Goal: Task Accomplishment & Management: Manage account settings

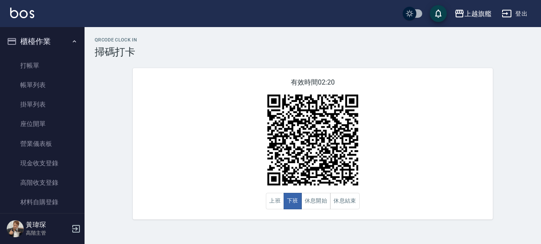
scroll to position [204, 0]
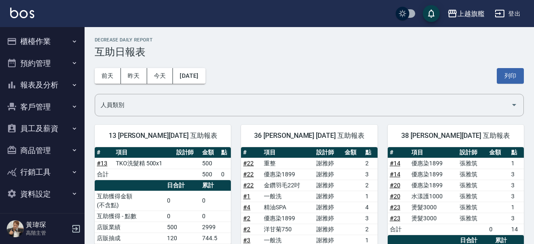
click at [61, 40] on button "櫃檯作業" at bounding box center [42, 41] width 78 height 22
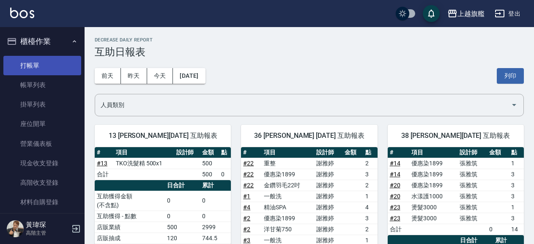
click at [29, 60] on link "打帳單" at bounding box center [42, 65] width 78 height 19
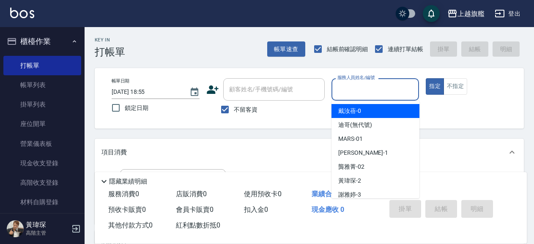
click at [345, 88] on input "服務人員姓名/編號" at bounding box center [375, 89] width 80 height 15
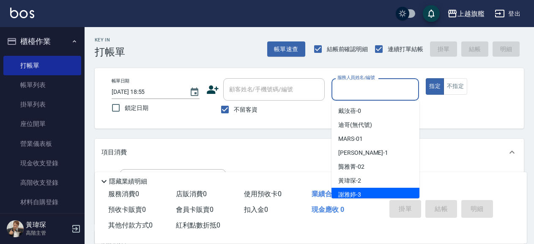
click at [355, 188] on div "謝雅婷 -3" at bounding box center [375, 195] width 88 height 14
type input "[PERSON_NAME]-3"
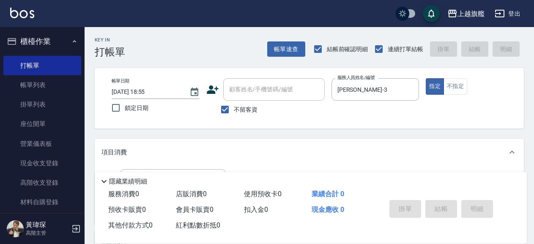
click at [316, 111] on div "不留客資" at bounding box center [265, 110] width 118 height 18
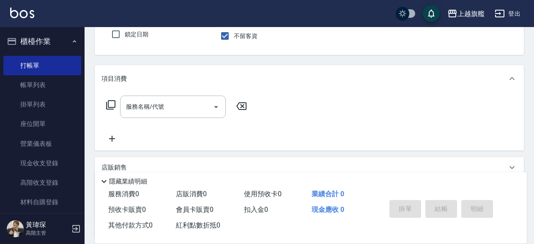
scroll to position [91, 0]
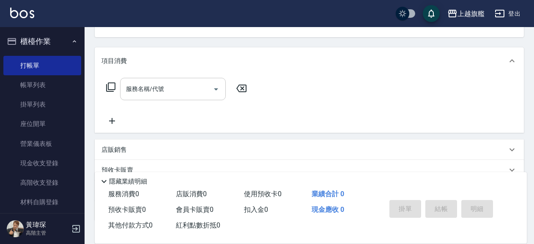
click at [200, 93] on input "服務名稱/代號" at bounding box center [166, 89] width 85 height 15
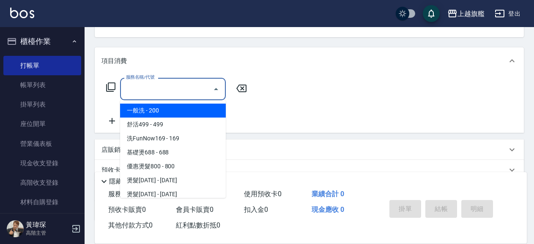
click at [328, 86] on div "服務名稱/代號 服務名稱/代號" at bounding box center [309, 103] width 429 height 58
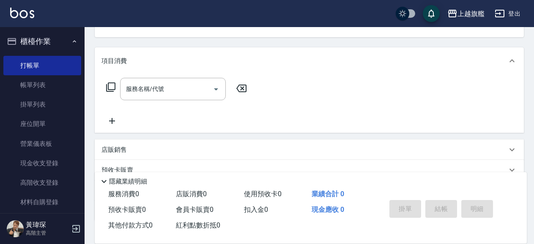
scroll to position [0, 0]
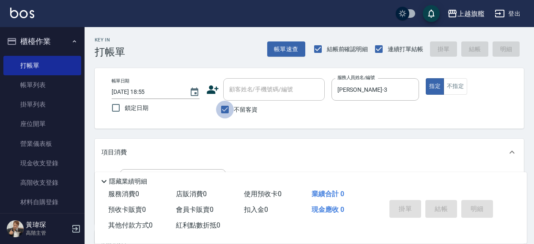
click at [221, 110] on input "不留客資" at bounding box center [225, 110] width 18 height 18
checkbox input "false"
click at [250, 90] on input "顧客姓名/手機號碼/編號" at bounding box center [267, 89] width 81 height 15
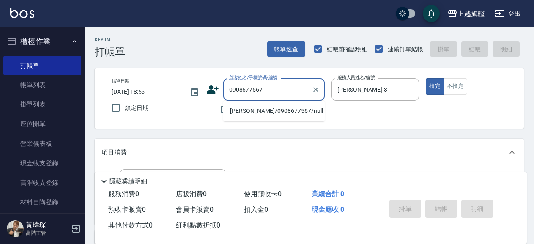
click at [295, 113] on li "林雅玲/0908677567/null" at bounding box center [273, 111] width 101 height 14
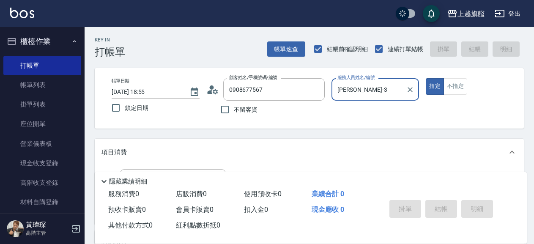
type input "林雅玲/0908677567/null"
click at [386, 118] on div "帳單日期 2025/08/19 18:55 鎖定日期 顧客姓名/手機號碼/編號 林雅玲/0908677567/null 顧客姓名/手機號碼/編號 不留客資 服…" at bounding box center [309, 98] width 409 height 40
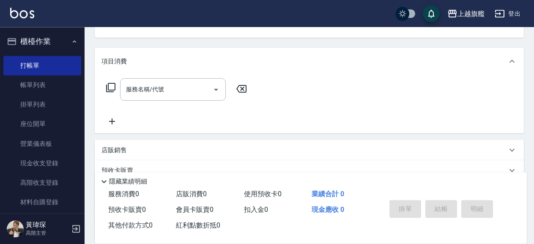
scroll to position [91, 0]
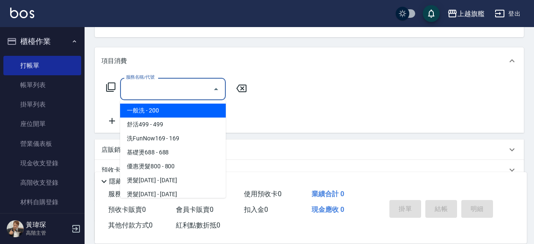
click at [198, 94] on input "服務名稱/代號" at bounding box center [166, 89] width 85 height 15
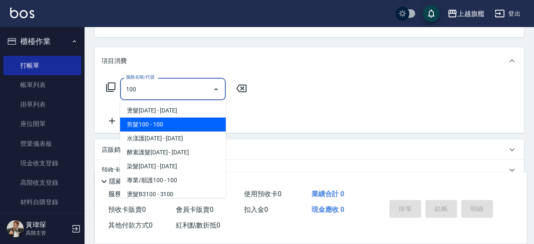
click at [181, 126] on span "剪髮100 - 100" at bounding box center [173, 124] width 106 height 14
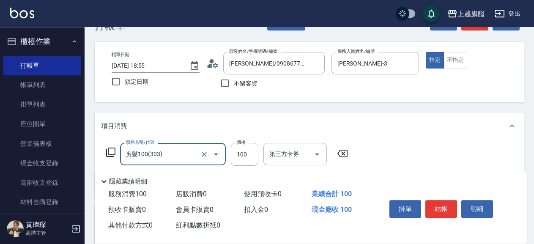
scroll to position [46, 0]
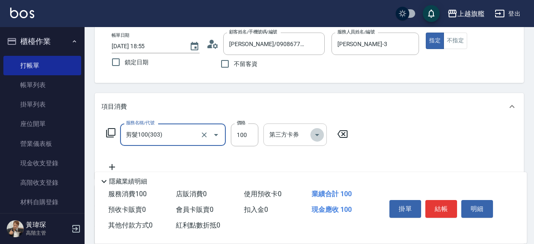
click at [317, 134] on icon "Open" at bounding box center [317, 135] width 4 height 2
type input "剪髮100(303)"
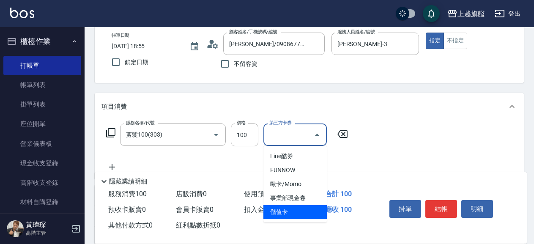
click at [291, 209] on span "儲值卡" at bounding box center [294, 212] width 63 height 14
type input "儲值卡"
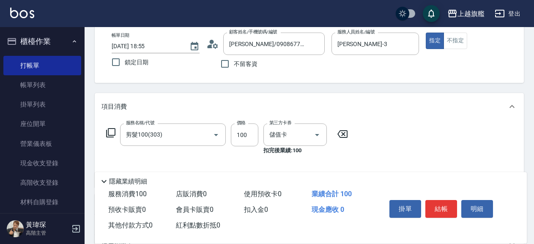
click at [334, 153] on div "服務名稱/代號 剪髮100(303) 服務名稱/代號 價格 100 價格 第三方卡券 儲值卡 第三方卡券 扣完後業績: 100" at bounding box center [226, 138] width 251 height 31
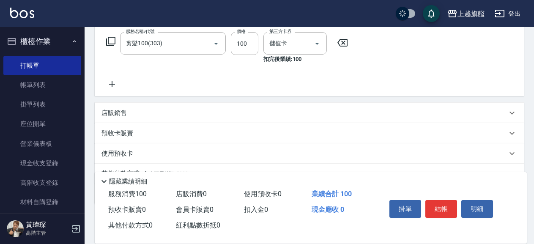
scroll to position [178, 0]
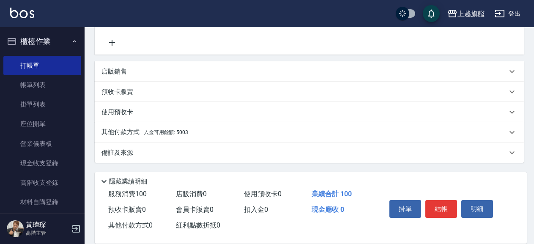
click at [200, 130] on div "其他付款方式 入金可用餘額: 5003" at bounding box center [303, 132] width 405 height 9
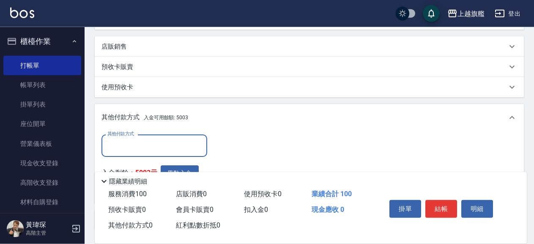
scroll to position [224, 0]
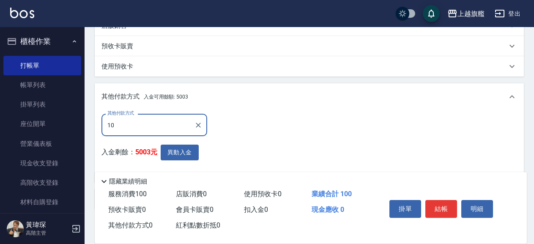
type input "100"
click at [197, 125] on icon "Clear" at bounding box center [198, 125] width 8 height 8
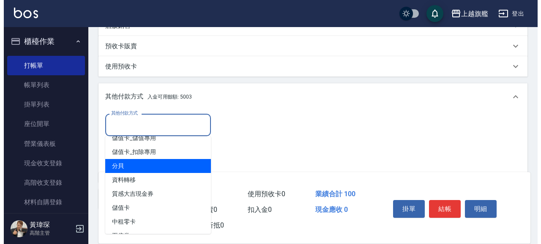
scroll to position [35, 0]
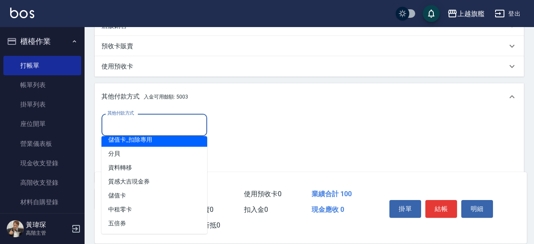
click at [104, 130] on div "其他付款方式" at bounding box center [154, 125] width 106 height 22
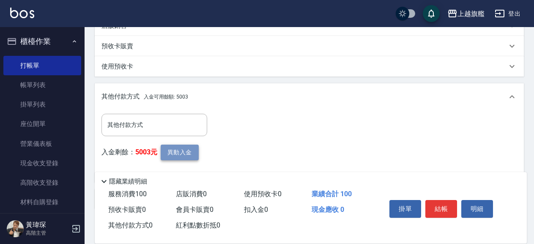
click at [186, 155] on button "異動入金" at bounding box center [180, 153] width 38 height 16
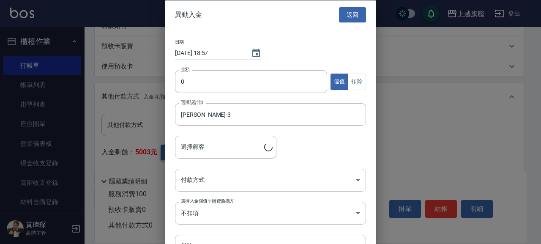
type input "林雅玲/0908677567"
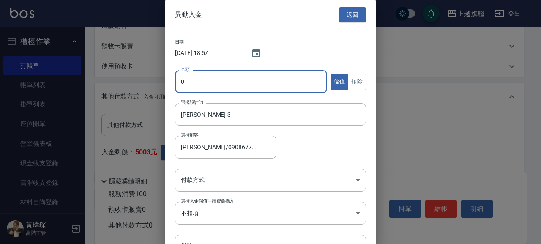
drag, startPoint x: 205, startPoint y: 79, endPoint x: 195, endPoint y: 87, distance: 12.4
click at [195, 87] on input "0" at bounding box center [251, 81] width 152 height 23
type input "100"
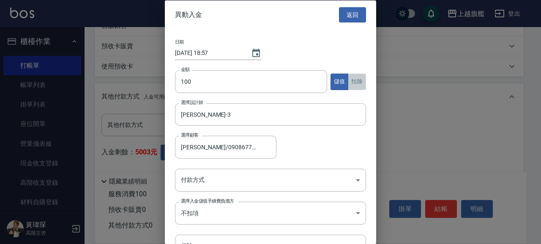
click at [354, 85] on button "扣除" at bounding box center [357, 81] width 18 height 16
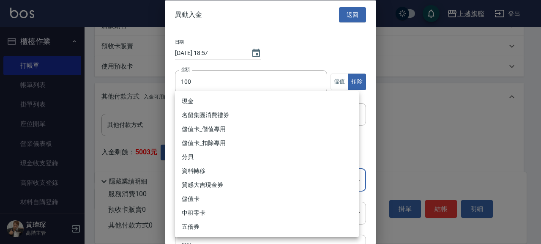
click at [291, 191] on body "上越旗艦 登出 櫃檯作業 打帳單 帳單列表 掛單列表 座位開單 營業儀表板 現金收支登錄 高階收支登錄 材料自購登錄 每日結帳 排班表 現場電腦打卡 掃碼打卡…" at bounding box center [270, 33] width 541 height 514
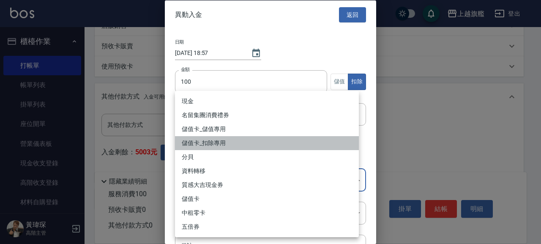
click at [216, 143] on li "儲值卡_扣除專用" at bounding box center [267, 143] width 184 height 14
type input "儲值卡_扣除專用"
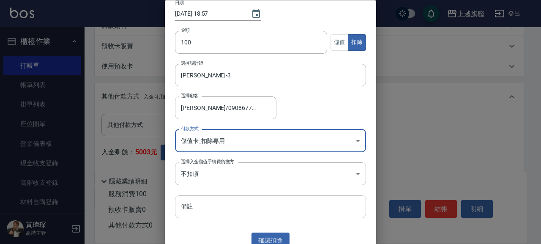
scroll to position [47, 0]
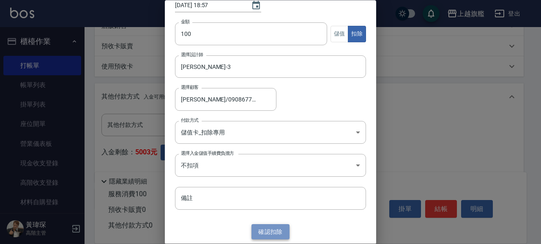
click at [266, 231] on button "確認 扣除" at bounding box center [270, 232] width 38 height 16
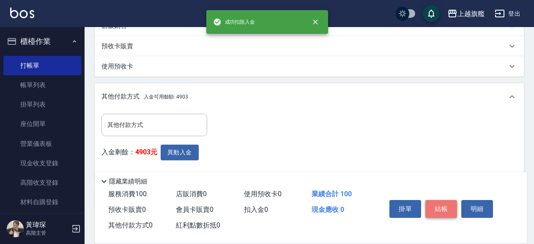
click at [443, 208] on button "結帳" at bounding box center [441, 209] width 32 height 18
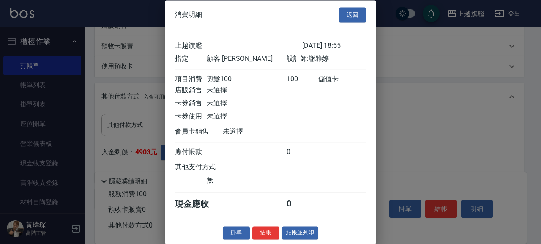
scroll to position [13, 0]
click at [262, 233] on button "結帳" at bounding box center [265, 232] width 27 height 13
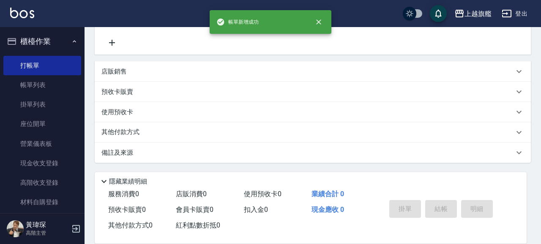
type input "2025/08/19 18:58"
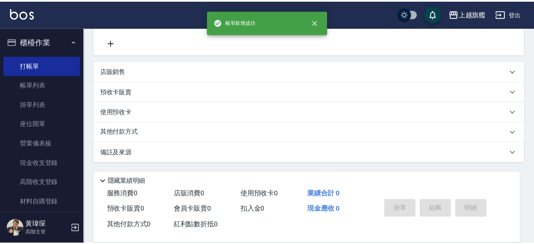
scroll to position [0, 0]
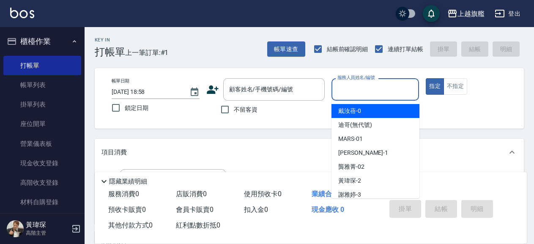
click at [348, 95] on input "服務人員姓名/編號" at bounding box center [375, 89] width 80 height 15
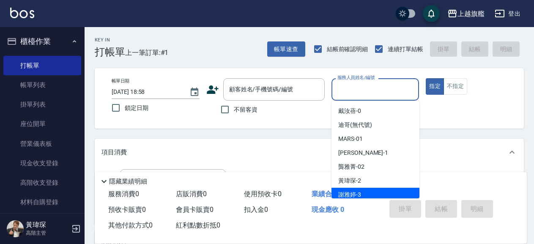
click at [368, 188] on div "謝雅婷 -3" at bounding box center [375, 195] width 88 height 14
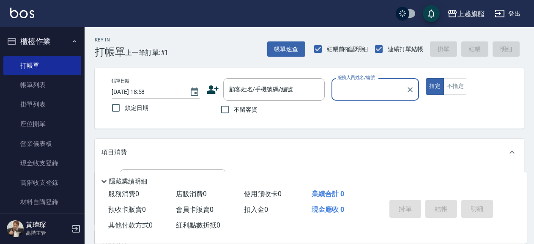
type input "[PERSON_NAME]-3"
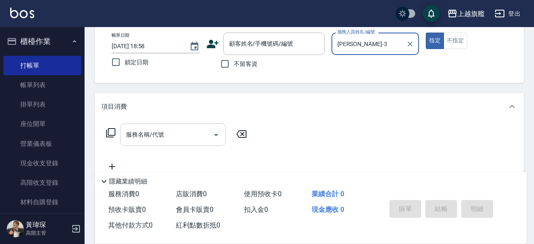
click at [190, 145] on div "服務名稱/代號" at bounding box center [173, 134] width 106 height 22
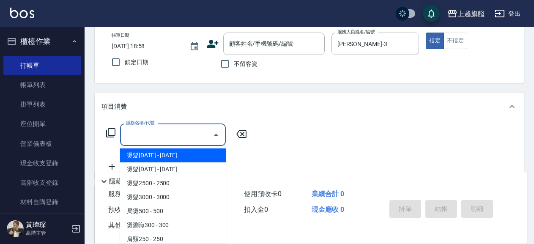
scroll to position [86, 0]
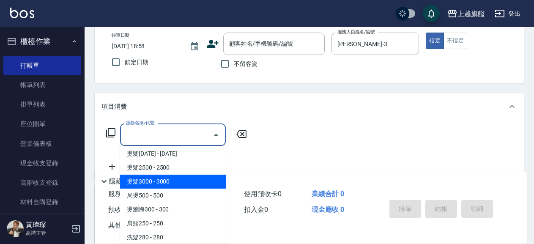
click at [170, 178] on span "燙髮3000 - 3000" at bounding box center [173, 182] width 106 height 14
type input "燙髮3000(207)"
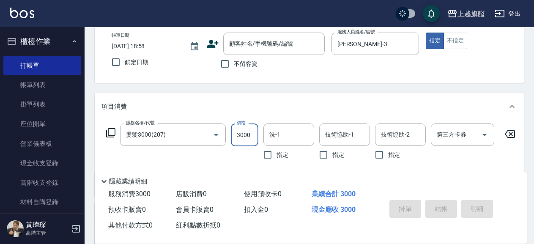
click at [243, 138] on input "3000" at bounding box center [244, 134] width 27 height 23
drag, startPoint x: 271, startPoint y: 125, endPoint x: 255, endPoint y: 145, distance: 26.1
click at [272, 124] on div "洗-1" at bounding box center [288, 134] width 51 height 22
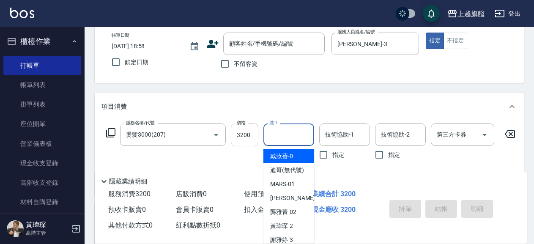
drag, startPoint x: 249, startPoint y: 147, endPoint x: 249, endPoint y: 139, distance: 7.2
click at [249, 146] on div "價格 3200 價格" at bounding box center [244, 143] width 27 height 40
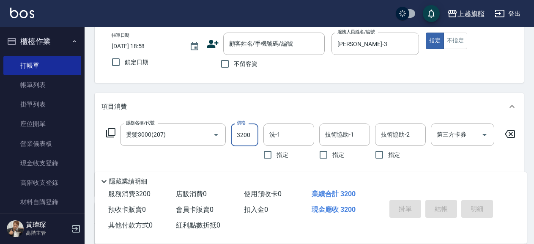
drag, startPoint x: 251, startPoint y: 134, endPoint x: 243, endPoint y: 136, distance: 7.9
click at [243, 136] on input "3200" at bounding box center [244, 134] width 27 height 23
type input "3200"
click at [349, 114] on div "項目消費" at bounding box center [309, 106] width 429 height 27
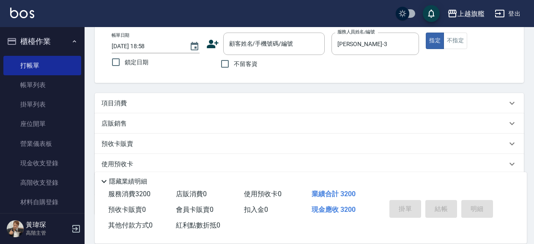
click at [325, 101] on div "項目消費" at bounding box center [303, 103] width 405 height 9
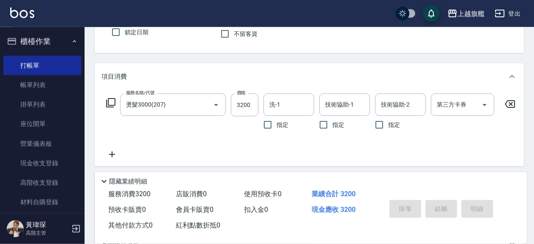
scroll to position [91, 0]
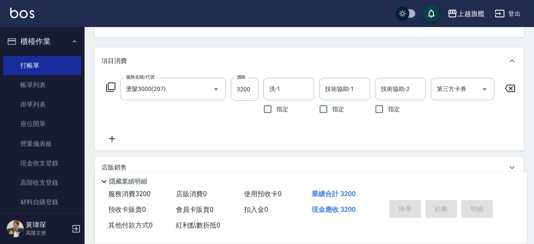
click at [112, 135] on icon at bounding box center [111, 139] width 21 height 10
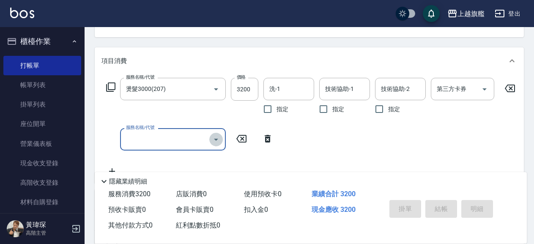
click at [219, 143] on icon "Open" at bounding box center [216, 139] width 10 height 10
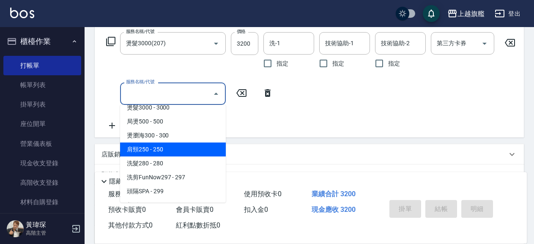
scroll to position [129, 0]
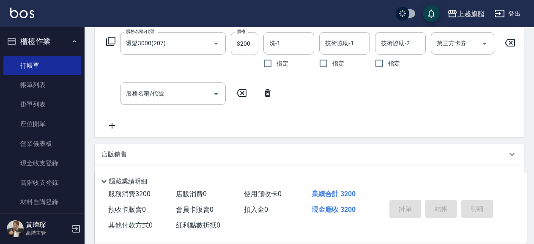
click at [254, 122] on div "服務名稱/代號 燙髮3000(207) 服務名稱/代號 價格 3200 價格 洗-1 洗-1 指定 技術協助-1 技術協助-1 指定 技術協助-2 技術協助-…" at bounding box center [310, 81] width 419 height 98
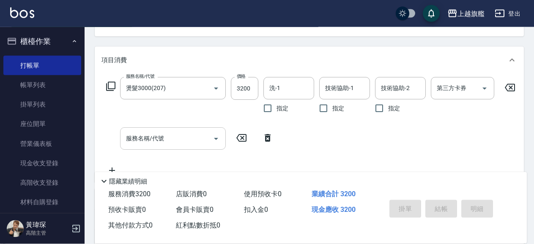
scroll to position [91, 0]
click at [194, 147] on div "服務名稱/代號" at bounding box center [173, 139] width 106 height 22
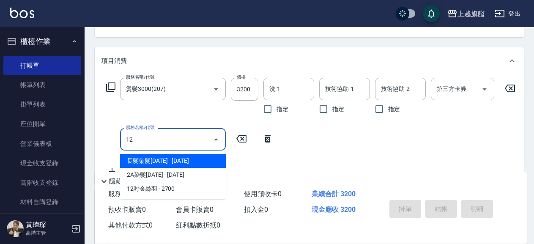
type input "1"
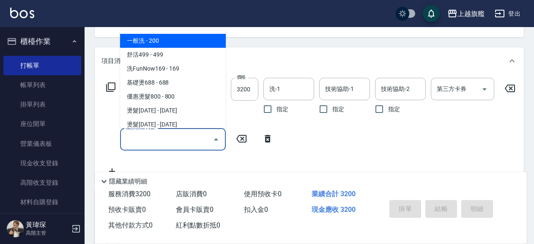
drag, startPoint x: 166, startPoint y: 158, endPoint x: 188, endPoint y: 153, distance: 22.8
click at [167, 159] on div "服務名稱/代號 燙髮3000(207) 服務名稱/代號 價格 3200 價格 洗-1 洗-1 指定 技術協助-1 技術協助-1 指定 技術協助-2 技術協助-…" at bounding box center [310, 127] width 419 height 98
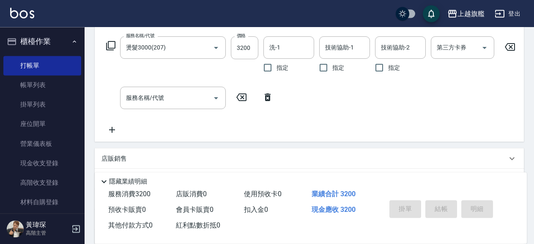
scroll to position [183, 0]
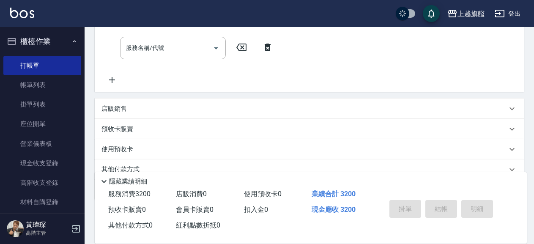
click at [204, 110] on div "店販銷售" at bounding box center [309, 108] width 429 height 20
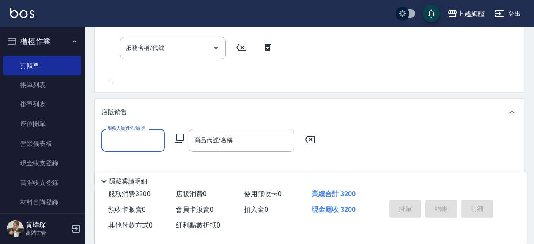
scroll to position [0, 0]
type input "1"
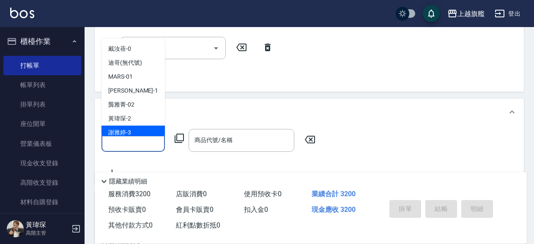
click at [135, 130] on div "謝雅婷 -3" at bounding box center [132, 133] width 63 height 14
type input "[PERSON_NAME]-3"
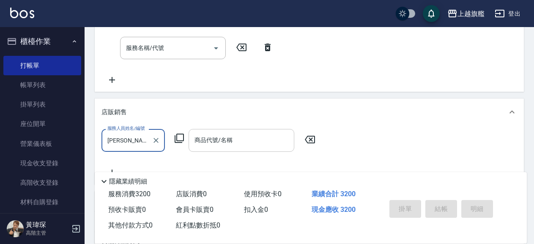
click at [244, 147] on input "商品代號/名稱" at bounding box center [241, 140] width 98 height 15
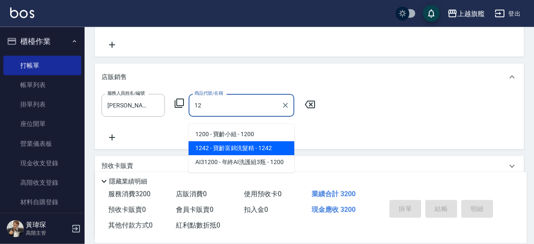
scroll to position [228, 0]
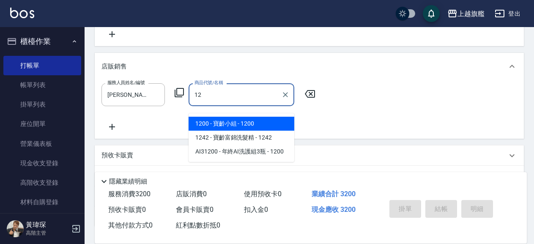
type input "1"
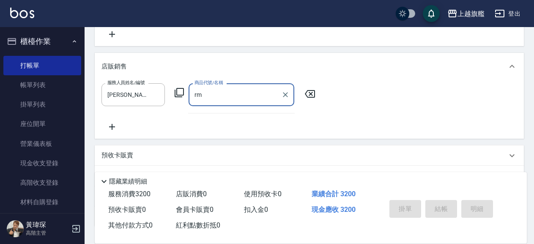
type input "r"
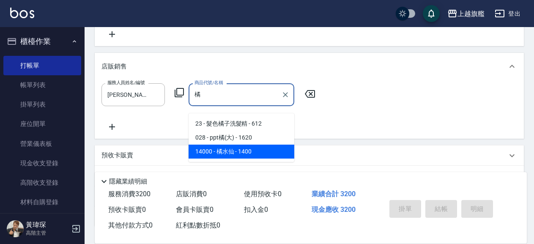
click at [261, 153] on span "14000 - 橘水仙 - 1400" at bounding box center [241, 152] width 106 height 14
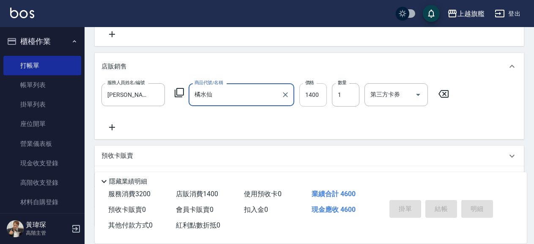
type input "橘水仙"
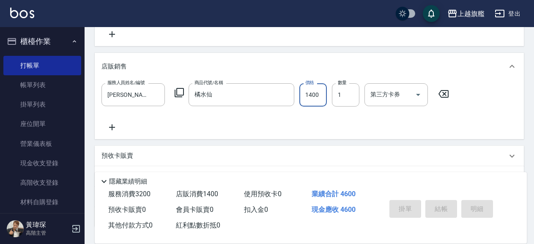
drag, startPoint x: 315, startPoint y: 102, endPoint x: 321, endPoint y: 100, distance: 6.2
click at [321, 100] on input "1400" at bounding box center [312, 94] width 27 height 23
type input "1260"
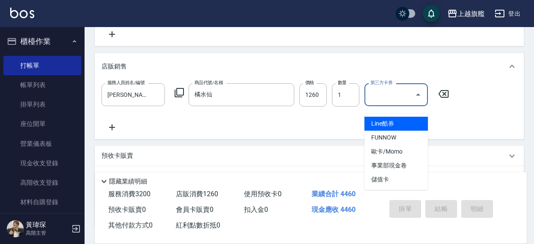
click at [403, 102] on input "第三方卡券" at bounding box center [389, 94] width 43 height 15
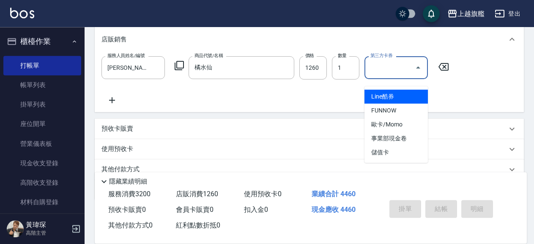
scroll to position [274, 0]
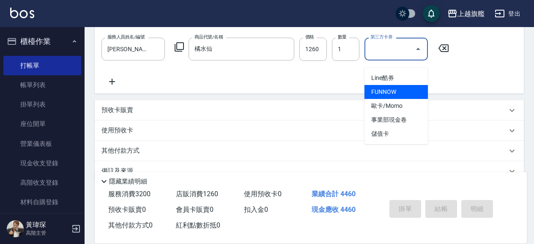
click at [484, 55] on div "服務人員姓名/編號 謝雅婷-3 服務人員姓名/編號 商品代號/名稱 橘水仙 商品代號/名稱 價格 1260 價格 數量 1 數量 第三方卡券 第三方卡券" at bounding box center [308, 62] width 415 height 49
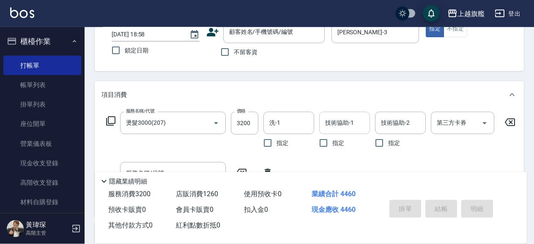
scroll to position [71, 0]
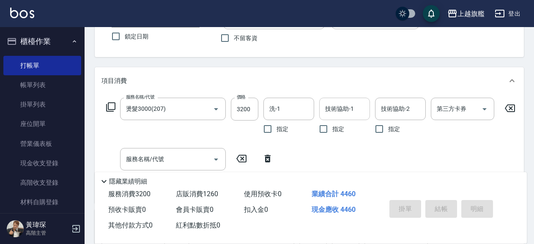
click at [336, 106] on input "技術協助-1" at bounding box center [344, 108] width 43 height 15
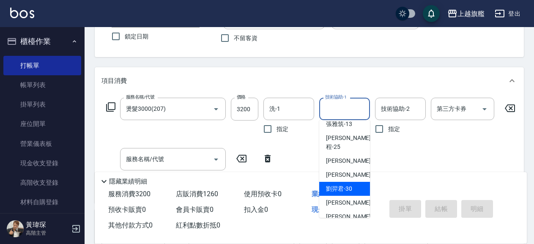
scroll to position [259, 0]
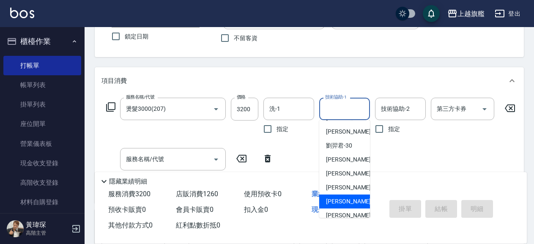
click at [348, 199] on span "蔡秉諶 -36" at bounding box center [352, 201] width 53 height 9
type input "[PERSON_NAME]-36"
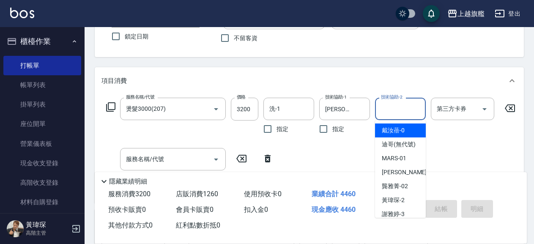
click at [395, 109] on input "技術協助-2" at bounding box center [400, 108] width 43 height 15
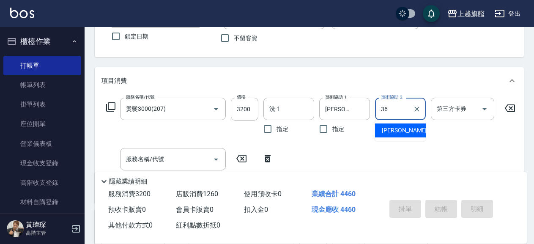
click at [407, 128] on span "蔡秉諶 -36" at bounding box center [408, 130] width 53 height 9
type input "[PERSON_NAME]-36"
click at [417, 111] on icon "Clear" at bounding box center [416, 109] width 8 height 8
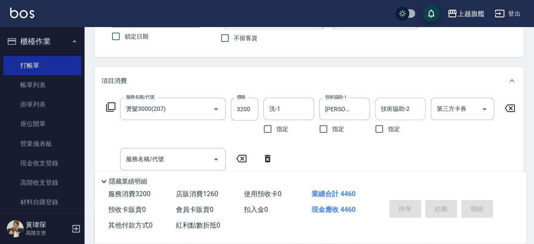
click at [354, 139] on div "服務名稱/代號 燙髮3000(207) 服務名稱/代號 價格 3200 價格 洗-1 洗-1 指定 技術協助-1 蔡秉諶-36 技術協助-1 指定 技術協助-…" at bounding box center [310, 147] width 419 height 98
click at [285, 112] on input "洗-1" at bounding box center [288, 108] width 43 height 15
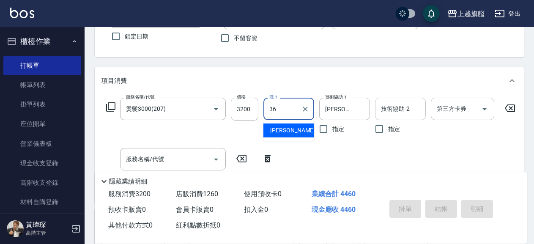
click at [286, 128] on span "蔡秉諶 -36" at bounding box center [296, 130] width 53 height 9
type input "[PERSON_NAME]-36"
click at [325, 160] on div "服務名稱/代號 燙髮3000(207) 服務名稱/代號 價格 3200 價格 洗-1 蔡秉諶-36 洗-1 指定 技術協助-1 蔡秉諶-36 技術協助-1 指…" at bounding box center [310, 147] width 419 height 98
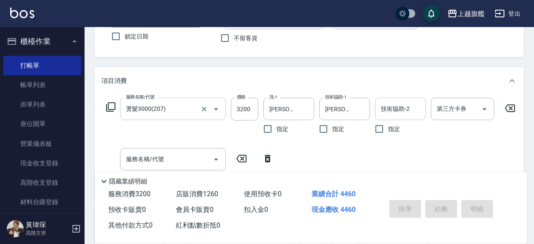
click at [215, 112] on icon "Open" at bounding box center [216, 109] width 10 height 10
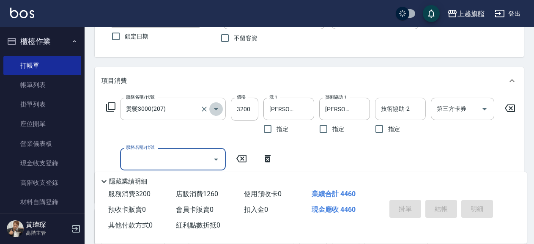
click at [217, 109] on icon "Open" at bounding box center [216, 109] width 4 height 2
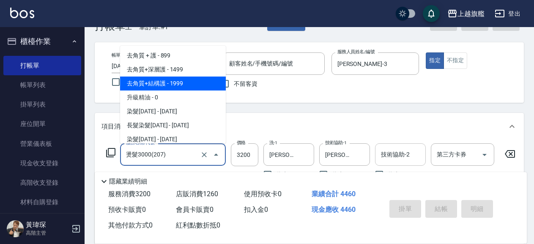
scroll to position [462, 0]
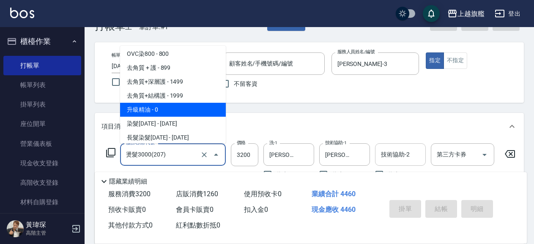
click at [283, 126] on div "項目消費" at bounding box center [303, 126] width 405 height 9
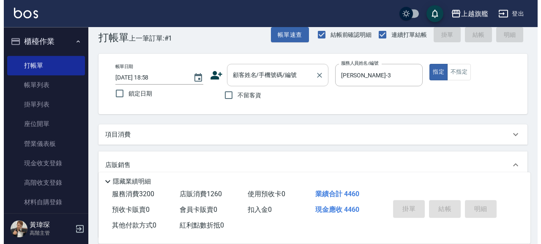
scroll to position [0, 0]
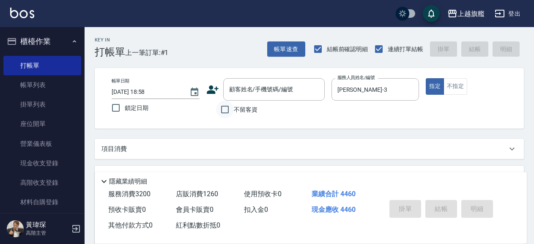
click at [227, 109] on input "不留客資" at bounding box center [225, 110] width 18 height 18
checkbox input "true"
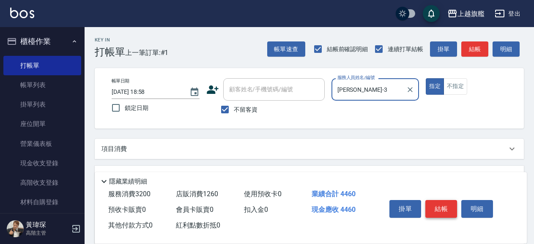
click at [437, 202] on button "結帳" at bounding box center [441, 209] width 32 height 18
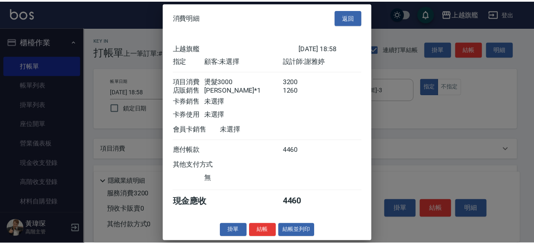
scroll to position [8, 0]
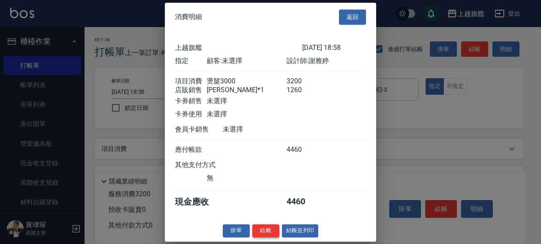
click at [262, 229] on button "結帳" at bounding box center [265, 230] width 27 height 13
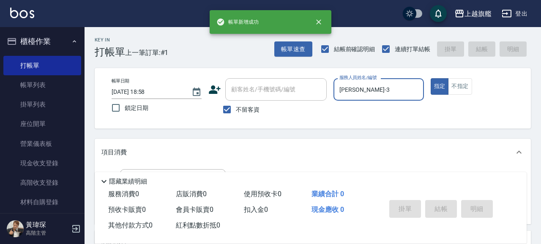
type input "2025/08/19 19:02"
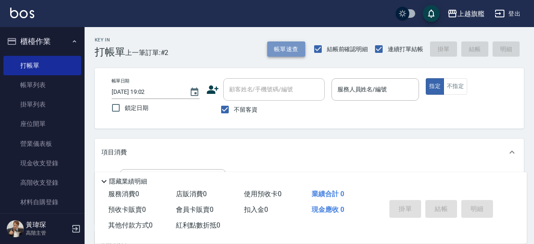
click at [281, 51] on button "帳單速查" at bounding box center [286, 49] width 38 height 16
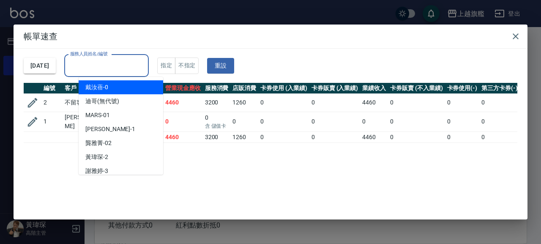
click at [124, 63] on input "服務人員姓名/編號" at bounding box center [106, 65] width 77 height 15
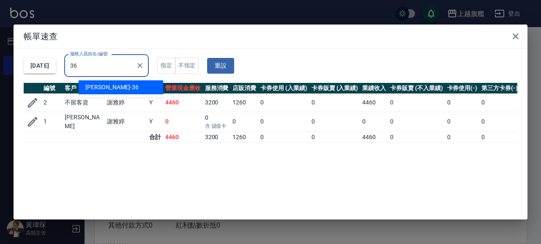
click at [133, 84] on div "蔡秉諶 -36" at bounding box center [121, 87] width 85 height 14
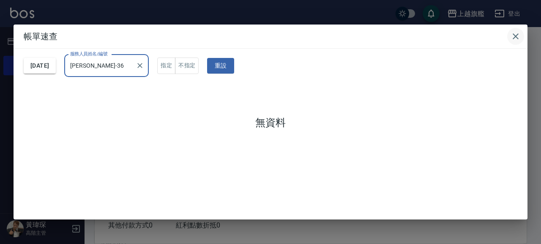
type input "蔡秉諶-36"
click at [515, 38] on icon "button" at bounding box center [515, 36] width 10 height 10
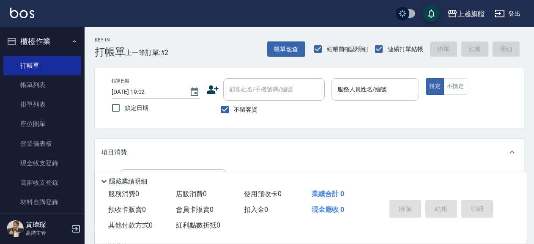
click at [374, 95] on input "服務人員姓名/編號" at bounding box center [375, 89] width 80 height 15
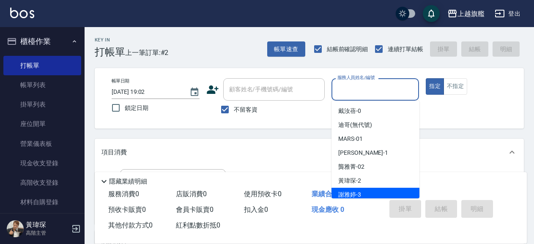
click at [356, 191] on span "謝雅婷 -3" at bounding box center [349, 194] width 23 height 9
type input "謝雅婷-3"
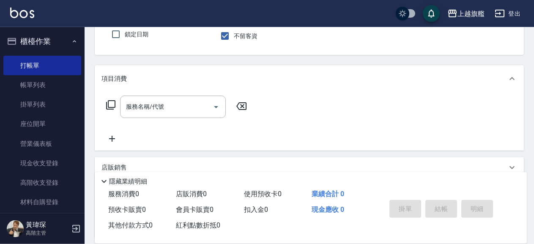
scroll to position [91, 0]
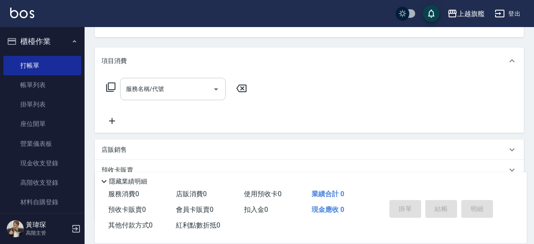
click at [199, 90] on input "服務名稱/代號" at bounding box center [166, 89] width 85 height 15
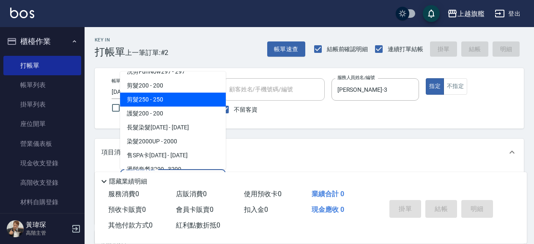
scroll to position [86, 0]
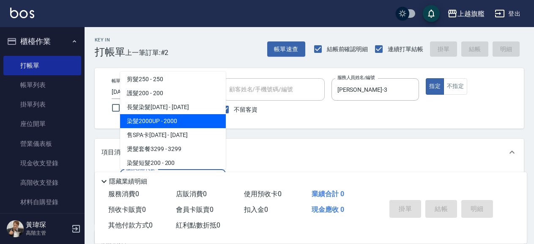
click at [172, 123] on span "染髮2000UP - 2000" at bounding box center [173, 121] width 106 height 14
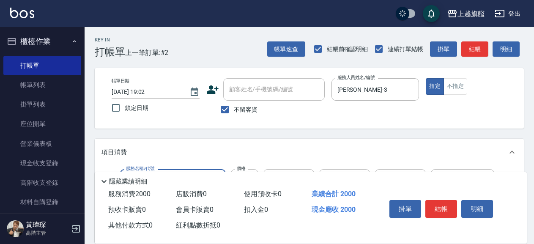
scroll to position [46, 0]
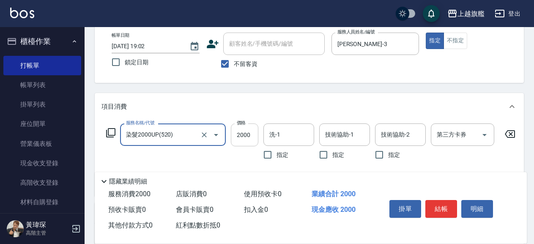
type input "染髮2000UP(520)"
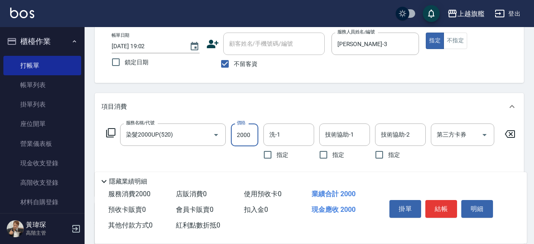
click at [241, 134] on input "2000" at bounding box center [244, 134] width 27 height 23
click at [245, 134] on input "2000" at bounding box center [244, 134] width 27 height 23
click at [246, 135] on input "2000" at bounding box center [244, 134] width 27 height 23
click at [243, 138] on input "2000" at bounding box center [244, 134] width 27 height 23
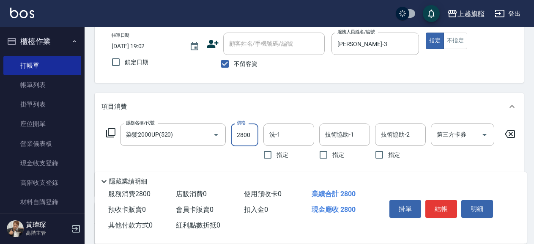
type input "2800"
click at [274, 101] on div "項目消費" at bounding box center [309, 106] width 429 height 27
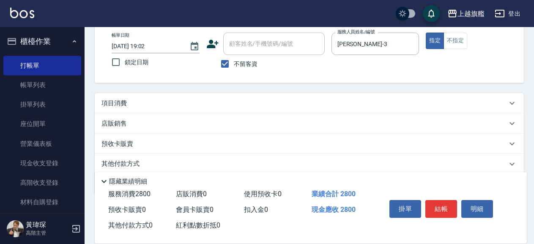
drag, startPoint x: 313, startPoint y: 117, endPoint x: 313, endPoint y: 109, distance: 8.0
click at [313, 117] on div "店販銷售" at bounding box center [309, 123] width 429 height 20
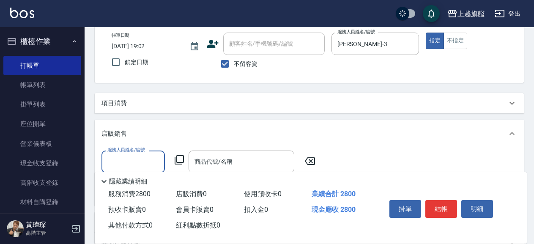
scroll to position [0, 0]
click at [314, 106] on div "項目消費" at bounding box center [303, 103] width 405 height 9
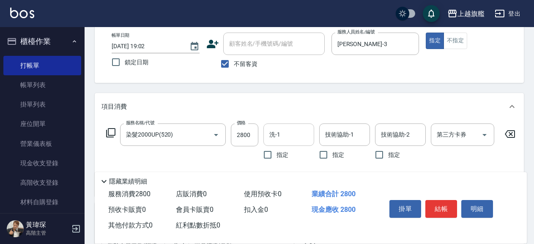
click at [303, 139] on input "洗-1" at bounding box center [288, 134] width 43 height 15
drag, startPoint x: 283, startPoint y: 162, endPoint x: 293, endPoint y: 151, distance: 15.0
click at [287, 158] on div "蔡秉諶 -36" at bounding box center [288, 156] width 51 height 14
type input "蔡秉諶-36"
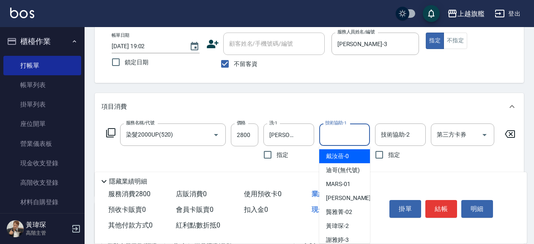
click at [340, 131] on input "技術協助-1" at bounding box center [344, 134] width 43 height 15
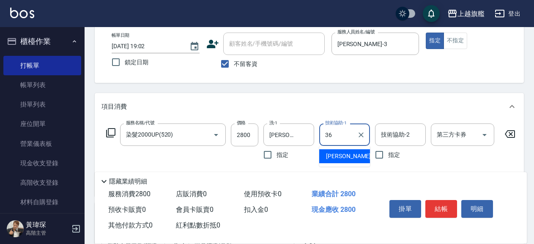
click at [332, 156] on span "蔡秉諶 -36" at bounding box center [352, 156] width 53 height 9
type input "蔡秉諶-36"
click at [454, 149] on div "第三方卡券 第三方卡券" at bounding box center [465, 143] width 68 height 40
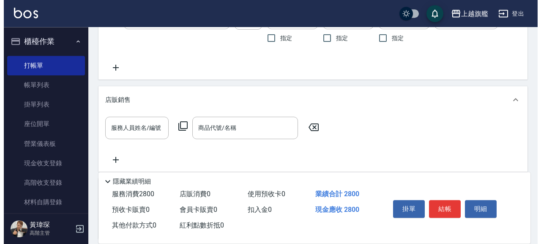
scroll to position [183, 0]
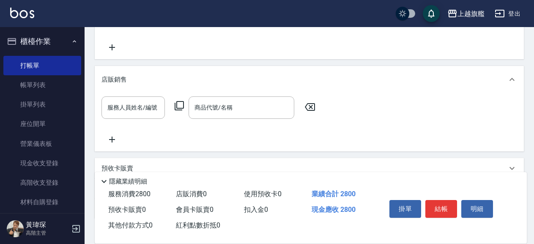
click at [305, 112] on icon at bounding box center [309, 107] width 21 height 10
click at [308, 112] on icon at bounding box center [309, 107] width 21 height 10
click at [314, 112] on icon at bounding box center [309, 107] width 21 height 10
click at [442, 209] on button "結帳" at bounding box center [441, 209] width 32 height 18
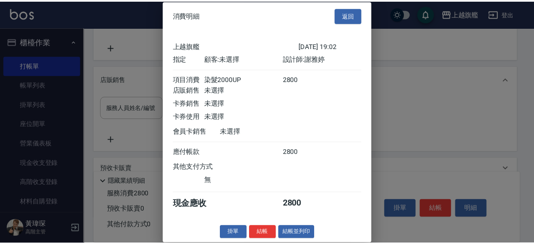
scroll to position [13, 0]
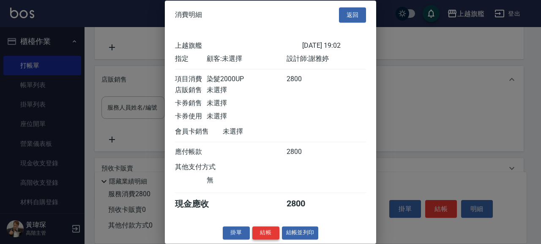
click at [259, 231] on button "結帳" at bounding box center [265, 232] width 27 height 13
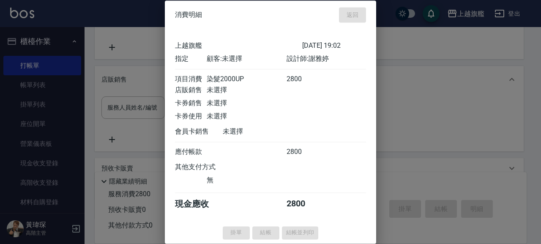
type input "[DATE] 19:05"
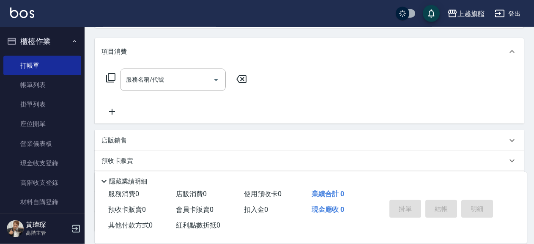
scroll to position [33, 0]
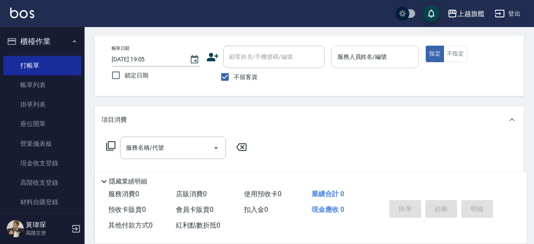
click at [385, 56] on input "服務人員姓名/編號" at bounding box center [375, 56] width 80 height 15
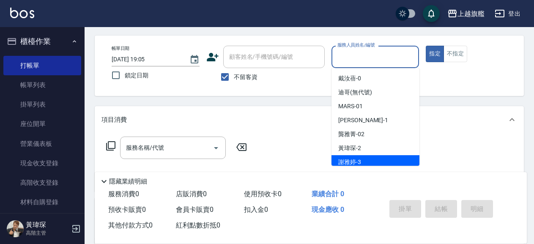
click at [361, 158] on div "謝雅婷 -3" at bounding box center [375, 162] width 88 height 14
type input "謝雅婷-3"
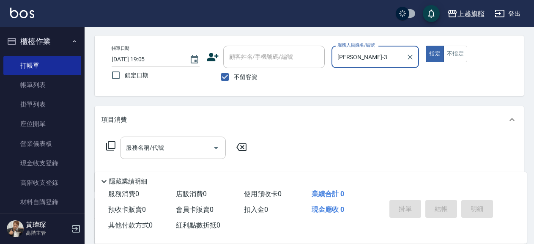
click at [189, 149] on input "服務名稱/代號" at bounding box center [166, 147] width 85 height 15
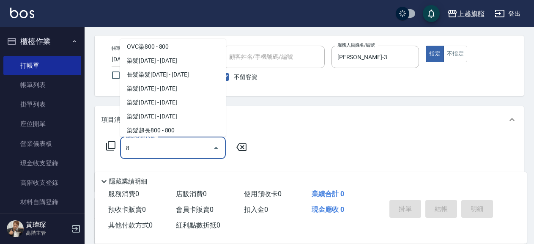
scroll to position [0, 0]
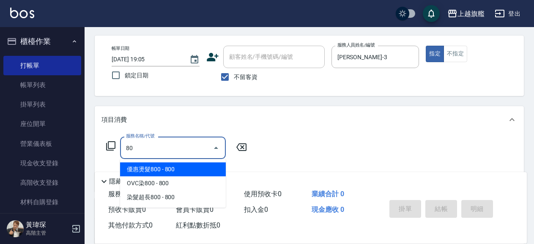
type input "8"
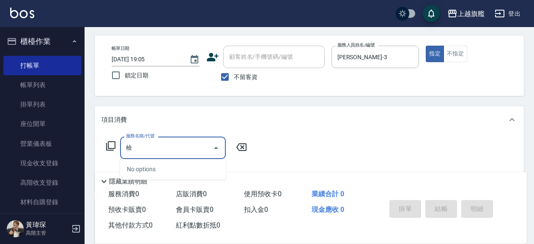
type input "剪"
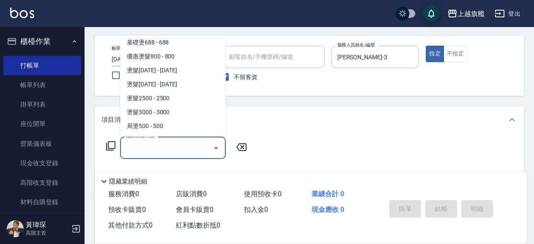
scroll to position [3, 0]
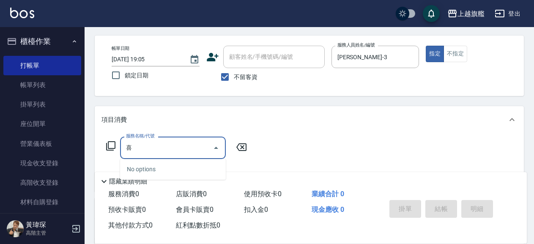
type input "洗"
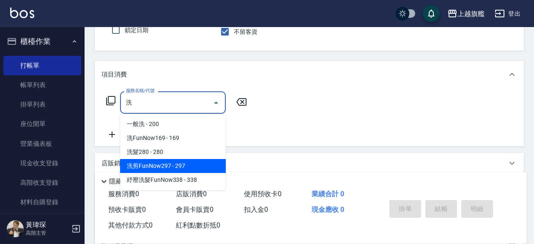
scroll to position [78, 0]
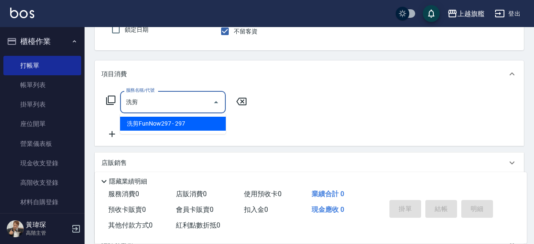
click at [189, 123] on span "洗剪FunNow297 - 297" at bounding box center [173, 124] width 106 height 14
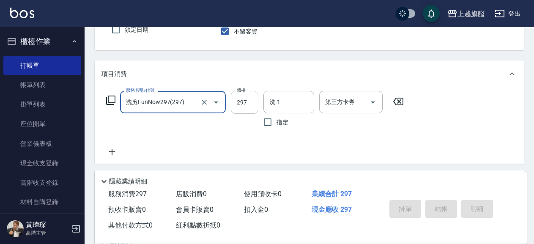
type input "洗剪FunNow297(297)"
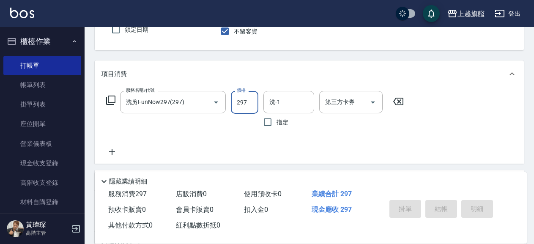
drag, startPoint x: 250, startPoint y: 102, endPoint x: 237, endPoint y: 107, distance: 14.4
click at [237, 107] on input "297" at bounding box center [244, 102] width 27 height 23
drag, startPoint x: 250, startPoint y: 105, endPoint x: 227, endPoint y: 116, distance: 25.5
click at [231, 114] on input "297" at bounding box center [244, 102] width 27 height 23
type input "800"
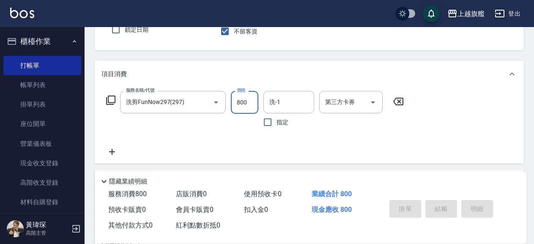
drag, startPoint x: 225, startPoint y: 138, endPoint x: 295, endPoint y: 118, distance: 72.6
click at [237, 134] on div "服務名稱/代號 洗剪FunNow297(297) 服務名稱/代號 價格 800 價格 洗-1 洗-1 指定 第三方卡券 第三方卡券" at bounding box center [254, 124] width 307 height 66
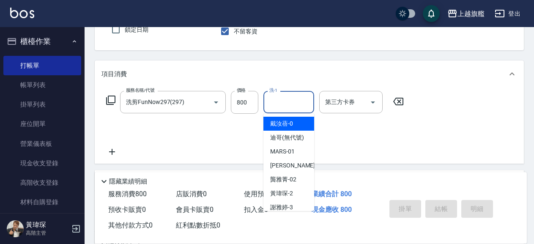
click at [293, 109] on input "洗-1" at bounding box center [288, 102] width 43 height 15
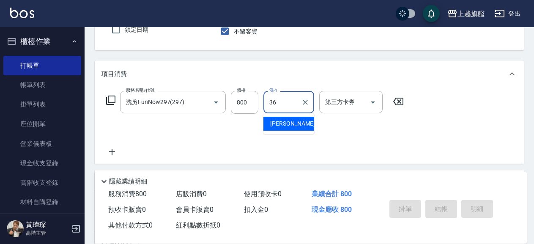
click at [284, 123] on span "蔡秉諶 -36" at bounding box center [296, 123] width 53 height 9
type input "蔡秉諶-36"
click at [355, 147] on div "服務名稱/代號 洗剪FunNow297(297) 服務名稱/代號 價格 800 價格 洗-1 蔡秉諶-36 洗-1 指定 第三方卡券 第三方卡券" at bounding box center [254, 124] width 307 height 66
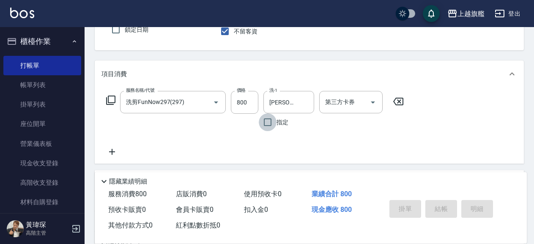
click at [271, 120] on input "指定" at bounding box center [268, 122] width 18 height 18
click at [268, 123] on input "指定" at bounding box center [268, 122] width 18 height 18
checkbox input "false"
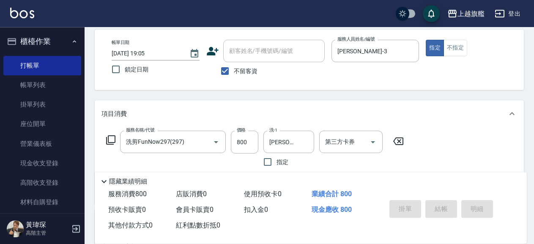
scroll to position [0, 0]
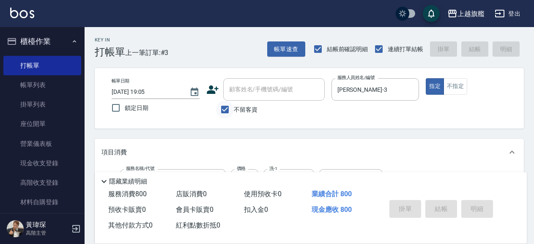
click at [226, 109] on input "不留客資" at bounding box center [225, 110] width 18 height 18
checkbox input "false"
click at [295, 123] on div "帳單日期 2025/08/19 19:05 鎖定日期 顧客姓名/手機號碼/編號 顧客姓名/手機號碼/編號 不留客資 服務人員姓名/編號 謝雅婷-3 服務人員姓…" at bounding box center [309, 98] width 429 height 60
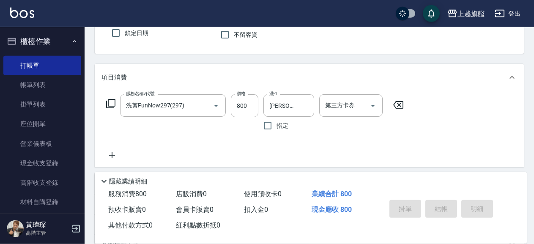
scroll to position [91, 0]
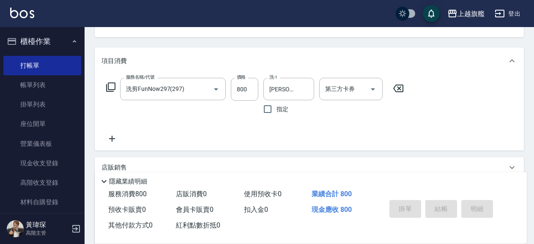
click at [137, 178] on p "隱藏業績明細" at bounding box center [128, 181] width 38 height 9
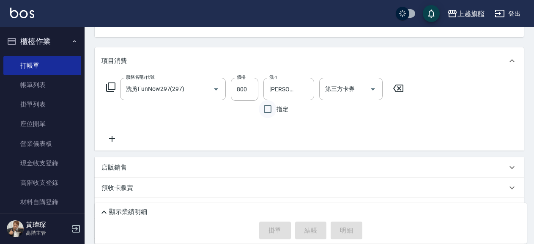
click at [267, 110] on input "指定" at bounding box center [268, 109] width 18 height 18
checkbox input "true"
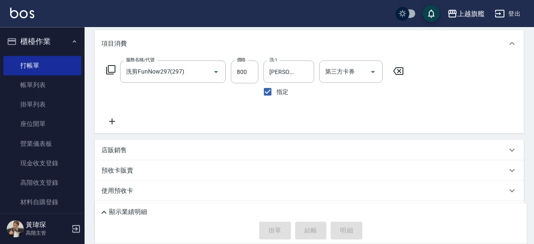
scroll to position [137, 0]
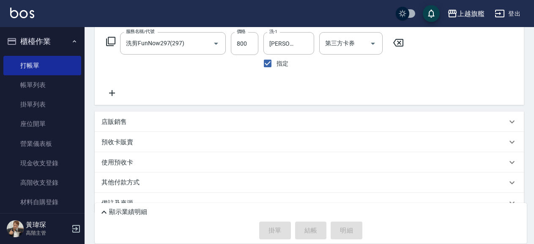
click at [146, 118] on div "店販銷售" at bounding box center [303, 121] width 405 height 9
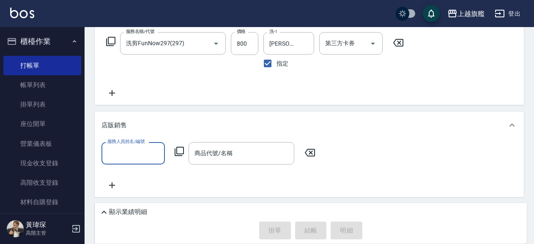
scroll to position [0, 0]
click at [146, 118] on div "店販銷售" at bounding box center [309, 125] width 429 height 27
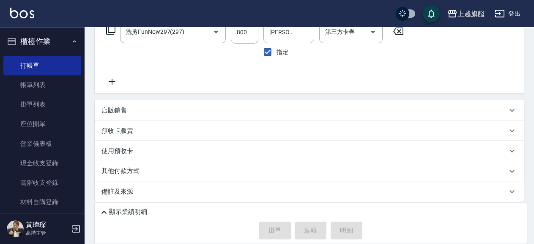
scroll to position [153, 0]
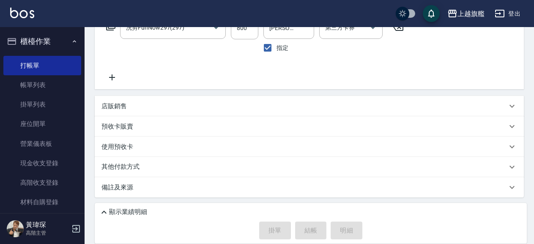
click at [206, 167] on div "其他付款方式" at bounding box center [303, 166] width 405 height 9
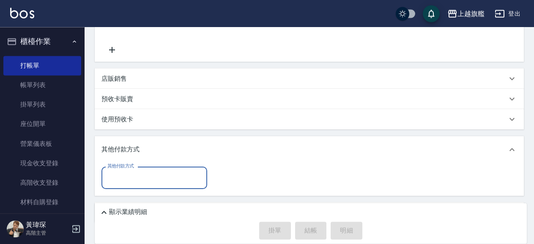
scroll to position [205, 0]
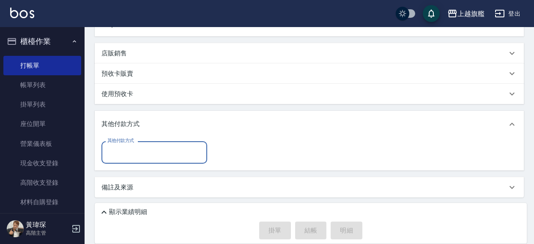
click at [190, 162] on div "其他付款方式" at bounding box center [154, 152] width 106 height 22
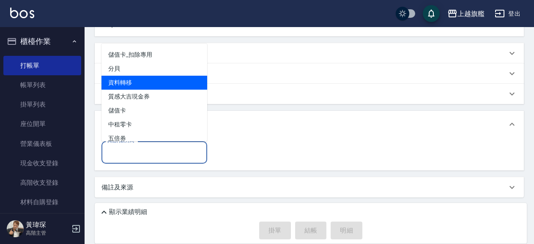
scroll to position [35, 0]
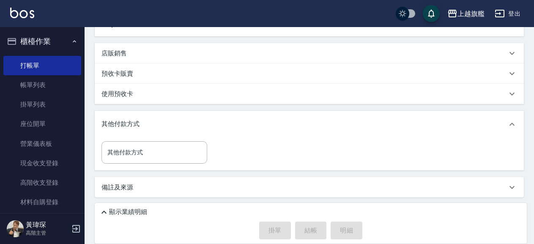
click at [395, 157] on div "其他付款方式 其他付款方式" at bounding box center [308, 152] width 415 height 22
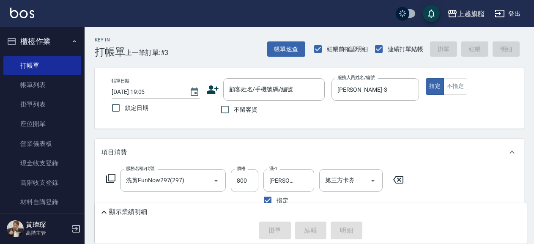
scroll to position [91, 0]
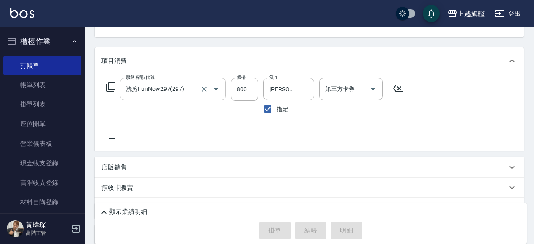
click at [213, 97] on div at bounding box center [210, 89] width 24 height 22
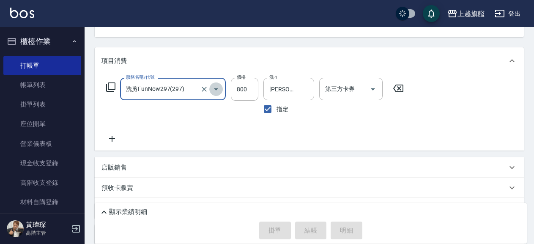
click at [215, 89] on icon "Open" at bounding box center [216, 89] width 4 height 2
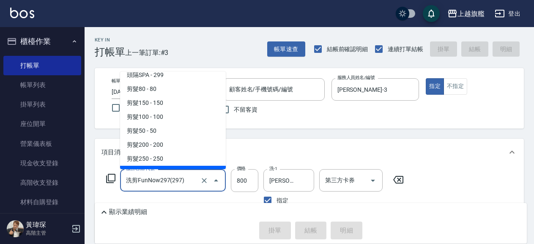
scroll to position [216, 0]
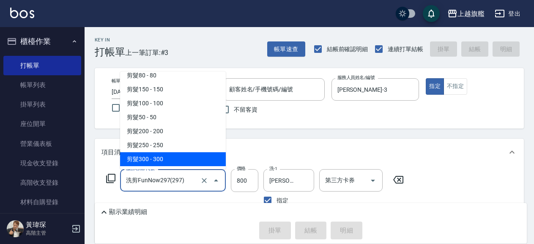
click at [166, 158] on span "剪髮300 - 300" at bounding box center [173, 159] width 106 height 14
type input "剪髮300(310)"
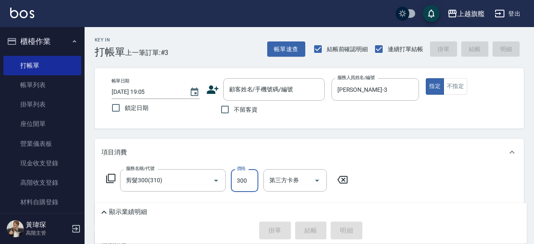
click at [241, 183] on input "300" at bounding box center [244, 180] width 27 height 23
type input "800"
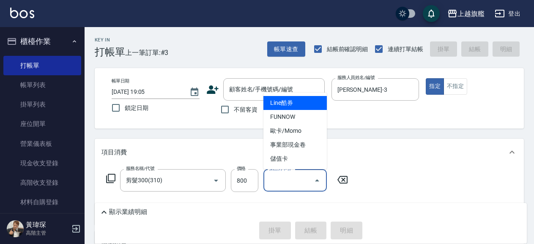
click at [276, 181] on input "第三方卡券" at bounding box center [288, 180] width 43 height 15
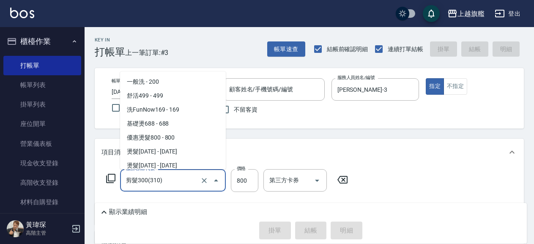
click at [194, 182] on input "剪髮300(310)" at bounding box center [161, 180] width 74 height 15
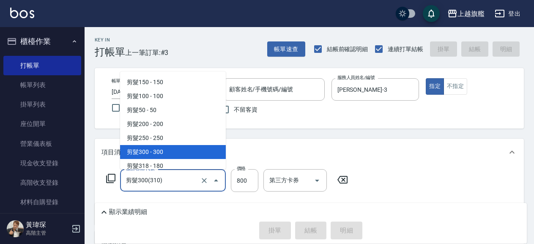
scroll to position [213, 0]
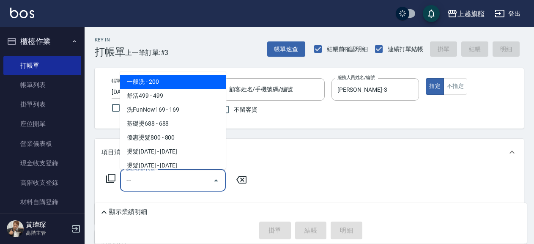
type input "以"
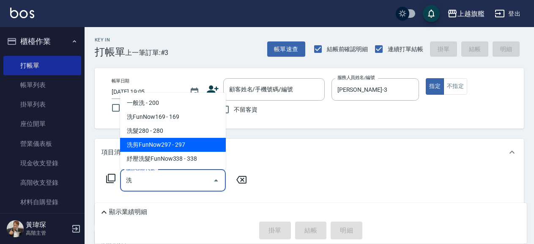
click at [197, 142] on span "洗剪FunNow297 - 297" at bounding box center [173, 145] width 106 height 14
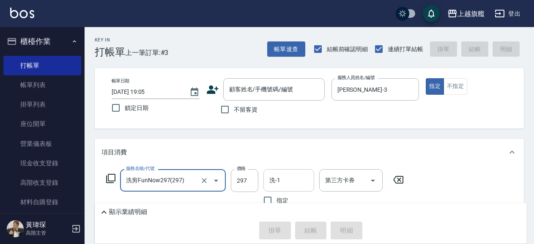
type input "洗剪FunNow297(297)"
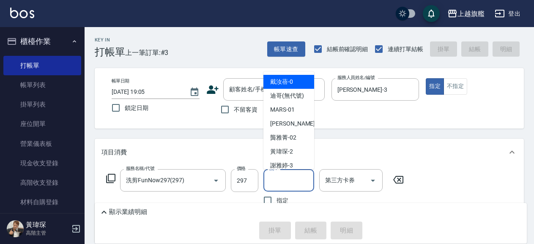
click at [282, 183] on input "洗-1" at bounding box center [288, 180] width 43 height 15
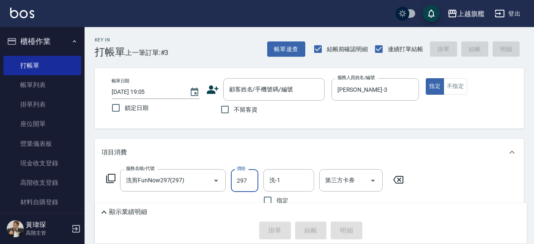
drag, startPoint x: 252, startPoint y: 181, endPoint x: 233, endPoint y: 193, distance: 22.2
click at [233, 193] on div "價格 297 價格" at bounding box center [244, 189] width 27 height 40
drag, startPoint x: 246, startPoint y: 181, endPoint x: 235, endPoint y: 188, distance: 13.1
click at [235, 188] on input "972" at bounding box center [244, 180] width 27 height 23
type input "800"
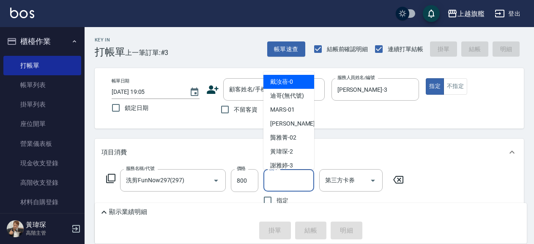
drag, startPoint x: 277, startPoint y: 184, endPoint x: 266, endPoint y: 190, distance: 12.1
click at [267, 188] on input "洗-1" at bounding box center [288, 180] width 43 height 15
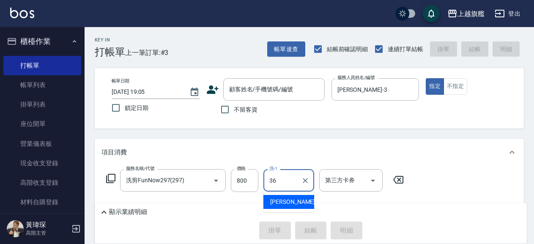
click at [294, 200] on span "蔡秉諶 -36" at bounding box center [296, 201] width 53 height 9
type input "蔡秉諶-36"
click at [338, 198] on div "第三方卡券 第三方卡券" at bounding box center [353, 189] width 68 height 40
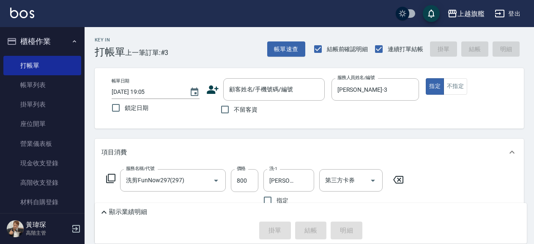
click at [497, 154] on div "項目消費" at bounding box center [303, 152] width 405 height 9
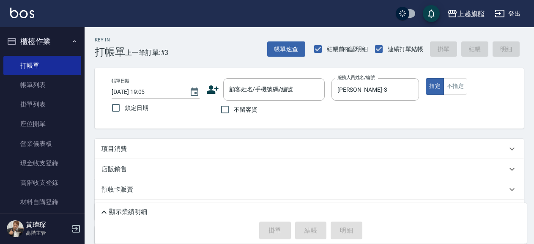
click at [441, 144] on div "項目消費" at bounding box center [309, 149] width 429 height 20
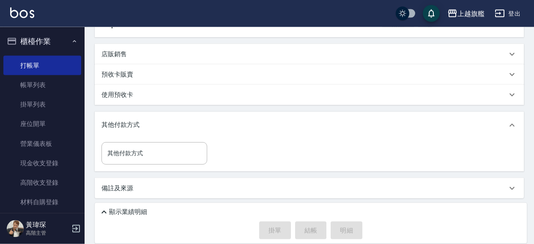
scroll to position [205, 0]
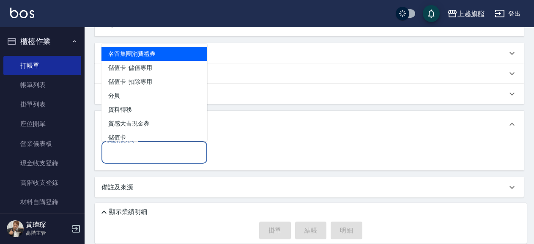
click at [169, 156] on input "其他付款方式" at bounding box center [154, 152] width 98 height 15
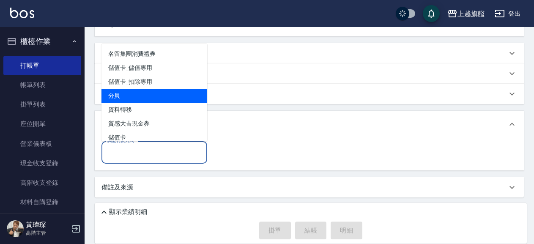
scroll to position [35, 0]
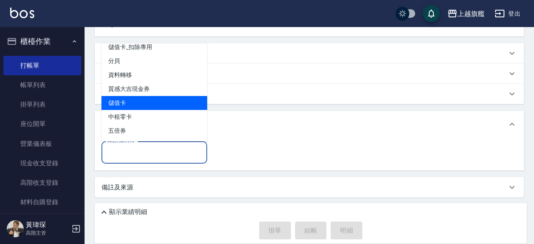
click at [281, 133] on div "其他付款方式" at bounding box center [309, 124] width 429 height 27
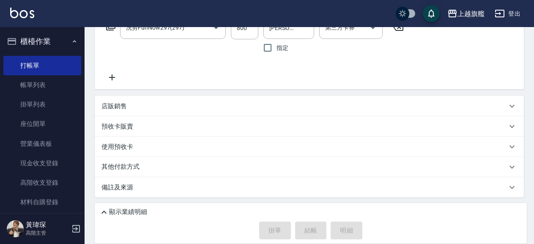
scroll to position [153, 0]
click at [145, 184] on div "備註及來源" at bounding box center [303, 187] width 405 height 9
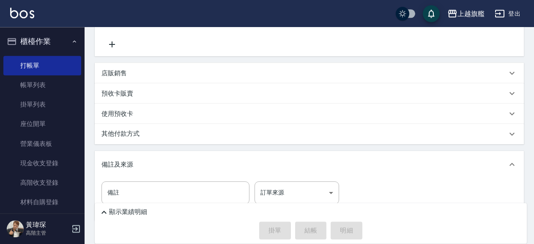
scroll to position [209, 0]
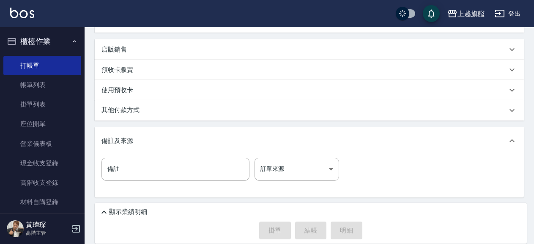
click at [276, 138] on div "備註及來源" at bounding box center [309, 140] width 429 height 27
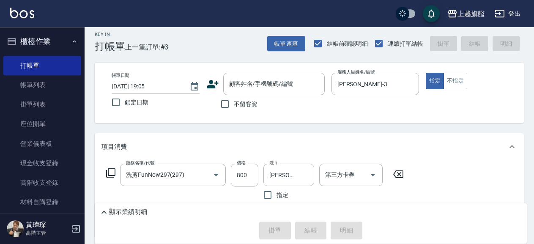
scroll to position [0, 0]
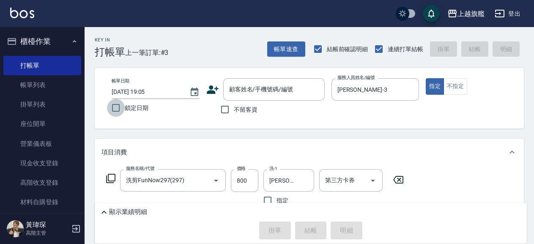
click at [115, 109] on input "鎖定日期" at bounding box center [116, 108] width 18 height 18
checkbox input "true"
click at [433, 83] on button "指定" at bounding box center [435, 86] width 18 height 16
click at [396, 120] on div "帳單日期 2025/08/19 19:05 鎖定日期 顧客姓名/手機號碼/編號 顧客姓名/手機號碼/編號 不留客資 服務人員姓名/編號 謝雅婷-3 服務人員姓…" at bounding box center [309, 98] width 429 height 60
click at [199, 178] on button "Clear" at bounding box center [204, 181] width 12 height 12
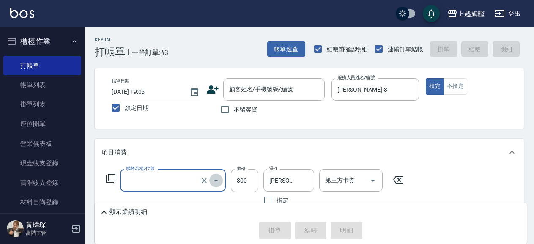
click at [218, 183] on icon "Open" at bounding box center [216, 180] width 10 height 10
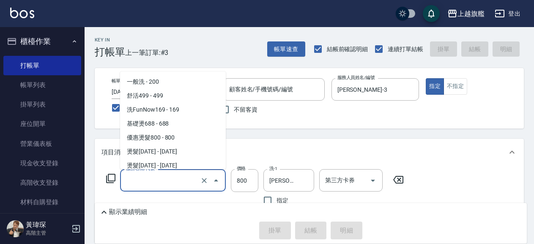
scroll to position [101, 0]
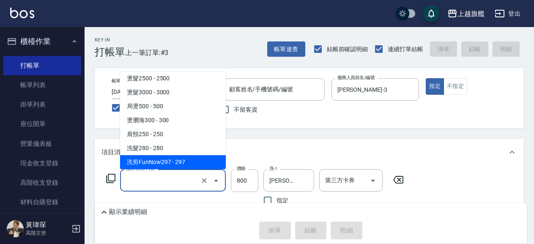
click at [217, 179] on icon "Close" at bounding box center [216, 180] width 10 height 10
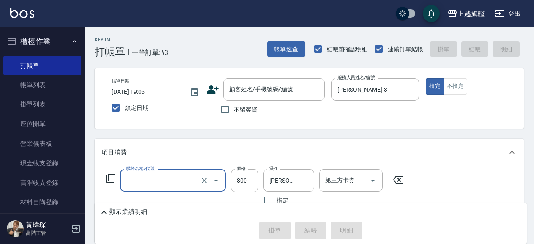
click at [217, 179] on icon "Open" at bounding box center [216, 180] width 10 height 10
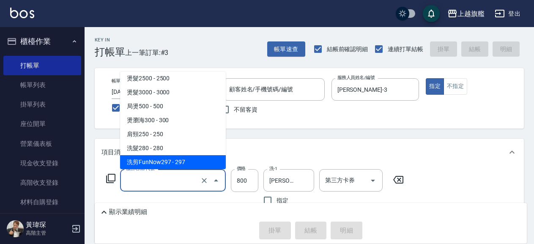
click at [189, 160] on span "洗剪FunNow297 - 297" at bounding box center [173, 162] width 106 height 14
type input "洗剪FunNow297(297)"
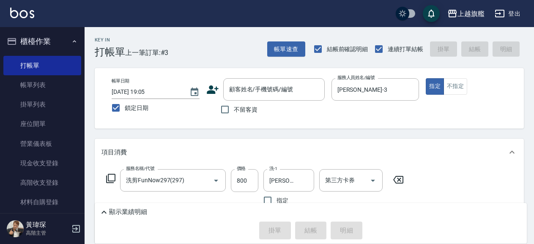
click at [226, 144] on div "項目消費" at bounding box center [309, 152] width 429 height 27
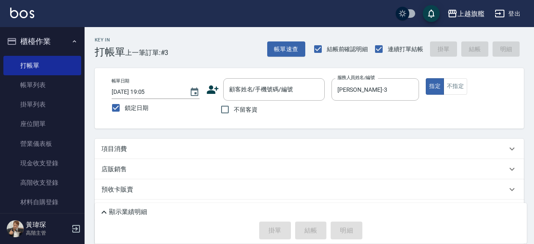
click at [225, 155] on div "項目消費" at bounding box center [309, 149] width 429 height 20
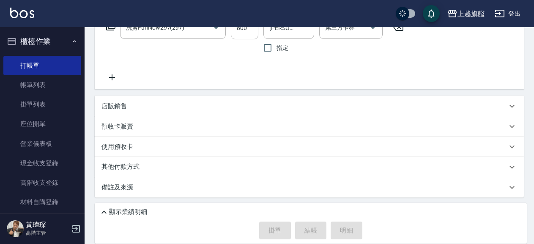
scroll to position [0, 0]
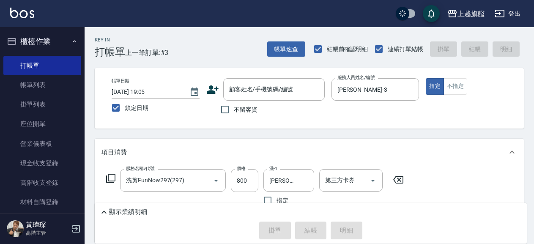
click at [215, 139] on div "Key In 打帳單 上一筆訂單:#3 帳單速查 結帳前確認明細 連續打單結帳 掛單 結帳 明細 帳單日期 2025/08/19 19:05 鎖定日期 顧客姓…" at bounding box center [309, 211] width 449 height 369
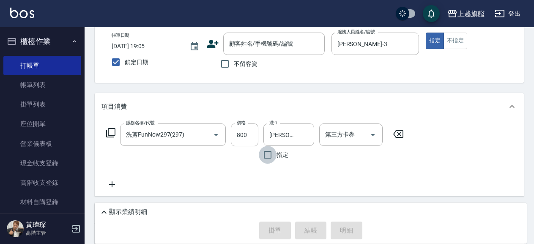
click at [272, 157] on input "指定" at bounding box center [268, 155] width 18 height 18
checkbox input "false"
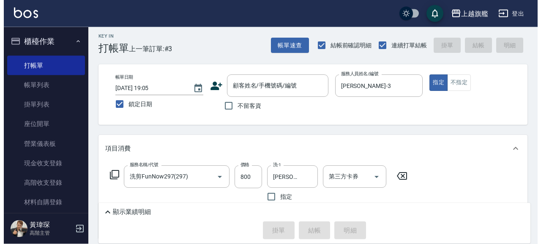
scroll to position [0, 0]
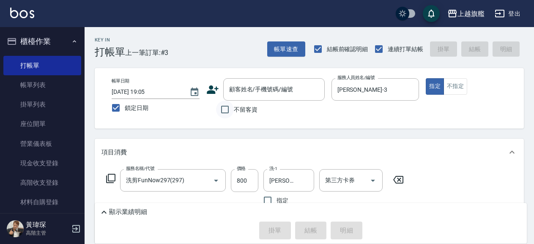
click at [230, 109] on input "不留客資" at bounding box center [225, 110] width 18 height 18
checkbox input "true"
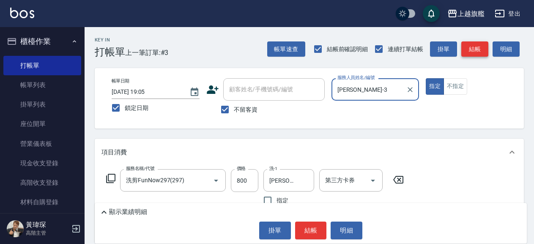
click at [475, 48] on button "結帳" at bounding box center [474, 49] width 27 height 16
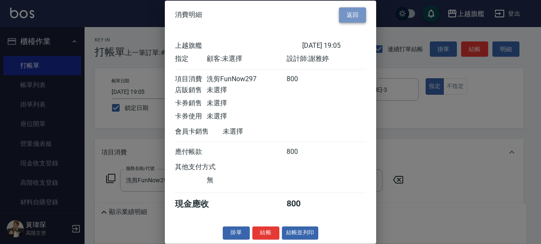
click at [352, 16] on button "返回" at bounding box center [352, 15] width 27 height 16
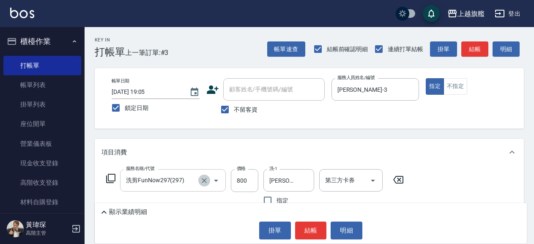
click at [202, 182] on icon "Clear" at bounding box center [204, 180] width 5 height 5
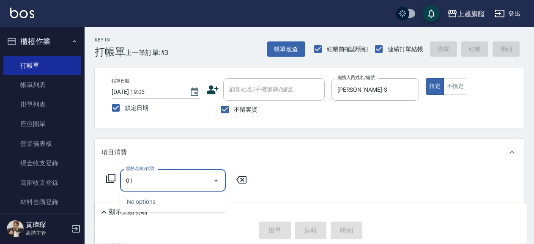
type input "0"
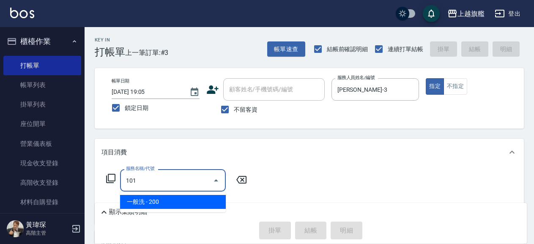
click at [184, 196] on span "一般洗 - 200" at bounding box center [173, 202] width 106 height 14
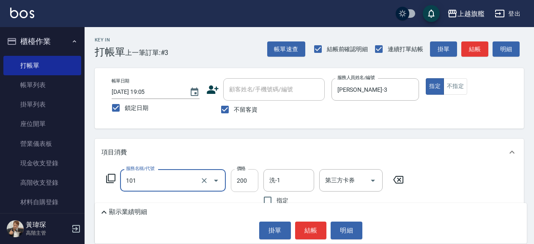
type input "一般洗(101)"
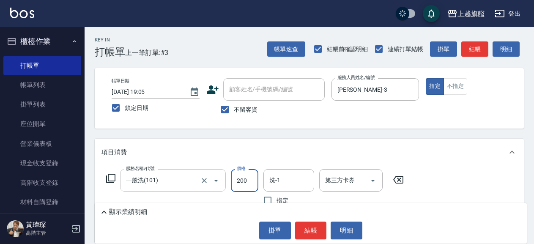
click at [240, 182] on input "200" at bounding box center [244, 180] width 27 height 23
type input "800"
click at [284, 185] on input "洗-1" at bounding box center [288, 180] width 43 height 15
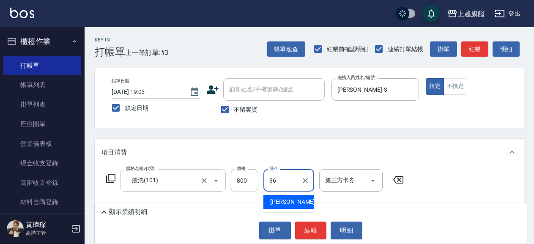
click at [292, 198] on span "蔡秉諶 -36" at bounding box center [296, 201] width 53 height 9
type input "蔡秉諶-36"
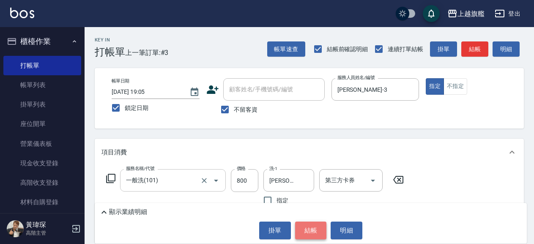
click at [314, 229] on button "結帳" at bounding box center [311, 230] width 32 height 18
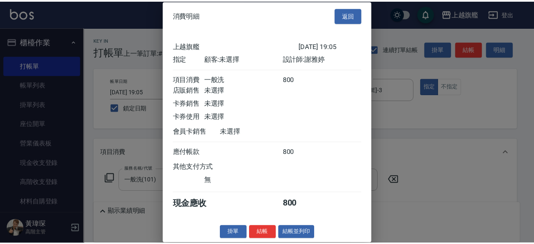
scroll to position [13, 0]
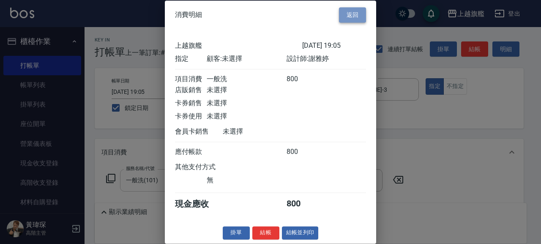
click at [341, 7] on button "返回" at bounding box center [352, 15] width 27 height 16
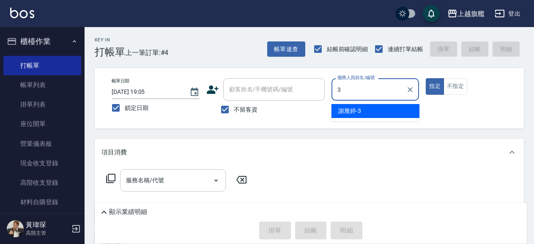
drag, startPoint x: 368, startPoint y: 106, endPoint x: 346, endPoint y: 133, distance: 34.5
click at [368, 110] on div "謝雅婷 -3" at bounding box center [375, 111] width 88 height 14
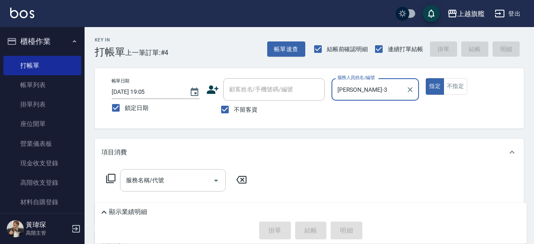
type input "謝雅婷-3"
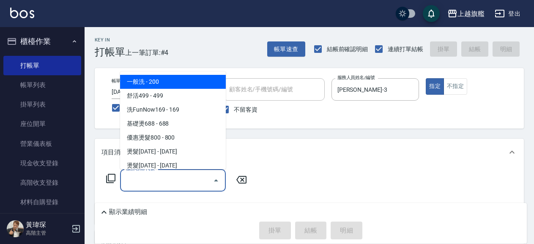
click at [192, 180] on input "服務名稱/代號" at bounding box center [166, 180] width 85 height 15
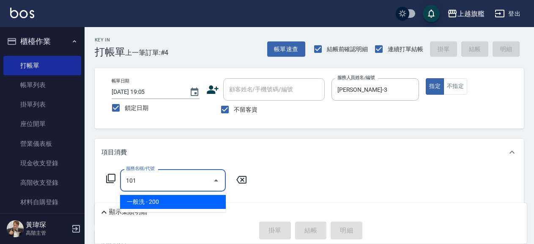
click at [177, 200] on span "一般洗 - 200" at bounding box center [173, 202] width 106 height 14
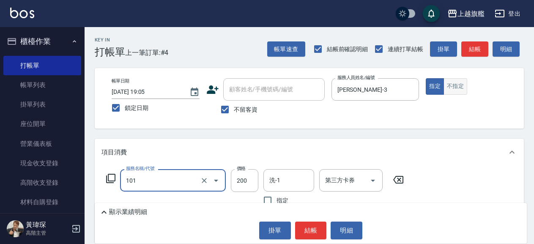
type input "一般洗(101)"
click at [448, 81] on button "不指定" at bounding box center [455, 86] width 24 height 16
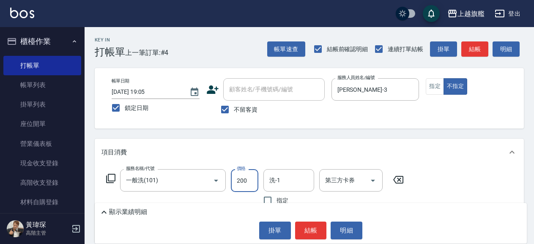
drag, startPoint x: 244, startPoint y: 182, endPoint x: 236, endPoint y: 185, distance: 8.4
click at [236, 185] on input "200" at bounding box center [244, 180] width 27 height 23
drag, startPoint x: 237, startPoint y: 180, endPoint x: 240, endPoint y: 183, distance: 4.8
click at [240, 183] on input "200" at bounding box center [244, 180] width 27 height 23
type input "300"
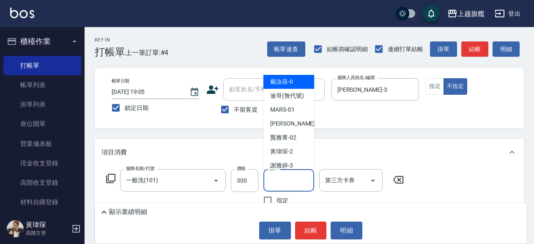
click at [282, 181] on input "洗-1" at bounding box center [288, 180] width 43 height 15
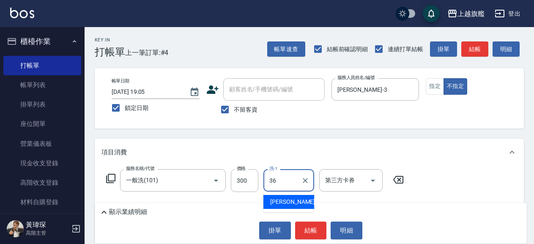
click at [285, 204] on span "蔡秉諶 -36" at bounding box center [296, 201] width 53 height 9
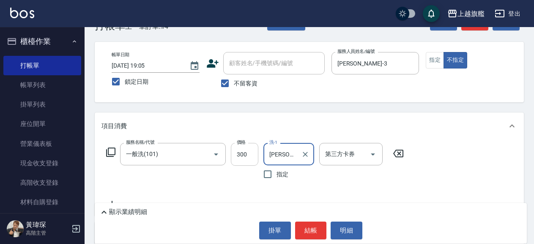
scroll to position [46, 0]
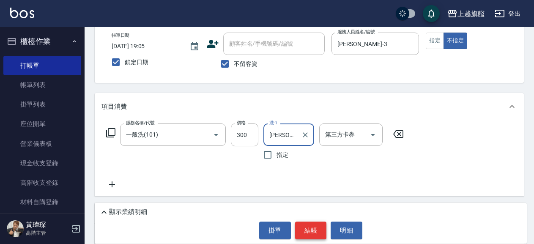
type input "蔡秉諶-36"
click at [310, 232] on button "結帳" at bounding box center [311, 230] width 32 height 18
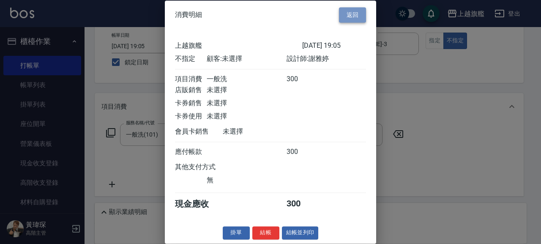
click at [346, 15] on button "返回" at bounding box center [352, 15] width 27 height 16
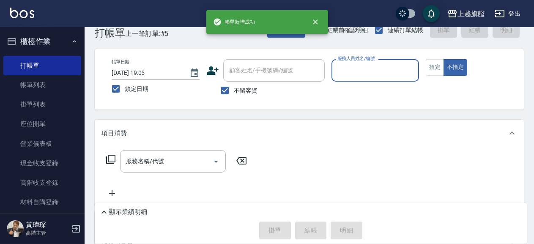
scroll to position [0, 0]
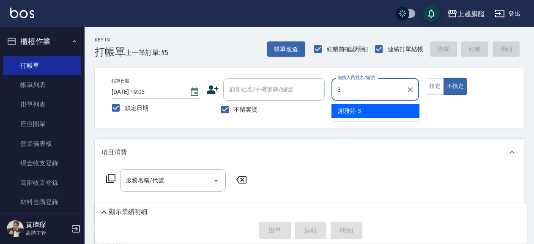
type input "謝雅婷-3"
type button "false"
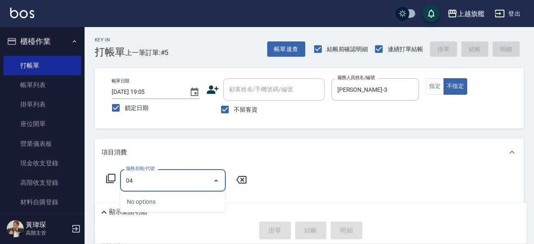
type input "0"
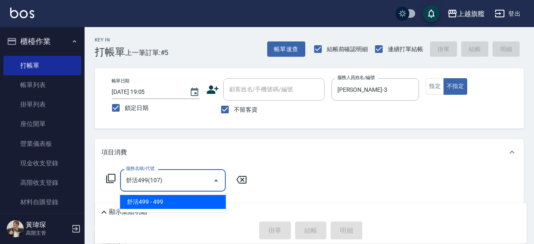
type input "舒活499(107)"
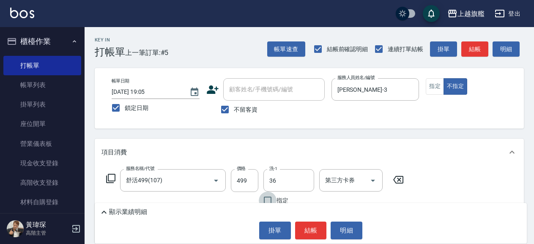
type input "蔡秉諶-36"
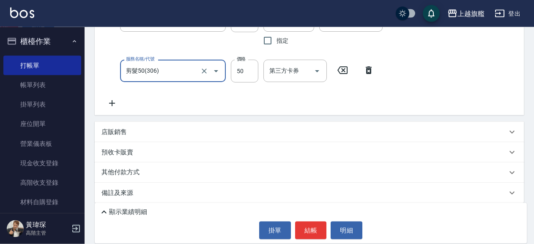
scroll to position [165, 0]
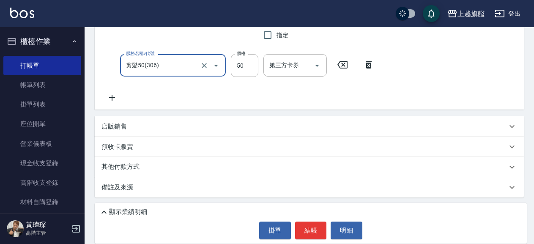
type input "剪髮50(306)"
click at [117, 210] on p "顯示業績明細" at bounding box center [128, 211] width 38 height 9
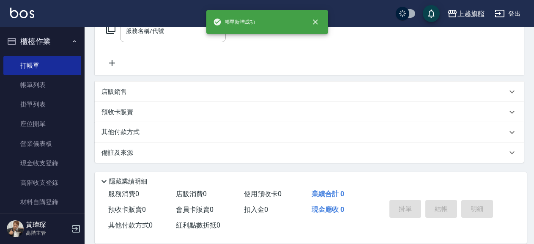
scroll to position [0, 0]
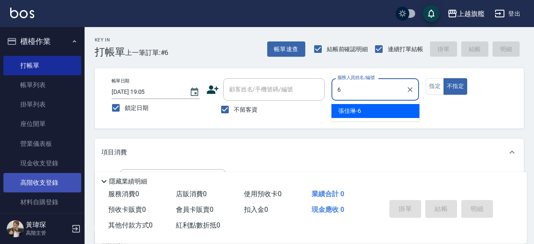
type input "張佳琳-6"
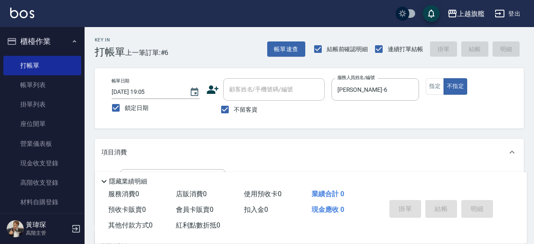
click at [130, 177] on p "隱藏業績明細" at bounding box center [128, 181] width 38 height 9
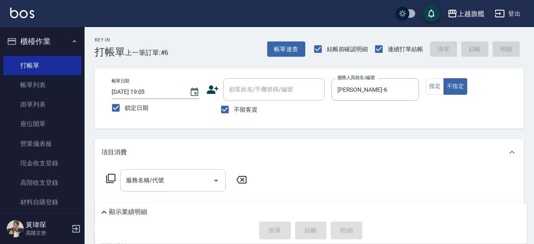
click at [149, 179] on input "服務名稱/代號" at bounding box center [166, 180] width 85 height 15
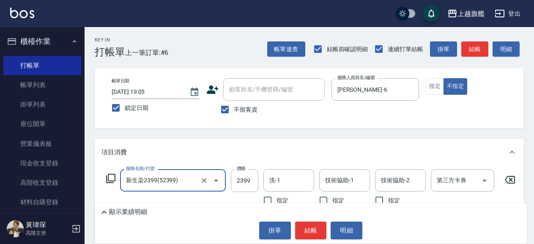
type input "新生染2399(52399)"
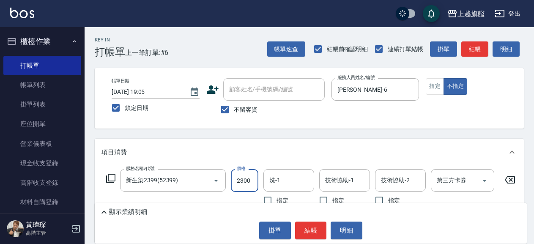
type input "2300"
type input "2"
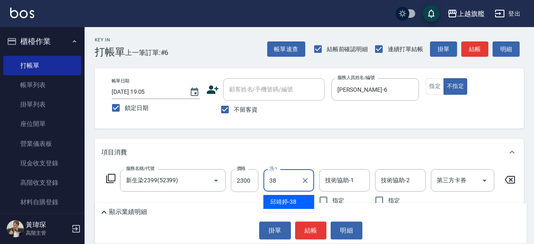
type input "邱靖婷-38"
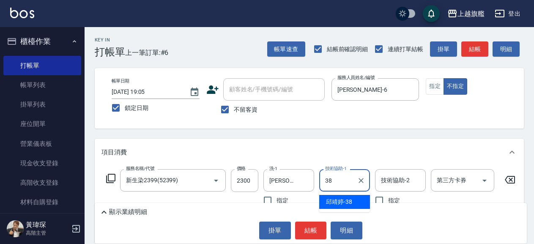
type input "邱靖婷-38"
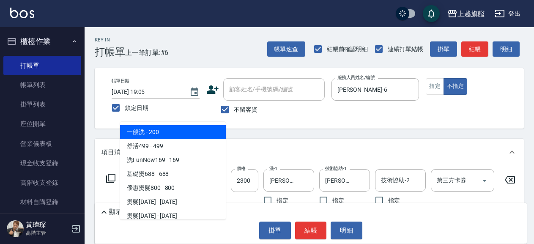
scroll to position [2374, 0]
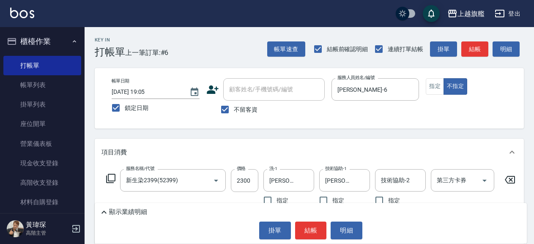
click at [266, 146] on div "項目消費" at bounding box center [309, 152] width 429 height 27
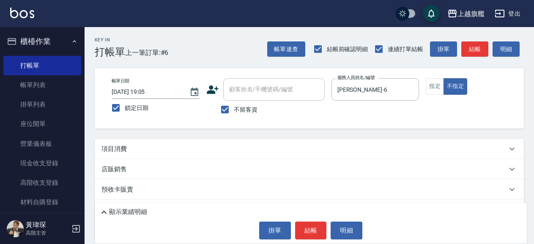
scroll to position [43, 0]
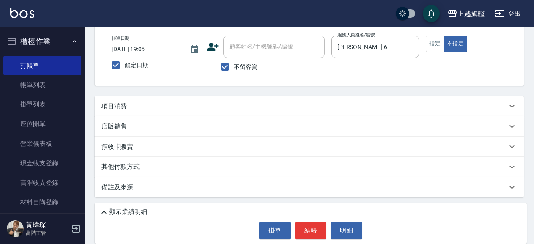
click at [277, 109] on div "項目消費" at bounding box center [303, 106] width 405 height 9
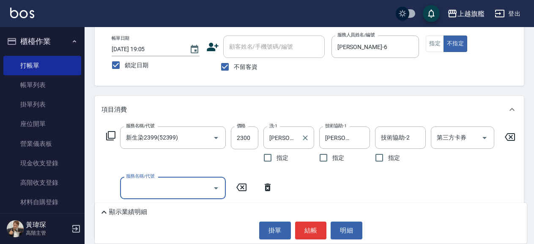
scroll to position [0, 0]
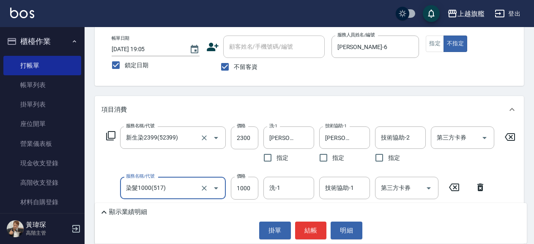
type input "染髮1000(517)"
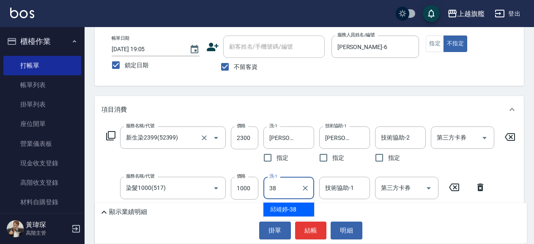
type input "邱靖婷-38"
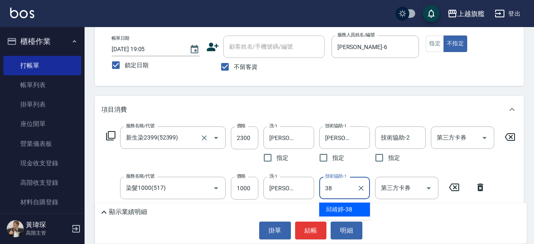
type input "邱靖婷-38"
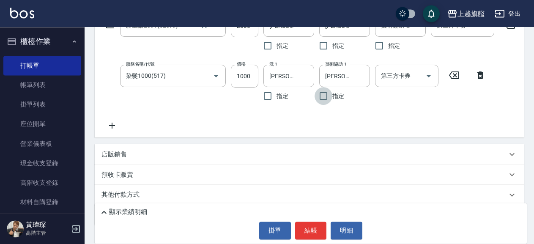
scroll to position [157, 0]
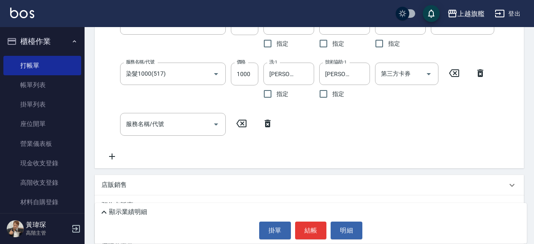
click at [161, 189] on div "店販銷售" at bounding box center [303, 184] width 405 height 9
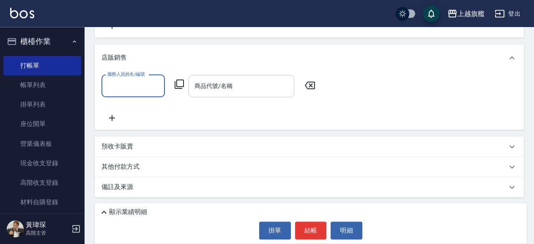
scroll to position [294, 0]
type input "邱靖婷-38"
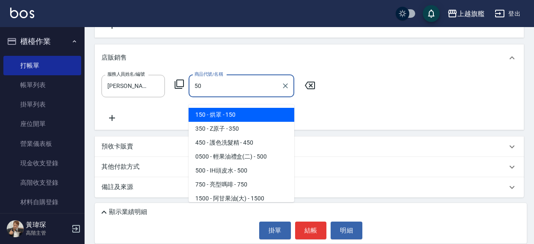
type input "5"
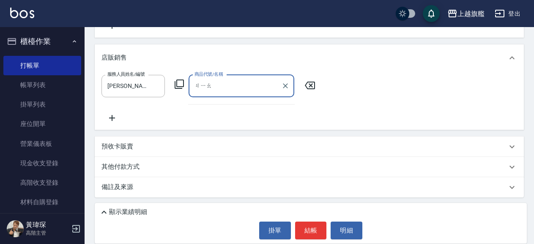
type input "攪"
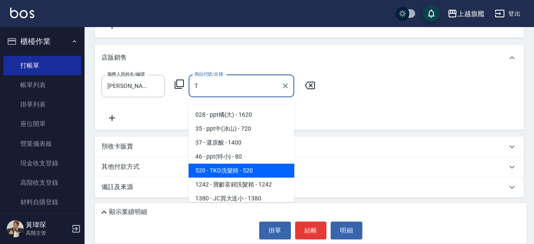
type input "TKO洗髮精"
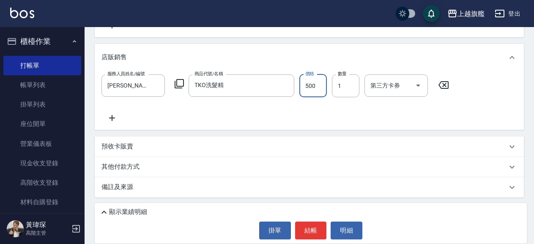
type input "500"
click at [127, 207] on p "顯示業績明細" at bounding box center [128, 211] width 38 height 9
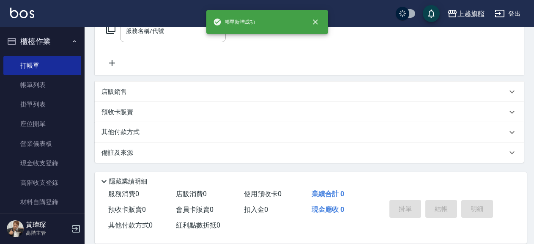
scroll to position [0, 0]
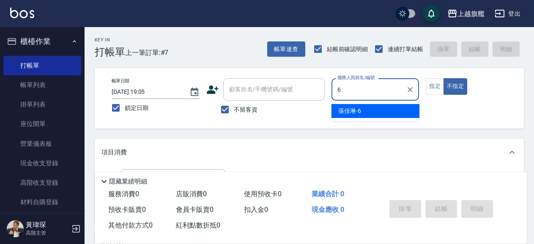
type input "張佳琳-6"
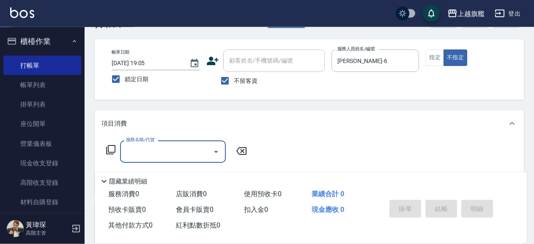
scroll to position [46, 0]
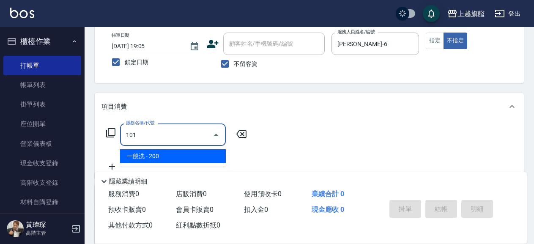
click at [193, 152] on span "一般洗 - 200" at bounding box center [173, 156] width 106 height 14
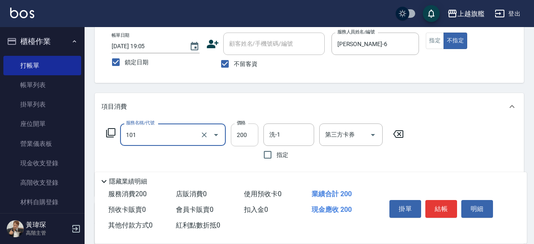
type input "一般洗(101)"
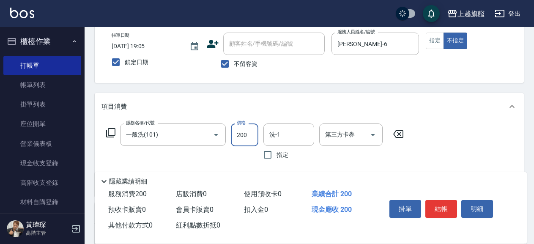
drag, startPoint x: 248, startPoint y: 138, endPoint x: 228, endPoint y: 143, distance: 21.3
click at [231, 143] on input "200" at bounding box center [244, 134] width 27 height 23
drag, startPoint x: 225, startPoint y: 143, endPoint x: 243, endPoint y: 138, distance: 18.1
click at [250, 144] on div "服務名稱/代號 一般洗(101) 服務名稱/代號 價格 200 價格 洗-1 洗-1 指定 第三方卡券 第三方卡券" at bounding box center [254, 143] width 307 height 40
drag, startPoint x: 243, startPoint y: 138, endPoint x: 231, endPoint y: 143, distance: 13.0
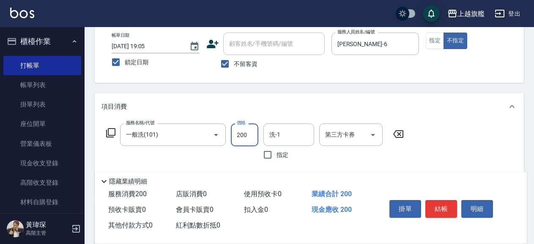
click at [231, 143] on input "200" at bounding box center [244, 134] width 27 height 23
type input "400"
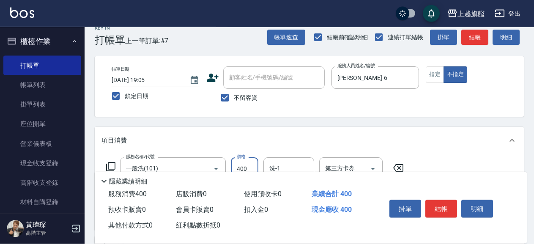
scroll to position [0, 0]
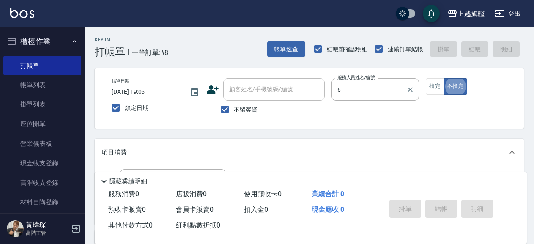
type input "張佳琳-6"
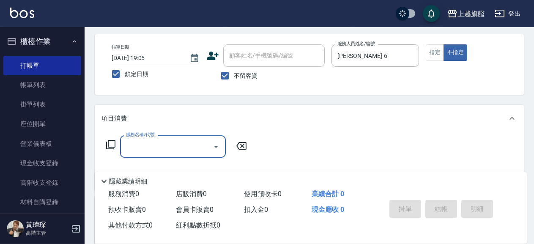
scroll to position [46, 0]
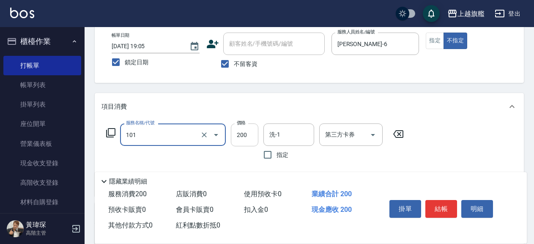
type input "一般洗(101)"
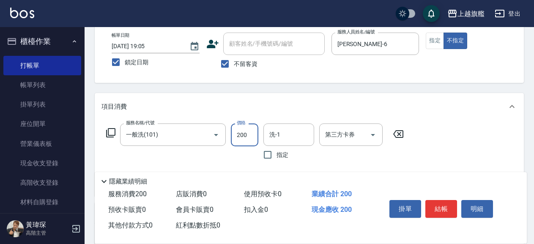
drag, startPoint x: 242, startPoint y: 139, endPoint x: 232, endPoint y: 145, distance: 11.7
click at [232, 145] on input "200" at bounding box center [244, 134] width 27 height 23
drag, startPoint x: 242, startPoint y: 136, endPoint x: 235, endPoint y: 142, distance: 9.1
click at [235, 142] on input "200" at bounding box center [244, 134] width 27 height 23
type input "400"
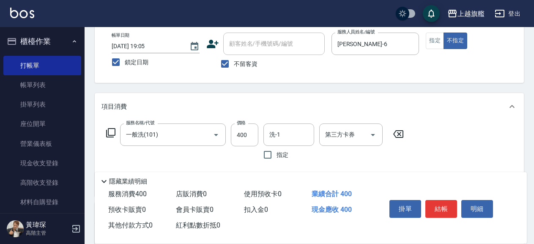
click at [303, 98] on div "項目消費" at bounding box center [309, 106] width 429 height 27
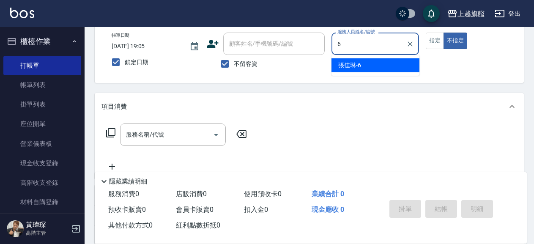
type input "張佳琳-6"
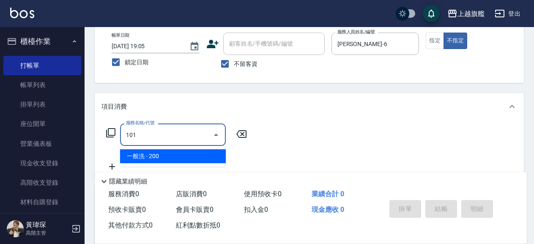
click at [220, 158] on span "一般洗 - 200" at bounding box center [173, 156] width 106 height 14
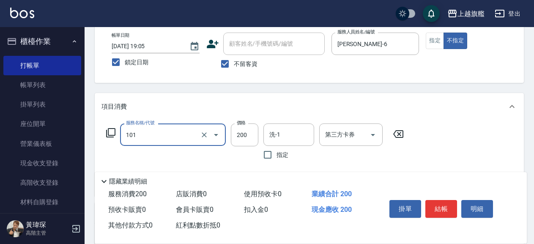
type input "一般洗(101)"
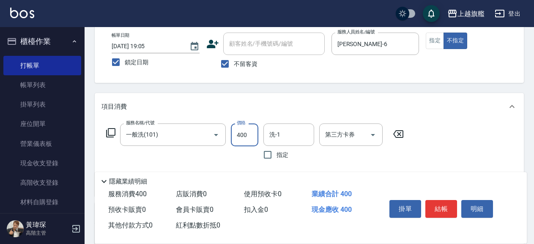
type input "400"
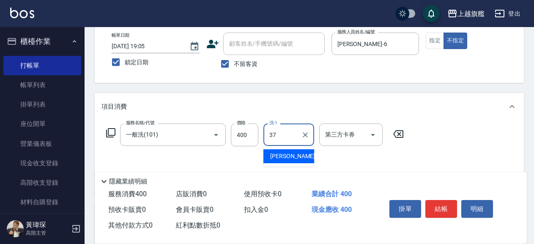
type input "林智慧-37"
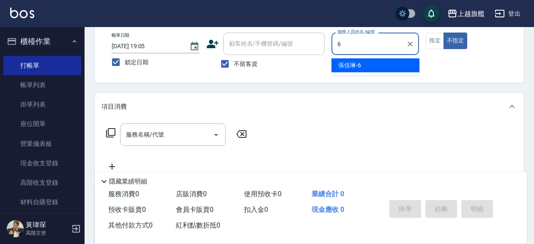
type input "張佳琳-6"
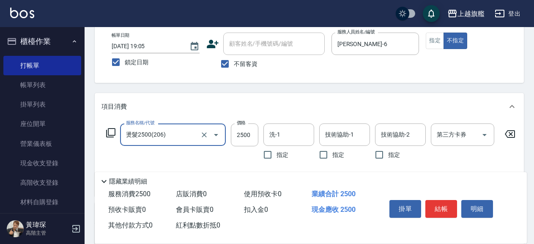
type input "燙髮2500(206)"
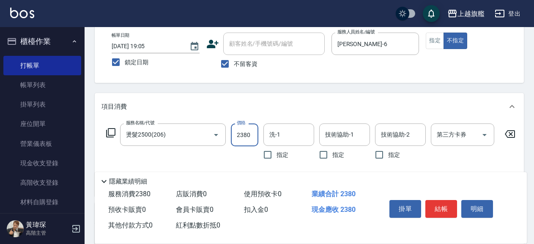
type input "2380"
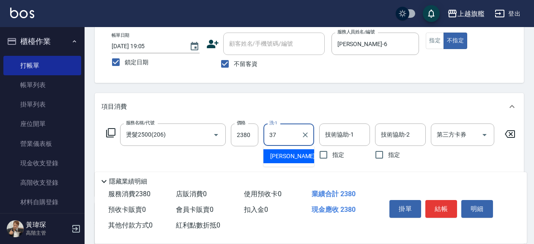
type input "林智慧-37"
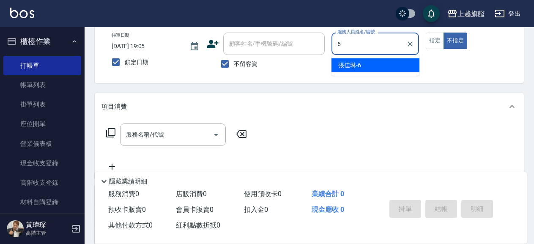
type input "張佳琳-6"
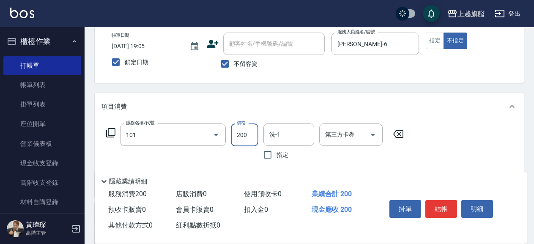
type input "一般洗(101)"
type input "400"
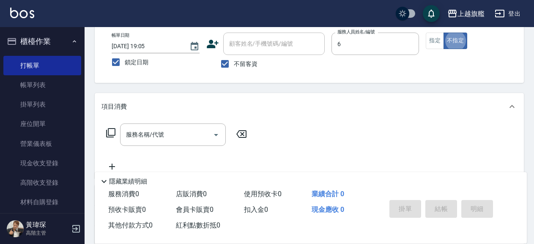
type input "張佳琳-6"
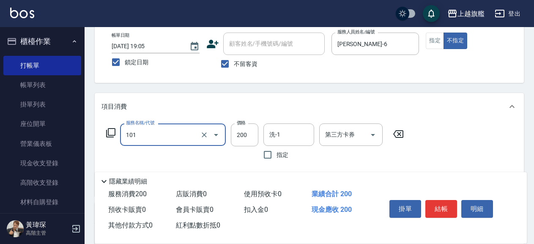
type input "一般洗(101)"
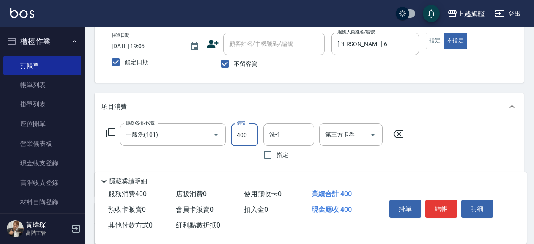
type input "400"
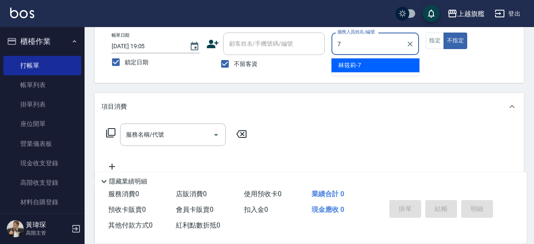
type input "林筱莉-7"
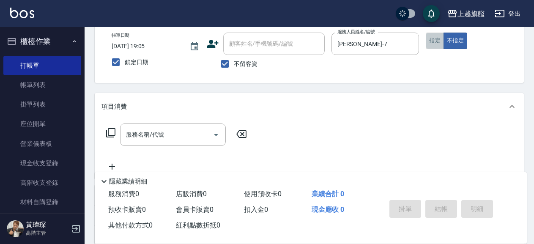
click at [434, 39] on button "指定" at bounding box center [435, 41] width 18 height 16
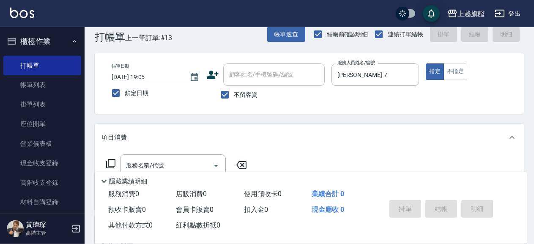
scroll to position [0, 0]
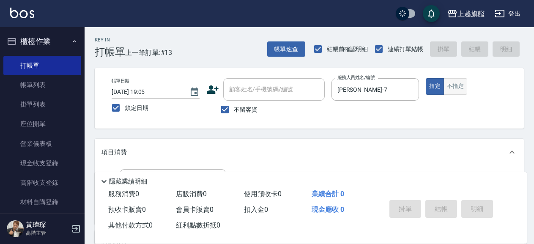
click at [458, 82] on button "不指定" at bounding box center [455, 86] width 24 height 16
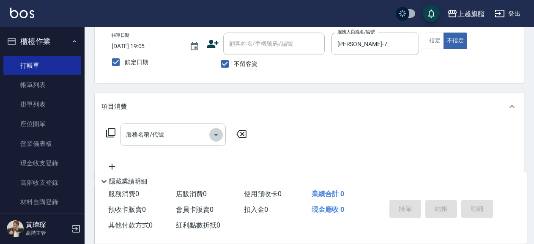
click at [210, 132] on button "Open" at bounding box center [216, 135] width 14 height 14
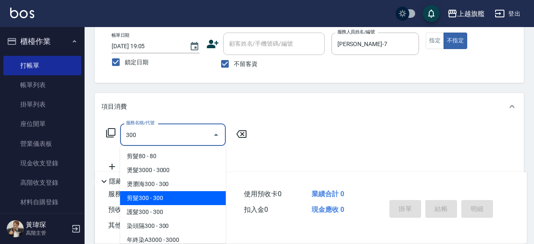
click at [161, 199] on span "剪髮300 - 300" at bounding box center [173, 198] width 106 height 14
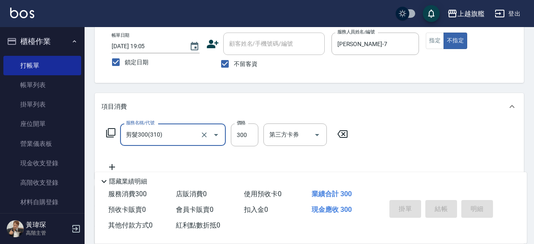
type input "剪髮300(310)"
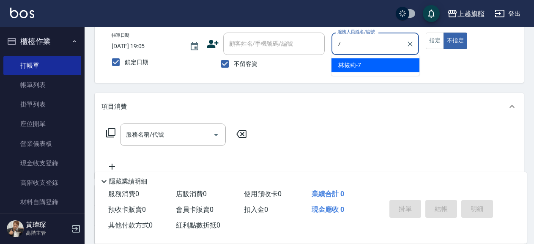
type input "林筱莉-7"
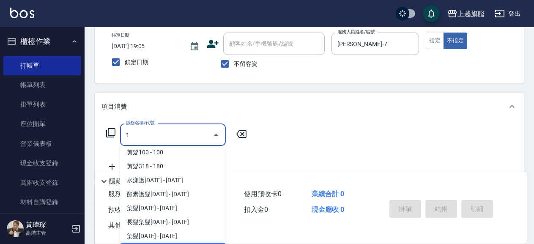
scroll to position [43, 0]
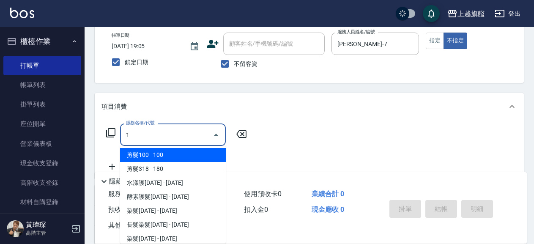
click at [166, 150] on span "剪髮100 - 100" at bounding box center [173, 155] width 106 height 14
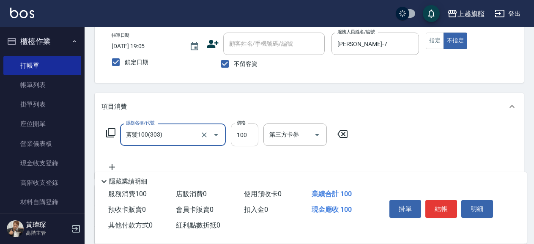
type input "剪髮100(303)"
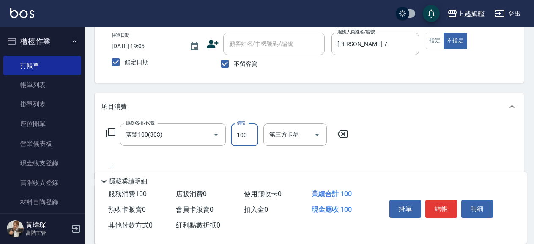
click at [243, 138] on input "100" at bounding box center [244, 134] width 27 height 23
type input "300"
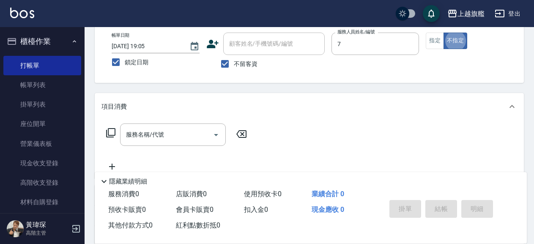
type input "林筱莉-7"
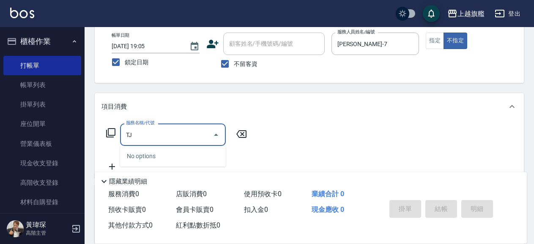
type input "T"
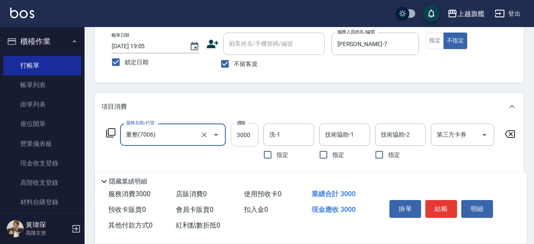
type input "重整(7006)"
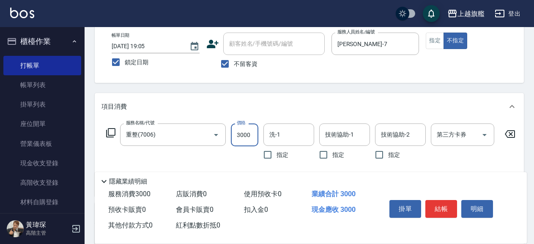
drag, startPoint x: 235, startPoint y: 134, endPoint x: 240, endPoint y: 136, distance: 6.6
click at [240, 136] on input "3000" at bounding box center [244, 134] width 27 height 23
type input "2000"
click at [238, 160] on div "價格 2000 價格" at bounding box center [244, 143] width 27 height 40
click at [293, 142] on div "洗-1" at bounding box center [288, 134] width 51 height 22
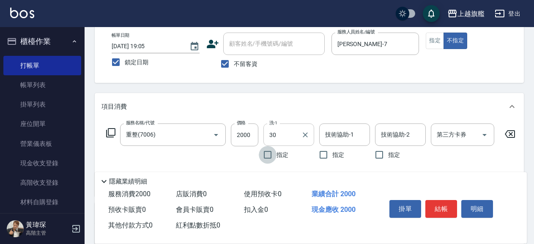
type input "劉羿君-30"
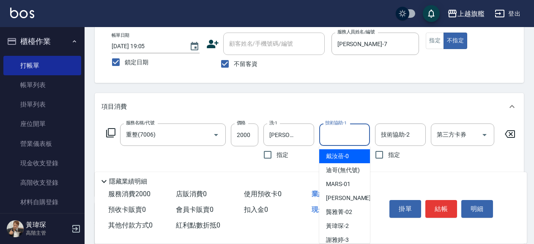
click at [337, 141] on input "技術協助-1" at bounding box center [344, 134] width 43 height 15
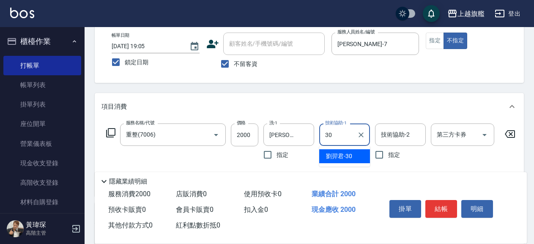
click at [340, 153] on span "劉羿君 -30" at bounding box center [339, 156] width 26 height 9
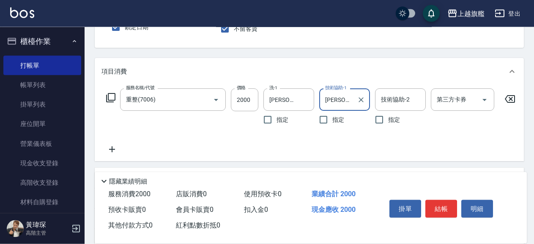
scroll to position [91, 0]
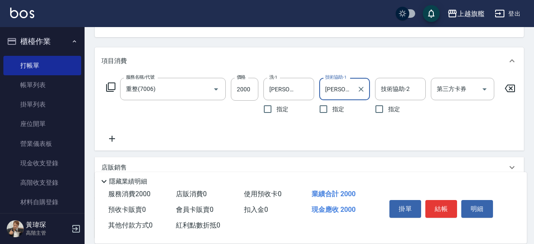
type input "劉羿君-30"
click at [111, 136] on icon at bounding box center [111, 139] width 21 height 10
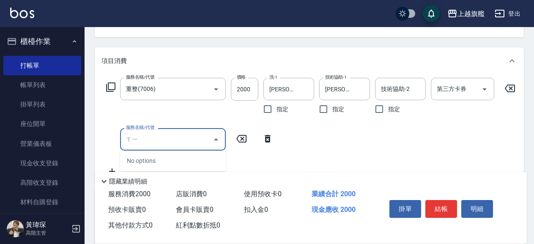
type input "洗"
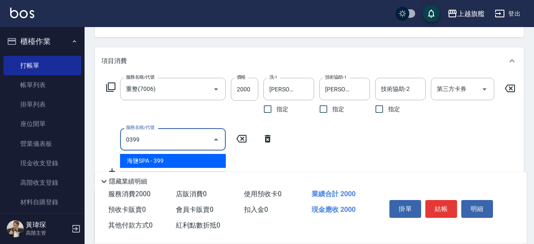
click at [180, 162] on span "海鹽SPA - 399" at bounding box center [173, 161] width 106 height 14
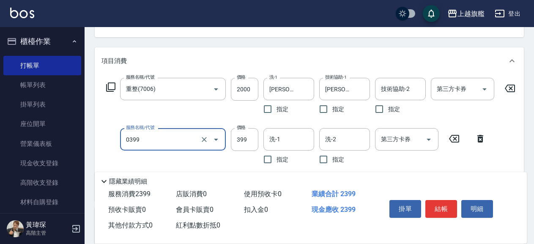
click at [188, 144] on input "0399" at bounding box center [161, 139] width 74 height 15
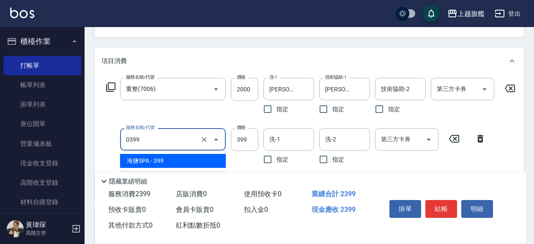
type input "海鹽SPA(0399)"
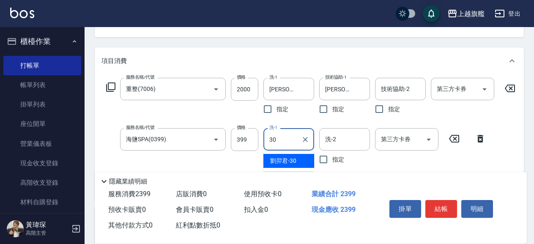
type input "劉羿君-30"
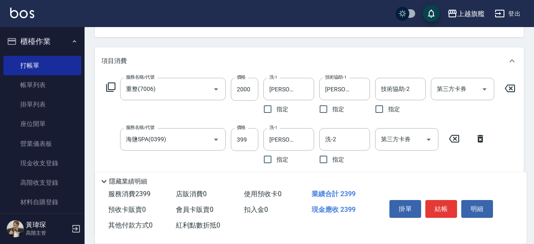
click at [243, 158] on div "價格 399 價格" at bounding box center [244, 148] width 27 height 40
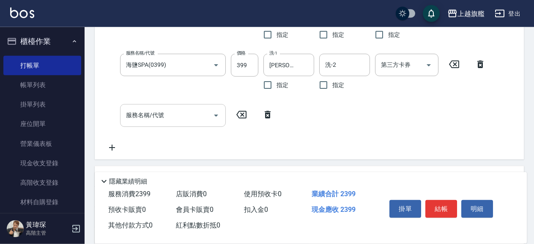
scroll to position [183, 0]
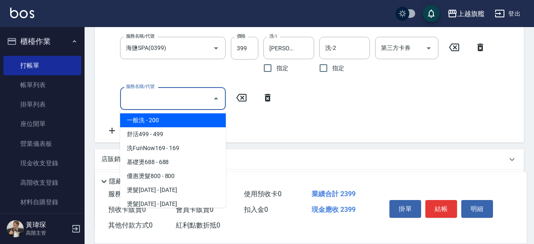
click at [197, 105] on input "服務名稱/代號" at bounding box center [166, 98] width 85 height 15
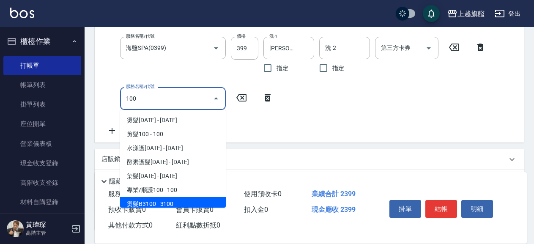
scroll to position [3, 0]
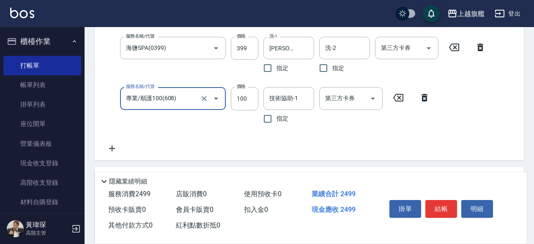
type input "專業/順護100(608)"
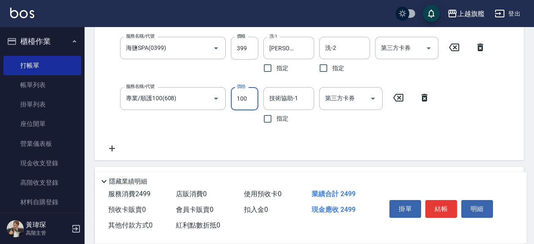
scroll to position [177, 0]
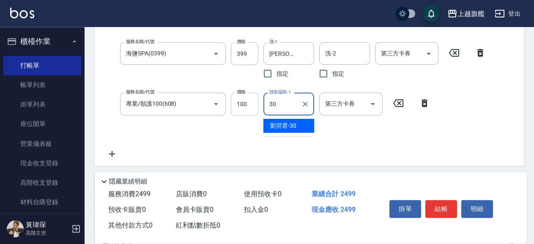
type input "劉羿君-30"
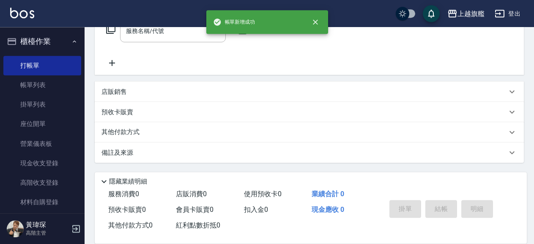
scroll to position [0, 0]
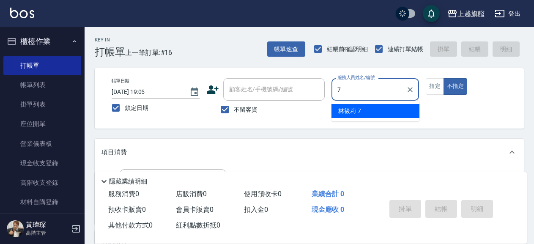
type input "林筱莉-7"
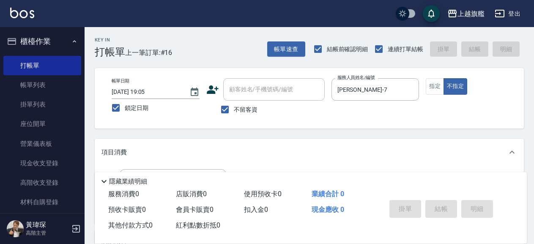
click at [248, 142] on div "項目消費" at bounding box center [309, 152] width 429 height 27
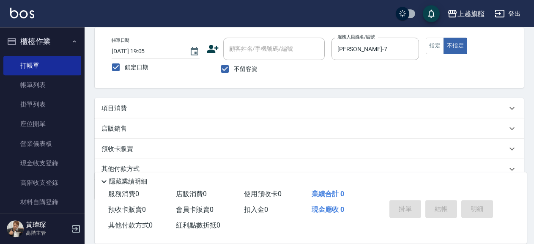
scroll to position [32, 0]
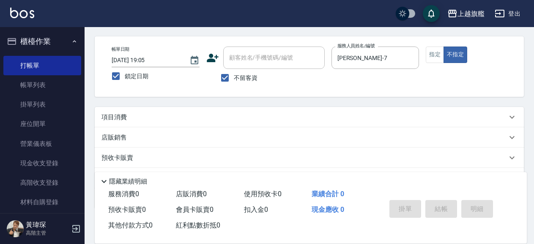
click at [244, 113] on div "項目消費" at bounding box center [303, 117] width 405 height 9
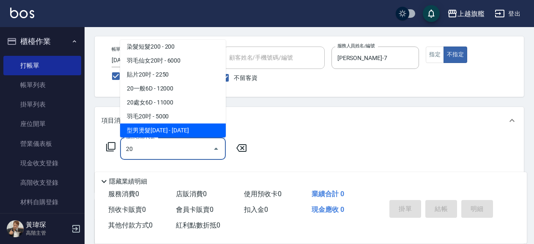
scroll to position [87, 0]
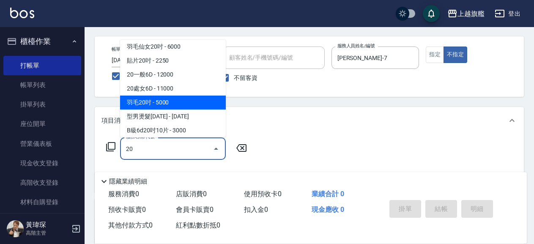
type input "2"
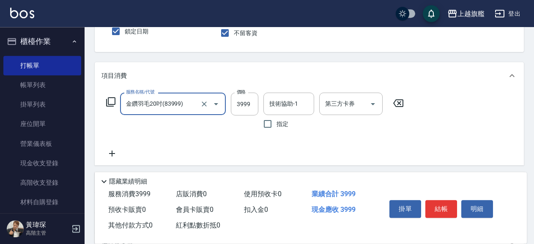
scroll to position [77, 0]
type input "金鑽羽毛20吋(83999)"
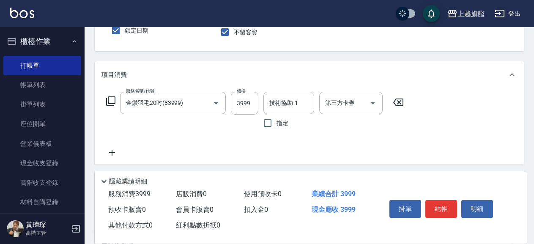
click at [114, 153] on icon at bounding box center [112, 153] width 6 height 6
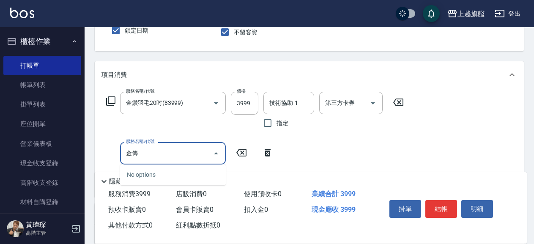
click at [152, 154] on input "金傳" at bounding box center [166, 153] width 85 height 15
drag, startPoint x: 140, startPoint y: 161, endPoint x: 147, endPoint y: 158, distance: 7.4
click at [144, 160] on input "金傳" at bounding box center [166, 153] width 85 height 15
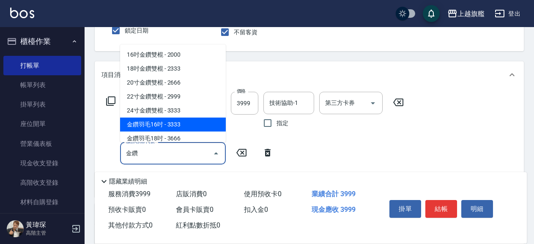
type input "金鑽"
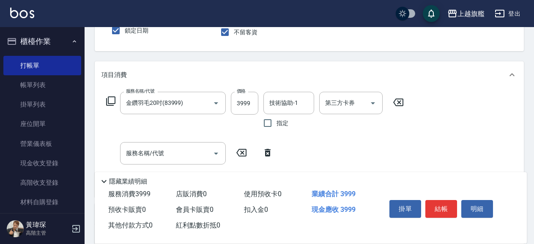
click at [316, 141] on div "服務名稱/代號 金鑽羽毛20吋(83999) 服務名稱/代號 價格 3999 價格 技術協助-1 技術協助-1 指定 第三方卡券 第三方卡券 服務名稱/代號 …" at bounding box center [254, 141] width 307 height 98
click at [162, 163] on div "服務名稱/代號" at bounding box center [173, 153] width 106 height 22
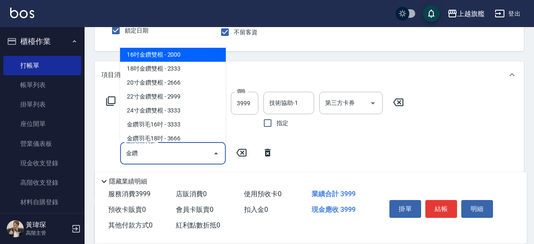
click at [157, 152] on input "金鑽" at bounding box center [166, 153] width 85 height 15
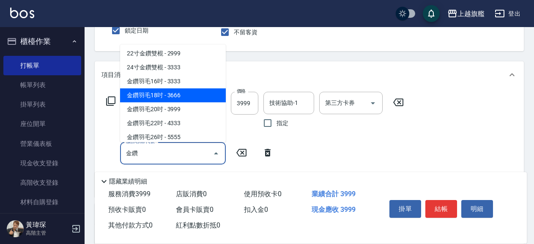
scroll to position [63, 0]
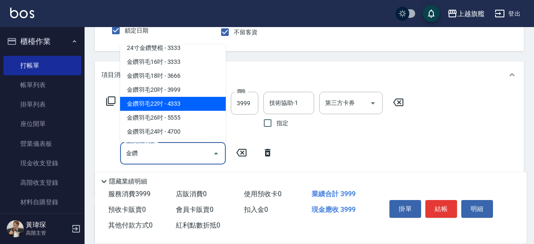
click at [172, 102] on span "金鑽羽毛22吋 - 4333" at bounding box center [173, 104] width 106 height 14
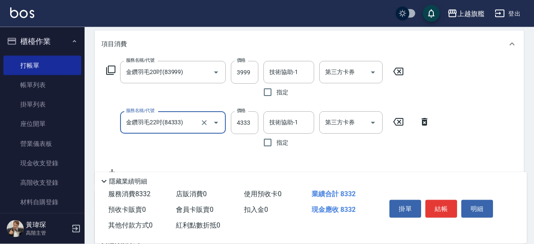
scroll to position [123, 0]
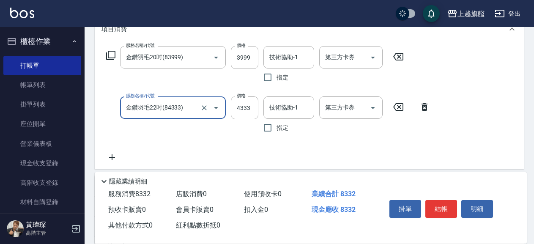
type input "金鑽羽毛22吋(84333)"
click at [110, 156] on icon at bounding box center [111, 157] width 21 height 10
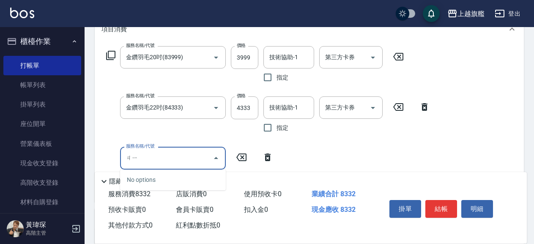
type input "ㄐ"
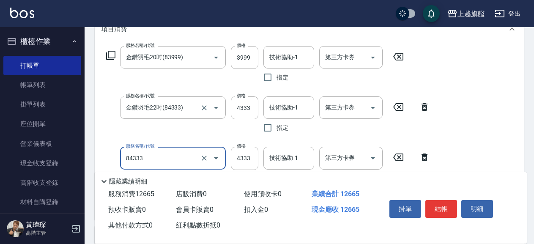
click at [172, 134] on div "服務名稱/代號 金鑽羽毛22吋(84333) 服務名稱/代號" at bounding box center [173, 116] width 106 height 40
type input "金鑽羽毛22吋(84333)"
click at [106, 129] on div "服務名稱/代號 金鑽羽毛22吋(84333) 服務名稱/代號 價格 4333 價格 技術協助-1 技術協助-1 指定 第三方卡券 第三方卡券" at bounding box center [267, 116] width 333 height 40
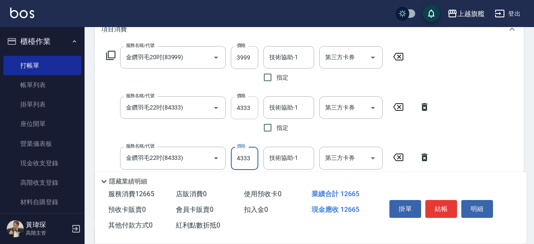
drag, startPoint x: 237, startPoint y: 111, endPoint x: 254, endPoint y: 111, distance: 16.9
click at [254, 111] on input "4333" at bounding box center [244, 107] width 27 height 23
drag, startPoint x: 237, startPoint y: 161, endPoint x: 256, endPoint y: 166, distance: 19.7
click at [256, 166] on input "4333" at bounding box center [244, 158] width 27 height 23
type input "4667"
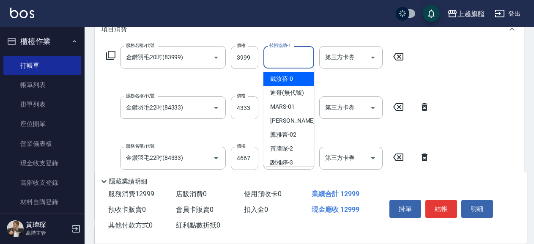
click at [304, 57] on input "技術協助-1" at bounding box center [288, 57] width 43 height 15
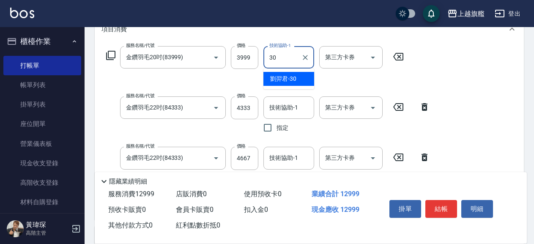
type input "劉羿君-30"
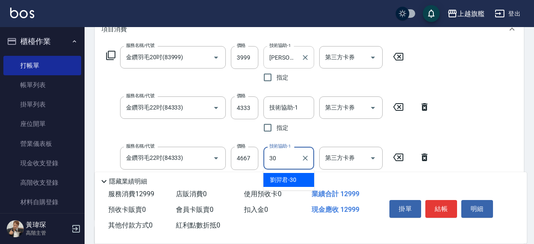
type input "劉羿君-30"
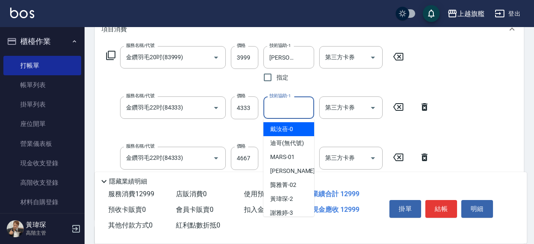
click at [273, 109] on input "技術協助-1" at bounding box center [288, 107] width 43 height 15
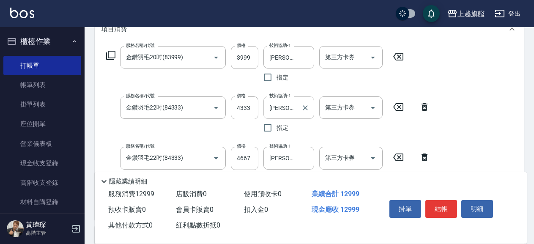
click at [279, 116] on div "謝雅婷-3 技術協助-1" at bounding box center [288, 107] width 51 height 22
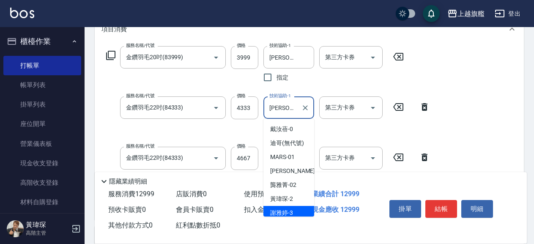
scroll to position [12, 0]
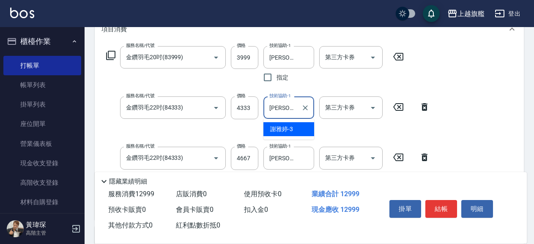
type input "謝"
type input "劉羿君-30"
click at [321, 133] on div "第三方卡券 第三方卡券" at bounding box center [353, 116] width 68 height 40
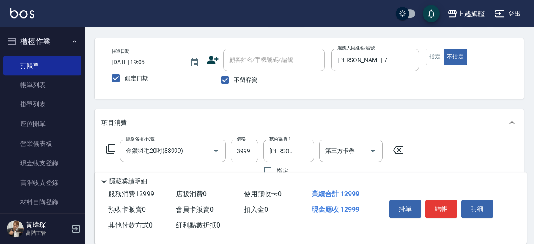
scroll to position [46, 0]
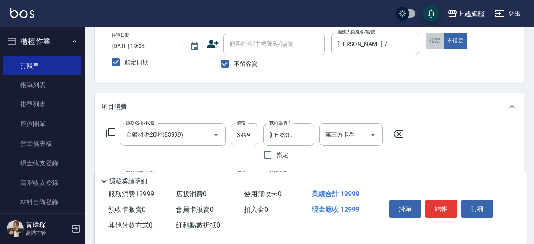
click at [432, 44] on button "指定" at bounding box center [435, 41] width 18 height 16
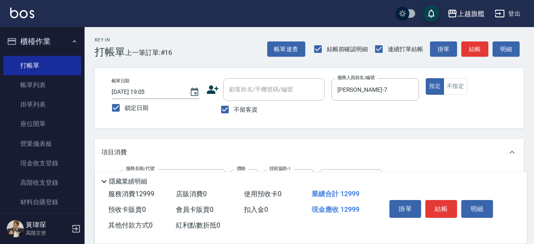
type button "true"
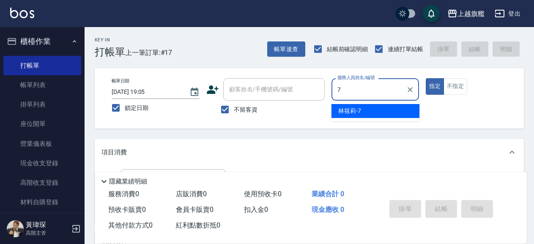
click at [388, 117] on div "林筱莉 -7" at bounding box center [375, 111] width 88 height 14
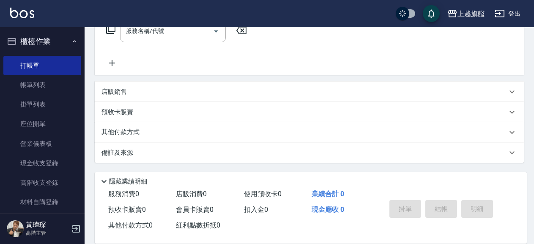
scroll to position [58, 0]
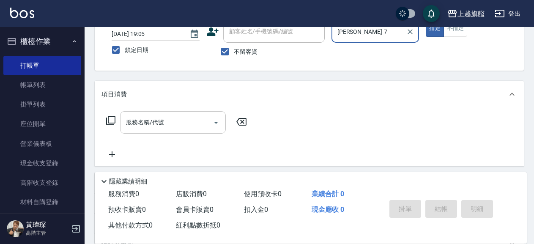
click at [219, 122] on icon "Open" at bounding box center [216, 122] width 10 height 10
type input "林筱莉-7"
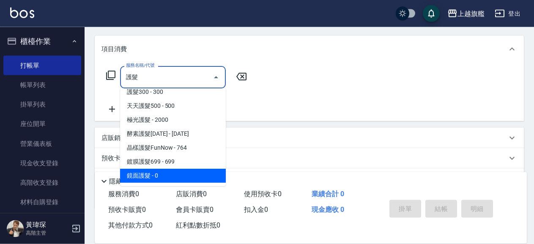
scroll to position [104, 0]
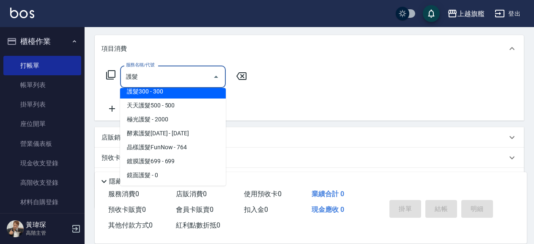
type input "護"
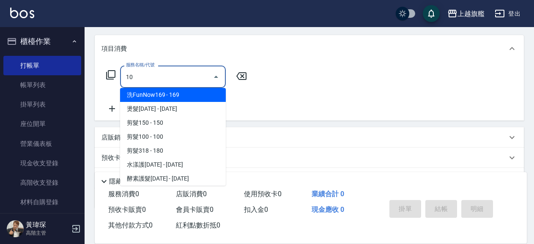
scroll to position [0, 0]
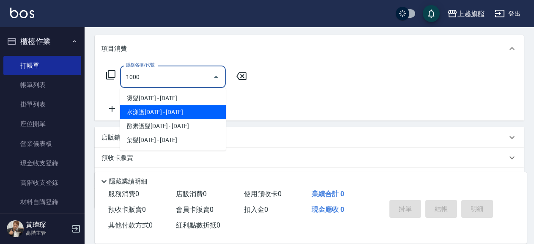
click at [192, 117] on span "水漾護1000 - 1000" at bounding box center [173, 112] width 106 height 14
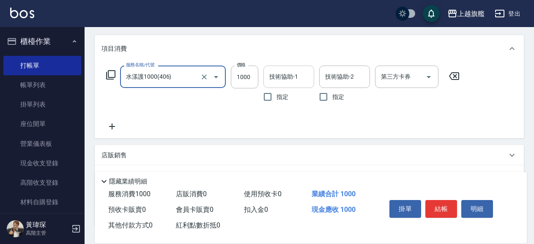
type input "水漾護1000(406)"
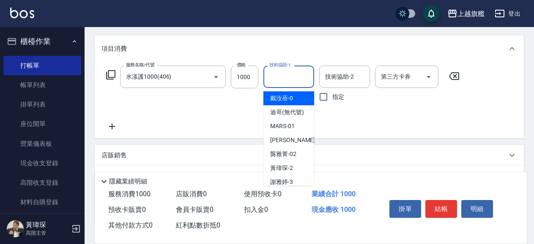
click at [296, 74] on input "技術協助-1" at bounding box center [288, 76] width 43 height 15
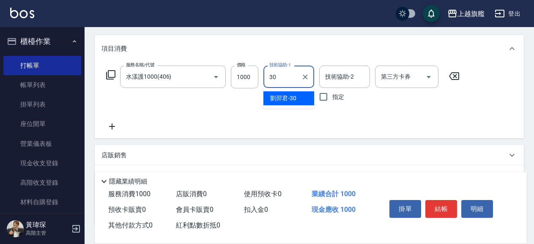
click at [303, 94] on div "劉羿君 -30" at bounding box center [288, 98] width 51 height 14
type input "劉羿君-30"
click at [362, 76] on input "技術協助-2" at bounding box center [344, 76] width 43 height 15
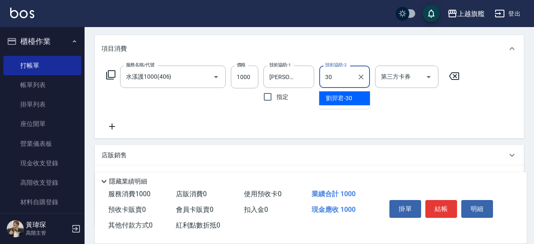
click at [352, 98] on div "劉羿君 -30" at bounding box center [344, 98] width 51 height 14
type input "劉羿君-30"
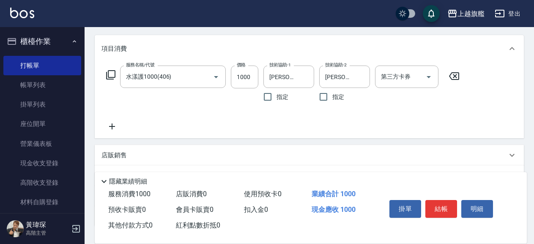
click at [113, 128] on icon at bounding box center [111, 126] width 21 height 10
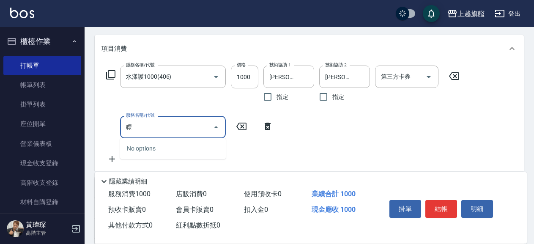
type input "漂"
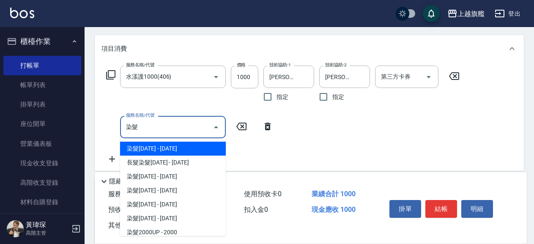
type input "染"
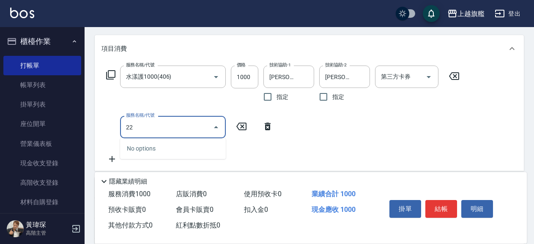
type input "2"
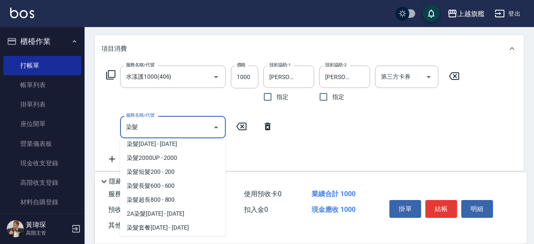
scroll to position [86, 0]
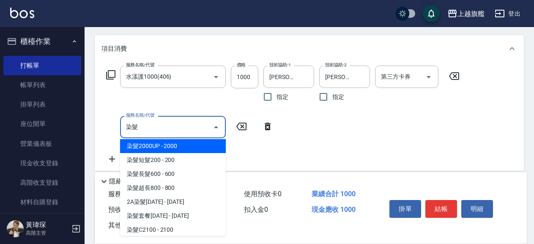
click at [207, 145] on span "染髮2000UP - 2000" at bounding box center [173, 146] width 106 height 14
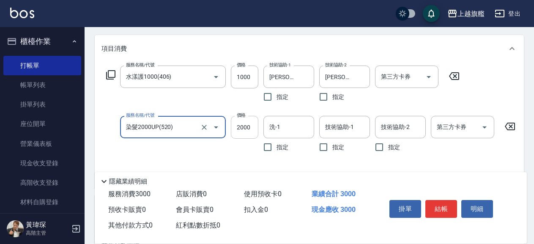
type input "染髮2000UP(520)"
click at [243, 126] on input "2000" at bounding box center [244, 127] width 27 height 23
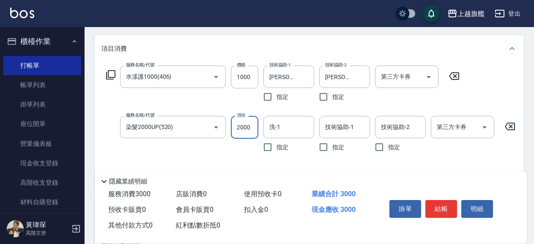
click at [243, 127] on input "2000" at bounding box center [244, 127] width 27 height 23
type input "2200"
click at [296, 123] on input "洗-1" at bounding box center [288, 127] width 43 height 15
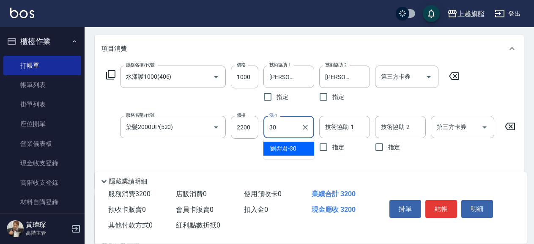
click at [302, 142] on div "劉羿君 -30" at bounding box center [288, 149] width 51 height 14
type input "劉羿君-30"
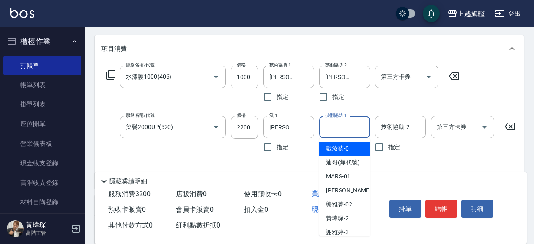
click at [356, 123] on input "技術協助-1" at bounding box center [344, 127] width 43 height 15
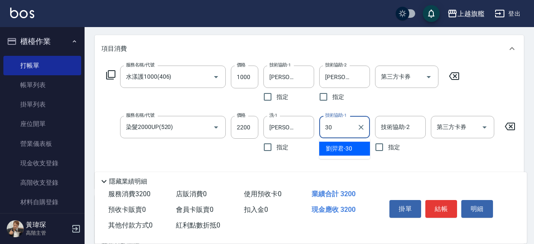
click at [342, 151] on span "劉羿君 -30" at bounding box center [339, 148] width 26 height 9
type input "劉羿君-30"
click at [411, 125] on input "技術協助-2" at bounding box center [400, 127] width 43 height 15
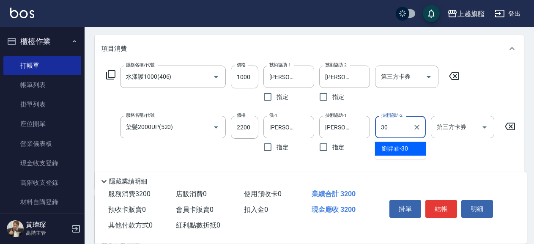
click at [394, 146] on span "劉羿君 -30" at bounding box center [395, 148] width 26 height 9
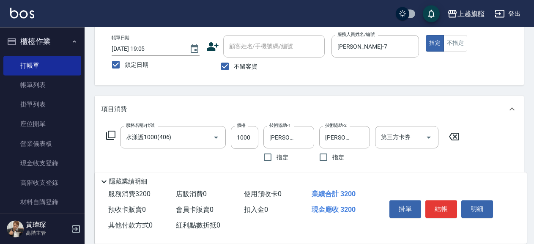
scroll to position [91, 0]
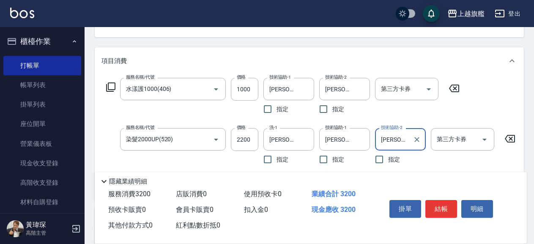
type input "劉羿君-30"
click at [418, 108] on div "第三方卡券 第三方卡券" at bounding box center [409, 98] width 68 height 40
click at [359, 89] on icon "Clear" at bounding box center [361, 89] width 8 height 8
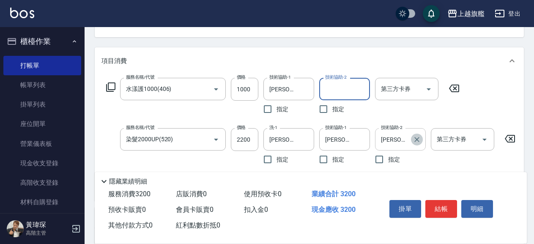
click at [415, 136] on icon "Clear" at bounding box center [416, 139] width 8 height 8
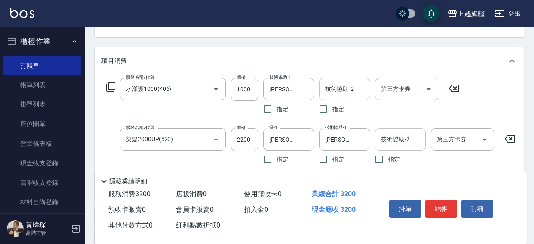
click at [390, 114] on div "第三方卡券 第三方卡券" at bounding box center [409, 98] width 68 height 40
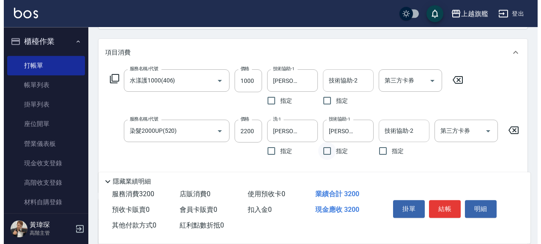
scroll to position [87, 0]
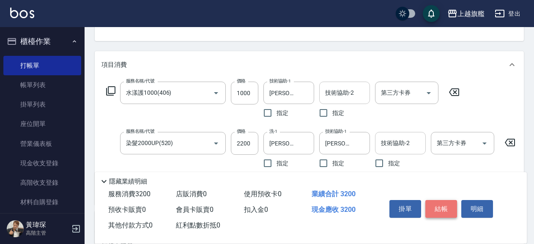
click at [448, 208] on button "結帳" at bounding box center [441, 209] width 32 height 18
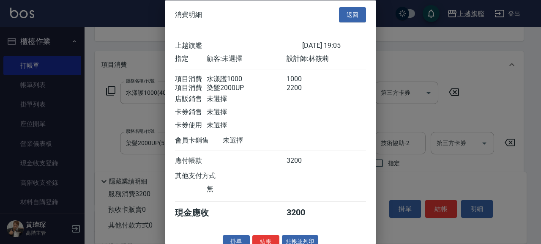
scroll to position [23, 0]
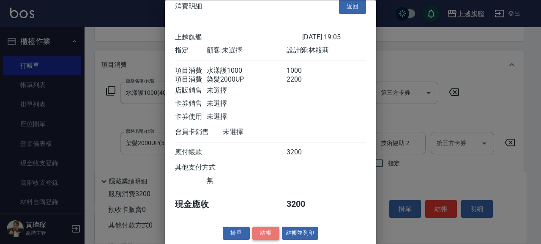
click at [258, 232] on button "結帳" at bounding box center [265, 233] width 27 height 13
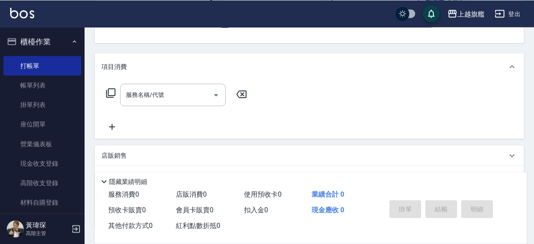
scroll to position [0, 0]
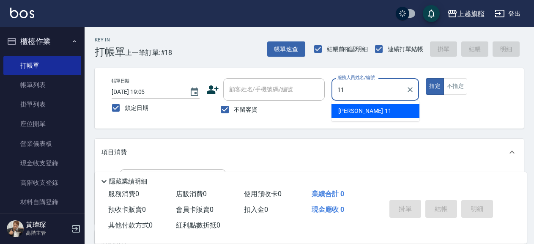
click at [359, 109] on span "蔡美秀 -11" at bounding box center [364, 110] width 53 height 9
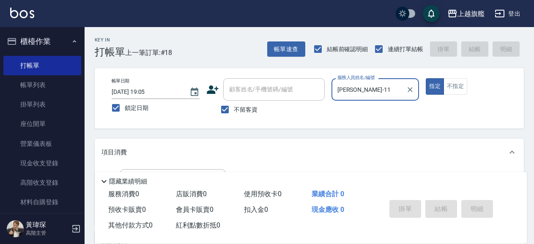
type input "蔡美秀-11"
click at [228, 107] on input "不留客資" at bounding box center [225, 110] width 18 height 18
checkbox input "false"
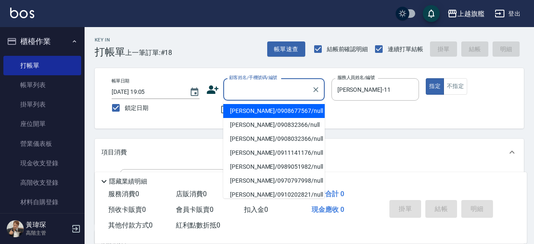
click at [247, 85] on input "顧客姓名/手機號碼/編號" at bounding box center [267, 89] width 81 height 15
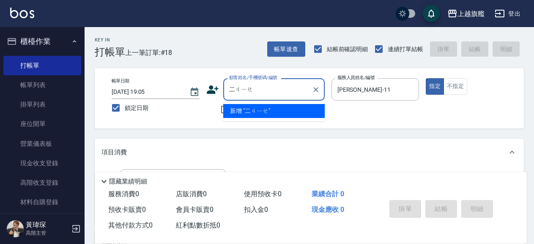
type input "二姊"
click at [314, 87] on icon "Clear" at bounding box center [315, 89] width 8 height 8
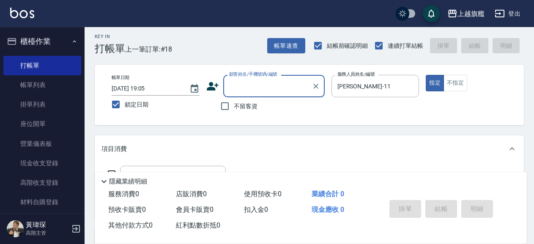
scroll to position [91, 0]
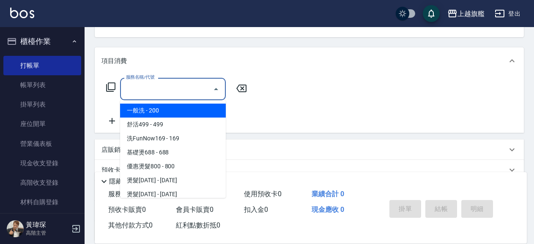
click at [167, 91] on input "服務名稱/代號" at bounding box center [166, 89] width 85 height 15
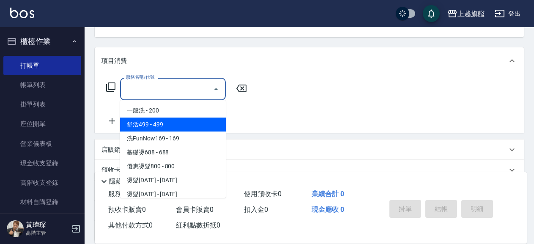
click at [169, 121] on span "舒活499 - 499" at bounding box center [173, 124] width 106 height 14
type input "舒活499(107)"
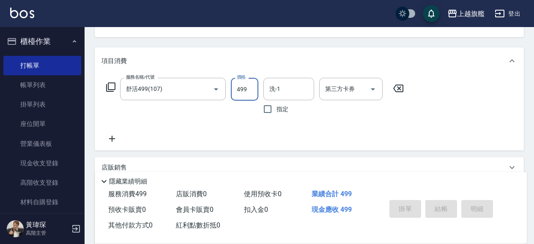
click at [250, 89] on input "499" at bounding box center [244, 89] width 27 height 23
type input "500"
click at [325, 112] on div "第三方卡券 第三方卡券" at bounding box center [353, 98] width 68 height 40
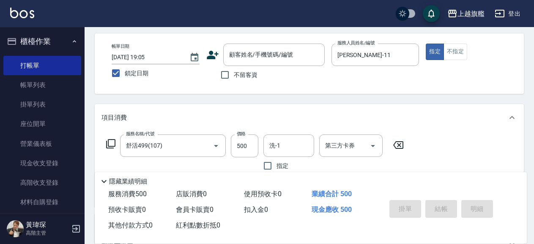
scroll to position [0, 0]
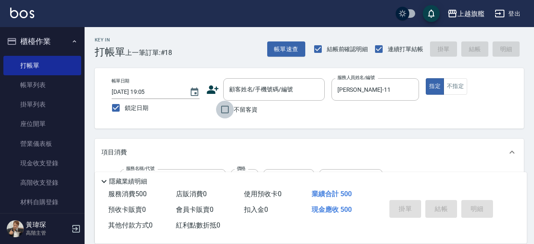
click at [223, 107] on input "不留客資" at bounding box center [225, 110] width 18 height 18
checkbox input "true"
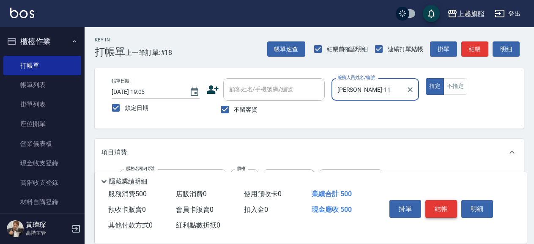
click at [440, 202] on button "結帳" at bounding box center [441, 209] width 32 height 18
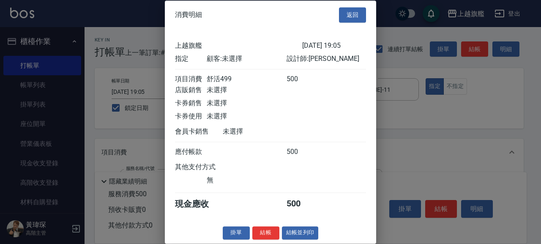
click at [266, 238] on div "消費明細 返回 上越旗艦 2025/08/19 19:05 指定 顧客: 未選擇 設計師: 蔡美秀 項目消費 舒活499 500 店販銷售 未選擇 卡券銷售 …" at bounding box center [270, 121] width 211 height 243
click at [265, 239] on button "結帳" at bounding box center [265, 232] width 27 height 13
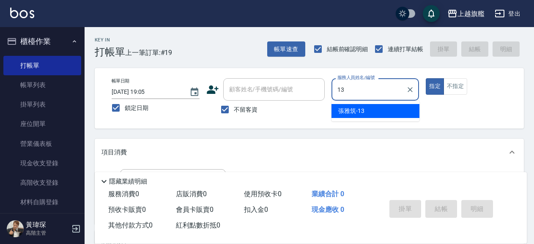
click at [365, 111] on div "張雅筑 -13" at bounding box center [375, 111] width 88 height 14
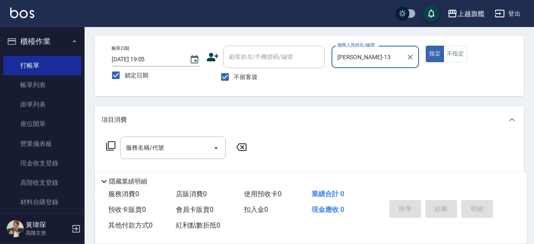
scroll to position [91, 0]
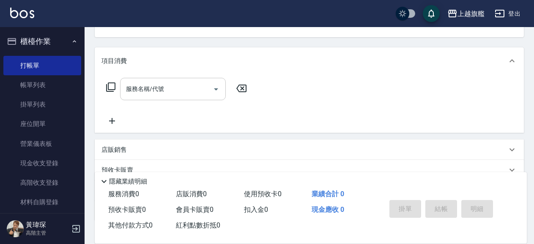
type input "張雅筑-13"
click at [180, 86] on input "服務名稱/代號" at bounding box center [166, 89] width 85 height 15
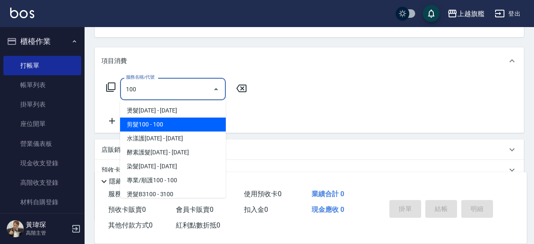
scroll to position [35, 0]
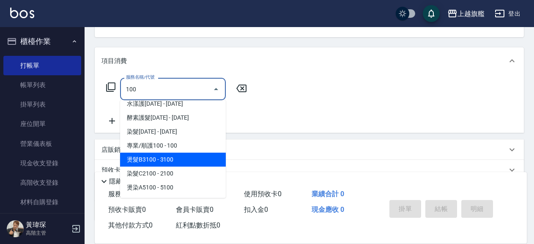
click at [163, 153] on span "燙髮B3100 - 3100" at bounding box center [173, 160] width 106 height 14
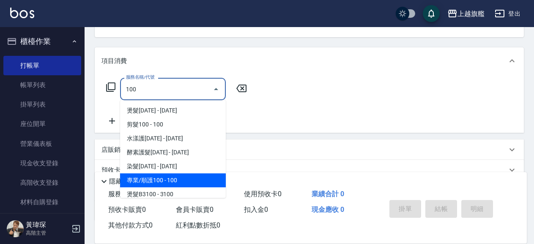
click at [166, 180] on span "專業/順護100 - 100" at bounding box center [173, 180] width 106 height 14
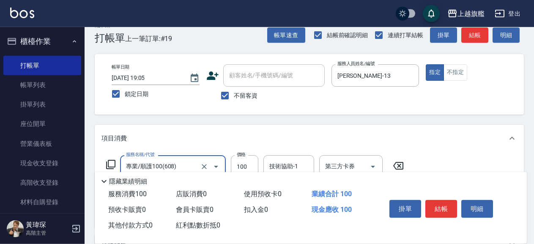
scroll to position [0, 0]
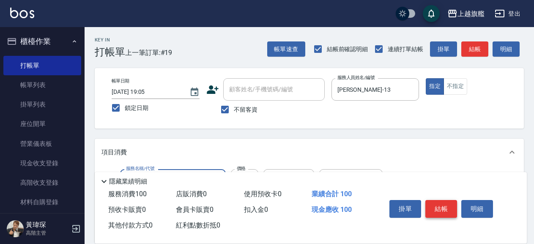
click at [440, 202] on button "結帳" at bounding box center [441, 209] width 32 height 18
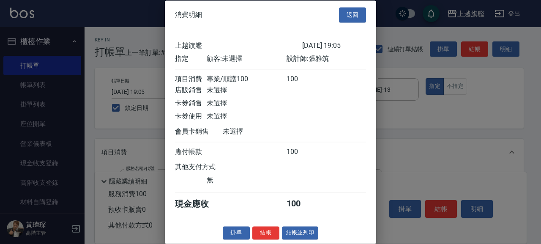
click at [262, 237] on div "消費明細 返回 上越旗艦 2025/08/19 19:05 指定 顧客: 未選擇 設計師: 張雅筑 項目消費 專業/順護100 100 店販銷售 未選擇 卡券…" at bounding box center [270, 121] width 211 height 243
click at [264, 239] on button "結帳" at bounding box center [265, 232] width 27 height 13
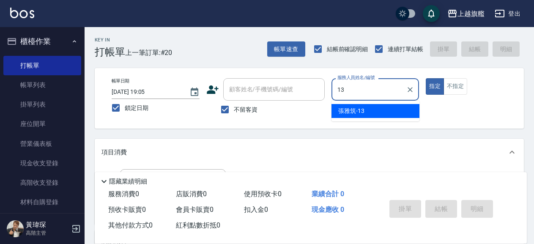
click at [348, 115] on span "張雅筑 -13" at bounding box center [351, 110] width 26 height 9
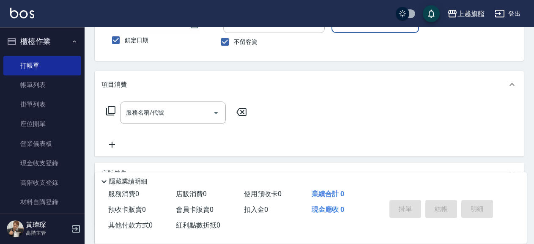
scroll to position [91, 0]
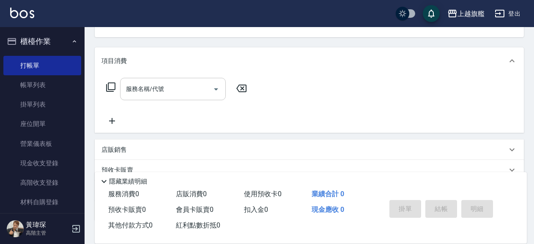
click at [185, 90] on input "服務名稱/代號" at bounding box center [166, 89] width 85 height 15
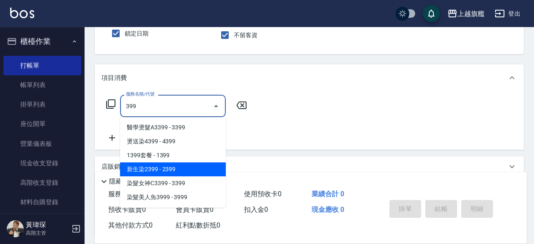
scroll to position [58, 0]
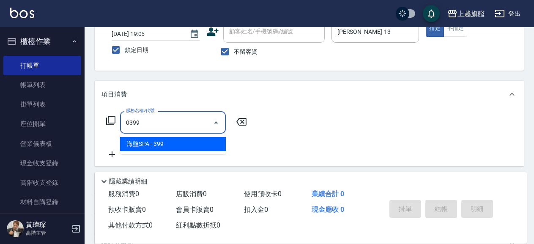
click at [196, 139] on span "海鹽SPA - 399" at bounding box center [173, 144] width 106 height 14
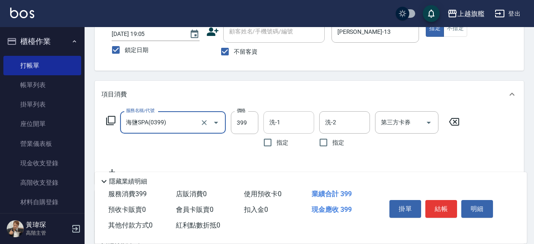
click at [281, 120] on input "洗-1" at bounding box center [288, 122] width 43 height 15
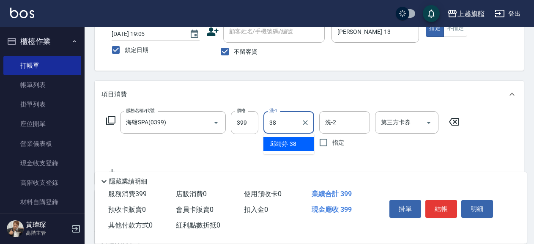
click at [281, 145] on span "邱靖婷 -38" at bounding box center [283, 143] width 26 height 9
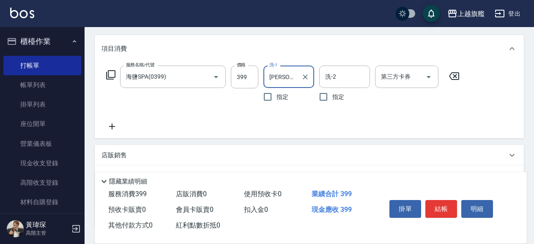
click at [114, 125] on icon at bounding box center [111, 126] width 21 height 10
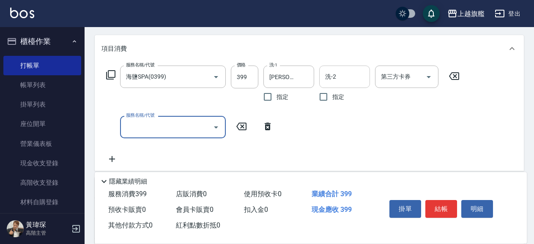
click at [350, 85] on div "洗-2" at bounding box center [344, 76] width 51 height 22
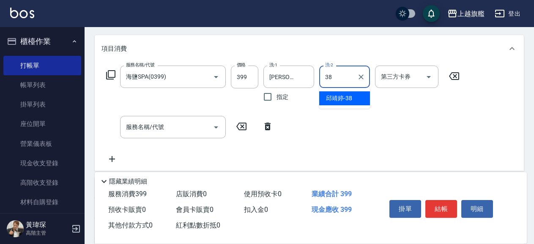
click at [361, 100] on div "邱靖婷 -38" at bounding box center [344, 98] width 51 height 14
click at [188, 124] on input "服務名稱/代號" at bounding box center [166, 127] width 85 height 15
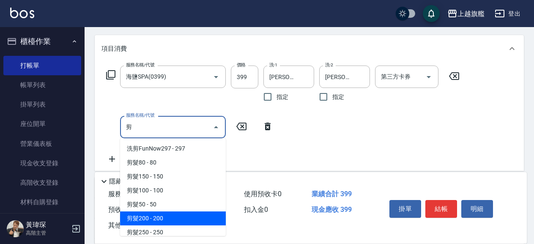
click at [171, 215] on span "剪髮200 - 200" at bounding box center [173, 218] width 106 height 14
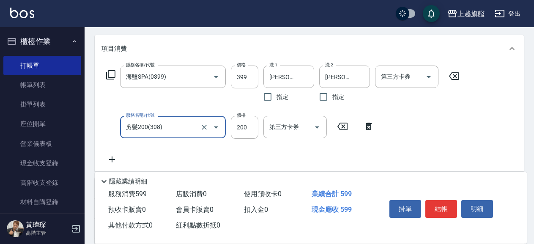
click at [109, 158] on icon at bounding box center [111, 159] width 21 height 10
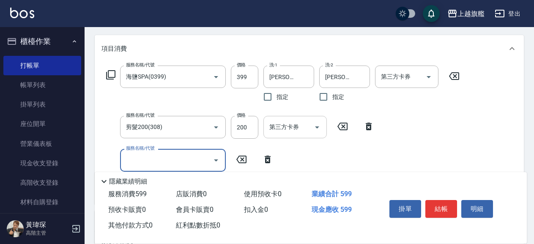
scroll to position [149, 0]
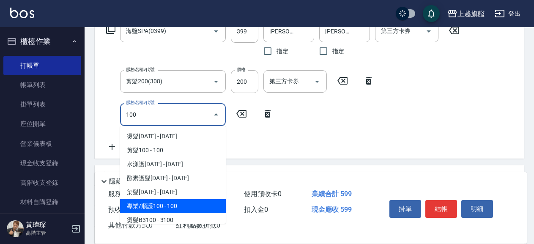
click at [154, 202] on span "專業/順護100 - 100" at bounding box center [173, 206] width 106 height 14
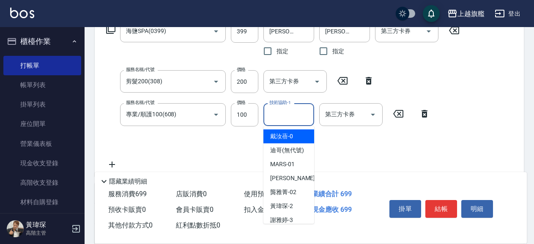
click at [292, 118] on input "技術協助-1" at bounding box center [288, 114] width 43 height 15
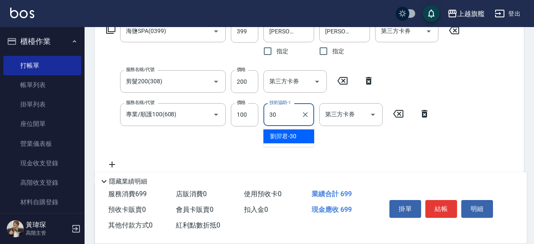
click at [295, 136] on span "劉羿君 -30" at bounding box center [283, 136] width 26 height 9
click at [303, 139] on div "邱靖婷 -38" at bounding box center [288, 136] width 51 height 14
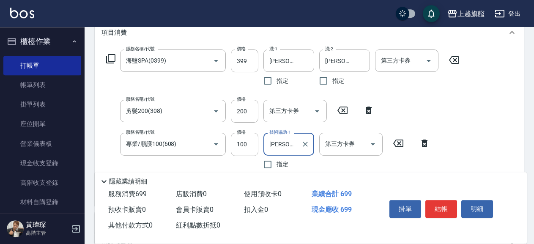
scroll to position [137, 0]
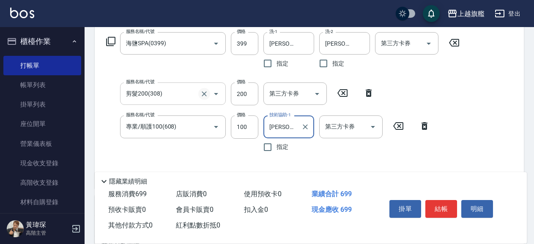
click at [205, 96] on icon "Clear" at bounding box center [204, 94] width 8 height 8
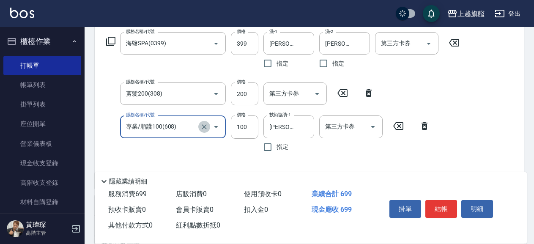
click at [205, 131] on button "Clear" at bounding box center [204, 127] width 12 height 12
click at [203, 92] on icon "Clear" at bounding box center [204, 93] width 5 height 5
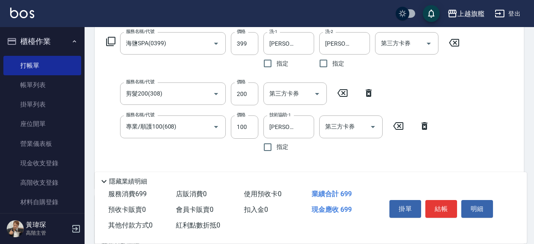
click at [365, 97] on icon at bounding box center [368, 93] width 21 height 10
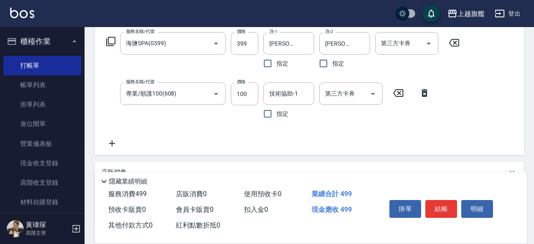
drag, startPoint x: 426, startPoint y: 90, endPoint x: 422, endPoint y: 91, distance: 4.4
click at [424, 90] on icon at bounding box center [424, 93] width 6 height 8
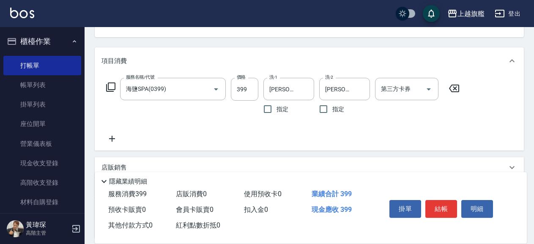
scroll to position [0, 0]
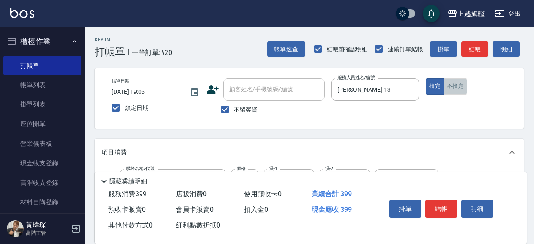
click at [444, 85] on button "不指定" at bounding box center [455, 86] width 24 height 16
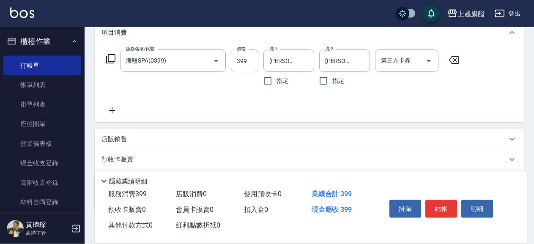
scroll to position [137, 0]
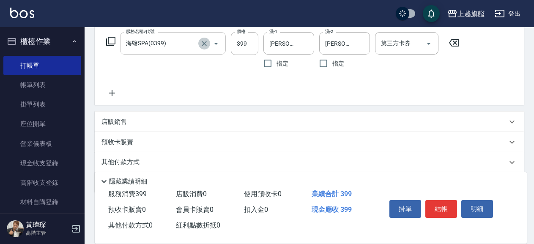
click at [206, 46] on icon "Clear" at bounding box center [204, 43] width 5 height 5
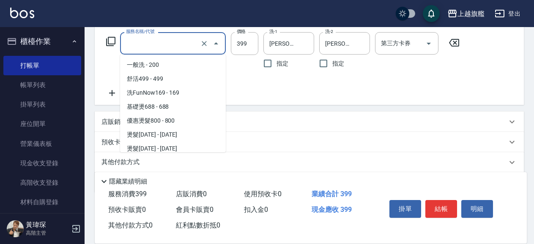
click at [193, 45] on input "服務名稱/代號" at bounding box center [161, 43] width 74 height 15
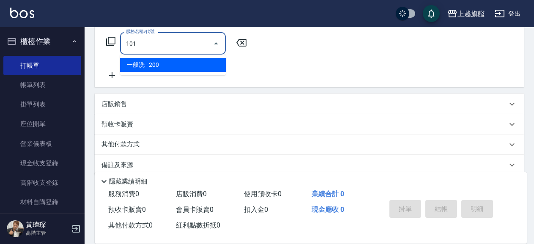
scroll to position [0, 0]
click at [160, 69] on span "一般洗 - 200" at bounding box center [173, 65] width 106 height 14
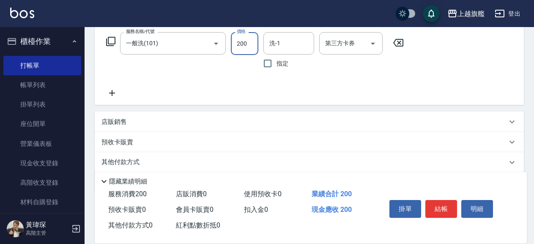
drag, startPoint x: 247, startPoint y: 44, endPoint x: 229, endPoint y: 46, distance: 18.2
click at [231, 46] on input "200" at bounding box center [244, 43] width 27 height 23
click at [248, 43] on input "200" at bounding box center [244, 43] width 27 height 23
click at [293, 49] on input "洗-1" at bounding box center [288, 43] width 43 height 15
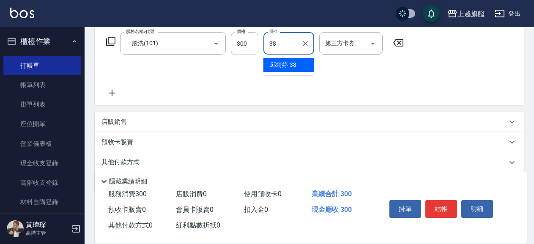
click at [300, 68] on div "邱靖婷 -38" at bounding box center [288, 65] width 51 height 14
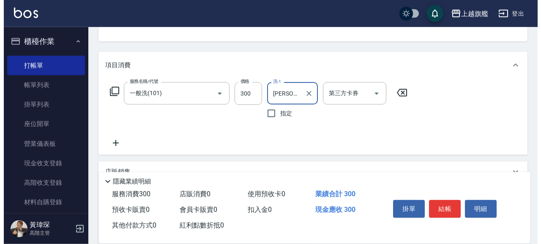
scroll to position [91, 0]
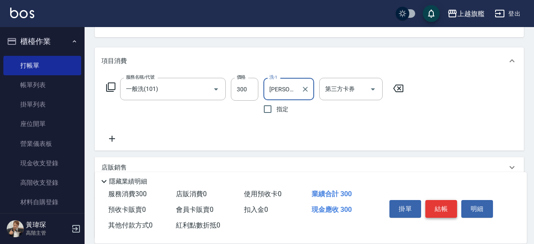
click at [445, 205] on button "結帳" at bounding box center [441, 209] width 32 height 18
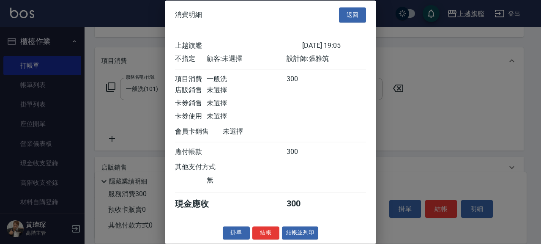
scroll to position [13, 0]
click at [266, 229] on button "結帳" at bounding box center [265, 232] width 27 height 13
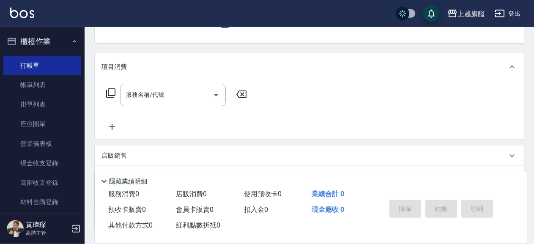
scroll to position [91, 0]
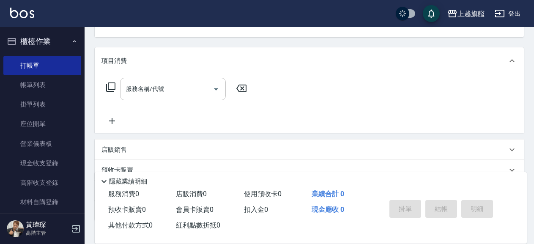
click at [175, 87] on input "服務名稱/代號" at bounding box center [166, 89] width 85 height 15
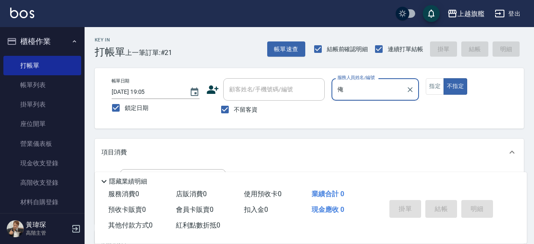
scroll to position [46, 0]
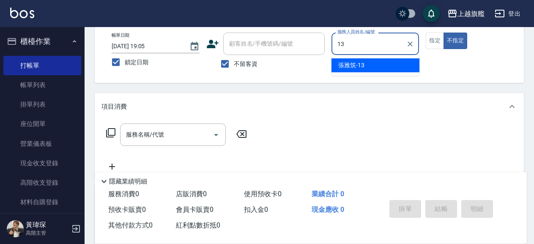
click at [352, 65] on span "張雅筑 -13" at bounding box center [351, 65] width 26 height 9
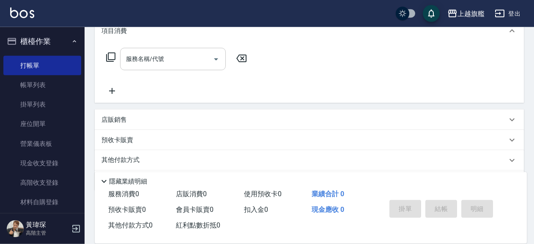
scroll to position [137, 0]
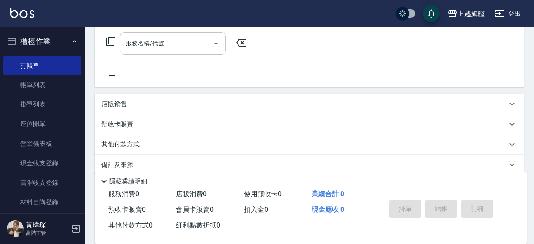
click at [212, 50] on div at bounding box center [215, 43] width 13 height 22
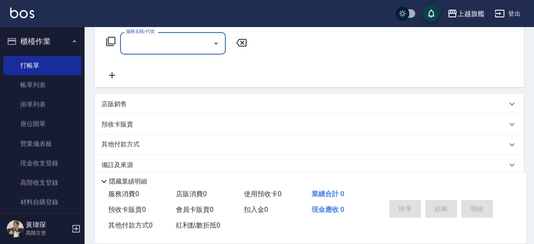
click at [218, 40] on icon "Open" at bounding box center [216, 43] width 10 height 10
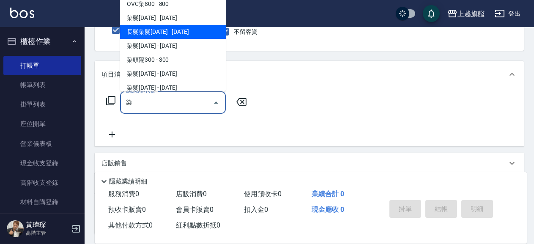
scroll to position [0, 0]
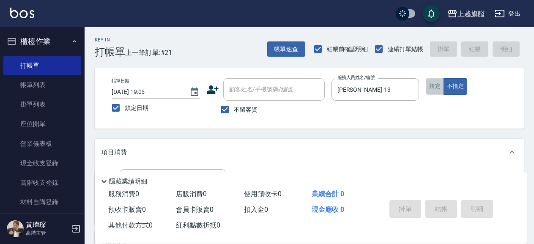
click at [434, 91] on button "指定" at bounding box center [435, 86] width 18 height 16
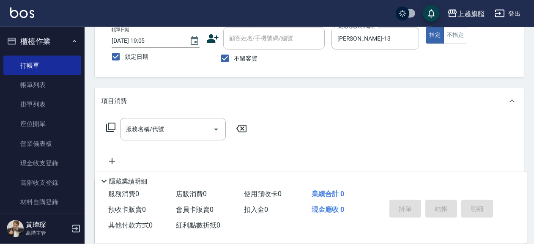
scroll to position [137, 0]
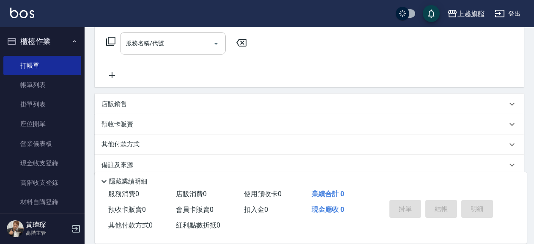
click at [196, 47] on input "服務名稱/代號" at bounding box center [166, 43] width 85 height 15
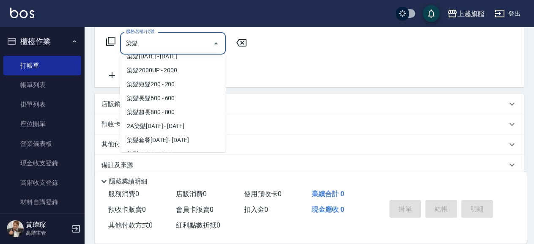
scroll to position [86, 0]
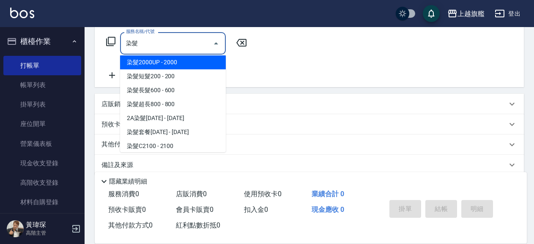
click at [171, 64] on span "染髮2000UP - 2000" at bounding box center [173, 62] width 106 height 14
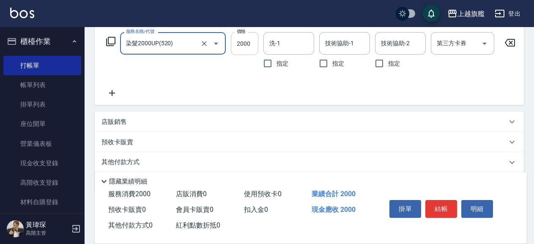
click at [252, 46] on input "2000" at bounding box center [244, 43] width 27 height 23
click at [251, 46] on input "2000" at bounding box center [244, 43] width 27 height 23
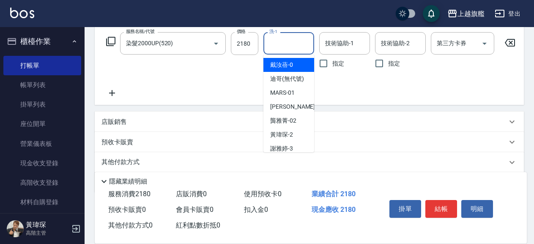
click at [305, 50] on input "洗-1" at bounding box center [288, 43] width 43 height 15
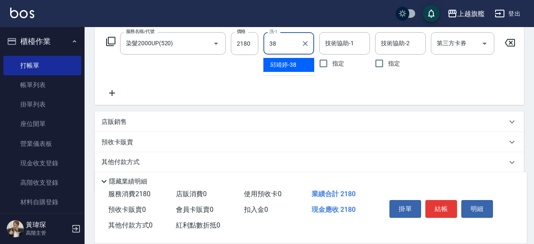
click at [300, 61] on div "邱靖婷 -38" at bounding box center [288, 65] width 51 height 14
click at [354, 39] on input "技術協助-1" at bounding box center [344, 43] width 43 height 15
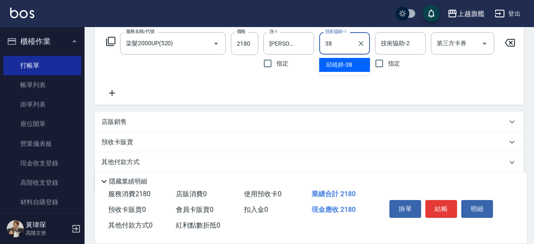
click at [350, 60] on span "邱靖婷 -38" at bounding box center [339, 64] width 26 height 9
click at [317, 77] on div "服務名稱/代號 染髮2000UP(520) 服務名稱/代號 價格 2180 價格 洗-1 邱靖婷-38 洗-1 指定 技術協助-1 邱靖婷-38 技術協助-1…" at bounding box center [310, 65] width 419 height 66
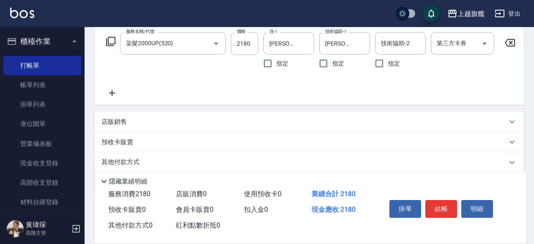
click at [112, 92] on icon at bounding box center [112, 93] width 6 height 6
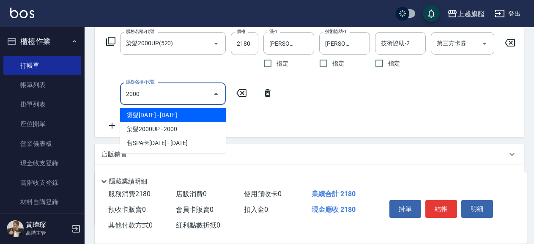
click at [180, 88] on input "2000" at bounding box center [166, 93] width 85 height 15
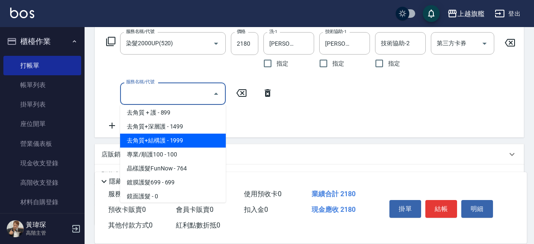
click at [333, 122] on div "服務名稱/代號 染髮2000UP(520) 服務名稱/代號 價格 2180 價格 洗-1 邱靖婷-38 洗-1 指定 技術協助-1 邱靖婷-38 技術協助-1…" at bounding box center [310, 81] width 419 height 98
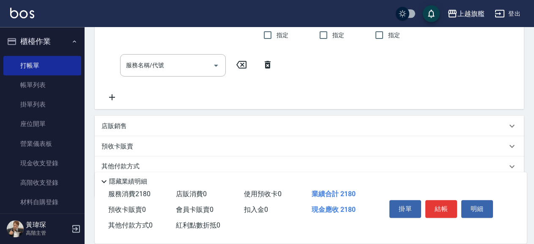
scroll to position [207, 0]
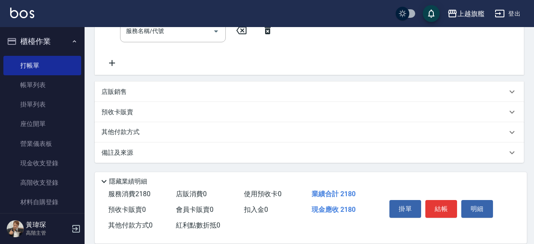
click at [135, 89] on div "店販銷售" at bounding box center [303, 91] width 405 height 9
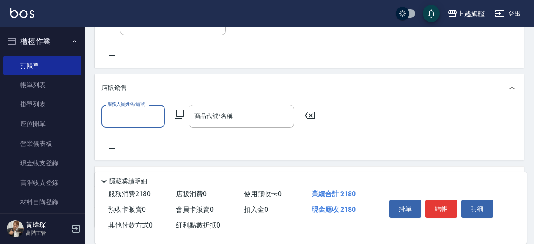
scroll to position [0, 0]
click at [147, 145] on div "張雅筑 -13" at bounding box center [132, 145] width 63 height 14
click at [231, 113] on div "商品代號/名稱" at bounding box center [241, 116] width 106 height 22
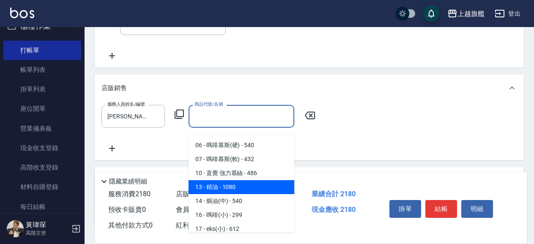
scroll to position [0, 0]
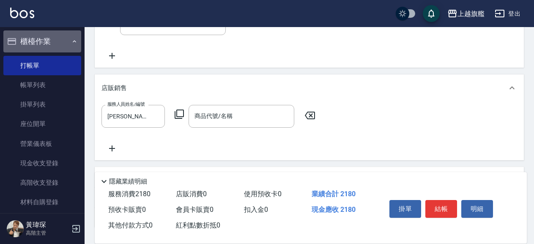
click at [62, 39] on button "櫃檯作業" at bounding box center [42, 41] width 78 height 22
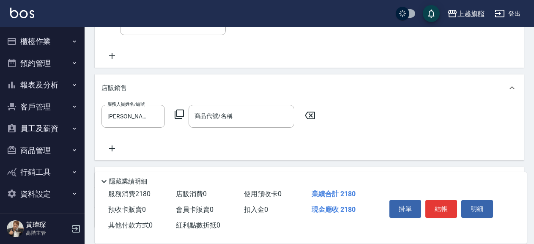
click at [67, 37] on button "櫃檯作業" at bounding box center [42, 41] width 78 height 22
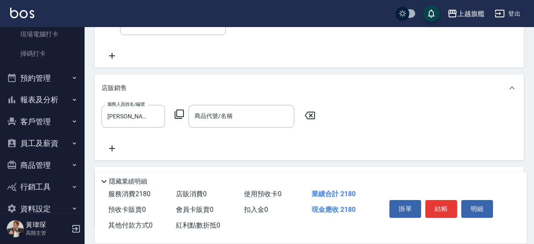
scroll to position [241, 0]
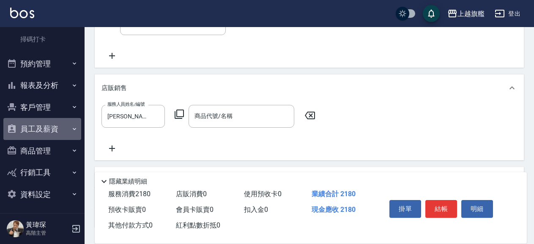
click at [51, 128] on button "員工及薪資" at bounding box center [42, 129] width 78 height 22
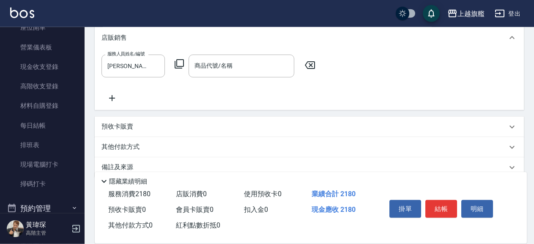
scroll to position [274, 0]
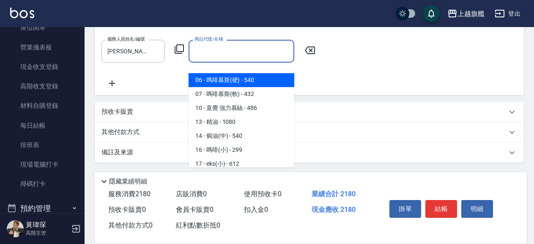
click at [254, 56] on input "商品代號/名稱" at bounding box center [241, 51] width 98 height 15
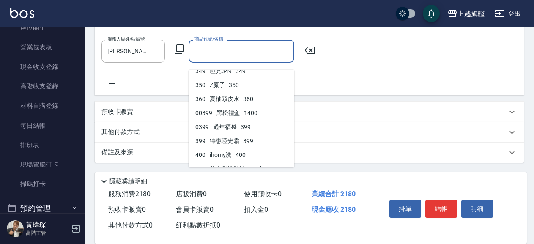
scroll to position [421, 0]
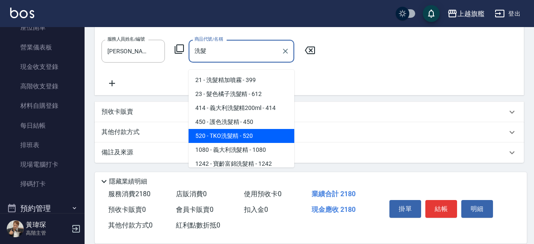
click at [257, 129] on span "520 - TKO洗髮精 - 520" at bounding box center [241, 136] width 106 height 14
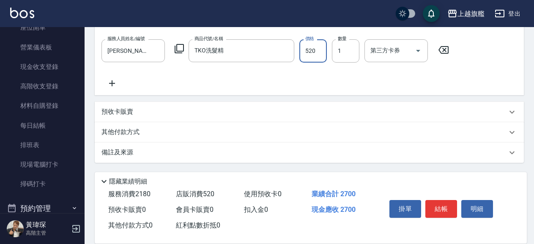
click at [310, 58] on input "520" at bounding box center [312, 50] width 27 height 23
click at [311, 52] on input "520" at bounding box center [312, 50] width 27 height 23
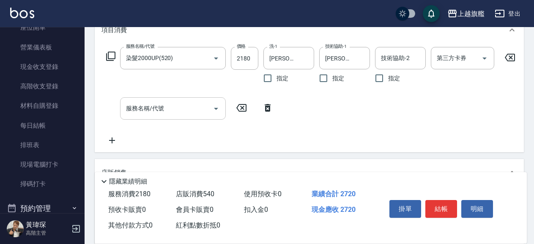
scroll to position [137, 0]
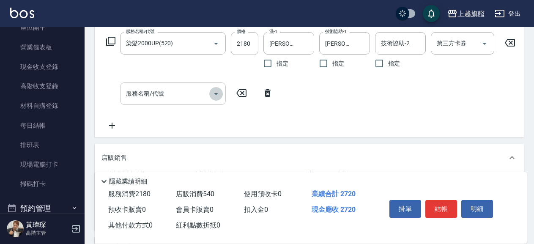
click at [218, 93] on icon "Open" at bounding box center [216, 94] width 10 height 10
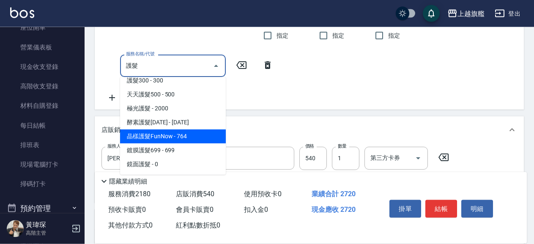
scroll to position [183, 0]
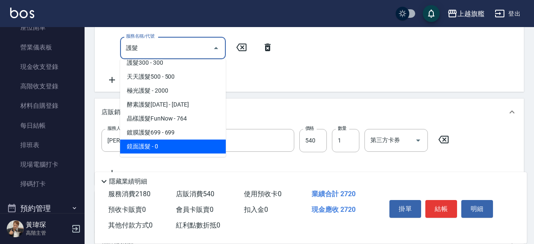
click at [164, 147] on span "鏡面護髮 - 0" at bounding box center [173, 146] width 106 height 14
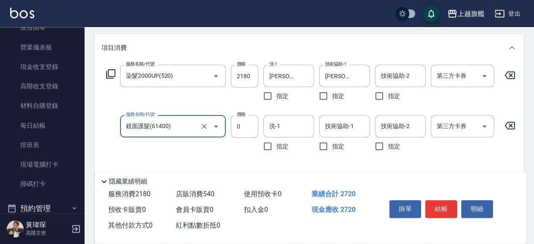
scroll to position [91, 0]
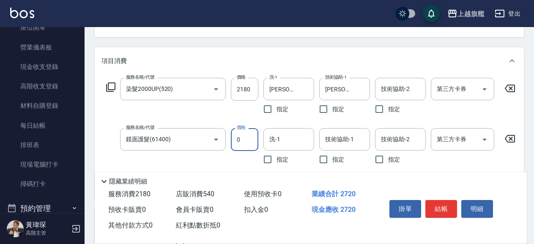
click at [251, 137] on input "0" at bounding box center [244, 139] width 27 height 23
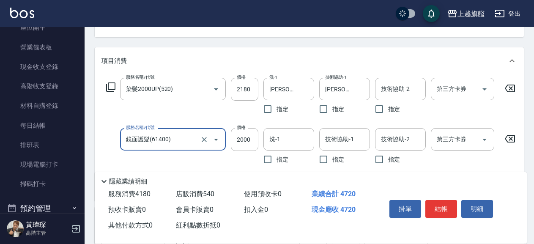
drag, startPoint x: 170, startPoint y: 144, endPoint x: 112, endPoint y: 142, distance: 57.9
click at [124, 142] on input "鏡面護髮(61400)" at bounding box center [161, 139] width 74 height 15
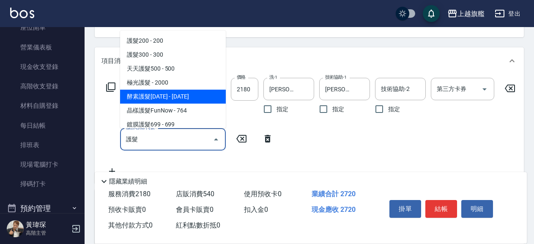
click at [146, 94] on span "酵素護髮1000 - 1000" at bounding box center [173, 97] width 106 height 14
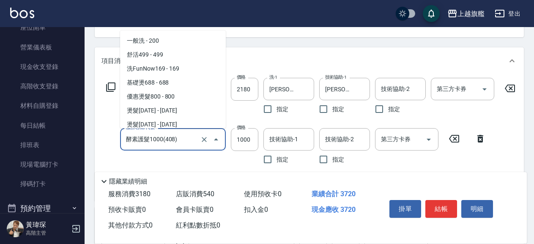
scroll to position [366, 0]
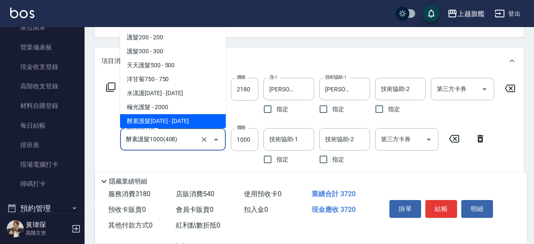
drag, startPoint x: 182, startPoint y: 137, endPoint x: 98, endPoint y: 123, distance: 85.2
click at [124, 132] on input "酵素護髮1000(408)" at bounding box center [161, 139] width 74 height 15
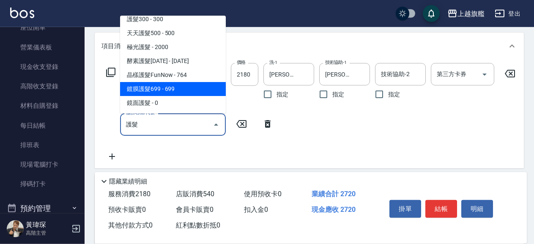
scroll to position [137, 0]
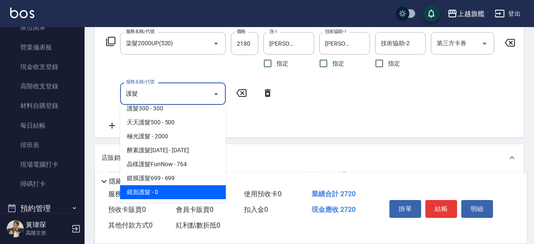
click at [173, 191] on span "鏡面護髮 - 0" at bounding box center [173, 192] width 106 height 14
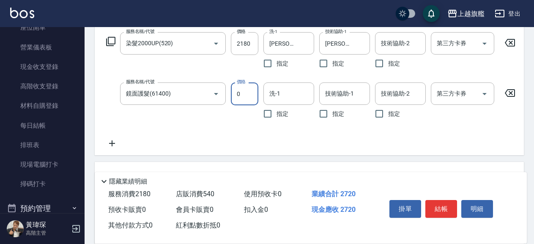
drag, startPoint x: 250, startPoint y: 92, endPoint x: 224, endPoint y: 80, distance: 27.8
click at [231, 92] on input "0" at bounding box center [244, 93] width 27 height 23
click at [251, 96] on input "0" at bounding box center [244, 93] width 27 height 23
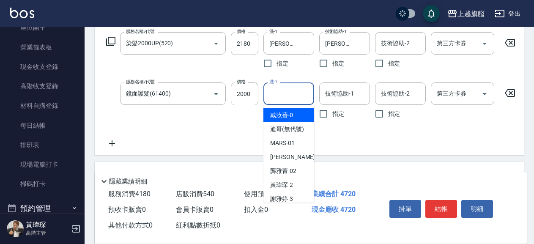
click at [283, 89] on input "洗-1" at bounding box center [288, 93] width 43 height 15
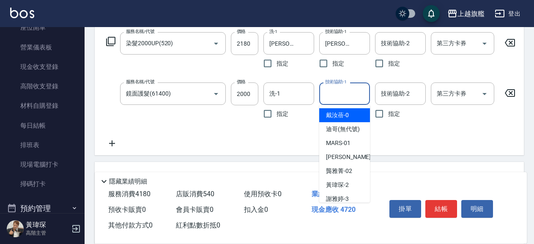
click at [353, 90] on input "技術協助-1" at bounding box center [344, 93] width 43 height 15
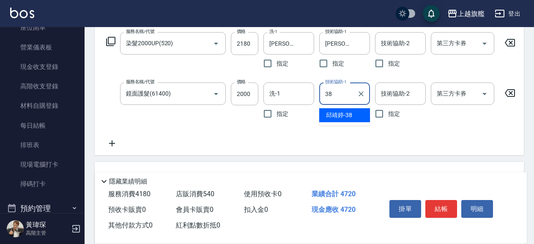
click at [341, 114] on span "邱靖婷 -38" at bounding box center [339, 115] width 26 height 9
click at [308, 97] on input "洗-1" at bounding box center [288, 93] width 43 height 15
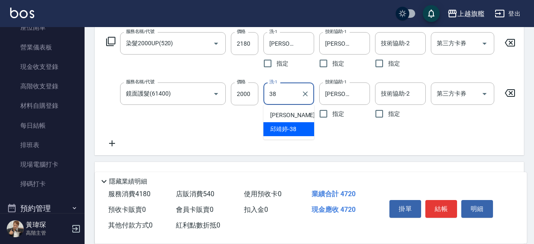
click at [287, 128] on span "邱靖婷 -38" at bounding box center [283, 129] width 26 height 9
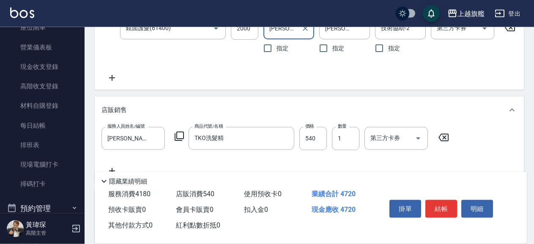
scroll to position [228, 0]
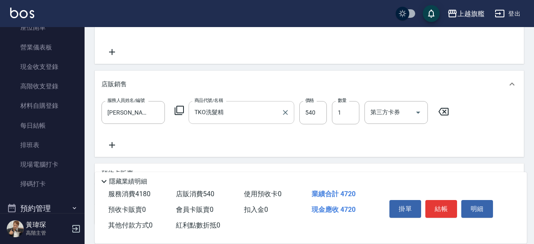
click at [250, 123] on div "TKO洗髮精 商品代號/名稱" at bounding box center [241, 112] width 106 height 22
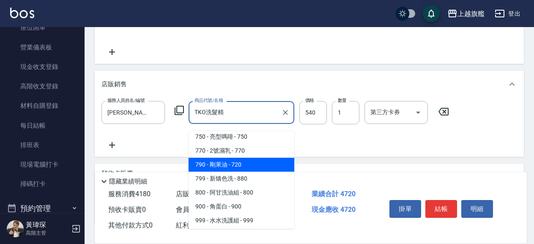
scroll to position [706, 0]
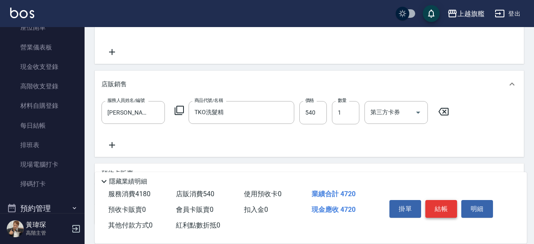
click at [442, 204] on button "結帳" at bounding box center [441, 209] width 32 height 18
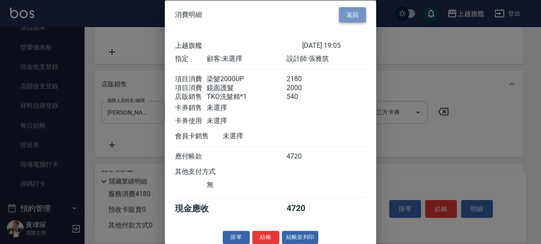
click at [346, 15] on button "返回" at bounding box center [352, 15] width 27 height 16
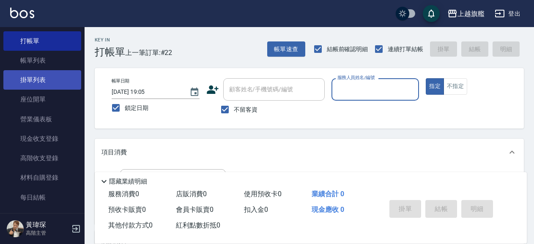
scroll to position [0, 0]
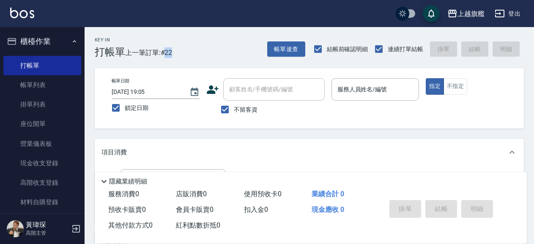
drag, startPoint x: 164, startPoint y: 51, endPoint x: 183, endPoint y: 53, distance: 18.3
click at [183, 53] on div "Key In 打帳單 上一筆訂單:#22 帳單速查 結帳前確認明細 連續打單結帳 掛單 結帳 明細" at bounding box center [304, 42] width 439 height 31
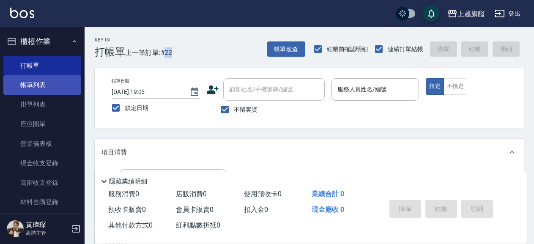
click at [38, 87] on link "帳單列表" at bounding box center [42, 84] width 78 height 19
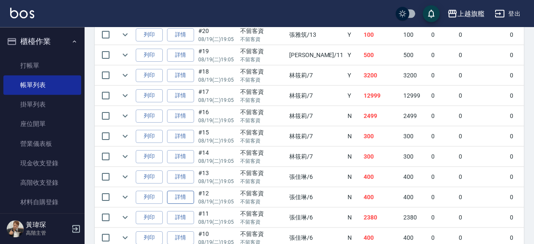
scroll to position [295, 0]
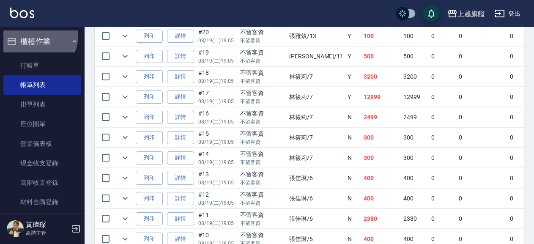
click at [37, 36] on button "櫃檯作業" at bounding box center [42, 41] width 78 height 22
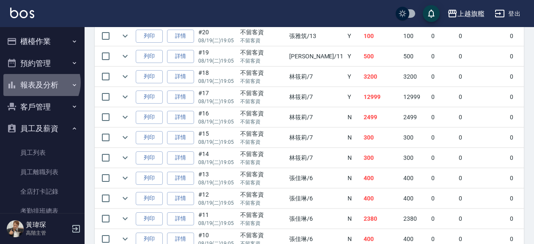
click at [41, 82] on button "報表及分析" at bounding box center [42, 85] width 78 height 22
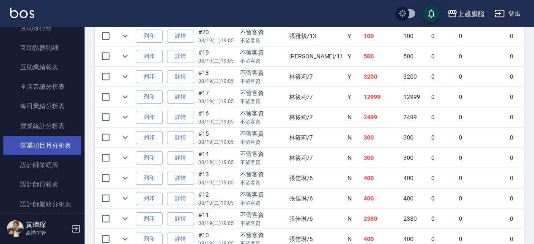
scroll to position [241, 0]
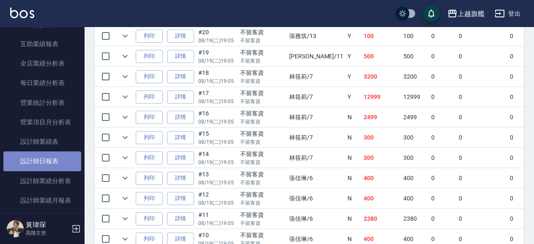
click at [49, 171] on link "設計師日報表" at bounding box center [42, 160] width 78 height 19
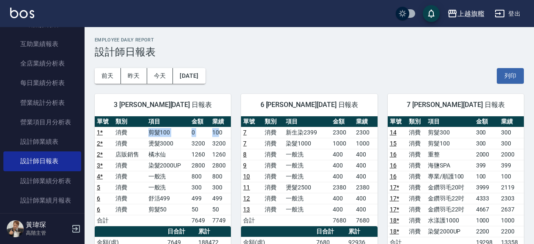
drag, startPoint x: 151, startPoint y: 130, endPoint x: 218, endPoint y: 133, distance: 67.2
click at [218, 133] on tr "1 * 消費 剪髮100 0 100" at bounding box center [163, 132] width 136 height 11
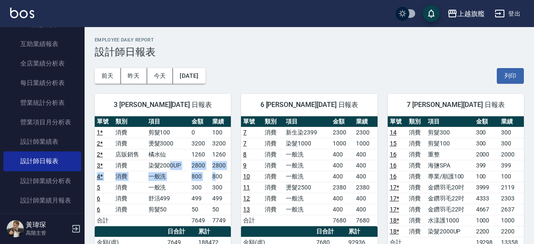
drag, startPoint x: 169, startPoint y: 165, endPoint x: 216, endPoint y: 172, distance: 46.9
click at [216, 172] on tbody "1 * 消費 剪髮100 0 100 2 * 消費 燙髮3000 3200 3200 2 * 店販銷售 橘水仙 1260 1260 3 * 消費 染髮2000…" at bounding box center [163, 176] width 136 height 99
click at [185, 186] on td "一般洗" at bounding box center [168, 187] width 44 height 11
click at [99, 165] on link "3 *" at bounding box center [100, 165] width 6 height 7
click at [140, 74] on button "昨天" at bounding box center [134, 76] width 26 height 16
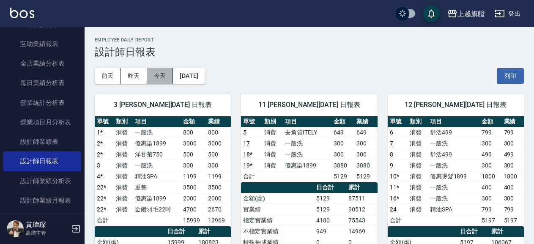
click at [166, 78] on button "今天" at bounding box center [160, 76] width 26 height 16
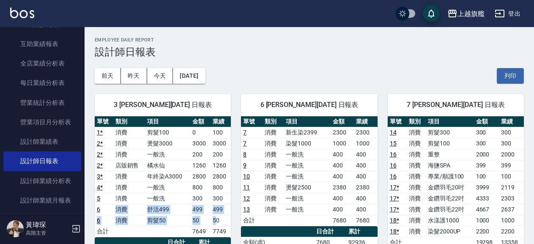
drag, startPoint x: 115, startPoint y: 208, endPoint x: 217, endPoint y: 218, distance: 102.8
click at [217, 218] on tbody "1 * 消費 剪髮100 0 100 2 * 消費 燙髮3000 3000 3000 2 * 消費 一般洗 200 200 2 * 店販銷售 橘水仙 1260…" at bounding box center [163, 182] width 136 height 110
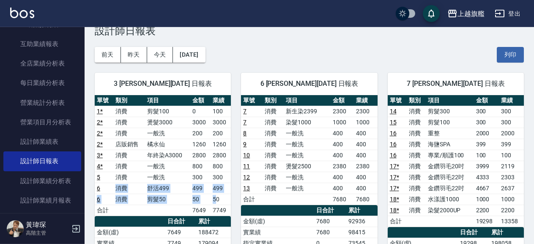
scroll to position [46, 0]
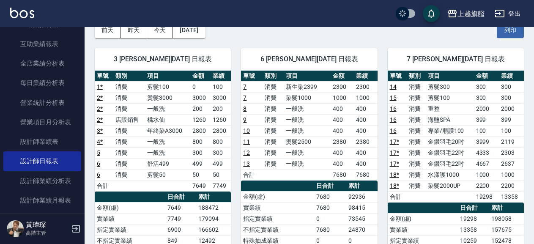
click at [244, 55] on div "6 張佳琳 08/19/2025 日報表" at bounding box center [309, 59] width 136 height 22
click at [245, 128] on link "10" at bounding box center [246, 130] width 7 height 7
click at [249, 151] on link "12" at bounding box center [246, 152] width 7 height 7
click at [250, 161] on td "13" at bounding box center [251, 163] width 21 height 11
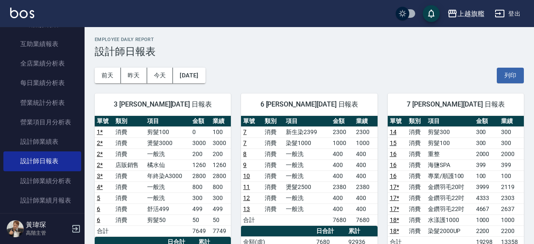
scroll to position [0, 0]
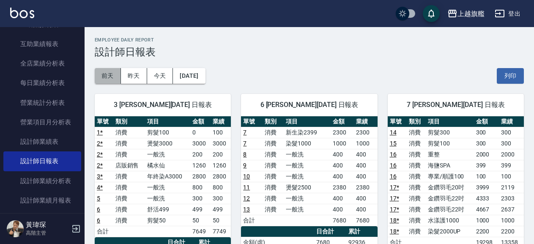
click at [112, 76] on button "前天" at bounding box center [108, 76] width 26 height 16
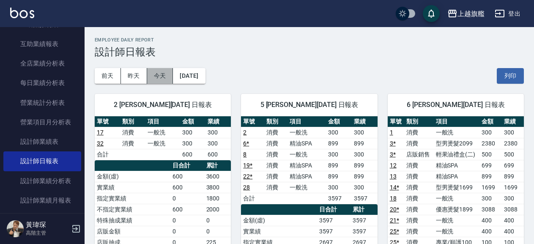
click at [153, 77] on button "今天" at bounding box center [160, 76] width 26 height 16
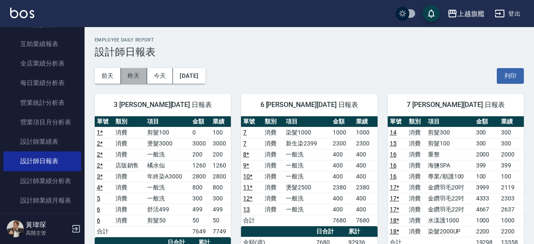
click at [130, 78] on button "昨天" at bounding box center [134, 76] width 26 height 16
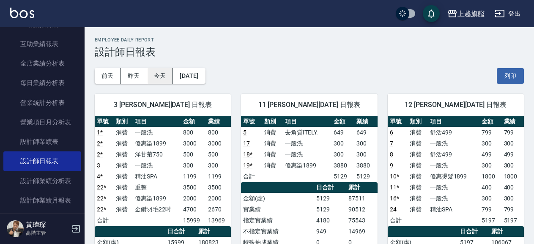
click at [162, 75] on button "今天" at bounding box center [160, 76] width 26 height 16
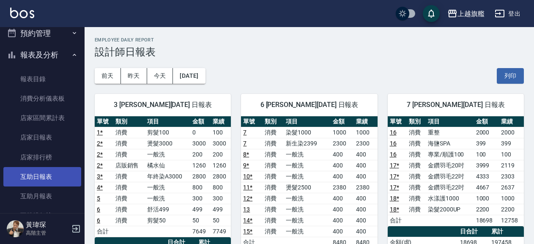
scroll to position [48, 0]
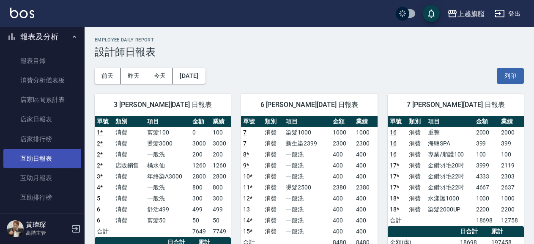
click at [53, 153] on link "互助日報表" at bounding box center [42, 158] width 78 height 19
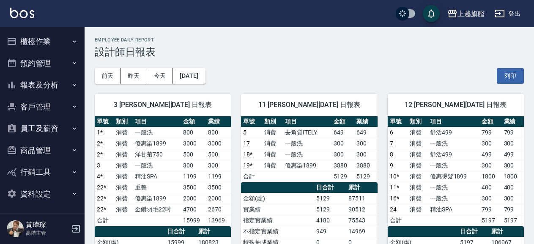
scroll to position [376, 0]
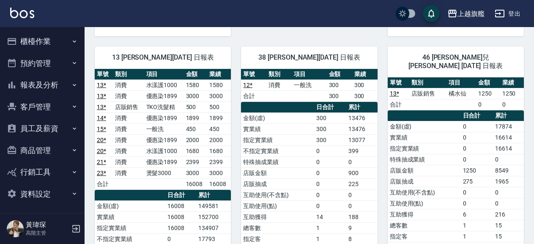
click at [40, 85] on button "報表及分析" at bounding box center [42, 85] width 78 height 22
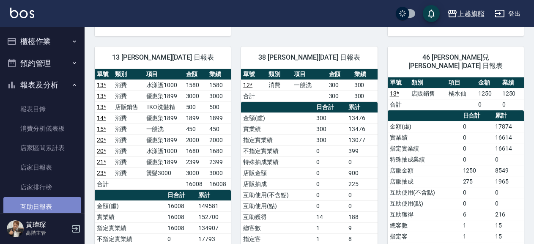
click at [42, 205] on link "互助日報表" at bounding box center [42, 206] width 78 height 19
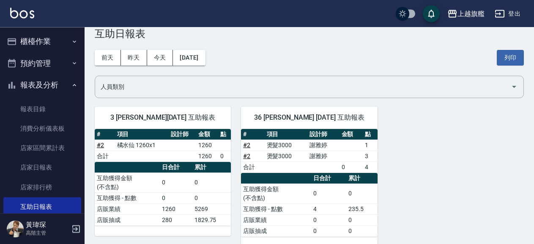
scroll to position [31, 0]
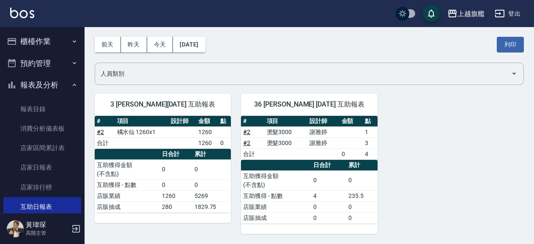
click at [247, 143] on link "# 2" at bounding box center [246, 142] width 7 height 7
click at [271, 66] on input "人員類別" at bounding box center [302, 73] width 409 height 15
click at [281, 41] on div "前天 昨天 今天 2025/08/19 列印" at bounding box center [309, 45] width 429 height 36
click at [161, 41] on button "今天" at bounding box center [160, 45] width 26 height 16
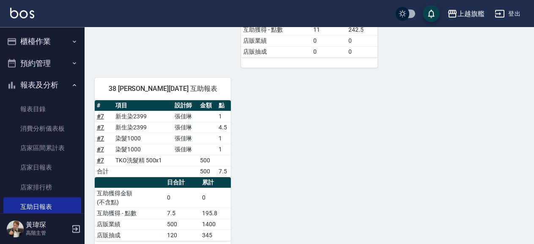
scroll to position [270, 0]
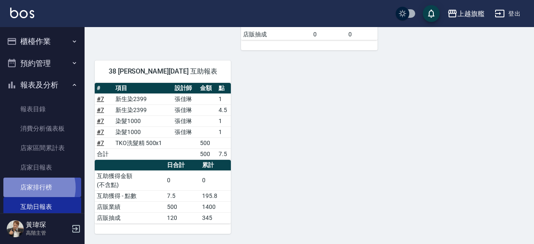
click at [35, 187] on link "店家排行榜" at bounding box center [42, 186] width 78 height 19
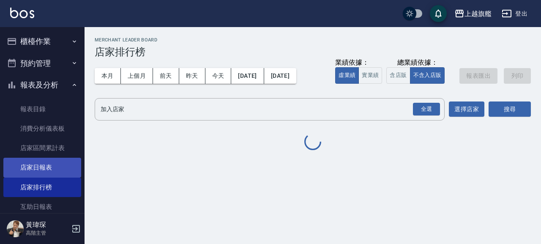
click at [40, 172] on link "店家日報表" at bounding box center [42, 167] width 78 height 19
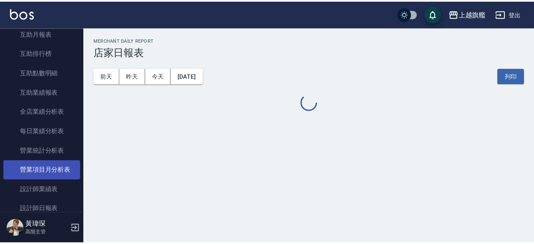
scroll to position [241, 0]
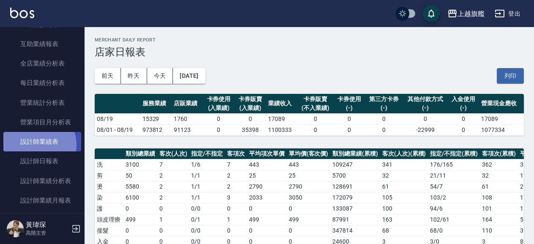
click at [38, 151] on link "設計師業績表" at bounding box center [42, 141] width 78 height 19
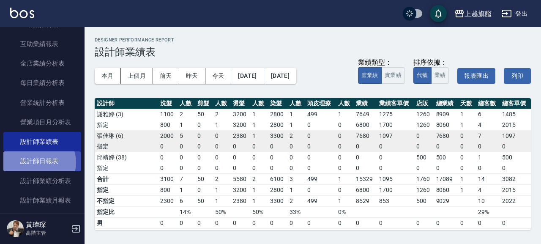
click at [38, 171] on link "設計師日報表" at bounding box center [42, 160] width 78 height 19
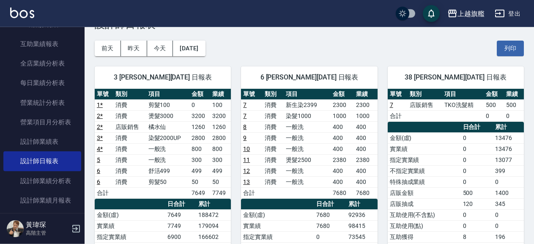
scroll to position [46, 0]
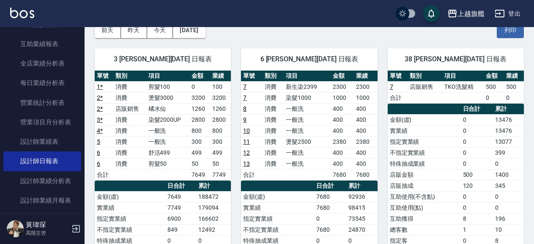
click at [248, 163] on link "13" at bounding box center [246, 163] width 7 height 7
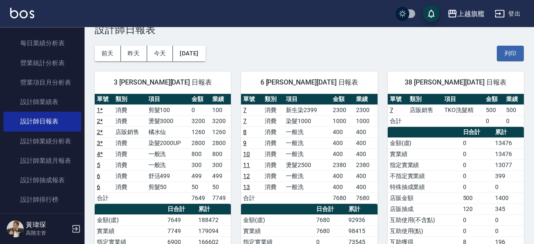
scroll to position [0, 0]
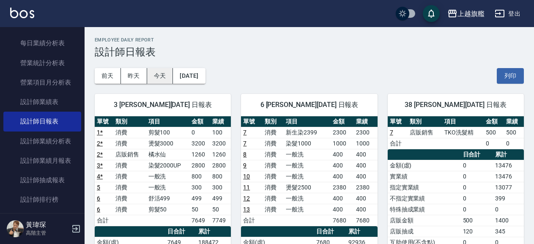
click at [169, 80] on button "今天" at bounding box center [160, 76] width 26 height 16
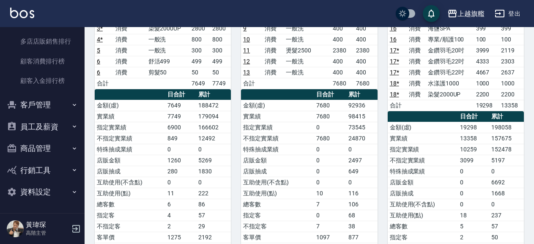
scroll to position [907, 0]
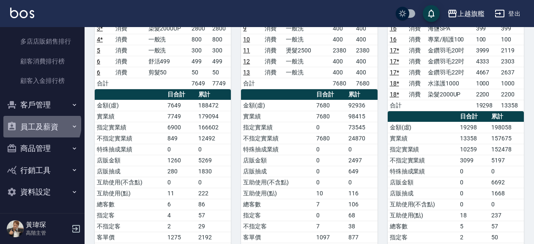
click at [41, 125] on button "員工及薪資" at bounding box center [42, 127] width 78 height 22
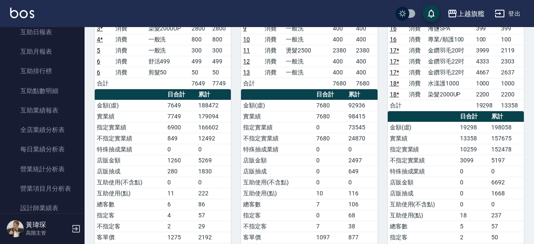
scroll to position [155, 0]
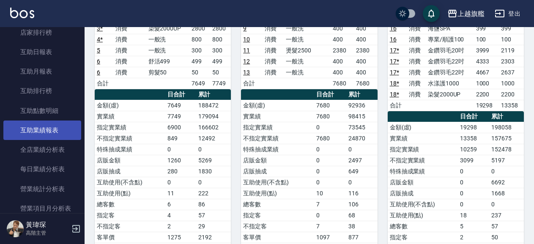
click at [48, 129] on link "互助業績報表" at bounding box center [42, 129] width 78 height 19
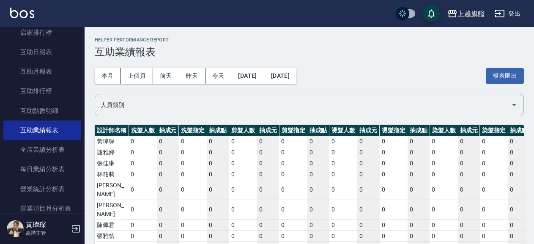
scroll to position [77, 0]
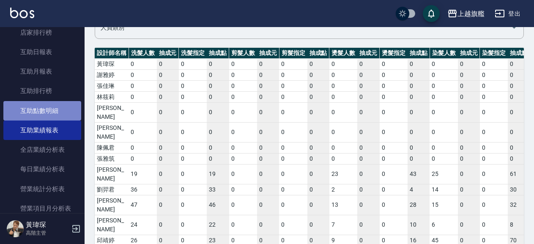
click at [63, 116] on link "互助點數明細" at bounding box center [42, 110] width 78 height 19
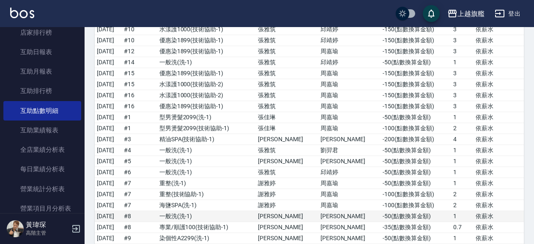
scroll to position [1780, 0]
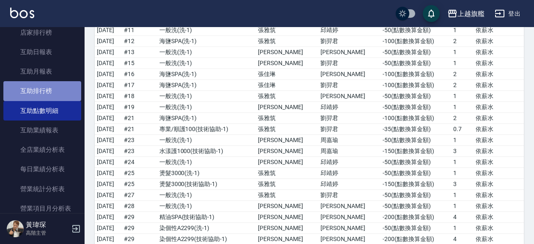
click at [56, 95] on link "互助排行榜" at bounding box center [42, 90] width 78 height 19
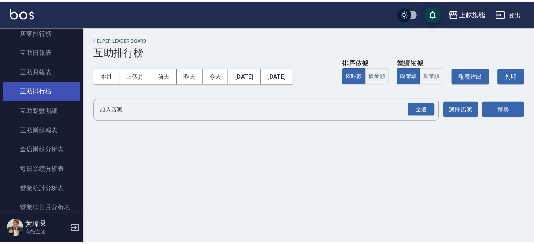
scroll to position [106, 0]
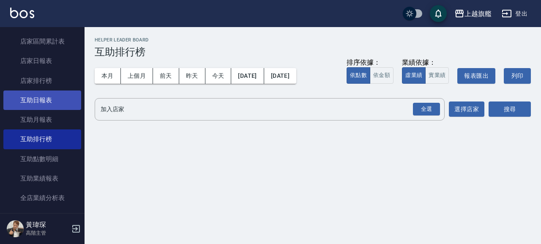
click at [38, 106] on link "互助日報表" at bounding box center [42, 99] width 78 height 19
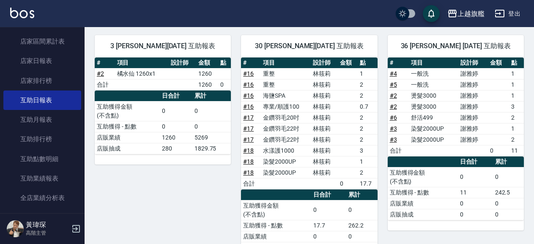
scroll to position [91, 0]
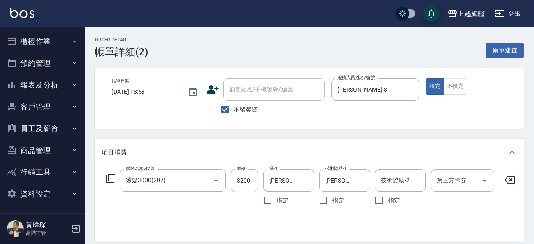
type input "橘水仙"
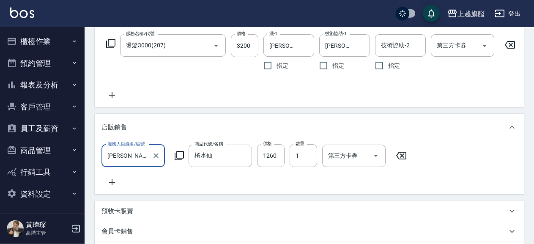
scroll to position [101, 0]
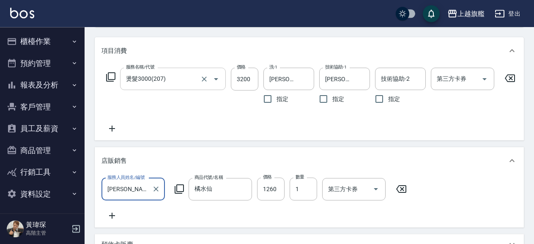
click at [178, 80] on input "燙髮3000(207)" at bounding box center [161, 78] width 74 height 15
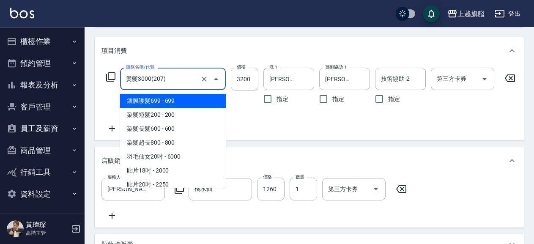
scroll to position [807, 0]
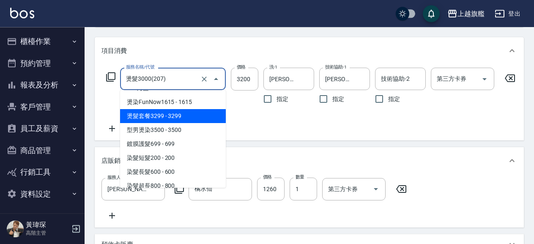
click at [156, 110] on span "燙髮套餐3299 - 3299" at bounding box center [173, 116] width 106 height 14
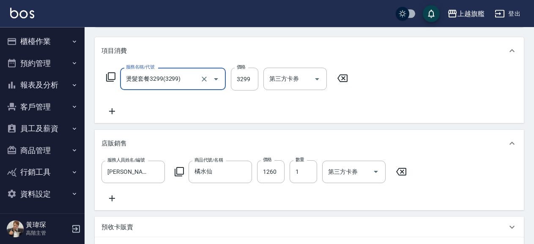
type input "燙髮套餐3299(3299)"
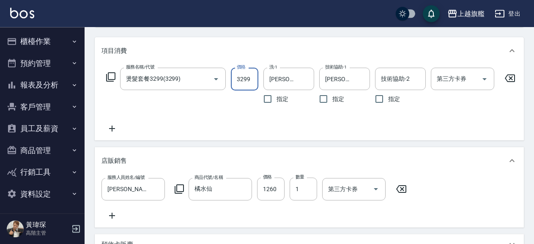
drag, startPoint x: 242, startPoint y: 77, endPoint x: 252, endPoint y: 82, distance: 11.2
click at [252, 82] on input "3299" at bounding box center [244, 79] width 27 height 23
type input "3200"
click at [241, 132] on div "服務名稱/代號 燙髮套餐3299(3299) 服務名稱/代號 價格 3200 價格 洗-1 蔡秉諶-36 洗-1 指定 技術協助-1 蔡秉諶-36 技術協助-…" at bounding box center [310, 101] width 419 height 66
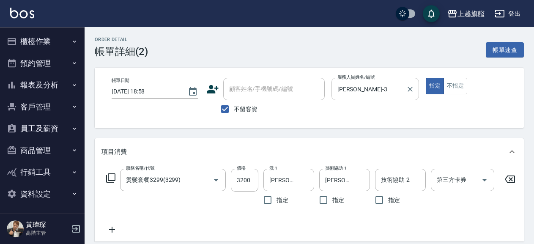
scroll to position [0, 0]
click at [409, 119] on div "帳單日期 2025/08/19 18:58 顧客姓名/手機號碼/編號 顧客姓名/手機號碼/編號 不留客資 服務人員姓名/編號 謝雅婷-3 服務人員姓名/編號 …" at bounding box center [309, 98] width 429 height 60
click at [222, 109] on input "不留客資" at bounding box center [225, 110] width 18 height 18
checkbox input "false"
click at [350, 39] on div "Order detail 帳單詳細 (2) 帳單速查" at bounding box center [309, 47] width 429 height 21
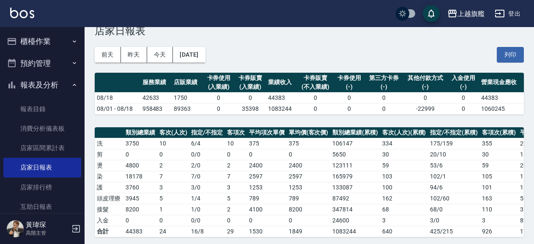
scroll to position [255, 0]
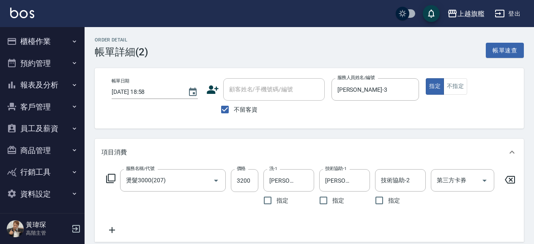
type input "橘水仙"
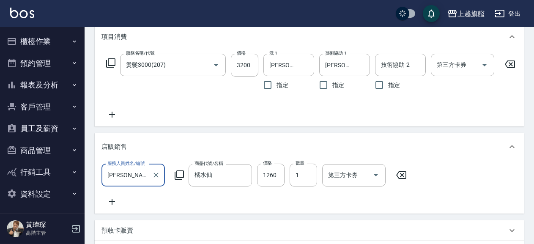
scroll to position [101, 0]
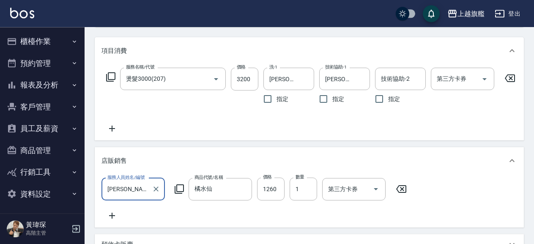
click at [180, 115] on div "服務名稱/代號 燙髮3000(207) 服務名稱/代號 價格 3200 價格 洗-1 蔡秉諶-36 洗-1 指定 技術協助-1 蔡秉諶-36 技術協助-1 指…" at bounding box center [310, 101] width 419 height 66
click at [115, 127] on icon at bounding box center [111, 128] width 21 height 10
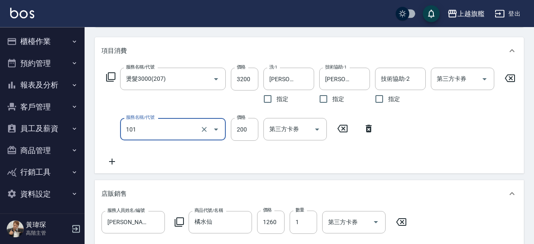
type input "一般洗(101)"
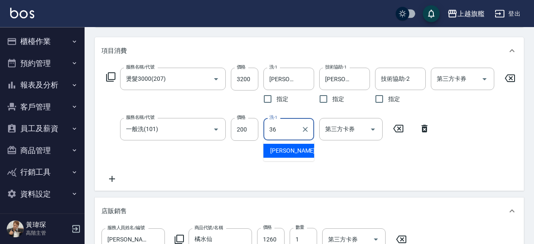
type input "蔡秉諶-36"
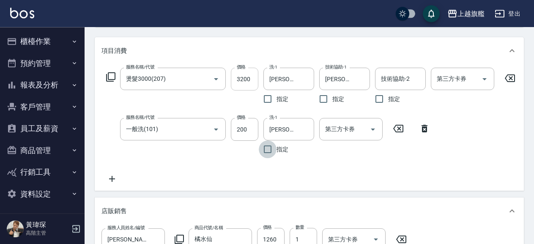
click at [247, 73] on input "3200" at bounding box center [244, 79] width 27 height 23
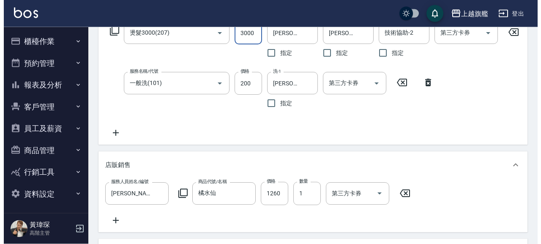
scroll to position [329, 0]
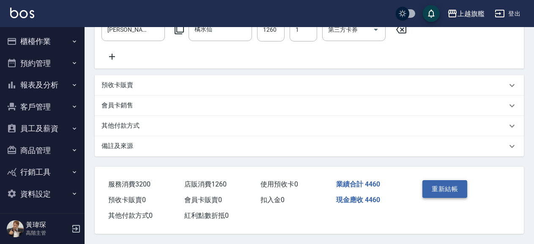
type input "3000"
click at [436, 190] on button "重新結帳" at bounding box center [444, 189] width 45 height 18
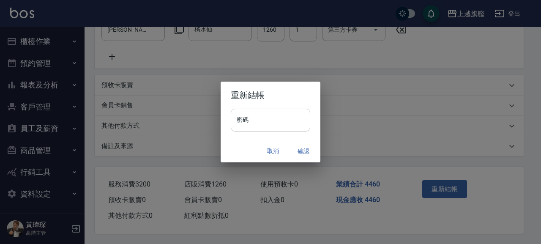
click at [253, 113] on input "密碼" at bounding box center [270, 120] width 79 height 23
type input "*******"
click at [309, 152] on button "確認" at bounding box center [303, 151] width 27 height 16
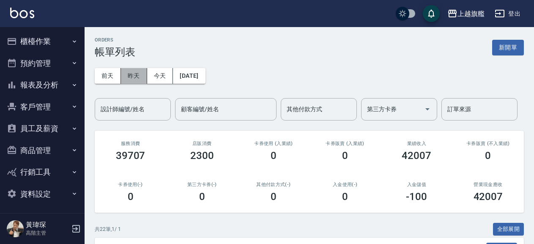
click at [134, 77] on button "昨天" at bounding box center [134, 76] width 26 height 16
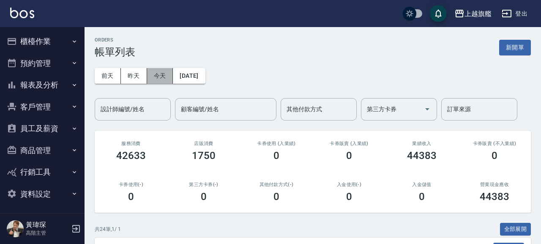
click at [150, 73] on button "今天" at bounding box center [160, 76] width 26 height 16
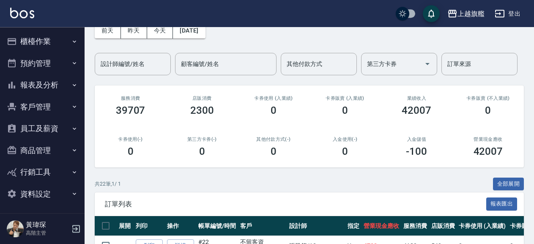
scroll to position [46, 0]
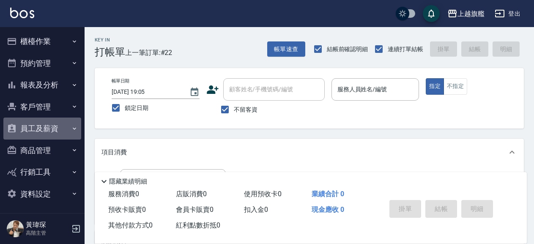
click at [47, 129] on button "員工及薪資" at bounding box center [42, 128] width 78 height 22
click at [43, 127] on button "員工及薪資" at bounding box center [42, 128] width 78 height 22
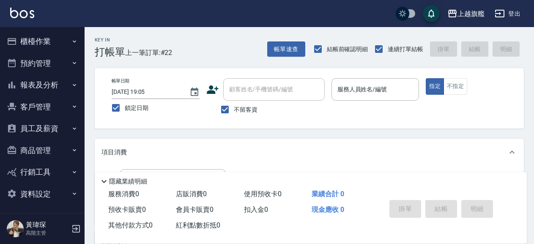
click at [49, 79] on button "報表及分析" at bounding box center [42, 85] width 78 height 22
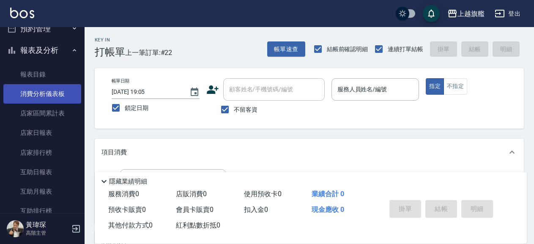
scroll to position [96, 0]
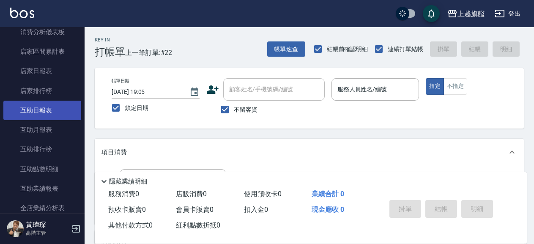
click at [45, 106] on link "互助日報表" at bounding box center [42, 110] width 78 height 19
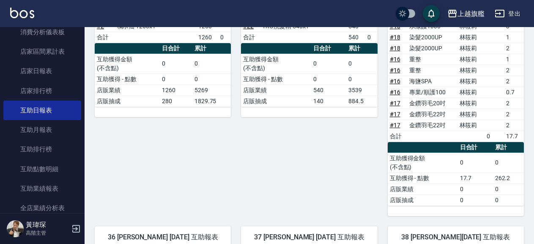
scroll to position [319, 0]
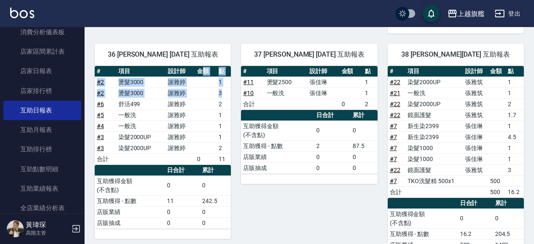
drag, startPoint x: 224, startPoint y: 92, endPoint x: 204, endPoint y: 72, distance: 28.4
click at [204, 72] on table "# 項目 設計師 金額 點 # 2 燙髮3000 [PERSON_NAME]1 # 2 燙髮3000 [PERSON_NAME]3 # 6 舒活499 [PE…" at bounding box center [163, 115] width 136 height 99
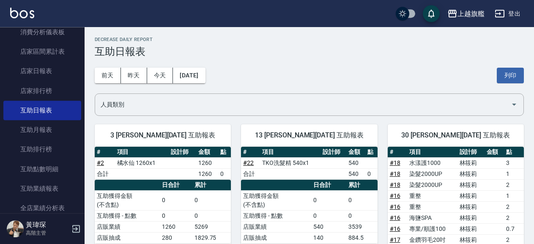
scroll to position [0, 0]
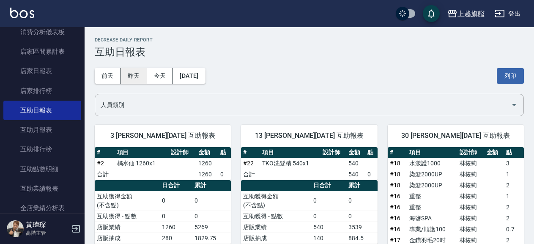
click at [134, 74] on button "昨天" at bounding box center [134, 76] width 26 height 16
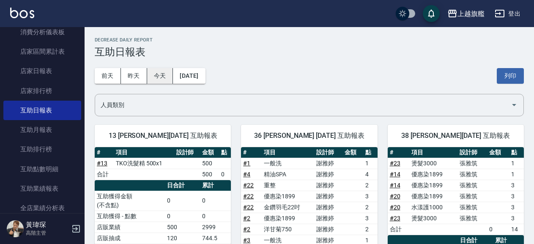
click at [156, 82] on button "今天" at bounding box center [160, 76] width 26 height 16
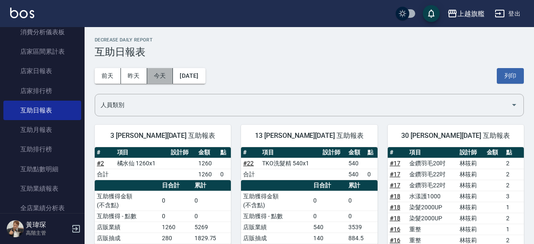
click at [167, 76] on button "今天" at bounding box center [160, 76] width 26 height 16
click at [156, 76] on button "今天" at bounding box center [160, 76] width 26 height 16
click at [142, 71] on button "昨天" at bounding box center [134, 76] width 26 height 16
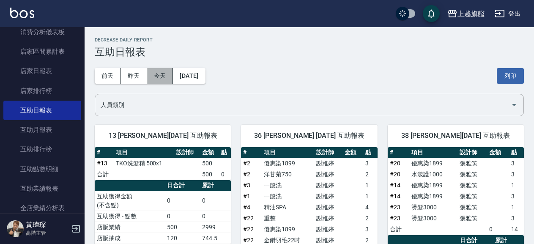
click at [158, 71] on button "今天" at bounding box center [160, 76] width 26 height 16
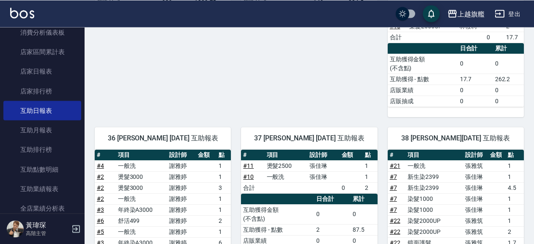
scroll to position [319, 0]
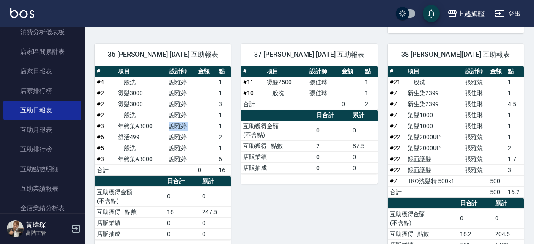
drag, startPoint x: 169, startPoint y: 124, endPoint x: 218, endPoint y: 125, distance: 48.6
click at [218, 125] on tr "# 3 年終染A3000 謝雅婷 1" at bounding box center [163, 125] width 136 height 11
click at [203, 149] on td "a dense table" at bounding box center [206, 147] width 21 height 11
click at [100, 126] on link "# 3" at bounding box center [100, 126] width 7 height 7
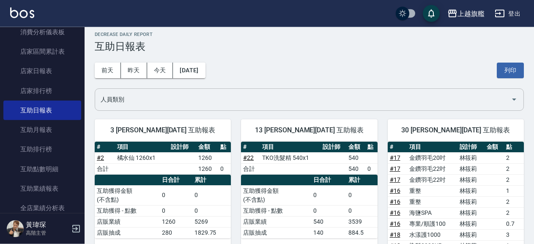
scroll to position [0, 0]
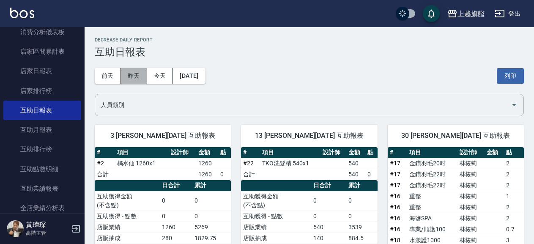
click at [133, 72] on button "昨天" at bounding box center [134, 76] width 26 height 16
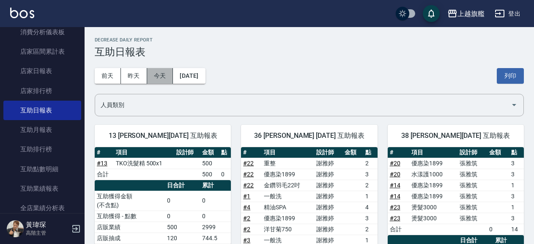
click at [167, 77] on button "今天" at bounding box center [160, 76] width 26 height 16
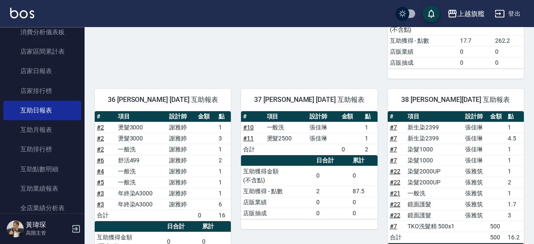
scroll to position [319, 0]
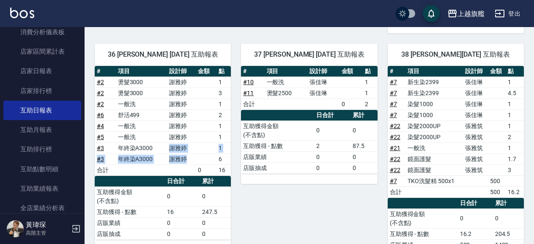
drag, startPoint x: 155, startPoint y: 146, endPoint x: 216, endPoint y: 159, distance: 62.2
click at [216, 159] on tbody "# 2 燙髮3000 謝雅婷 1 # 2 燙髮3000 謝雅婷 3 # 2 一般洗 謝雅婷 1 # 6 舒活499 謝雅婷 2 # 4 一般洗 謝雅婷 1 #…" at bounding box center [163, 125] width 136 height 99
click at [179, 117] on td "謝雅婷" at bounding box center [181, 114] width 29 height 11
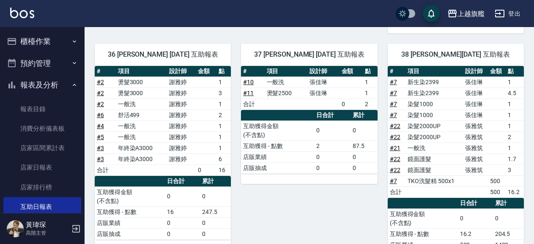
scroll to position [274, 0]
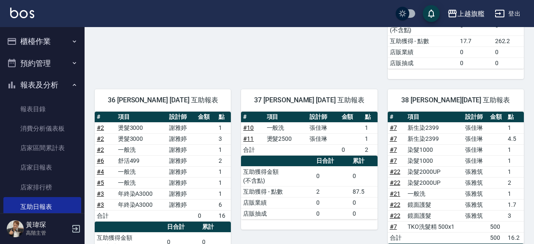
drag, startPoint x: 46, startPoint y: 82, endPoint x: 42, endPoint y: 68, distance: 14.2
click at [44, 82] on button "報表及分析" at bounding box center [42, 85] width 78 height 22
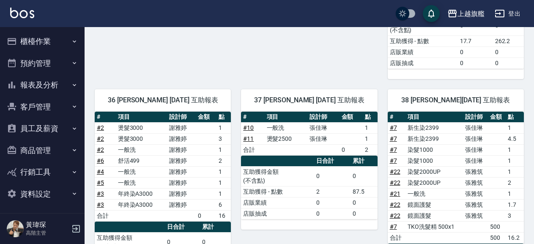
click at [43, 39] on button "櫃檯作業" at bounding box center [42, 41] width 78 height 22
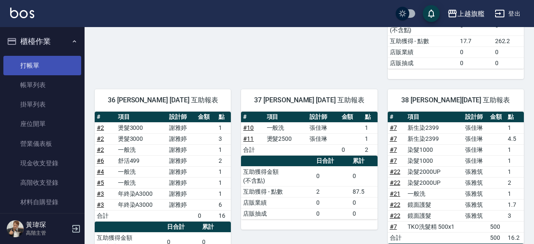
click at [38, 60] on link "打帳單" at bounding box center [42, 65] width 78 height 19
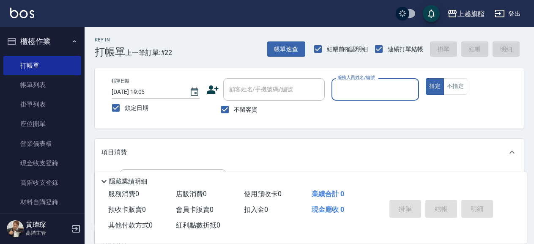
click at [47, 38] on button "櫃檯作業" at bounding box center [42, 41] width 78 height 22
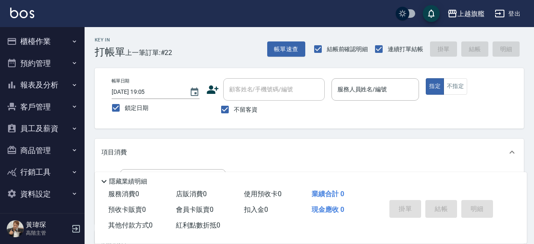
click at [43, 82] on button "報表及分析" at bounding box center [42, 85] width 78 height 22
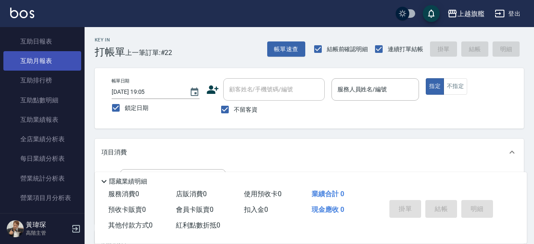
scroll to position [145, 0]
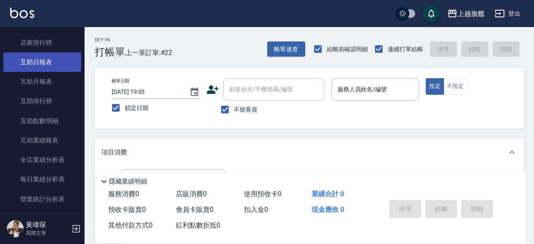
click at [40, 63] on link "互助日報表" at bounding box center [42, 61] width 78 height 19
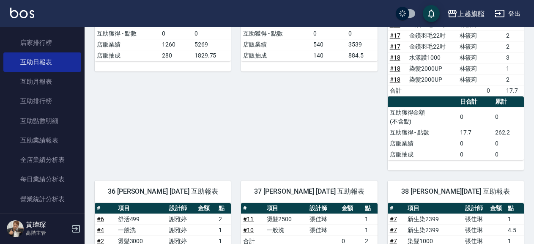
scroll to position [274, 0]
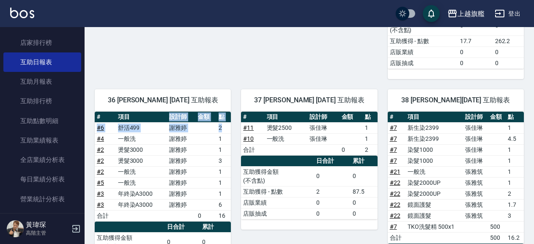
drag, startPoint x: 147, startPoint y: 123, endPoint x: 226, endPoint y: 125, distance: 79.9
click at [226, 125] on table "# 項目 設計師 金額 點 # 6 舒活499 謝雅婷 2 # 4 一般洗 謝雅婷 1 # 2 燙髮3000 謝雅婷 1 # 2 燙髮3000 謝雅婷 3 #…" at bounding box center [163, 167] width 136 height 110
click at [195, 181] on td "謝雅婷" at bounding box center [181, 182] width 29 height 11
drag, startPoint x: 498, startPoint y: 135, endPoint x: 514, endPoint y: 137, distance: 15.8
click at [514, 137] on tr "# 7 新生染2399 張佳琳 4.5" at bounding box center [455, 138] width 136 height 11
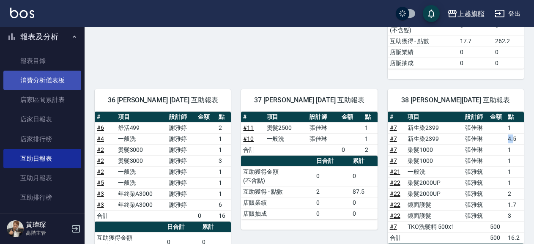
scroll to position [0, 0]
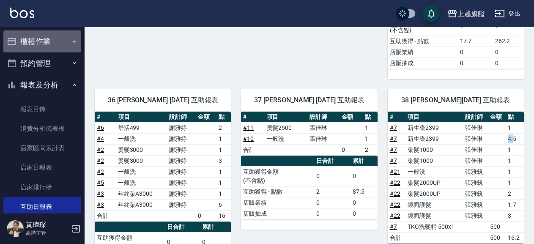
click at [42, 44] on button "櫃檯作業" at bounding box center [42, 41] width 78 height 22
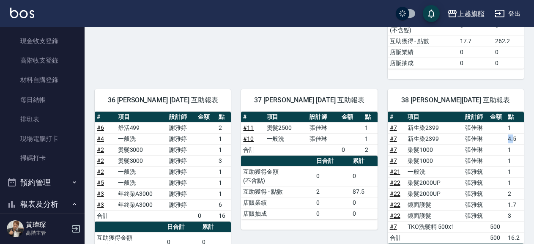
scroll to position [193, 0]
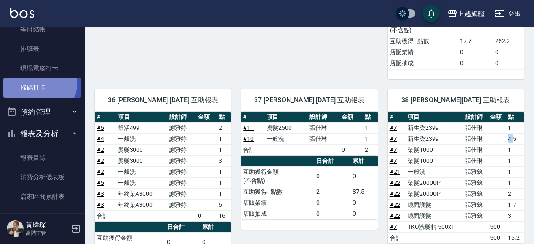
click at [37, 83] on link "掃碼打卡" at bounding box center [42, 87] width 78 height 19
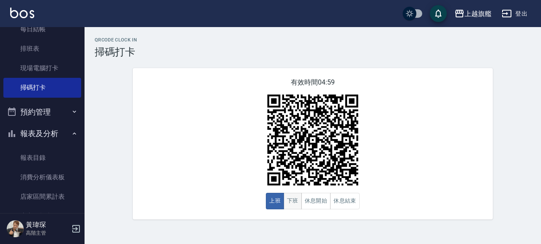
click at [297, 205] on button "下班" at bounding box center [293, 201] width 18 height 16
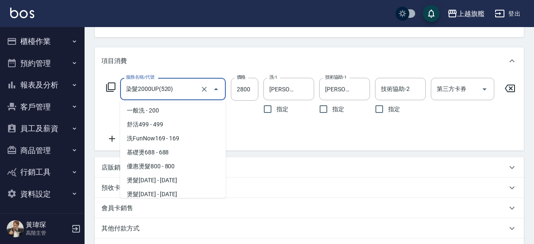
scroll to position [547, 0]
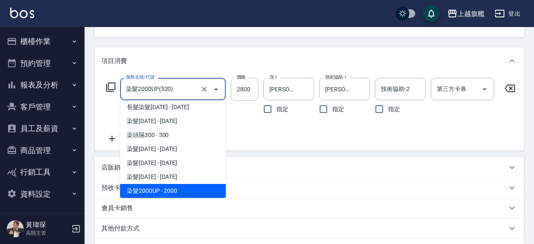
drag, startPoint x: 186, startPoint y: 86, endPoint x: 98, endPoint y: 76, distance: 88.9
click at [124, 82] on input "染髮2000UP(520)" at bounding box center [161, 89] width 74 height 15
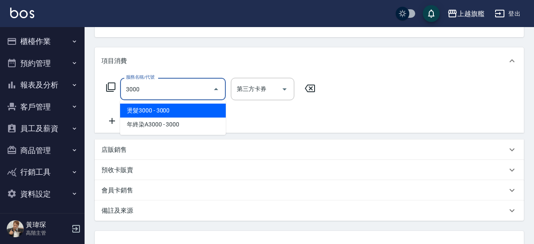
scroll to position [0, 0]
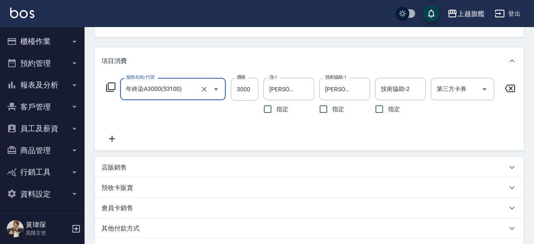
type input "年終染A3000(53100)"
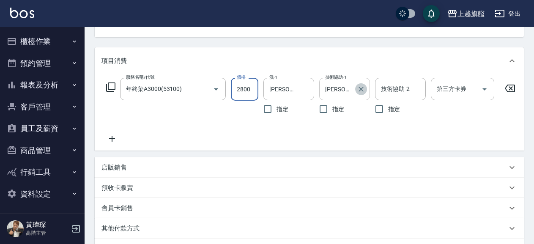
drag, startPoint x: 364, startPoint y: 90, endPoint x: 343, endPoint y: 87, distance: 20.9
click at [364, 90] on icon "Clear" at bounding box center [361, 89] width 8 height 8
type input "2800"
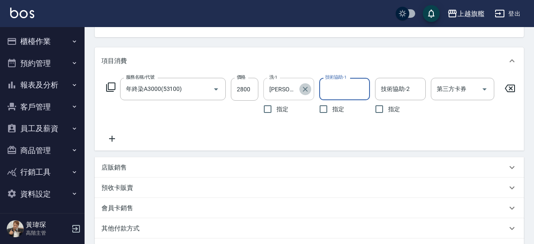
click at [305, 90] on icon "Clear" at bounding box center [305, 89] width 8 height 8
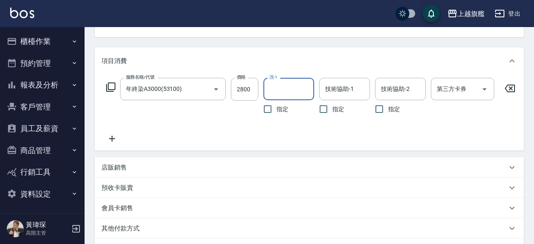
click at [287, 88] on input "洗-1" at bounding box center [288, 89] width 43 height 15
type input "[PERSON_NAME]-36"
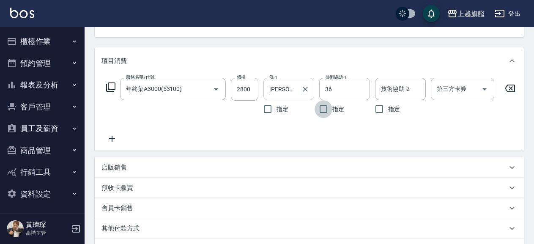
type input "[PERSON_NAME]-36"
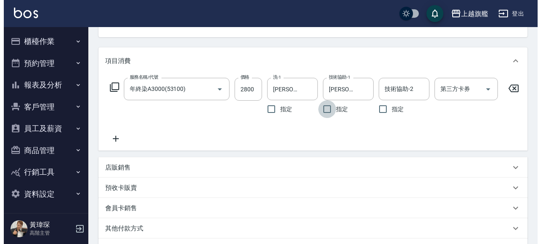
scroll to position [205, 0]
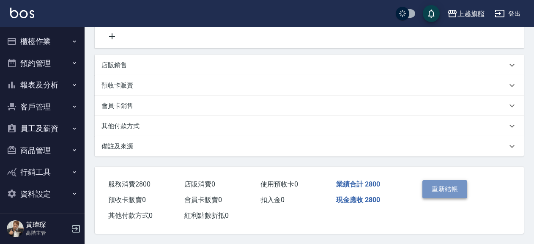
click at [442, 183] on button "重新結帳" at bounding box center [444, 189] width 45 height 18
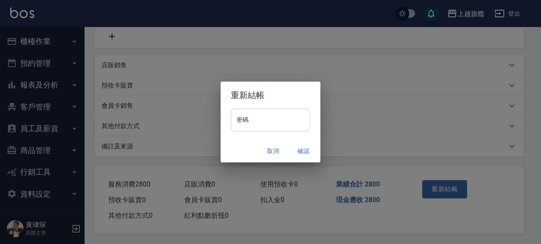
click at [281, 119] on input "密碼" at bounding box center [270, 120] width 79 height 23
type input "*******"
click at [310, 149] on button "確認" at bounding box center [303, 151] width 27 height 16
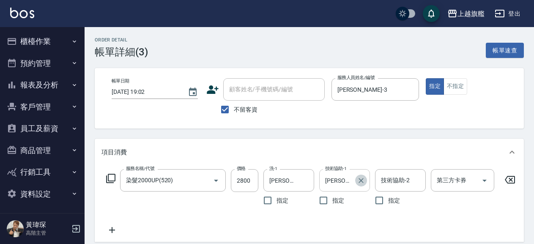
click at [360, 179] on icon "Clear" at bounding box center [361, 180] width 8 height 8
click at [344, 179] on input "技術協助-1" at bounding box center [344, 180] width 43 height 15
type input "[PERSON_NAME]-36"
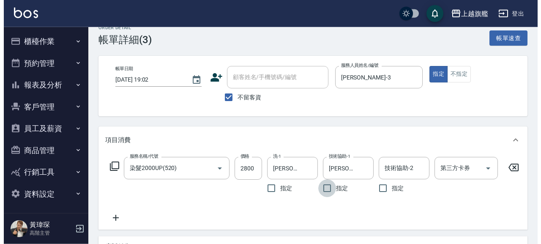
scroll to position [205, 0]
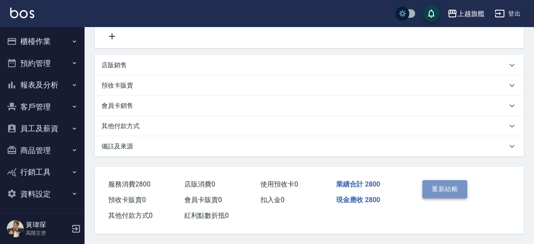
click at [434, 183] on button "重新結帳" at bounding box center [444, 189] width 45 height 18
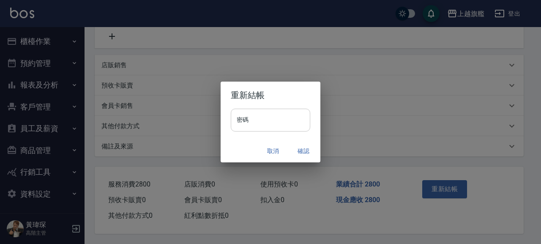
click at [251, 122] on input "密碼" at bounding box center [270, 120] width 79 height 23
type input "*******"
click at [302, 148] on button "確認" at bounding box center [303, 151] width 27 height 16
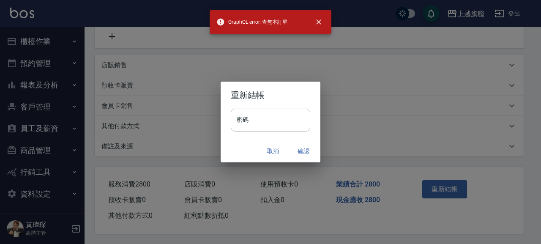
drag, startPoint x: 318, startPoint y: 19, endPoint x: 314, endPoint y: 39, distance: 20.1
click at [317, 19] on icon "close" at bounding box center [318, 22] width 8 height 8
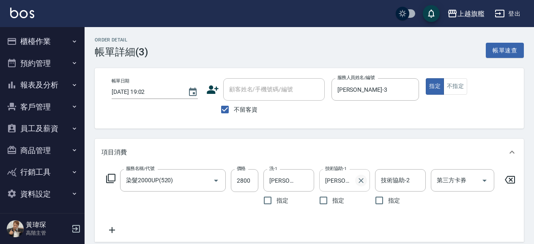
click at [361, 179] on icon "Clear" at bounding box center [361, 180] width 8 height 8
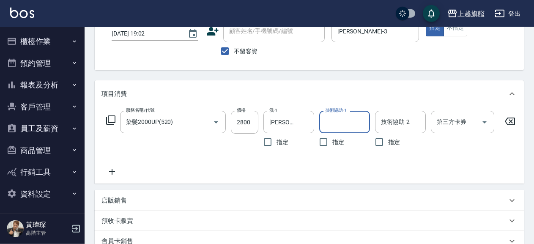
scroll to position [91, 0]
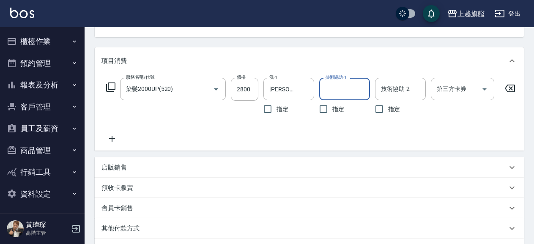
click at [337, 82] on div "技術協助-1" at bounding box center [344, 89] width 51 height 22
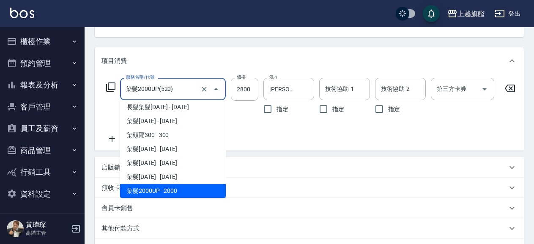
drag, startPoint x: 159, startPoint y: 90, endPoint x: 96, endPoint y: 89, distance: 63.4
click at [124, 89] on input "染髮2000UP(520)" at bounding box center [161, 89] width 74 height 15
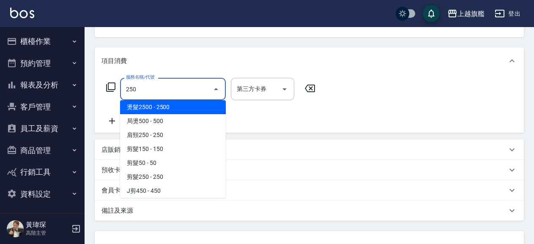
scroll to position [0, 0]
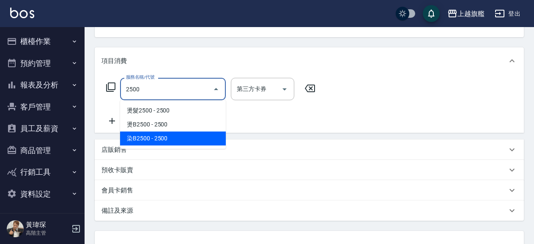
click at [163, 139] on span "染B2500 - 2500" at bounding box center [173, 138] width 106 height 14
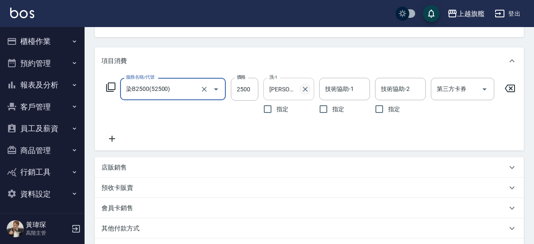
click at [305, 90] on icon "Clear" at bounding box center [305, 89] width 5 height 5
type input "染B2500(52500)"
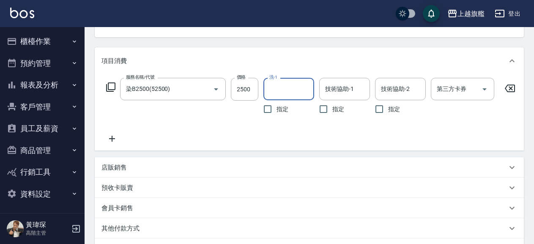
click at [292, 89] on input "洗-1" at bounding box center [288, 89] width 43 height 15
type input "[PERSON_NAME]-36"
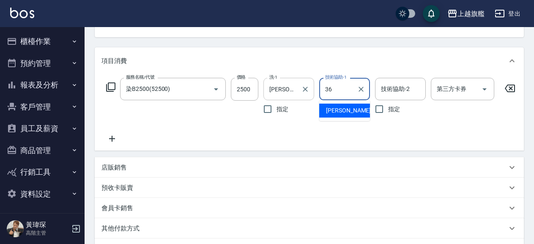
type input "[PERSON_NAME]-36"
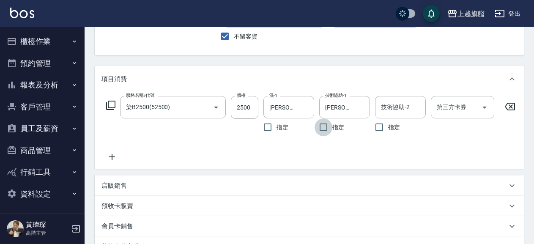
scroll to position [68, 0]
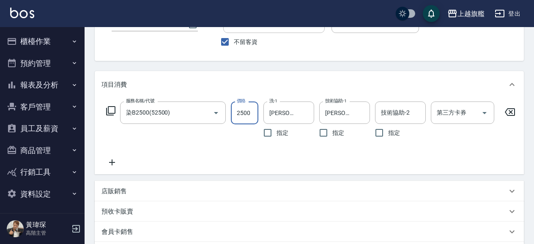
click at [241, 115] on input "2500" at bounding box center [244, 112] width 27 height 23
type input "2800"
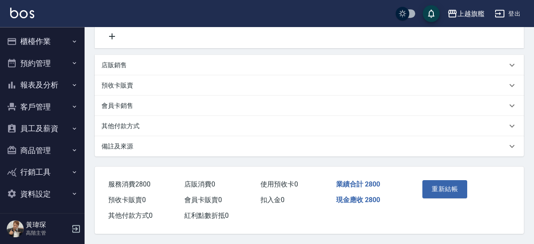
scroll to position [205, 0]
click at [445, 182] on button "重新結帳" at bounding box center [444, 189] width 45 height 18
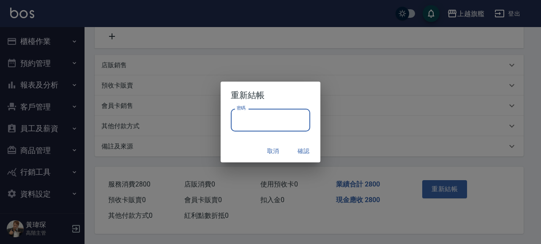
click at [265, 126] on input "密碼" at bounding box center [270, 120] width 79 height 23
type input "*******"
click at [309, 147] on button "確認" at bounding box center [303, 151] width 27 height 16
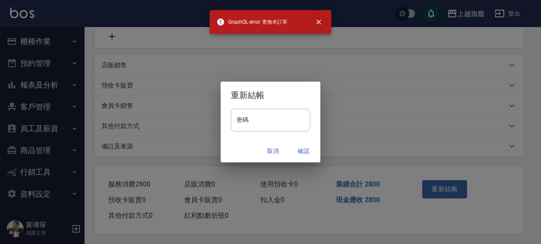
click at [317, 20] on icon "close" at bounding box center [318, 21] width 5 height 5
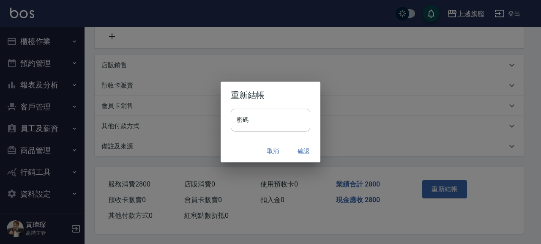
click at [276, 151] on button "取消" at bounding box center [272, 151] width 27 height 16
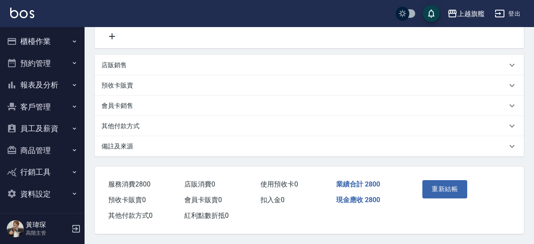
click at [450, 196] on div "重新結帳" at bounding box center [440, 195] width 42 height 37
click at [445, 188] on button "重新結帳" at bounding box center [444, 189] width 45 height 18
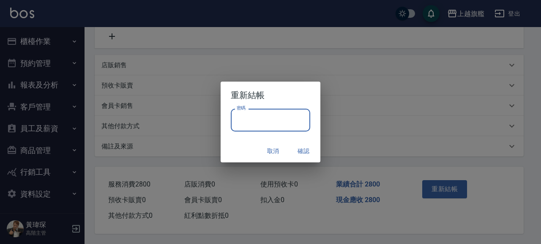
click at [246, 123] on input "密碼" at bounding box center [270, 120] width 79 height 23
type input "*******"
click at [301, 154] on button "確認" at bounding box center [303, 151] width 27 height 16
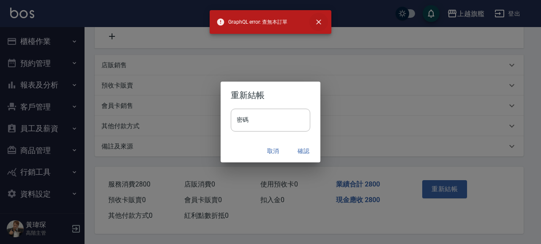
click at [317, 20] on icon "close" at bounding box center [318, 21] width 5 height 5
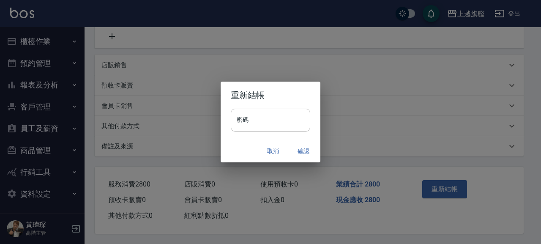
click at [270, 149] on button "取消" at bounding box center [272, 151] width 27 height 16
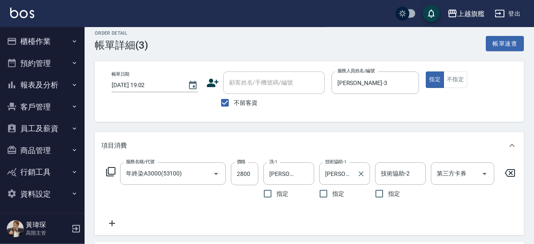
scroll to position [183, 0]
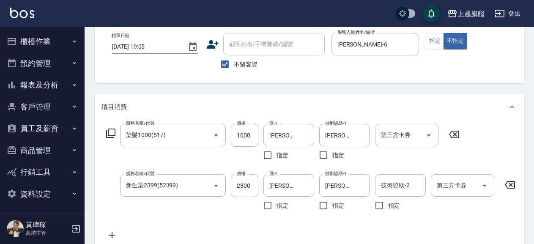
scroll to position [46, 0]
click at [303, 134] on icon "Clear" at bounding box center [305, 135] width 8 height 8
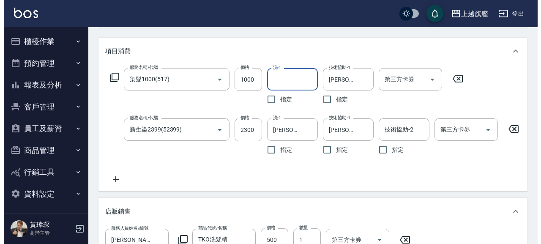
scroll to position [329, 0]
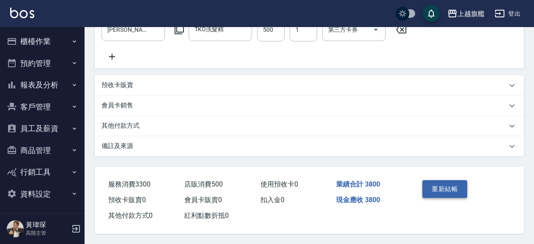
click at [449, 181] on button "重新結帳" at bounding box center [444, 189] width 45 height 18
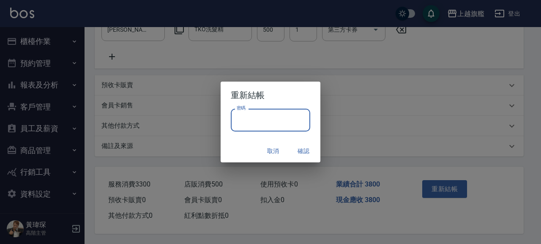
click at [257, 118] on input "密碼" at bounding box center [270, 120] width 79 height 23
type input "*******"
click at [313, 149] on button "確認" at bounding box center [303, 151] width 27 height 16
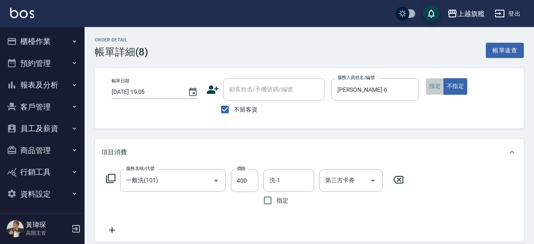
click at [439, 84] on button "指定" at bounding box center [435, 86] width 18 height 16
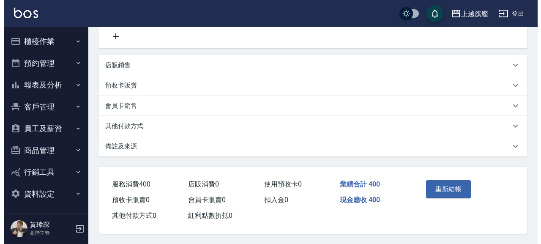
scroll to position [197, 0]
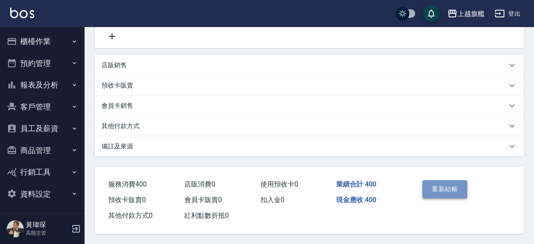
click at [436, 188] on button "重新結帳" at bounding box center [444, 189] width 45 height 18
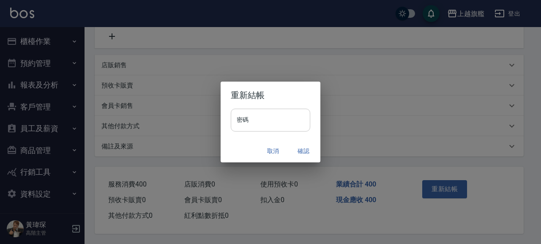
click at [289, 126] on input "密碼" at bounding box center [270, 120] width 79 height 23
type input "*******"
click at [306, 147] on button "確認" at bounding box center [303, 151] width 27 height 16
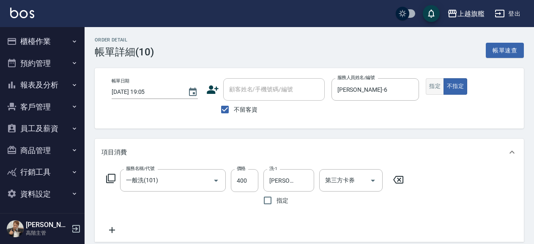
click at [436, 83] on button "指定" at bounding box center [435, 86] width 18 height 16
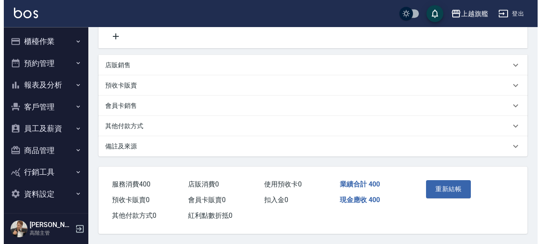
scroll to position [197, 0]
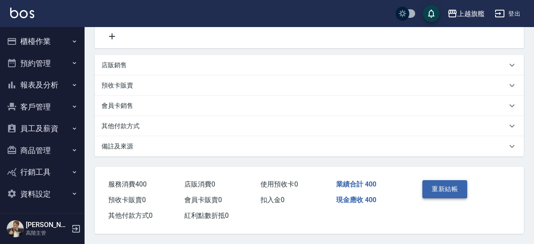
click at [441, 186] on button "重新結帳" at bounding box center [444, 189] width 45 height 18
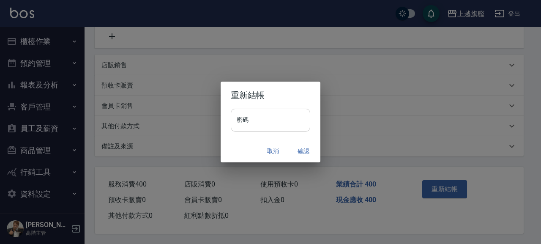
click at [248, 120] on input "密碼" at bounding box center [270, 120] width 79 height 23
type input "*******"
click at [303, 149] on button "確認" at bounding box center [303, 151] width 27 height 16
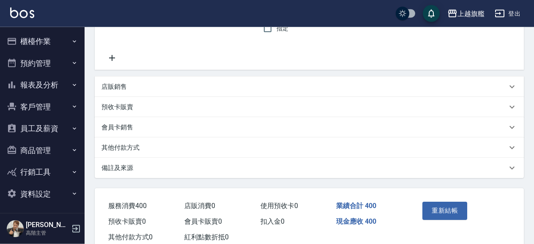
scroll to position [197, 0]
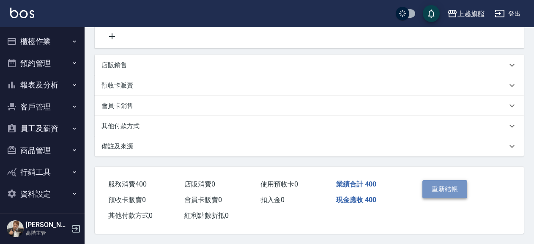
click at [456, 183] on button "重新結帳" at bounding box center [444, 189] width 45 height 18
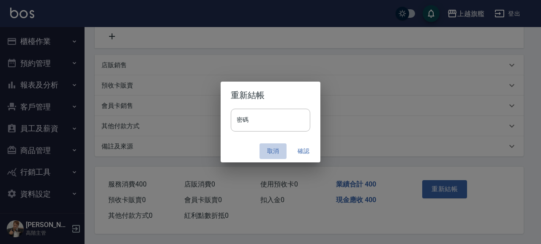
click at [287, 156] on button "取消" at bounding box center [272, 151] width 27 height 16
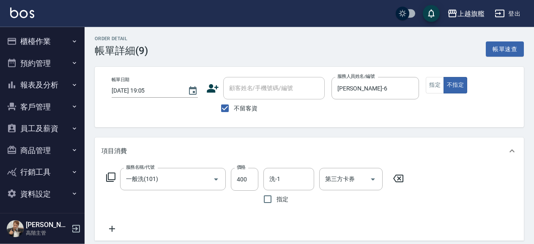
scroll to position [0, 0]
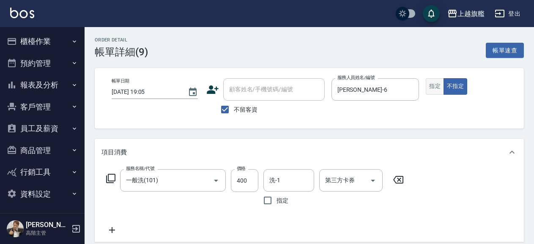
click at [433, 90] on button "指定" at bounding box center [435, 86] width 18 height 16
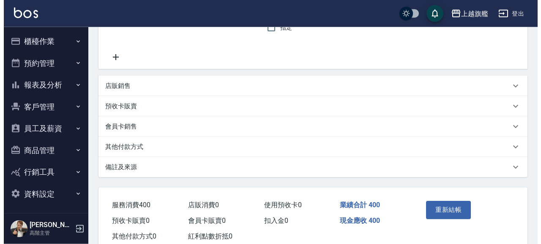
scroll to position [197, 0]
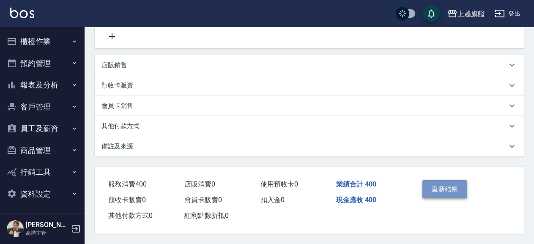
click at [438, 189] on button "重新結帳" at bounding box center [444, 189] width 45 height 18
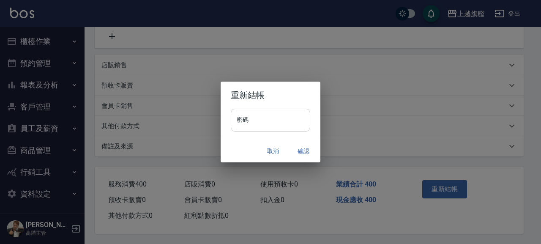
click at [274, 120] on input "密碼" at bounding box center [270, 120] width 79 height 23
type input "*******"
click at [307, 150] on button "確認" at bounding box center [303, 151] width 27 height 16
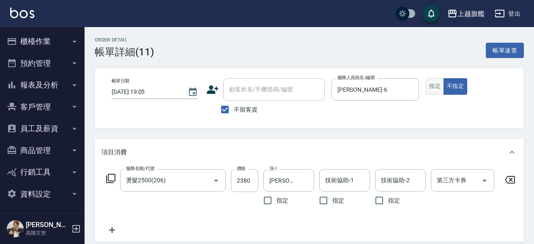
click at [434, 86] on button "指定" at bounding box center [435, 86] width 18 height 16
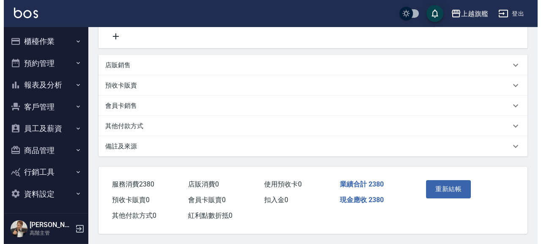
scroll to position [205, 0]
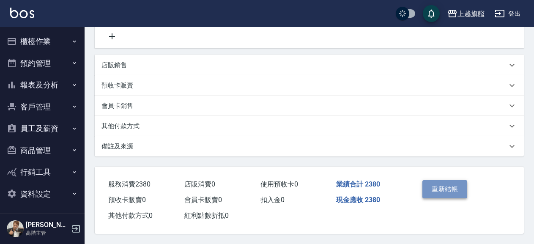
click at [440, 188] on button "重新結帳" at bounding box center [444, 189] width 45 height 18
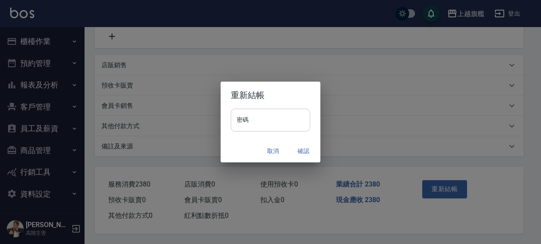
click at [272, 123] on input "密碼" at bounding box center [270, 120] width 79 height 23
type input "*******"
click at [307, 149] on button "確認" at bounding box center [303, 151] width 27 height 16
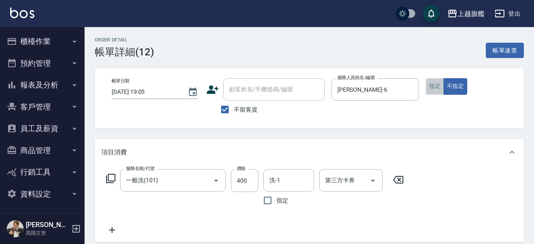
click at [434, 85] on button "指定" at bounding box center [435, 86] width 18 height 16
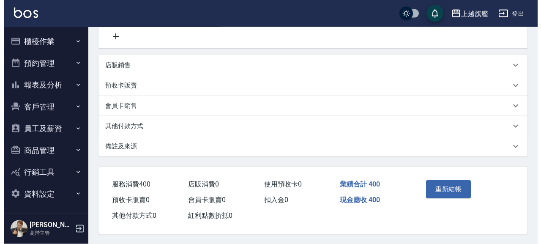
scroll to position [197, 0]
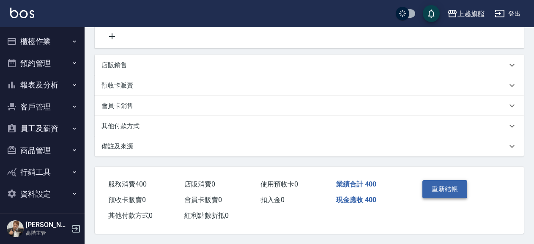
click at [448, 191] on button "重新結帳" at bounding box center [444, 189] width 45 height 18
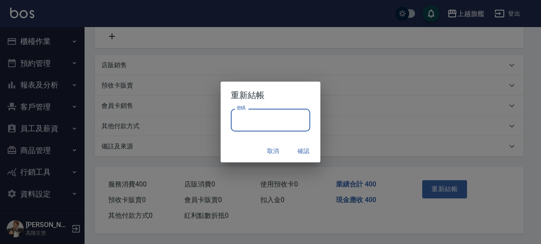
click at [261, 121] on input "密碼" at bounding box center [270, 120] width 79 height 23
type input "*******"
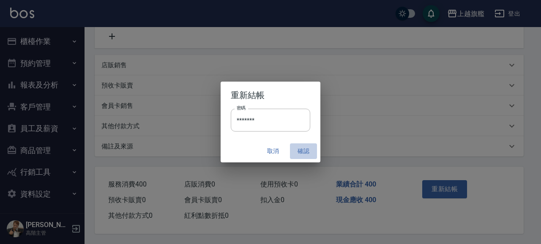
click at [304, 147] on button "確認" at bounding box center [303, 151] width 27 height 16
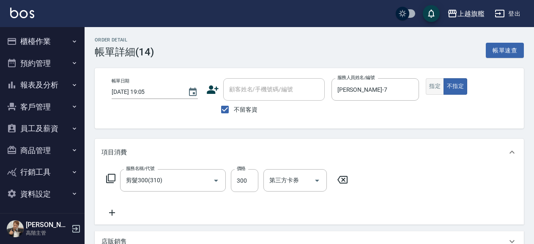
click at [435, 87] on button "指定" at bounding box center [435, 86] width 18 height 16
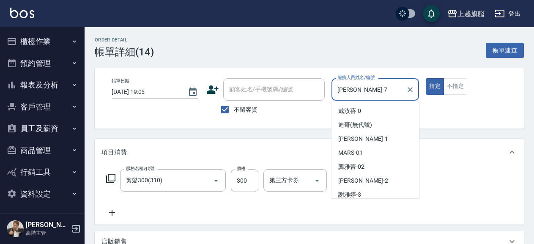
scroll to position [59, 0]
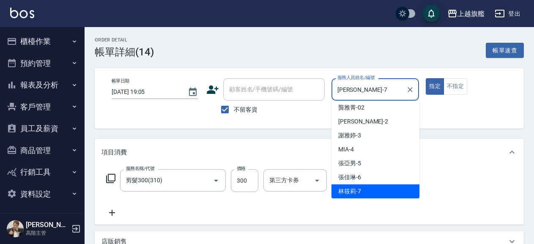
drag, startPoint x: 317, startPoint y: 87, endPoint x: 292, endPoint y: 87, distance: 24.9
click at [335, 87] on input "[PERSON_NAME]-7" at bounding box center [369, 89] width 68 height 15
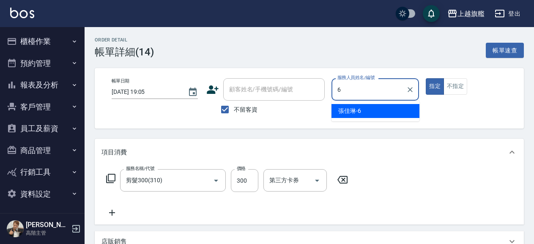
scroll to position [0, 0]
type input "[PERSON_NAME]-6"
type button "true"
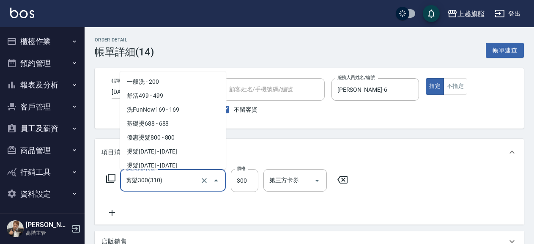
scroll to position [213, 0]
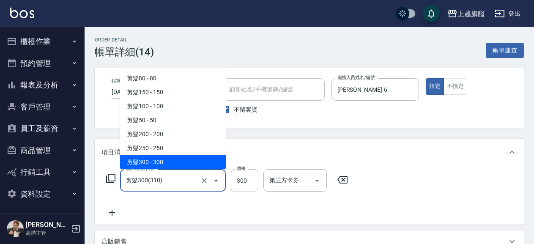
drag, startPoint x: 185, startPoint y: 184, endPoint x: 107, endPoint y: 179, distance: 78.3
click at [124, 179] on input "剪髮300(310)" at bounding box center [161, 180] width 74 height 15
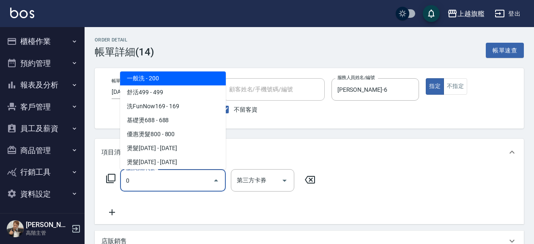
scroll to position [0, 0]
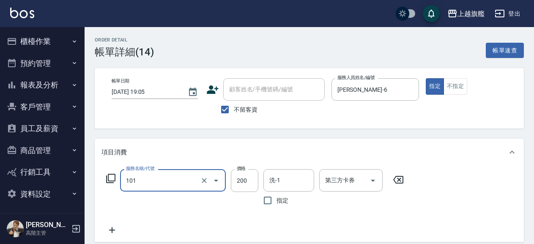
type input "一般洗(101)"
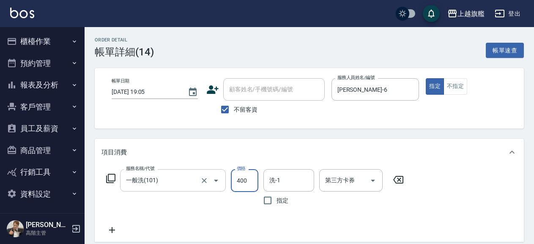
type input "400"
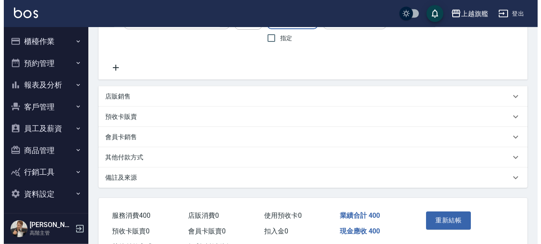
scroll to position [183, 0]
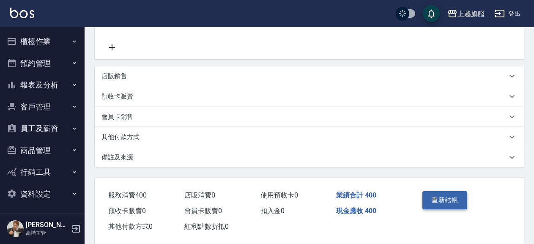
click at [454, 200] on button "重新結帳" at bounding box center [444, 200] width 45 height 18
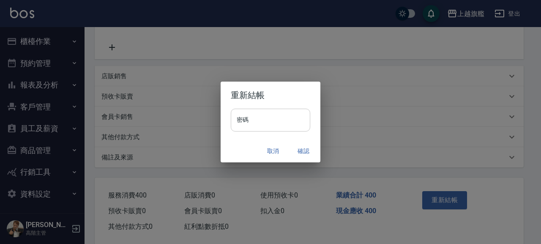
click at [250, 124] on input "密碼" at bounding box center [270, 120] width 79 height 23
type input "******"
click at [310, 150] on button "確認" at bounding box center [303, 151] width 27 height 16
click at [252, 126] on input "密碼" at bounding box center [270, 120] width 79 height 23
type input "*******"
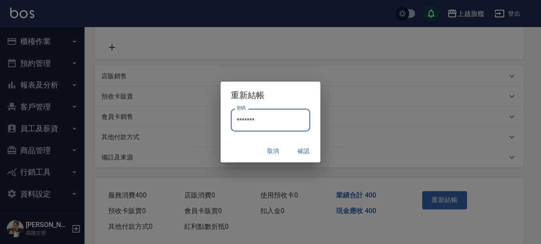
click at [304, 153] on button "確認" at bounding box center [303, 151] width 27 height 16
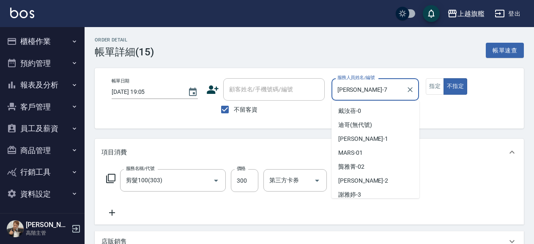
scroll to position [59, 0]
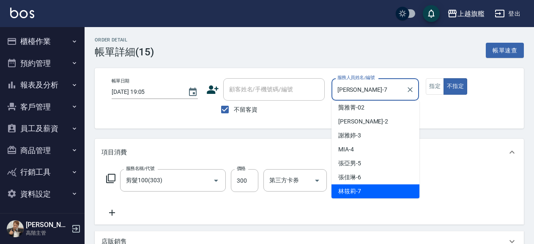
drag, startPoint x: 327, startPoint y: 89, endPoint x: 317, endPoint y: 90, distance: 10.2
click at [335, 90] on input "[PERSON_NAME]-7" at bounding box center [369, 89] width 68 height 15
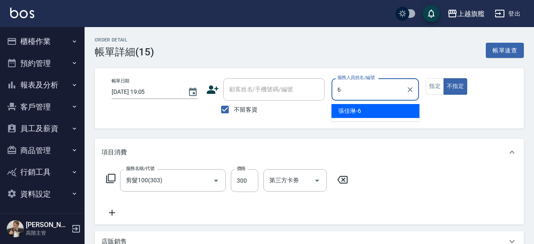
scroll to position [0, 0]
type input "[PERSON_NAME]-6"
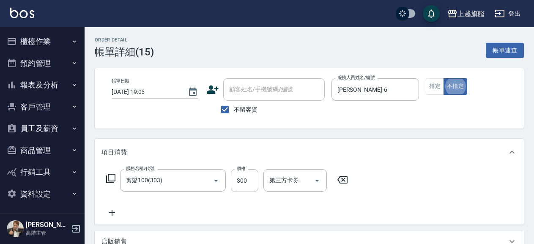
type button "false"
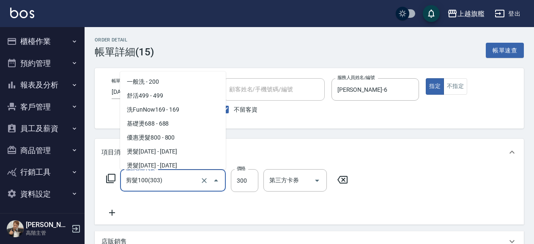
scroll to position [157, 0]
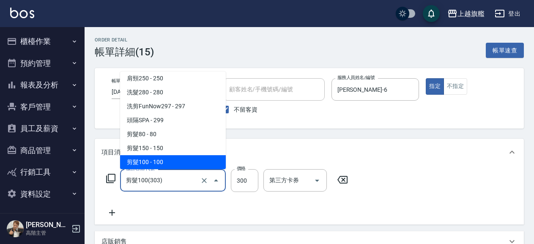
drag, startPoint x: 172, startPoint y: 183, endPoint x: 90, endPoint y: 185, distance: 82.4
click at [124, 185] on input "剪髮100(303)" at bounding box center [161, 180] width 74 height 15
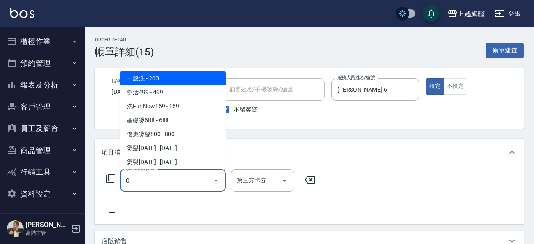
scroll to position [0, 0]
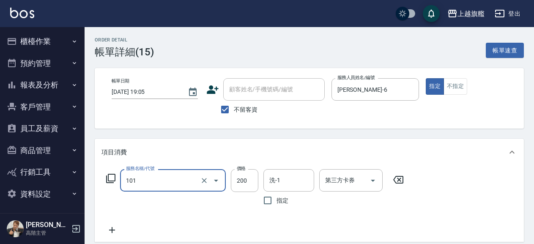
type input "一般洗(101)"
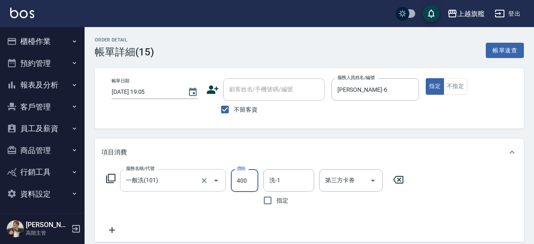
type input "400"
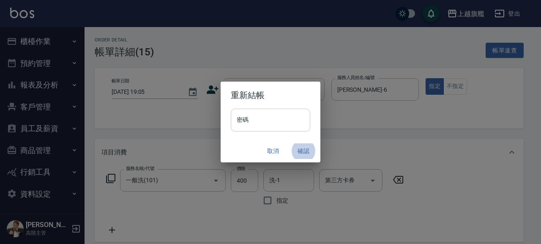
drag, startPoint x: 270, startPoint y: 120, endPoint x: 278, endPoint y: 124, distance: 8.9
click at [273, 123] on input "密碼" at bounding box center [270, 120] width 79 height 23
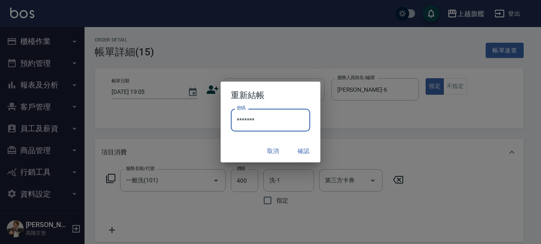
type input "*******"
click at [305, 150] on button "確認" at bounding box center [303, 151] width 27 height 16
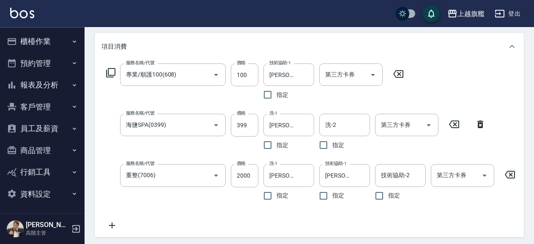
scroll to position [137, 0]
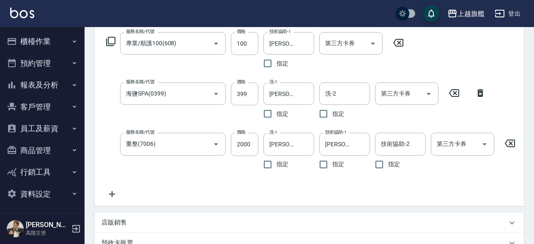
click at [508, 145] on icon at bounding box center [509, 143] width 21 height 10
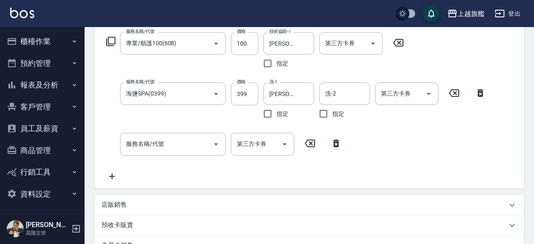
click at [347, 133] on div "服務名稱/代號 海鹽SPA(0399) 服務名稱/代號 價格 399 價格 洗-1 劉羿君-30 洗-1 指定 洗-2 洗-2 指定 第三方卡券 第三方卡券" at bounding box center [223, 144] width 245 height 22
click at [483, 90] on icon at bounding box center [479, 93] width 21 height 10
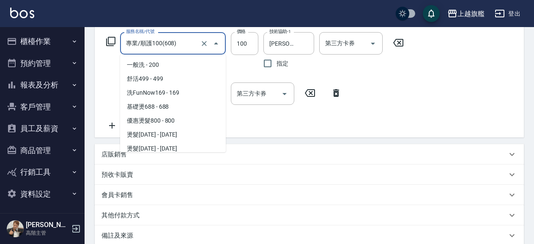
drag, startPoint x: 196, startPoint y: 37, endPoint x: 101, endPoint y: 48, distance: 96.1
click at [124, 48] on input "專業/順護100(608)" at bounding box center [161, 43] width 74 height 15
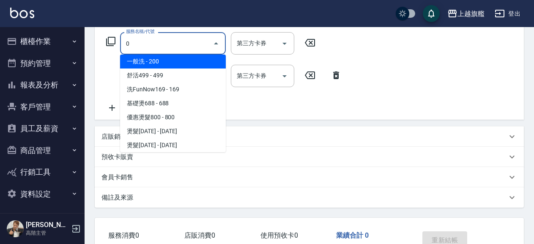
scroll to position [0, 0]
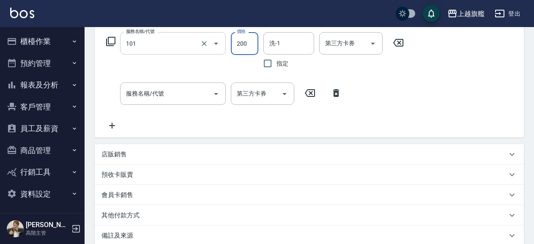
type input "一般洗(101)"
type input "300"
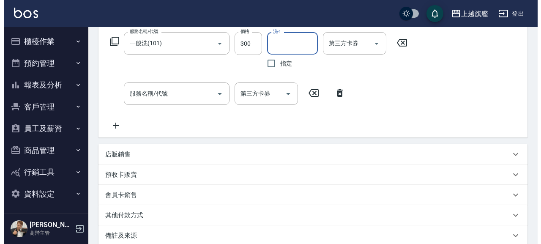
scroll to position [230, 0]
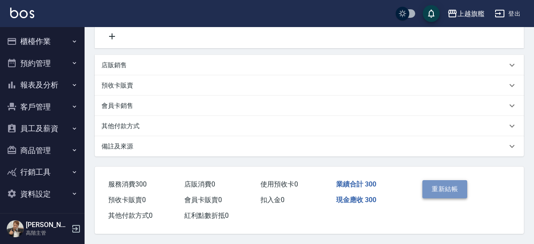
click at [462, 190] on button "重新結帳" at bounding box center [444, 189] width 45 height 18
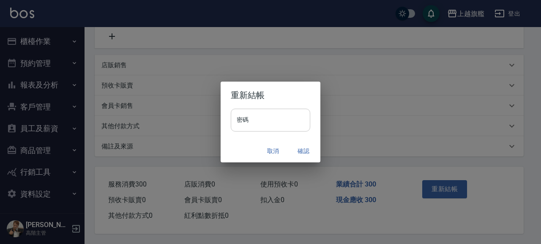
click at [266, 125] on input "密碼" at bounding box center [270, 120] width 79 height 23
type input "*******"
click at [312, 151] on button "確認" at bounding box center [303, 151] width 27 height 16
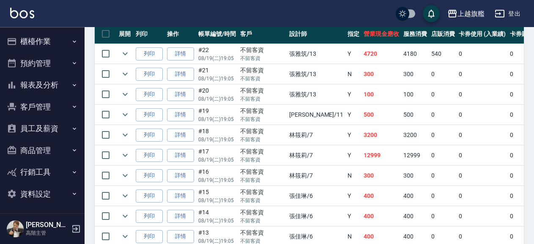
scroll to position [183, 0]
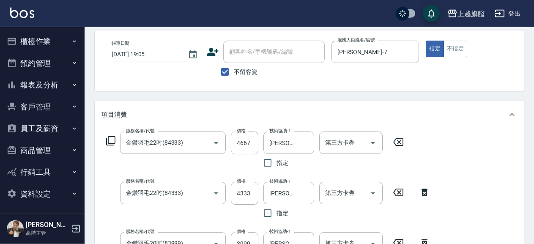
scroll to position [91, 0]
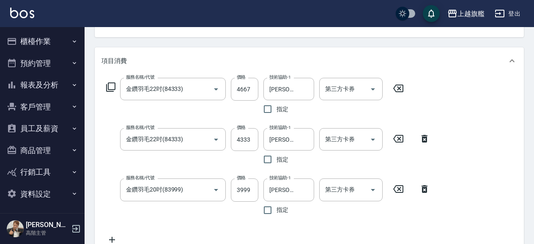
click at [426, 187] on icon at bounding box center [424, 189] width 6 height 8
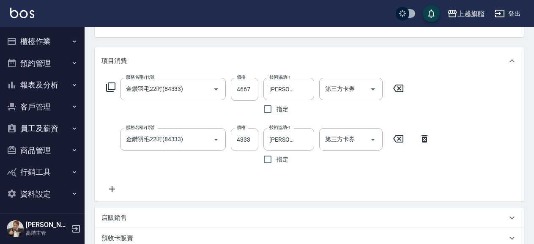
click at [423, 140] on icon at bounding box center [424, 139] width 6 height 8
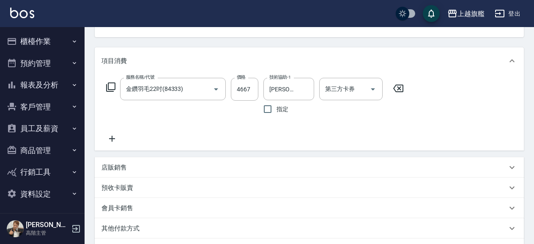
drag, startPoint x: 201, startPoint y: 90, endPoint x: 104, endPoint y: 90, distance: 97.2
click at [104, 90] on div "服務名稱/代號 金鑽羽毛22吋(84333) 服務名稱/代號 價格 4667 價格 技術協助-1 [PERSON_NAME]-30 技術協助-1 指定 第三方…" at bounding box center [254, 98] width 307 height 40
click at [203, 90] on icon "Clear" at bounding box center [204, 89] width 5 height 5
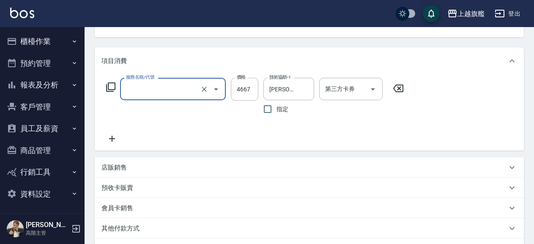
click at [158, 89] on input "服務名稱/代號" at bounding box center [161, 89] width 74 height 15
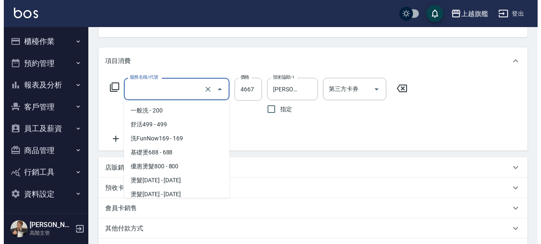
scroll to position [2221, 0]
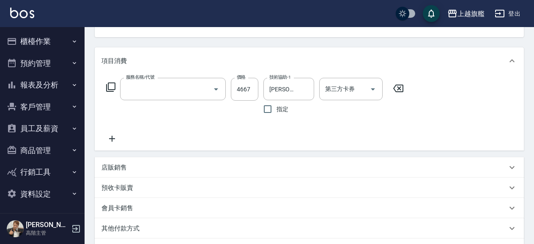
type input "金鑽羽毛22吋(84333)"
drag, startPoint x: 406, startPoint y: 93, endPoint x: 398, endPoint y: 88, distance: 8.6
click at [400, 89] on icon at bounding box center [397, 88] width 21 height 10
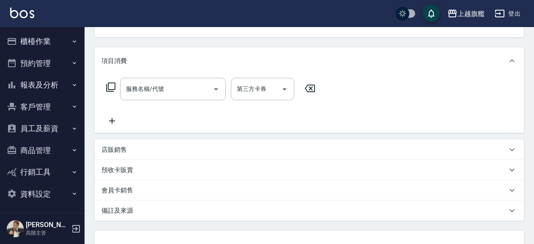
click at [394, 87] on div "服務名稱/代號 服務名稱/代號 第三方卡券 第三方卡券" at bounding box center [309, 103] width 429 height 58
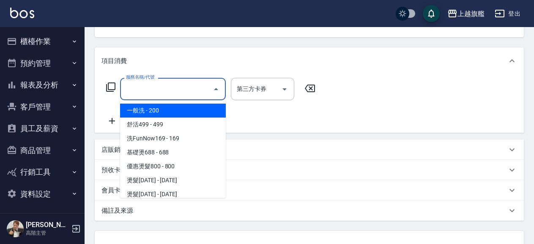
click at [134, 89] on input "服務名稱/代號" at bounding box center [166, 89] width 85 height 15
type input "2"
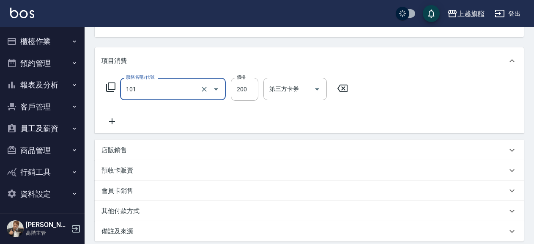
type input "一般洗(101)"
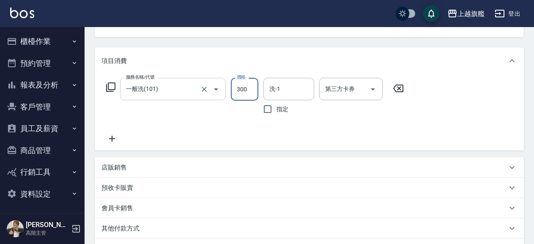
type input "300"
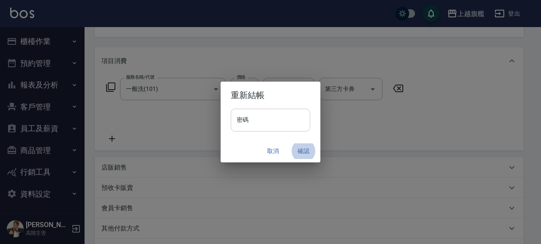
click at [271, 119] on input "密碼" at bounding box center [270, 120] width 79 height 23
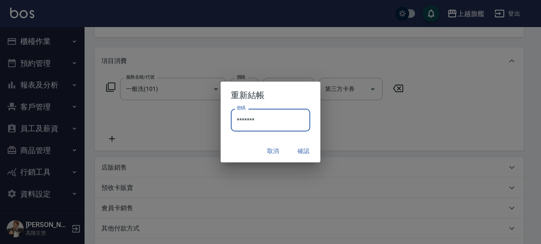
type input "*******"
click at [308, 153] on button "確認" at bounding box center [303, 151] width 27 height 16
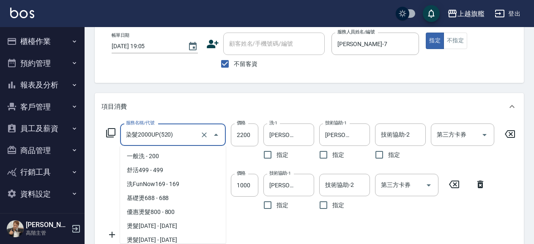
scroll to position [547, 0]
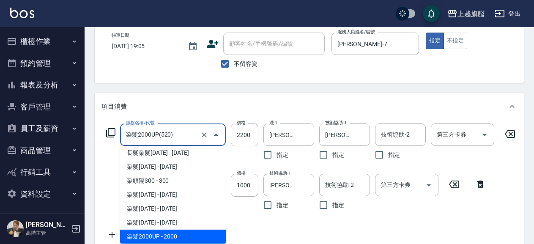
drag, startPoint x: 169, startPoint y: 134, endPoint x: 98, endPoint y: 133, distance: 71.0
click at [124, 133] on input "染髮2000UP(520)" at bounding box center [161, 134] width 74 height 15
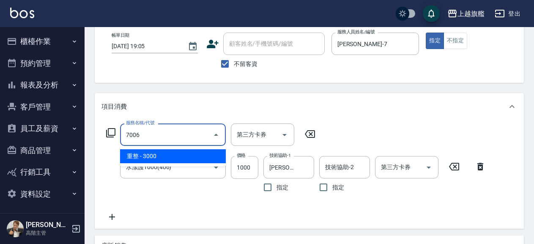
type input "重整(7006)"
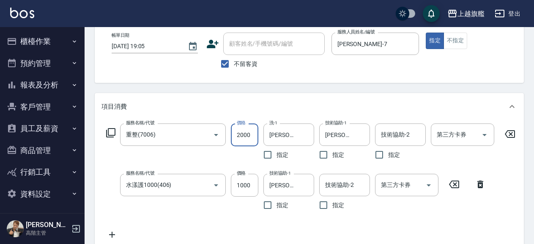
type input "2000"
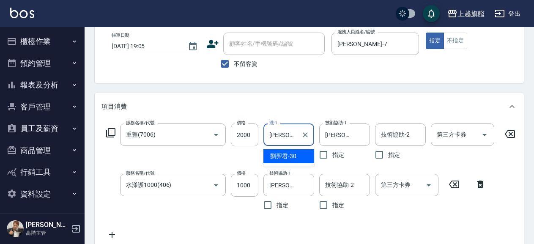
type input "劉"
type input "劉羿君-30"
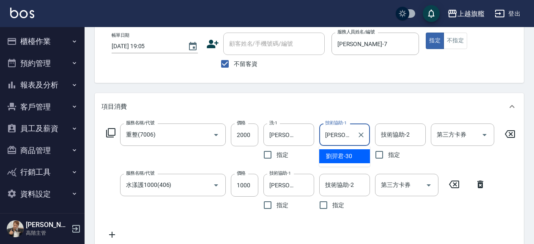
type input "劉"
type input "劉羿君-30"
drag, startPoint x: 482, startPoint y: 184, endPoint x: 478, endPoint y: 184, distance: 4.6
click at [480, 184] on icon at bounding box center [479, 184] width 21 height 10
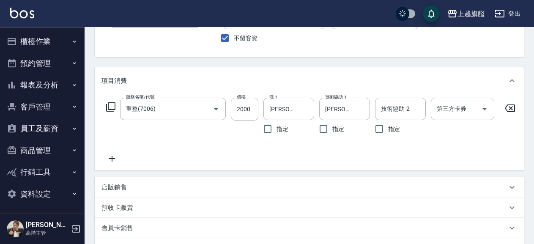
scroll to position [91, 0]
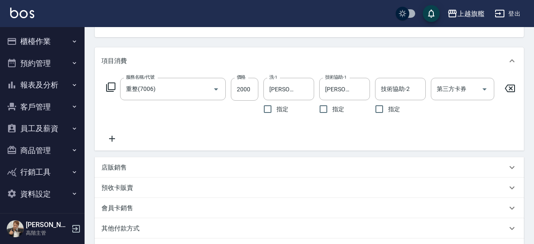
click at [110, 136] on icon at bounding box center [111, 139] width 21 height 10
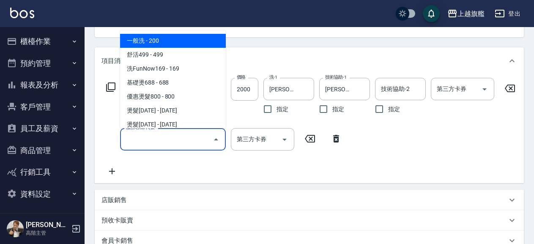
click at [145, 139] on input "服務名稱/代號" at bounding box center [166, 139] width 85 height 15
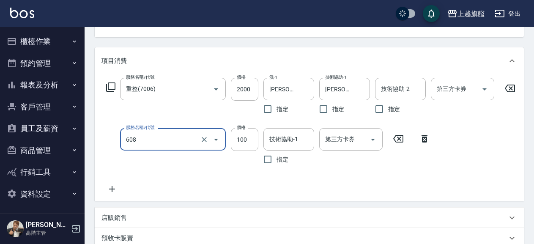
type input "專業/順護100(608)"
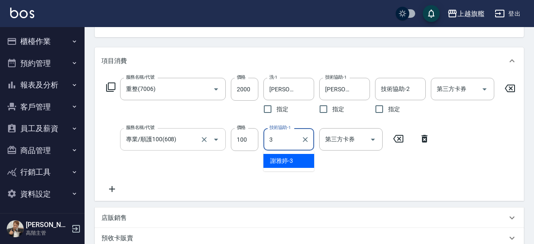
type input "謝雅婷-3"
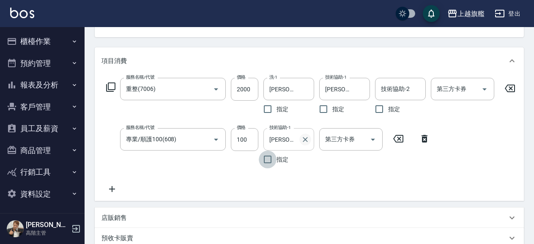
click at [306, 139] on icon "Clear" at bounding box center [305, 139] width 5 height 5
type input "劉羿君-30"
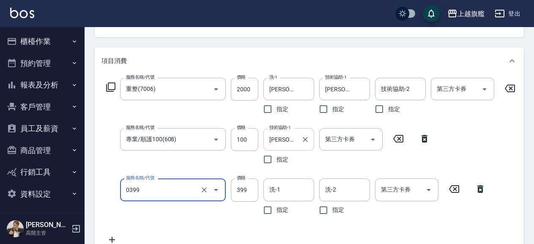
type input "海鹽SPA(0399)"
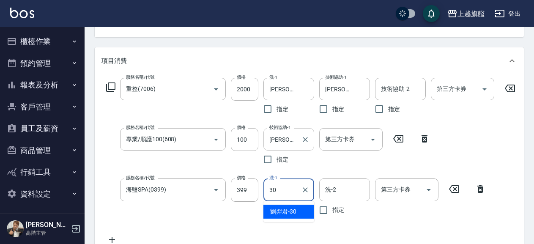
type input "劉羿君-30"
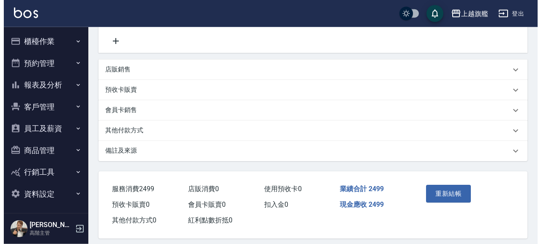
scroll to position [306, 0]
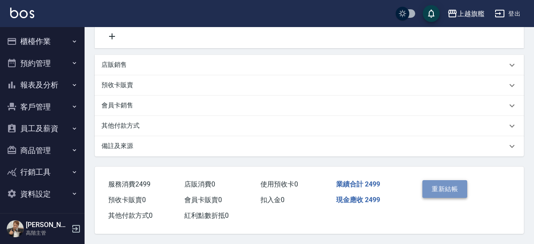
click at [444, 182] on button "重新結帳" at bounding box center [444, 189] width 45 height 18
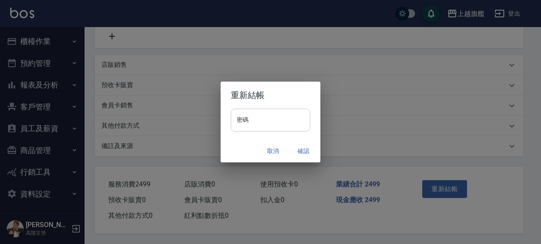
click at [266, 112] on input "密碼" at bounding box center [270, 120] width 79 height 23
type input "*******"
click at [303, 151] on button "確認" at bounding box center [303, 151] width 27 height 16
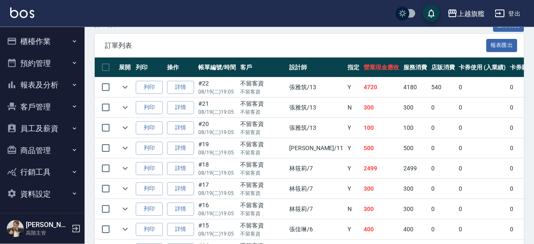
scroll to position [274, 0]
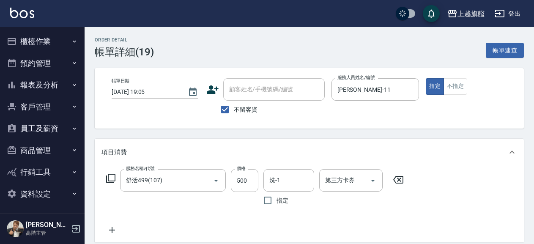
click at [396, 181] on icon at bounding box center [397, 180] width 21 height 10
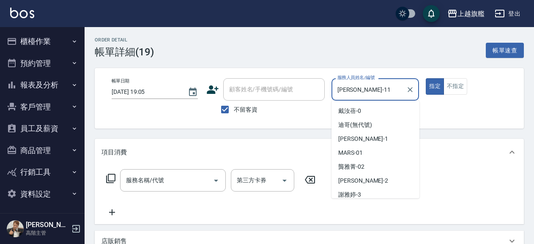
drag, startPoint x: 303, startPoint y: 103, endPoint x: 300, endPoint y: 75, distance: 28.1
click at [335, 97] on input "蔡美秀-11" at bounding box center [369, 89] width 68 height 15
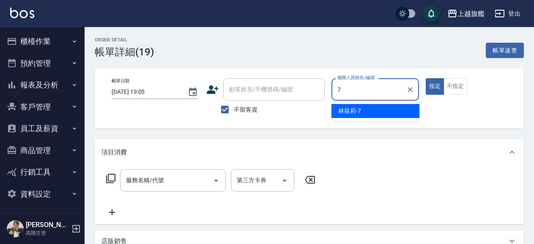
type input "[PERSON_NAME]-7"
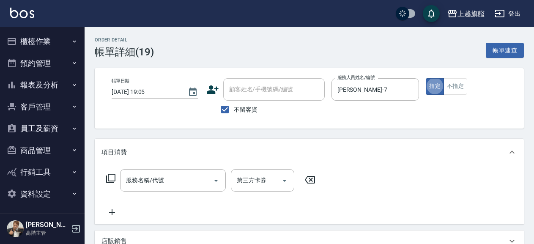
type button "true"
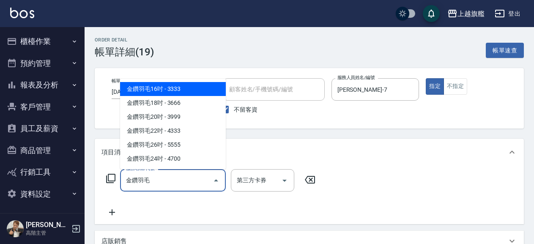
type input "金鑽羽毛16吋(81333)"
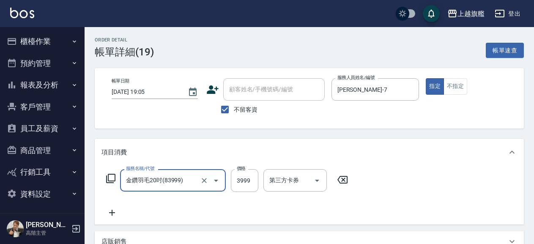
type input "金鑽羽毛20吋(83999)"
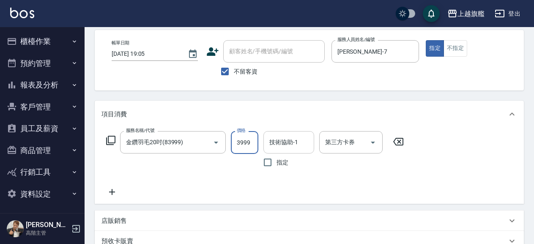
scroll to position [91, 0]
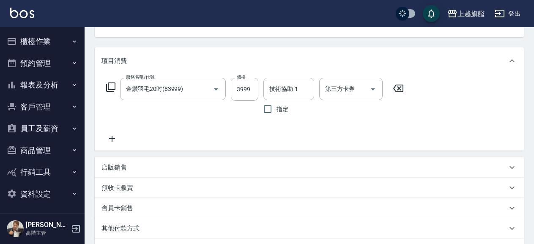
click at [119, 138] on icon at bounding box center [111, 139] width 21 height 10
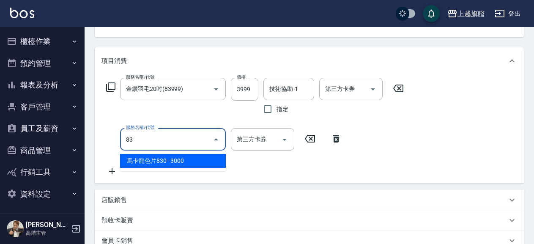
type input "8"
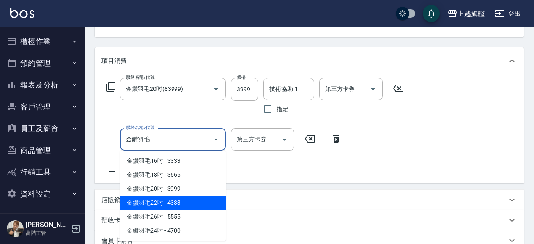
click at [186, 199] on span "金鑽羽毛22吋 - 4333" at bounding box center [173, 203] width 106 height 14
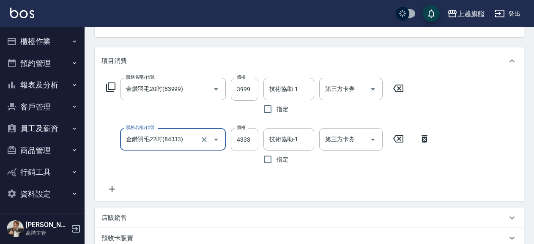
type input "金鑽羽毛22吋(84333)"
click at [106, 188] on icon at bounding box center [111, 189] width 21 height 10
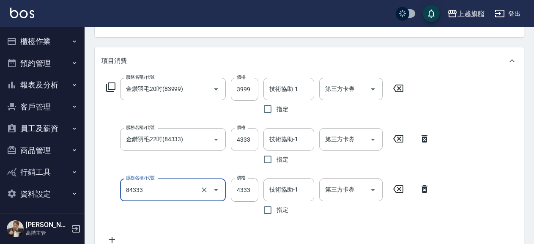
type input "金鑽羽毛22吋(84333)"
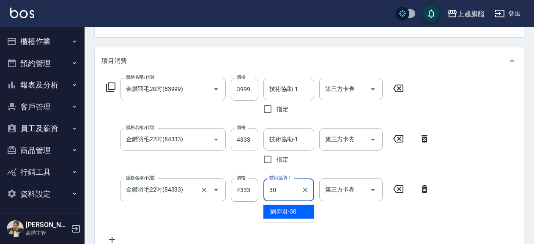
type input "[PERSON_NAME]30"
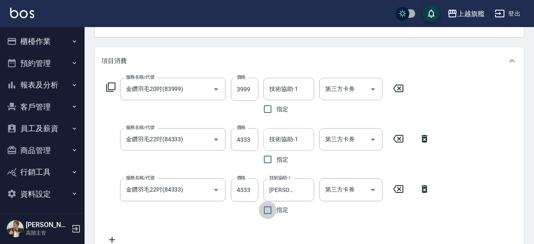
click at [296, 141] on input "技術協助-1" at bounding box center [288, 139] width 43 height 15
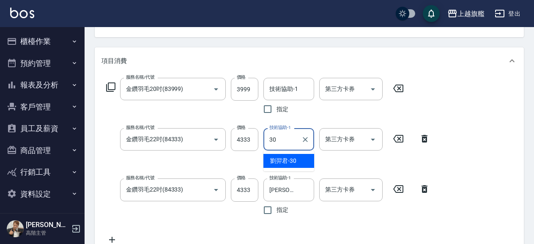
type input "[PERSON_NAME]30"
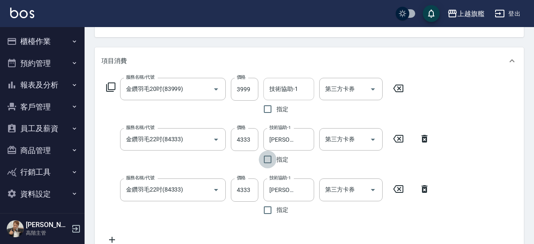
click at [290, 76] on div "服務名稱/代號 金鑽羽毛20吋(83999) 服務名稱/代號 價格 3999 價格 技術協助-1 技術協助-1 指定 第三方卡券 第三方卡券 服務名稱/代號 …" at bounding box center [309, 162] width 429 height 177
click at [291, 85] on input "技術協助-1" at bounding box center [288, 89] width 43 height 15
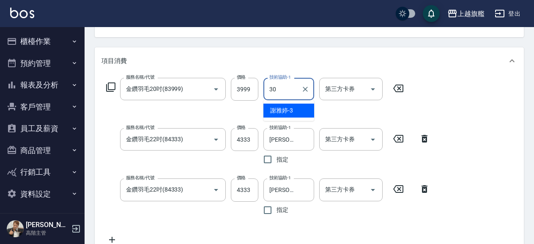
type input "劉羿君-30"
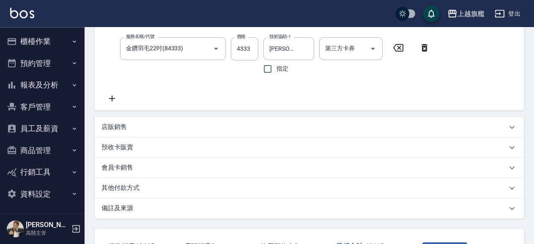
scroll to position [183, 0]
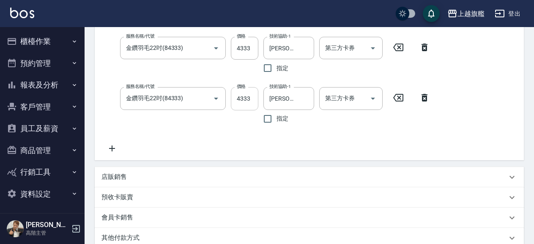
click at [251, 96] on input "4333" at bounding box center [244, 98] width 27 height 23
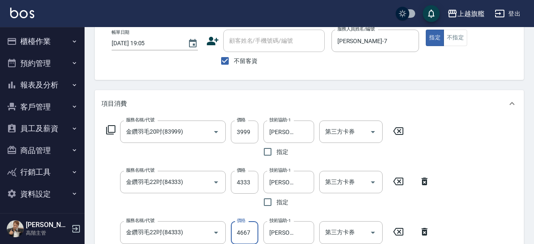
scroll to position [0, 0]
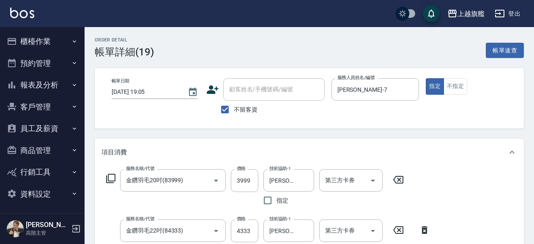
type input "4667"
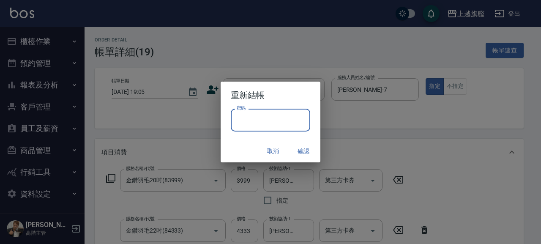
click at [278, 123] on input "密碼" at bounding box center [270, 120] width 79 height 23
type input "*******"
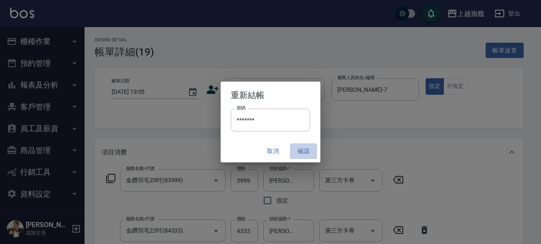
click at [306, 153] on button "確認" at bounding box center [303, 151] width 27 height 16
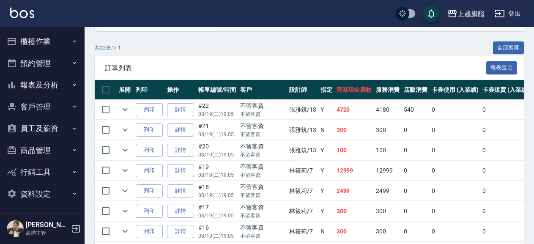
scroll to position [46, 0]
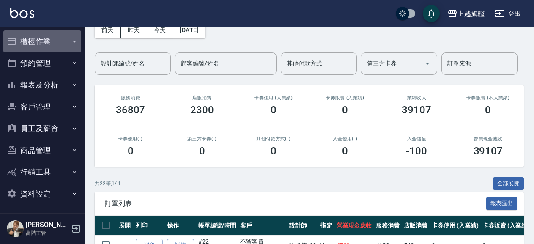
click at [50, 42] on button "櫃檯作業" at bounding box center [42, 41] width 78 height 22
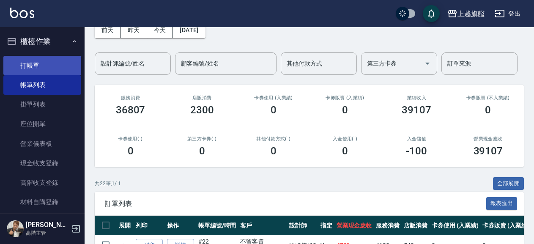
click at [39, 70] on link "打帳單" at bounding box center [42, 65] width 78 height 19
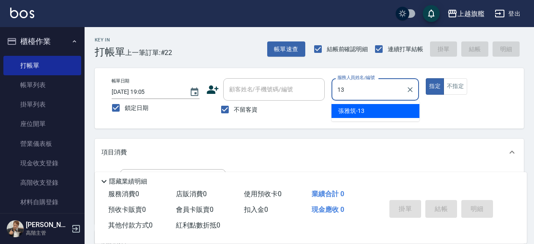
type input "[PERSON_NAME]-13"
type button "true"
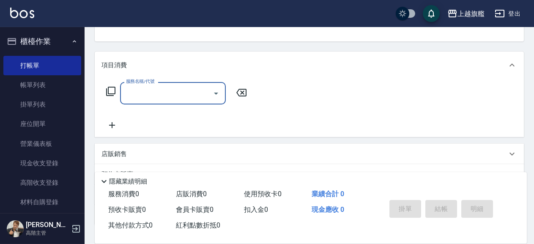
scroll to position [91, 0]
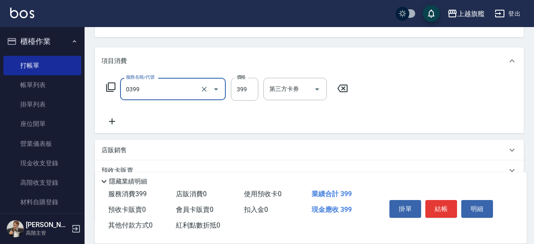
type input "海鹽SPA(0399)"
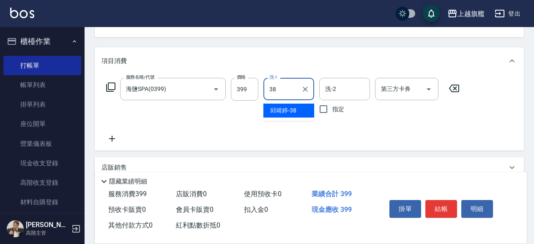
type input "[PERSON_NAME]-38"
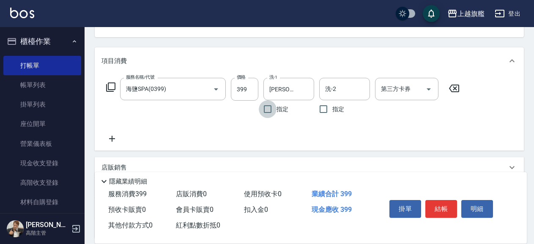
click at [114, 141] on icon at bounding box center [111, 139] width 21 height 10
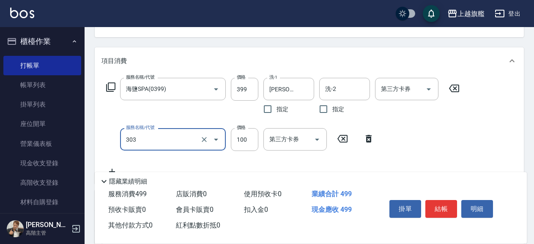
type input "剪髮100(303)"
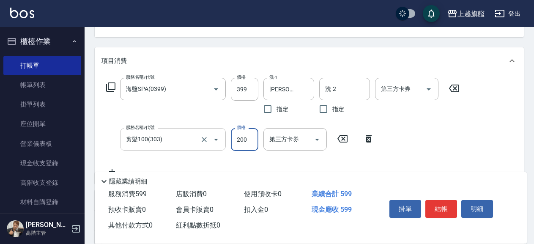
type input "200"
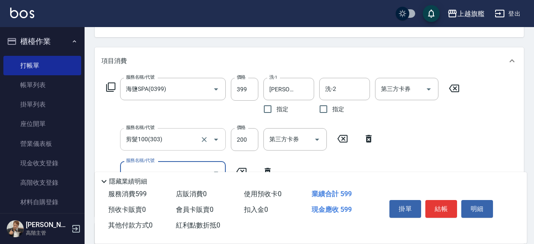
scroll to position [137, 0]
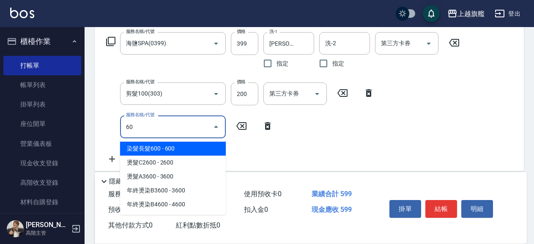
type input "608"
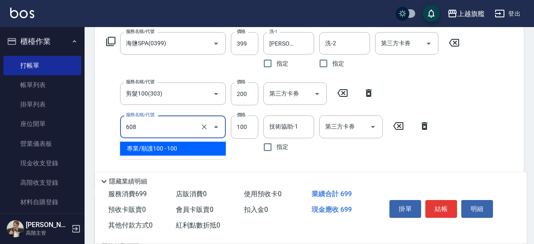
drag, startPoint x: 158, startPoint y: 127, endPoint x: 84, endPoint y: 110, distance: 75.8
click at [124, 119] on input "608" at bounding box center [161, 126] width 74 height 15
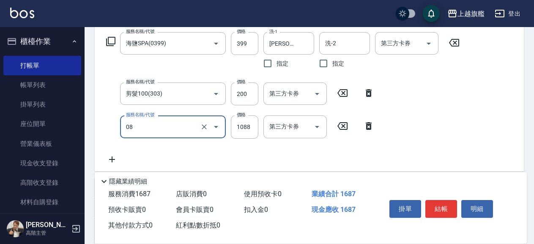
type input "染髮1088(505)"
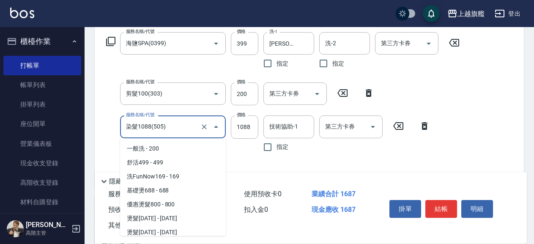
drag, startPoint x: 164, startPoint y: 128, endPoint x: 181, endPoint y: 131, distance: 17.7
click at [175, 129] on input "染髮1088(505)" at bounding box center [161, 126] width 74 height 15
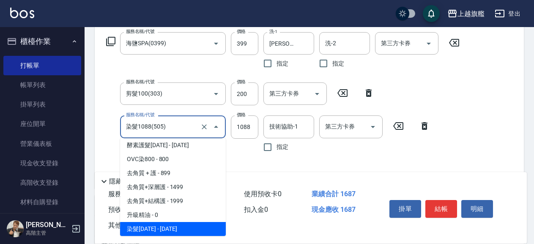
drag, startPoint x: 175, startPoint y: 130, endPoint x: 115, endPoint y: 120, distance: 59.9
click at [124, 126] on input "染髮1088(505)" at bounding box center [161, 126] width 74 height 15
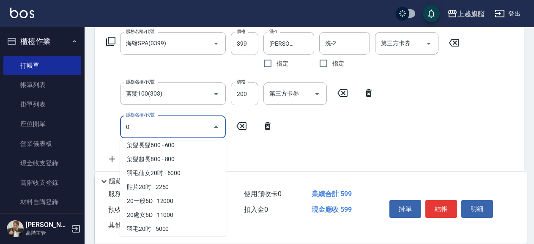
scroll to position [0, 0]
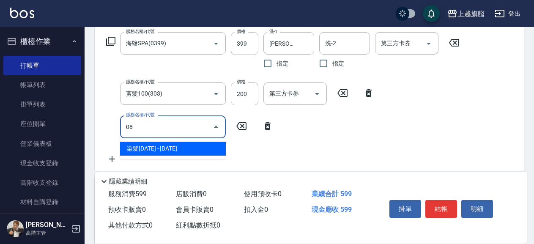
type input "08"
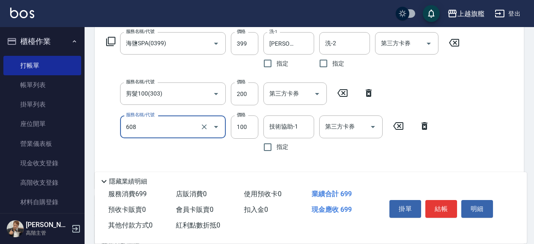
type input "專業/順護100(608)"
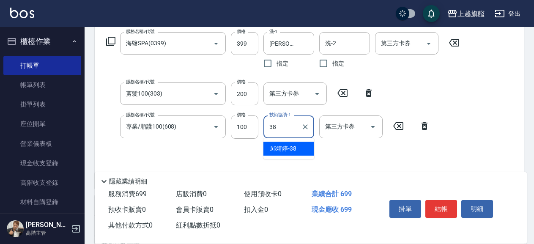
type input "邱靖婷-38"
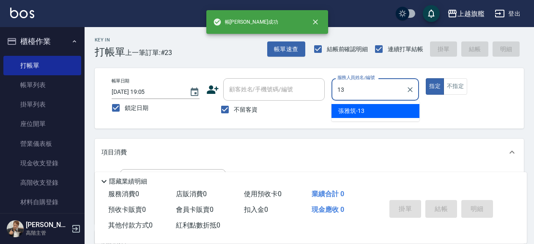
type input "張雅筑-13"
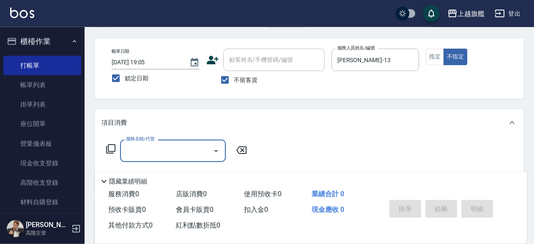
scroll to position [91, 0]
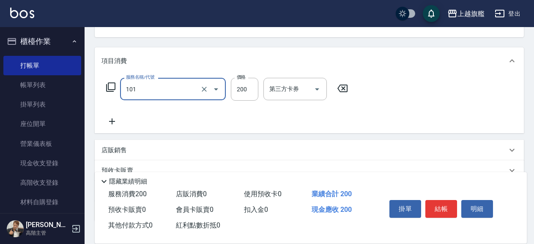
type input "一般洗(101)"
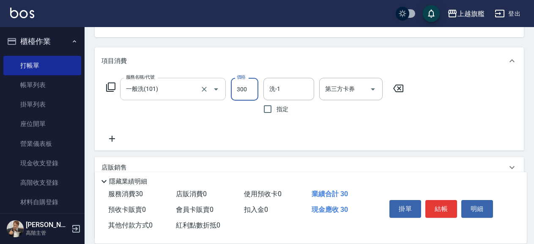
type input "300"
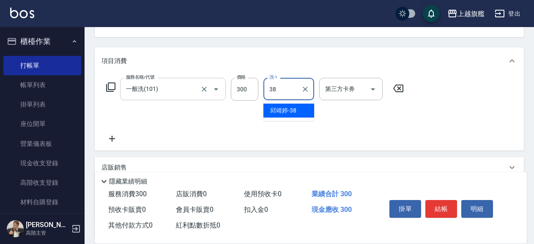
type input "邱靖婷-38"
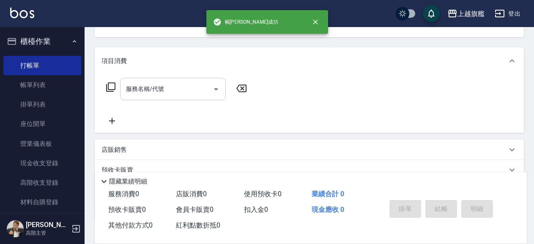
scroll to position [0, 0]
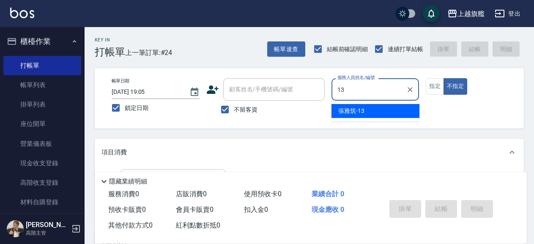
type input "張雅筑-13"
type button "false"
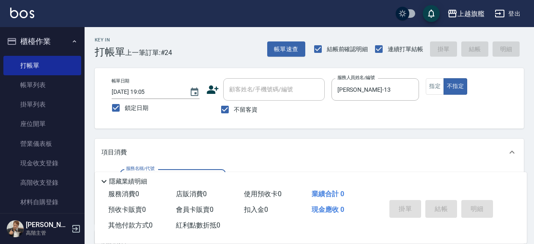
scroll to position [91, 0]
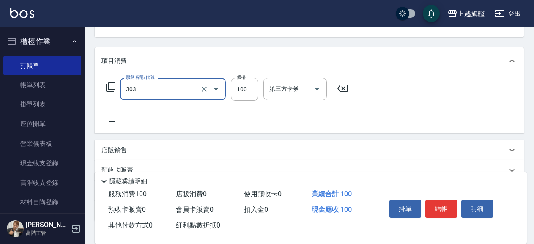
type input "剪髮100(303)"
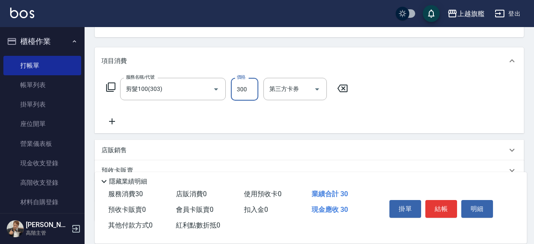
type input "300"
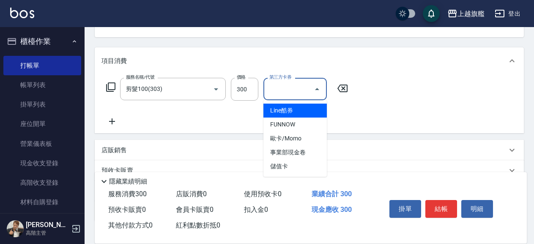
type input "Line酷券"
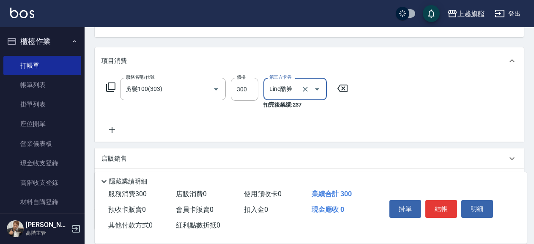
click at [343, 90] on icon at bounding box center [342, 88] width 21 height 10
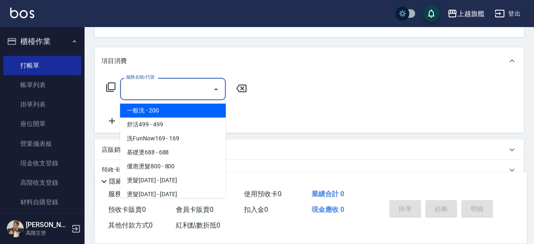
click at [148, 87] on input "服務名稱/代號" at bounding box center [166, 89] width 85 height 15
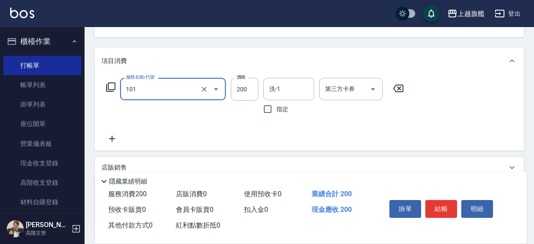
type input "一般洗(101)"
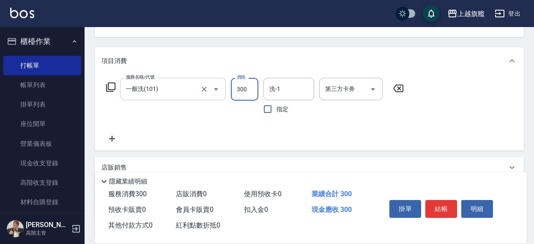
type input "300"
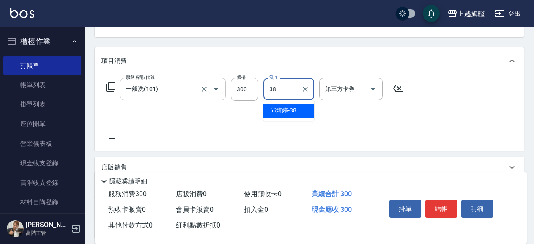
type input "邱靖婷-38"
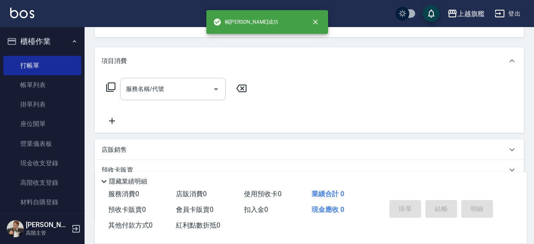
scroll to position [0, 0]
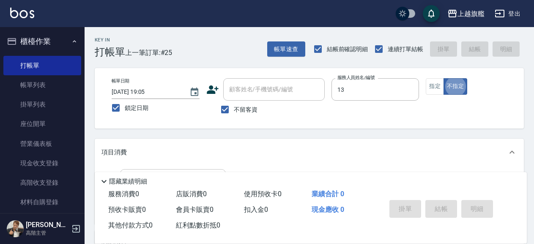
type input "張雅筑-13"
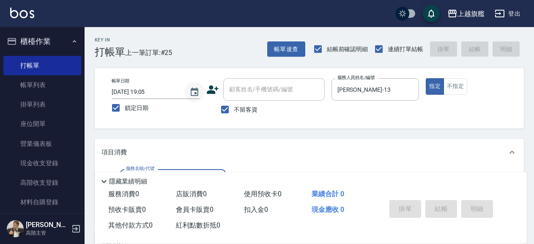
scroll to position [46, 0]
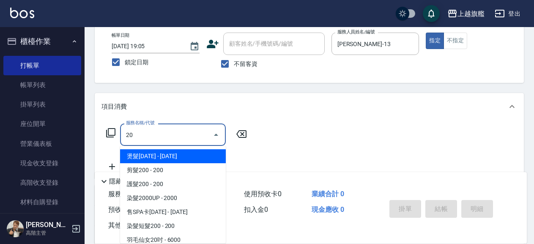
type input "2"
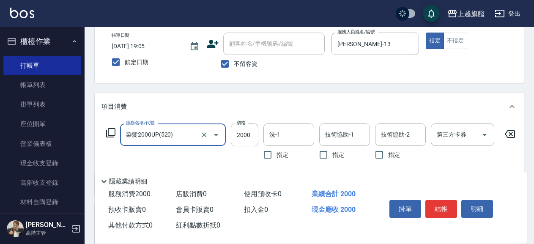
type input "染髮2000UP(520)"
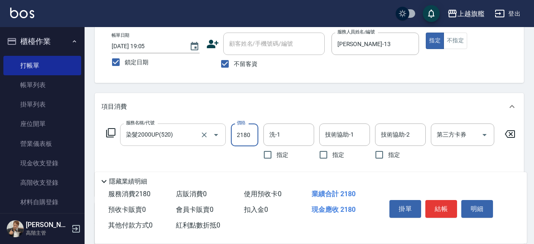
type input "2180"
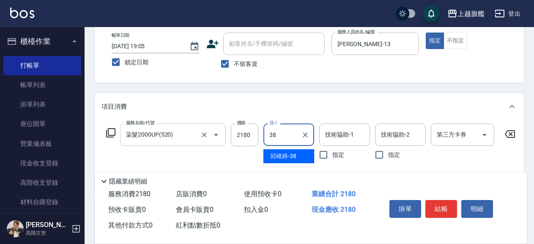
type input "邱靖婷-38"
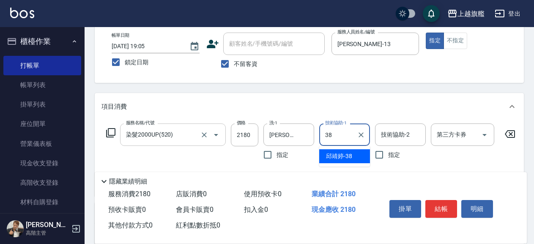
type input "邱靖婷-38"
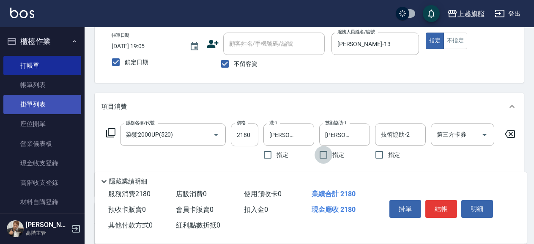
scroll to position [91, 0]
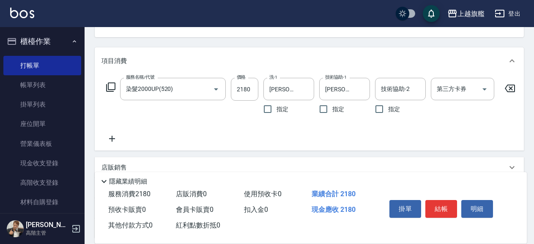
click at [117, 136] on icon at bounding box center [111, 139] width 21 height 10
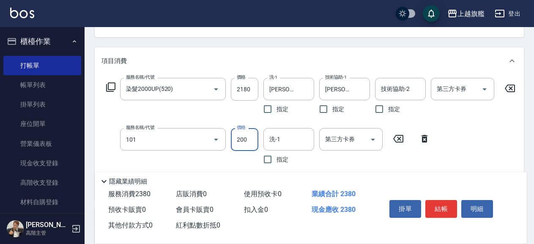
type input "一般洗(101)"
type input "100"
type input "邱靖婷-38"
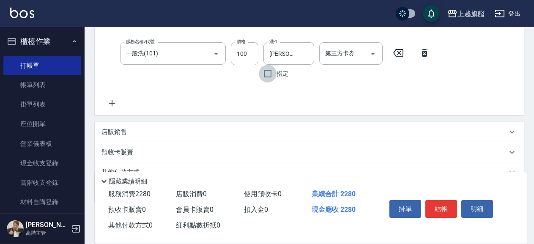
scroll to position [183, 0]
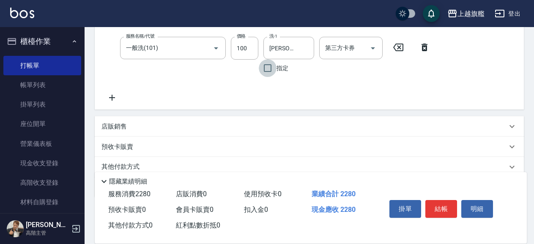
click at [118, 98] on icon at bounding box center [111, 98] width 21 height 10
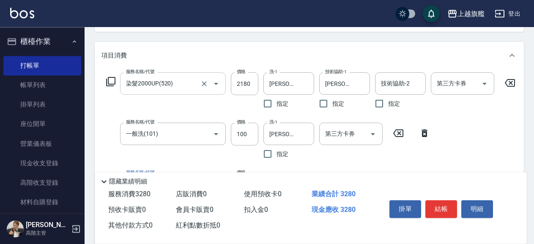
scroll to position [150, 0]
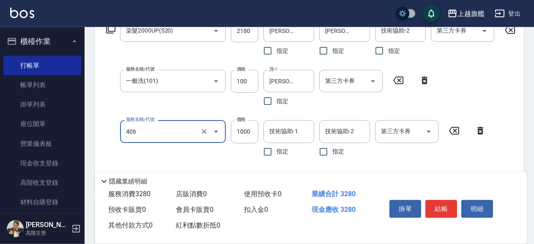
type input "水漾護1000(406)"
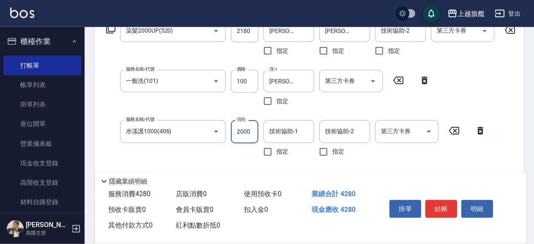
type input "2000"
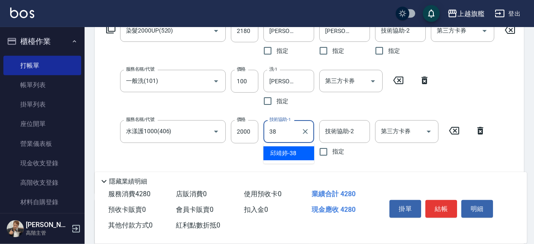
type input "邱靖婷-38"
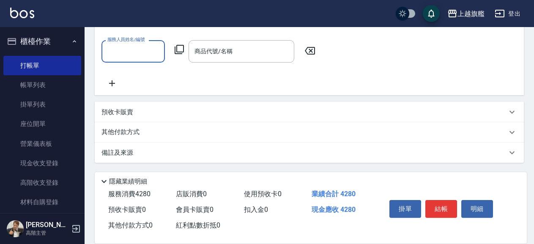
scroll to position [156, 0]
type input "張雅筑-13"
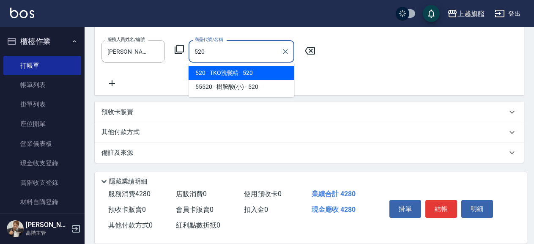
type input "TKO洗髮精"
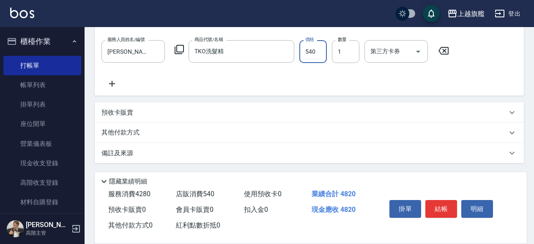
type input "540"
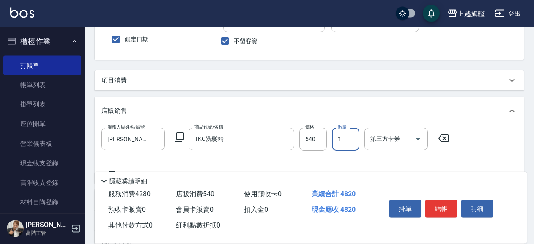
scroll to position [46, 0]
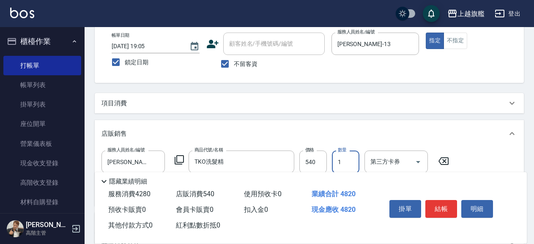
click at [137, 101] on div "項目消費" at bounding box center [303, 103] width 405 height 9
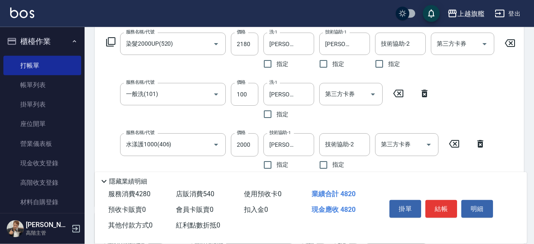
scroll to position [137, 0]
click at [244, 145] on input "2000" at bounding box center [244, 144] width 27 height 23
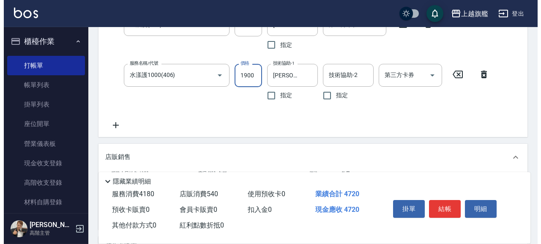
scroll to position [228, 0]
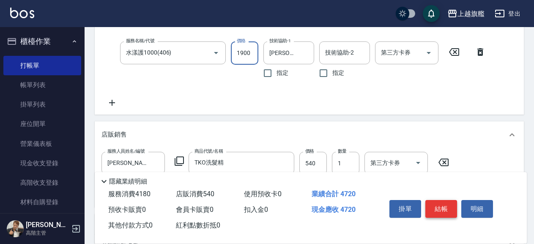
type input "1900"
click at [441, 206] on button "結帳" at bounding box center [441, 209] width 32 height 18
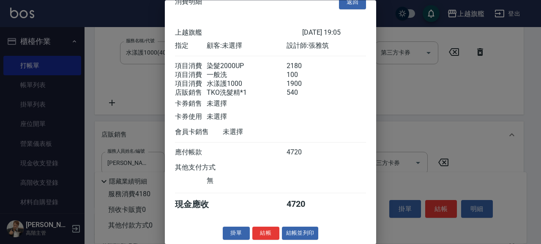
scroll to position [29, 0]
click at [268, 228] on button "結帳" at bounding box center [265, 233] width 27 height 13
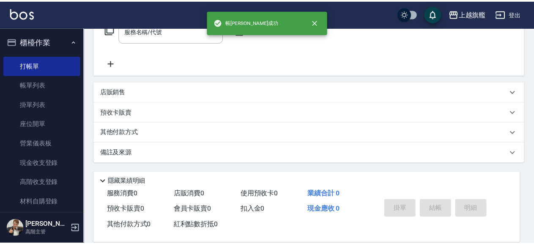
scroll to position [0, 0]
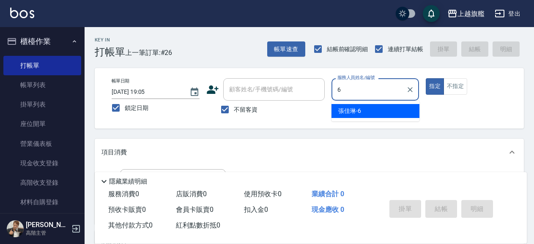
type input "張佳琳-6"
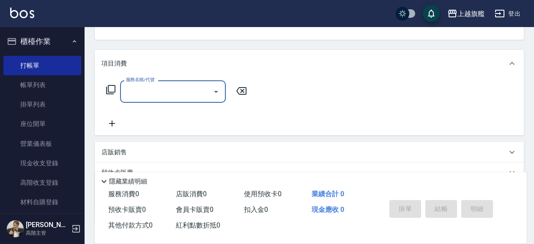
scroll to position [91, 0]
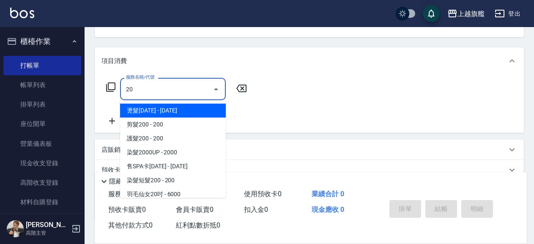
type input "2"
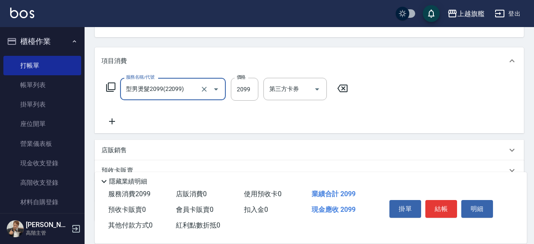
type input "型男燙髮2099(22099)"
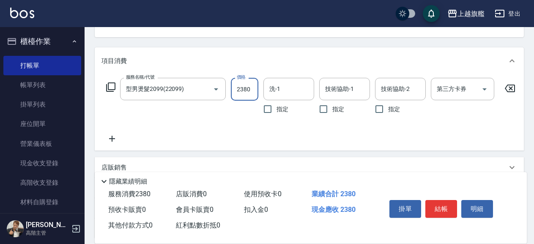
type input "2380"
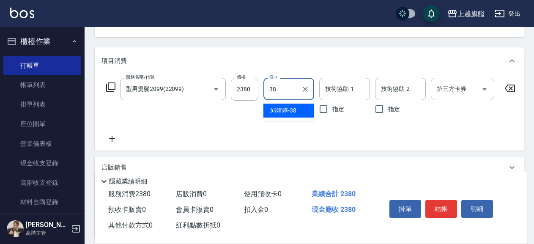
type input "邱靖婷-38"
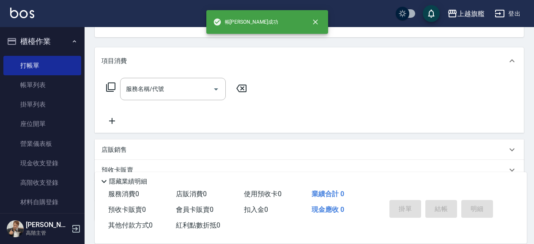
scroll to position [0, 0]
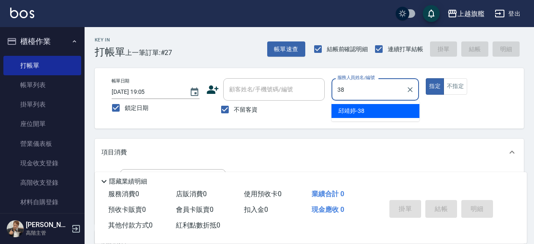
type input "邱靖婷-38"
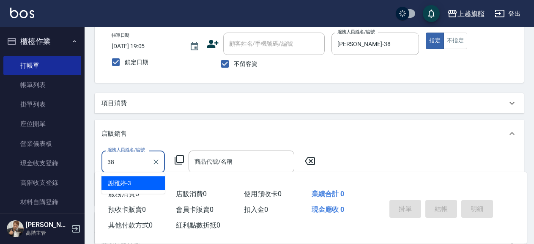
type input "邱靖婷-38"
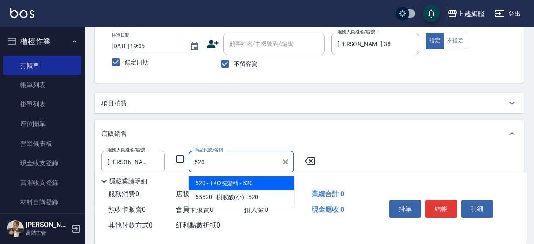
type input "TKO洗髮精"
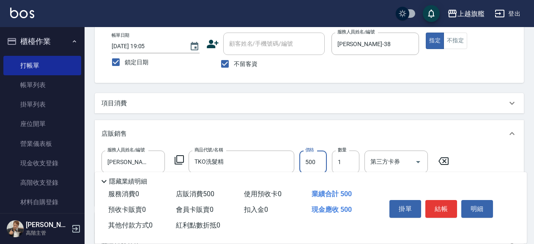
type input "500"
click at [440, 207] on button "結帳" at bounding box center [441, 209] width 32 height 18
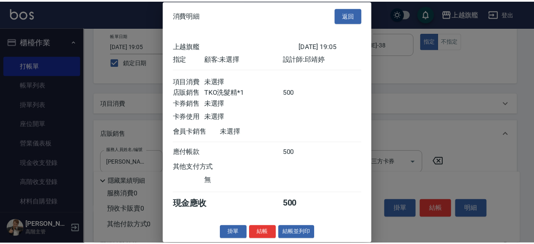
scroll to position [13, 0]
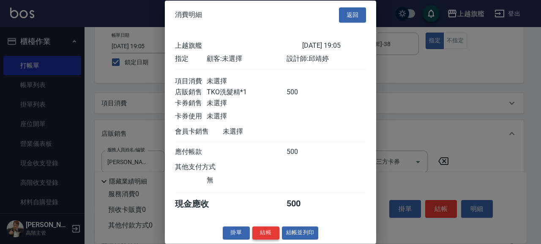
click at [256, 238] on button "結帳" at bounding box center [265, 232] width 27 height 13
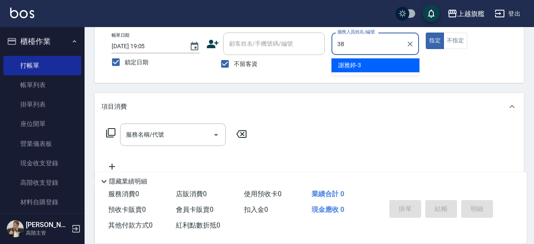
type input "邱靖婷-38"
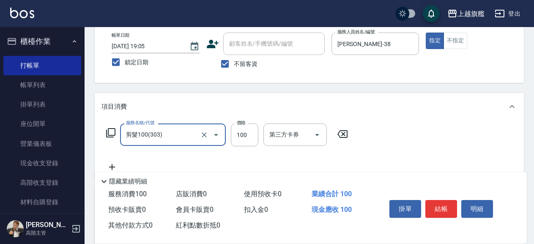
type input "剪髮100(303)"
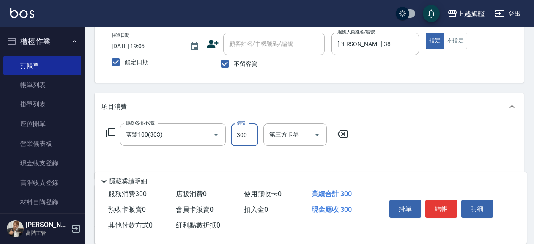
type input "300"
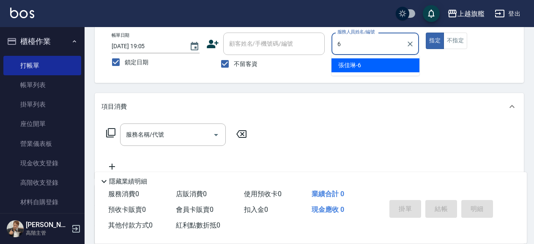
type input "張佳琳-6"
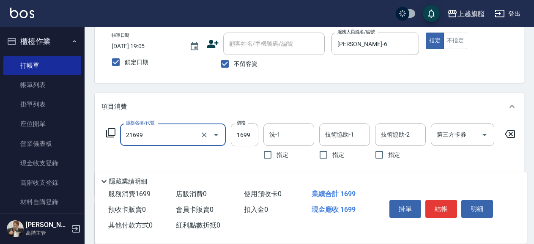
type input "型男燙髮1699(21699)"
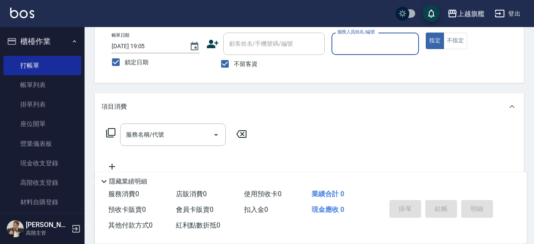
click at [35, 44] on button "櫃檯作業" at bounding box center [42, 41] width 78 height 22
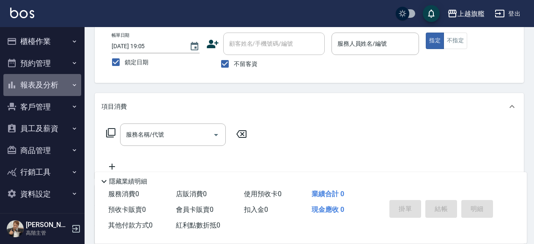
click at [44, 80] on button "報表及分析" at bounding box center [42, 85] width 78 height 22
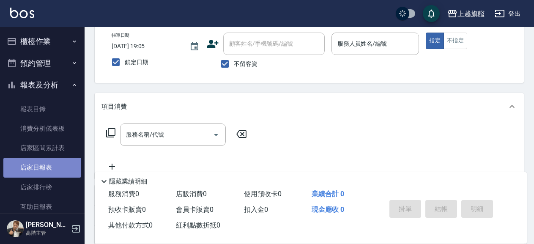
click at [46, 167] on link "店家日報表" at bounding box center [42, 167] width 78 height 19
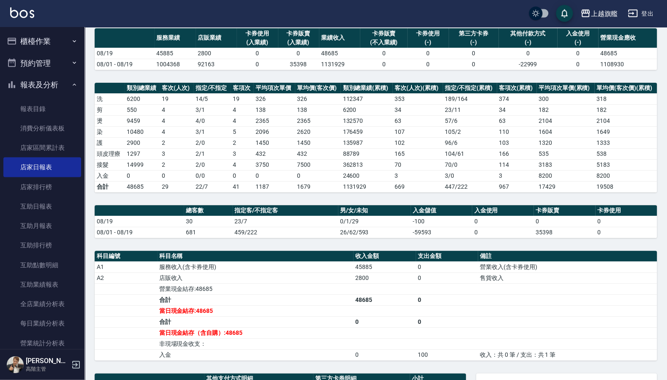
scroll to position [60, 0]
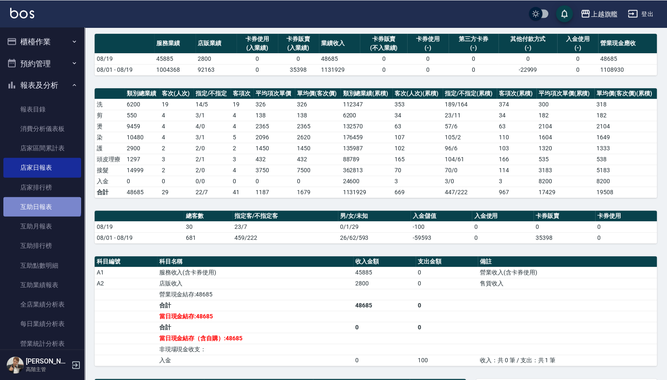
click at [41, 204] on link "互助日報表" at bounding box center [42, 206] width 78 height 19
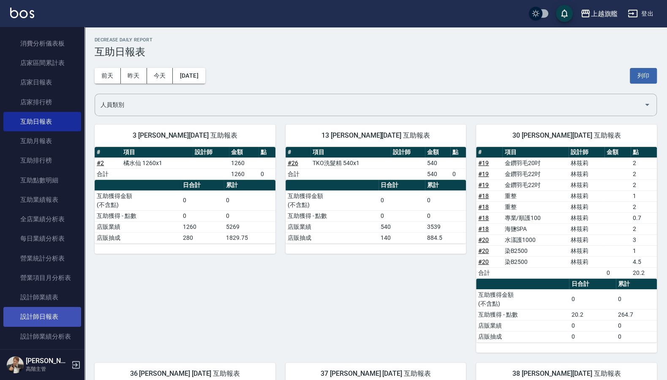
scroll to position [101, 0]
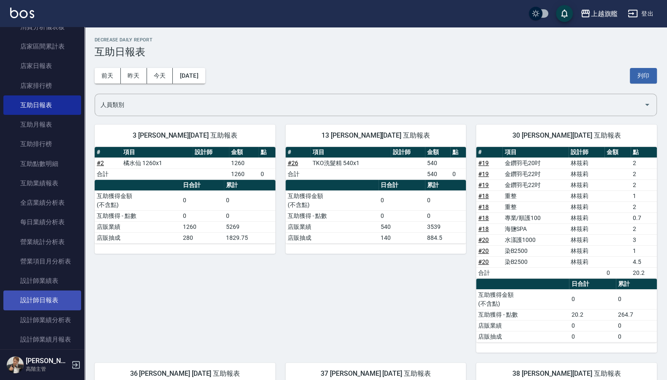
click at [44, 243] on link "設計師日報表" at bounding box center [42, 300] width 78 height 19
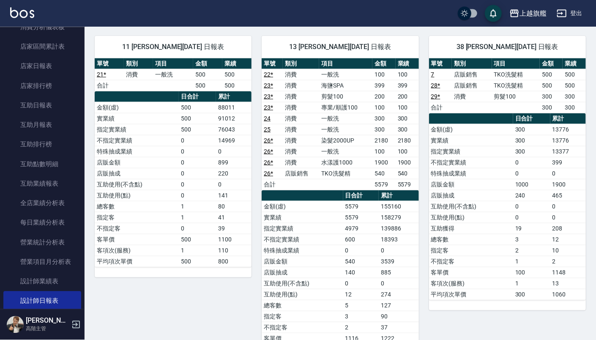
scroll to position [479, 0]
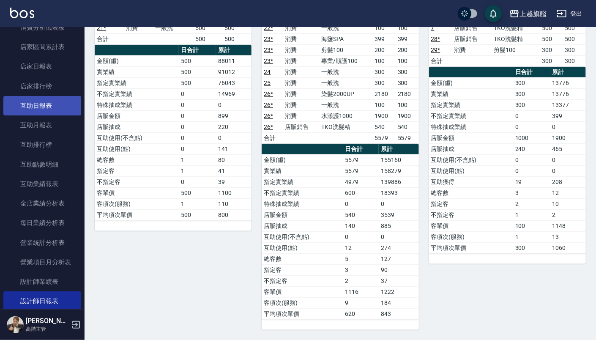
click at [28, 101] on link "互助日報表" at bounding box center [42, 105] width 78 height 19
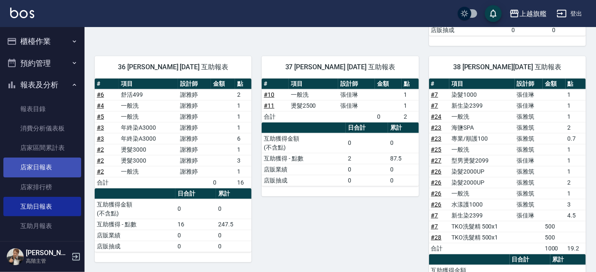
click at [43, 172] on link "店家日報表" at bounding box center [42, 167] width 78 height 19
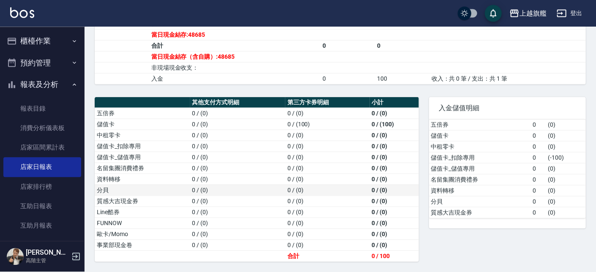
scroll to position [351, 0]
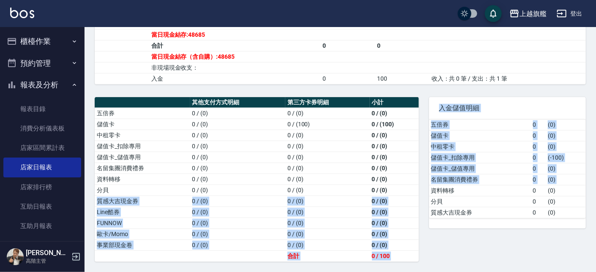
click at [419, 191] on div "其他支付方式明細 第三方卡券明細 小計 五倍券 0 / (0) 0 / (0) 0 / (0) 儲值卡 0 / (0) 0 / (100) 0 / (100)…" at bounding box center [257, 179] width 324 height 165
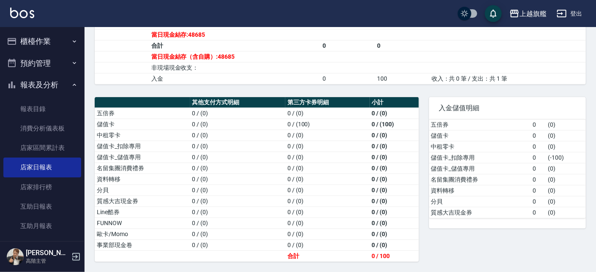
click at [357, 90] on div "其他支付方式明細 第三方卡券明細 小計 五倍券 0 / (0) 0 / (0) 0 / (0) 儲值卡 0 / (0) 0 / (100) 0 / (100)…" at bounding box center [252, 174] width 334 height 175
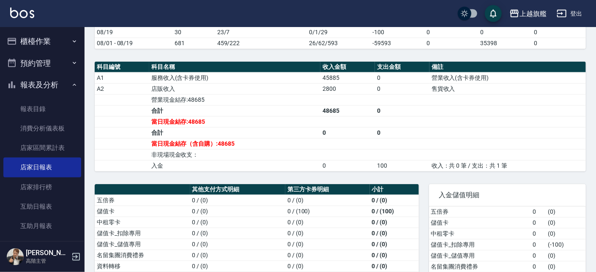
scroll to position [111, 0]
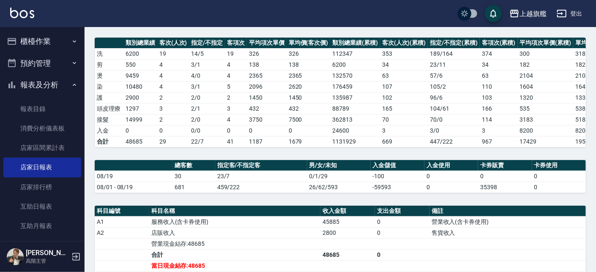
click at [53, 37] on button "櫃檯作業" at bounding box center [42, 41] width 78 height 22
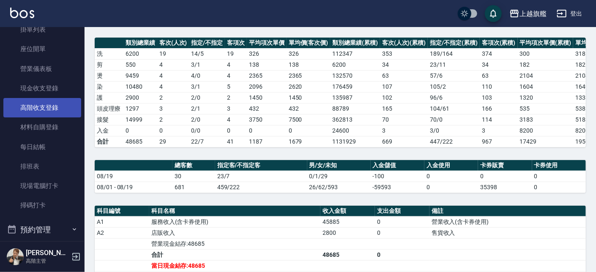
scroll to position [102, 0]
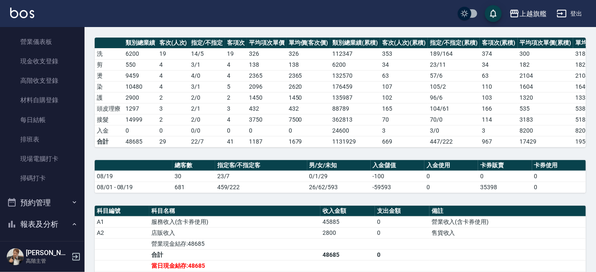
click at [73, 177] on nav "櫃檯作業 打帳單 帳單列表 掛單列表 座位開單 營業儀表板 現金收支登錄 高階收支登錄 材料自購登錄 每日結帳 排班表 現場電腦打卡 掃碼打卡 預約管理 預約…" at bounding box center [42, 134] width 85 height 214
click at [70, 177] on link "掃碼打卡" at bounding box center [42, 178] width 78 height 19
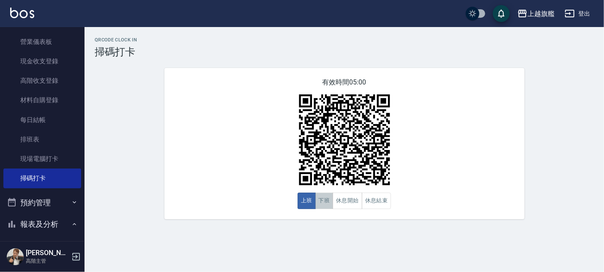
click at [317, 204] on button "下班" at bounding box center [324, 201] width 18 height 16
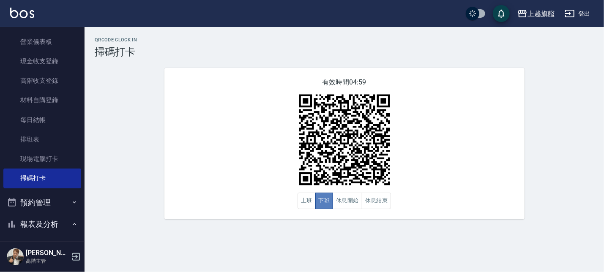
click at [327, 203] on button "下班" at bounding box center [324, 201] width 18 height 16
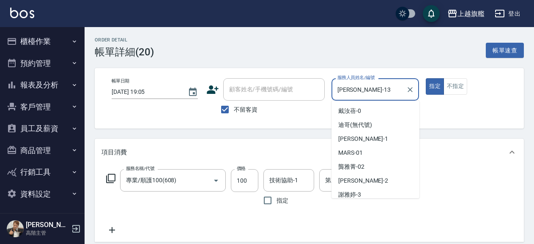
drag, startPoint x: 344, startPoint y: 89, endPoint x: 302, endPoint y: 89, distance: 42.3
click at [335, 89] on input "[PERSON_NAME]-13" at bounding box center [369, 89] width 68 height 15
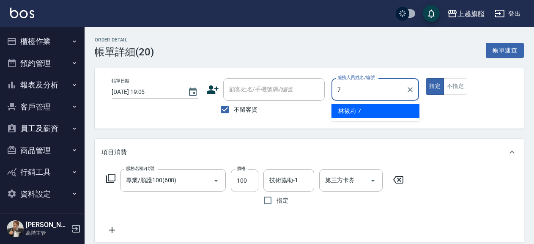
type input "[PERSON_NAME]7"
type button "true"
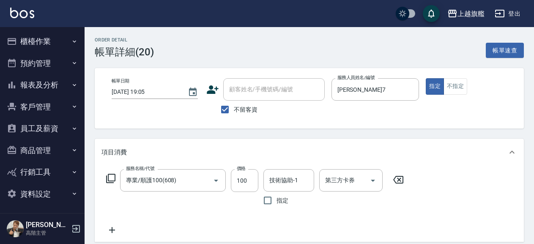
click at [399, 178] on icon at bounding box center [397, 180] width 21 height 10
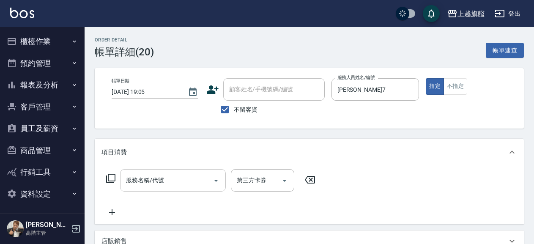
click at [170, 173] on input "服務名稱/代號" at bounding box center [166, 180] width 85 height 15
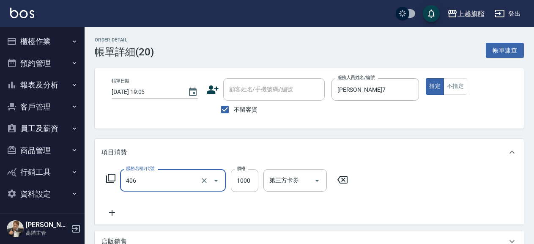
type input "水漾護1000(406)"
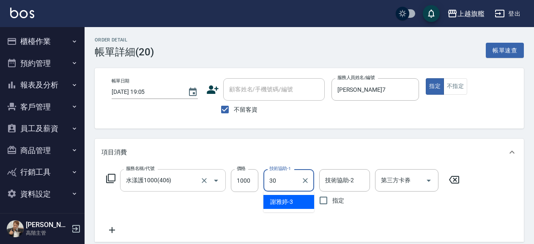
type input "[PERSON_NAME]30"
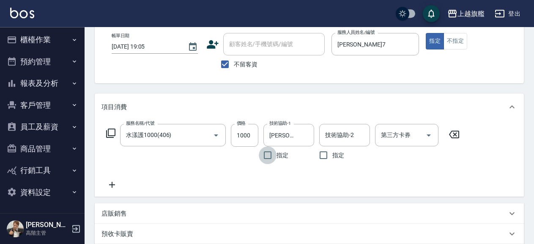
scroll to position [46, 0]
click at [115, 180] on icon at bounding box center [111, 184] width 21 height 10
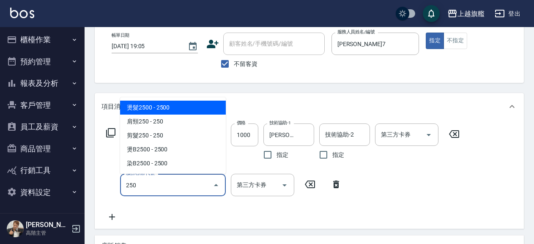
type input "燙髮2500(206)"
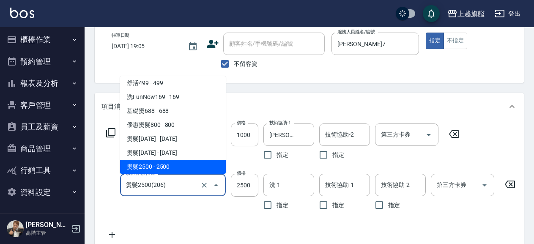
drag, startPoint x: 174, startPoint y: 180, endPoint x: 113, endPoint y: 180, distance: 60.9
click at [124, 180] on input "燙髮2500(206)" at bounding box center [161, 184] width 74 height 15
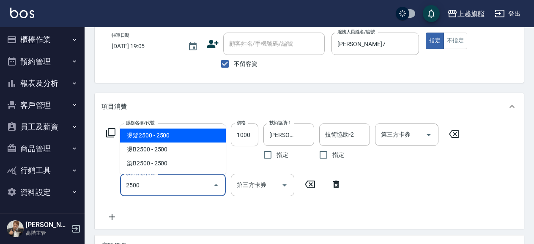
scroll to position [0, 0]
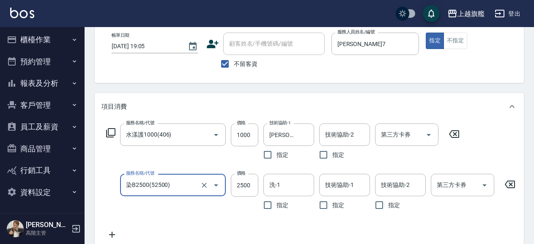
type input "染B2500(52500)"
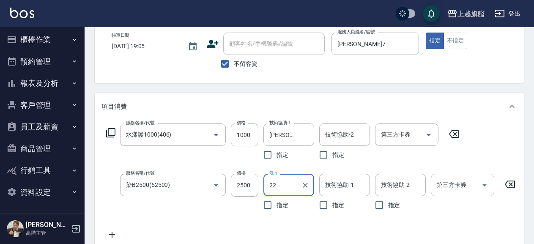
type input "22"
click at [255, 173] on div "服務名稱/代號 水漾護1000(406) 服務名稱/代號 價格 1000 價格 技術協助-1 劉羿君-30 技術協助-1 指定 技術協助-2 技術協助-2 指…" at bounding box center [323, 181] width 445 height 116
click at [255, 181] on input "2500" at bounding box center [244, 185] width 27 height 23
type input "2200"
type input "[PERSON_NAME]30"
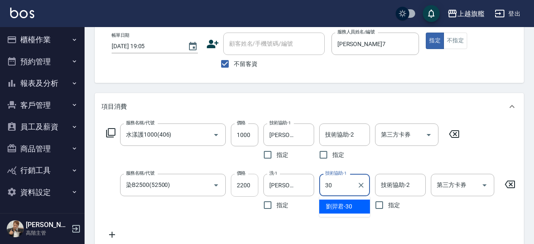
type input "[PERSON_NAME]30"
click at [104, 87] on div "Order detail 帳單詳細 (20) 帳單速查 帳單日期 2025/08/19 19:05 顧客姓名/手機號碼/編號 顧客姓名/手機號碼/編號 不留客…" at bounding box center [309, 211] width 449 height 461
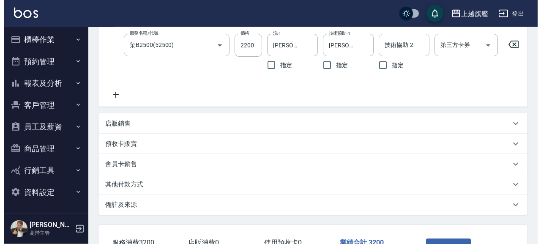
scroll to position [255, 0]
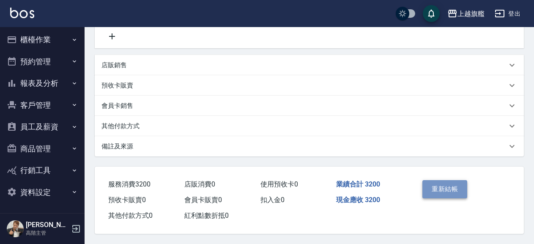
click at [434, 185] on button "重新結帳" at bounding box center [444, 189] width 45 height 18
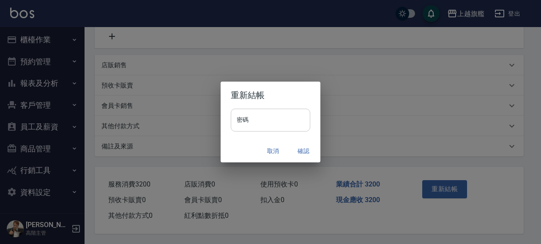
click at [275, 125] on input "密碼" at bounding box center [270, 120] width 79 height 23
type input "*******"
click at [306, 153] on button "確認" at bounding box center [303, 151] width 27 height 16
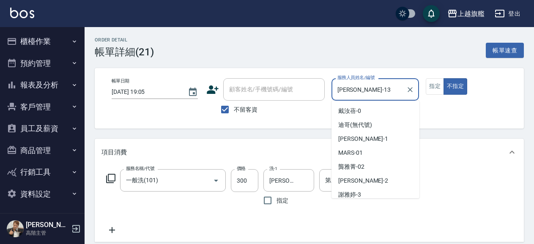
scroll to position [129, 0]
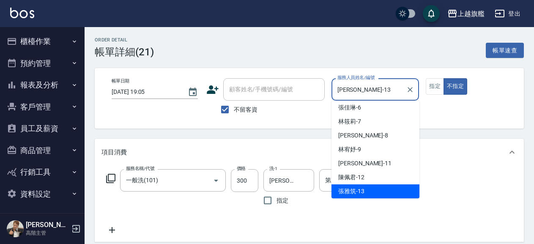
drag, startPoint x: 371, startPoint y: 87, endPoint x: 313, endPoint y: 81, distance: 58.3
click at [335, 82] on input "[PERSON_NAME]-13" at bounding box center [369, 89] width 68 height 15
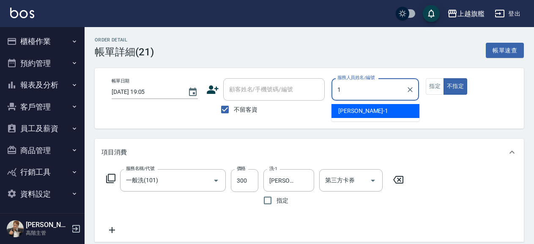
scroll to position [0, 0]
type input "[PERSON_NAME]-11"
type button "false"
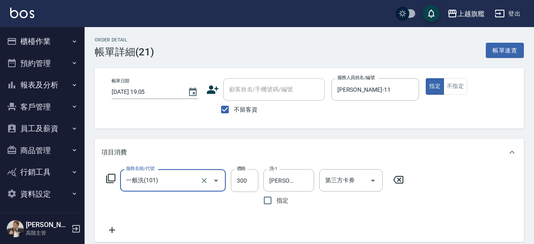
click at [403, 176] on icon at bounding box center [398, 180] width 10 height 8
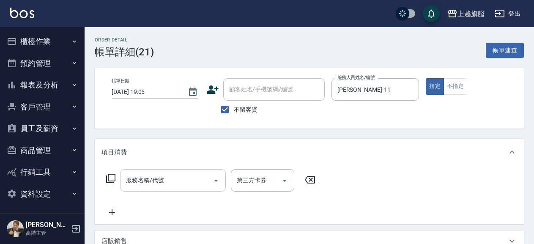
click at [139, 177] on input "服務名稱/代號" at bounding box center [166, 180] width 85 height 15
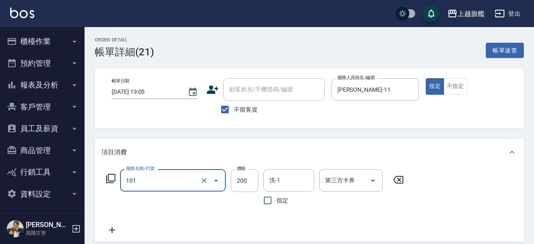
type input "一般洗(101)"
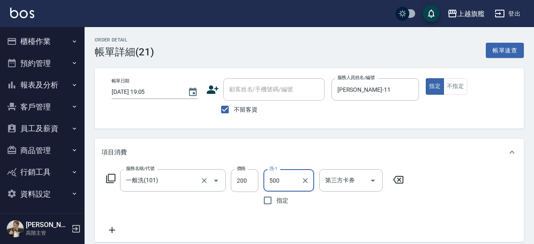
type input "500"
click at [243, 178] on input "200" at bounding box center [244, 180] width 27 height 23
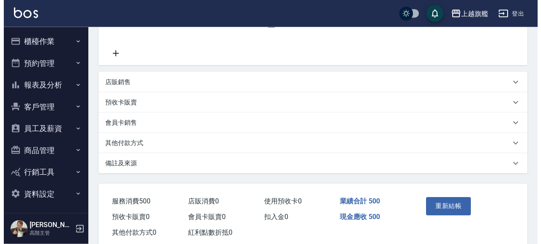
scroll to position [183, 0]
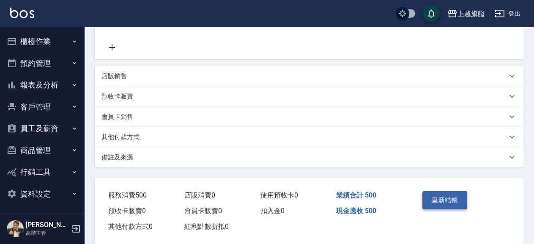
type input "500"
click at [434, 203] on button "重新結帳" at bounding box center [444, 200] width 45 height 18
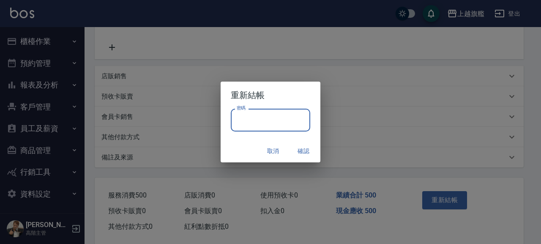
drag, startPoint x: 251, startPoint y: 124, endPoint x: 257, endPoint y: 123, distance: 5.2
click at [254, 124] on input "密碼" at bounding box center [270, 120] width 79 height 23
type input "******"
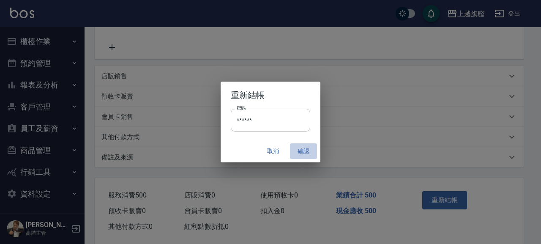
click at [304, 154] on button "確認" at bounding box center [303, 151] width 27 height 16
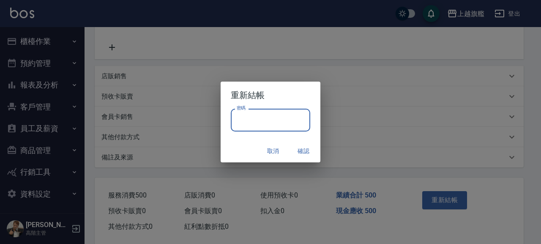
click at [295, 128] on input "密碼" at bounding box center [270, 120] width 79 height 23
type input "*******"
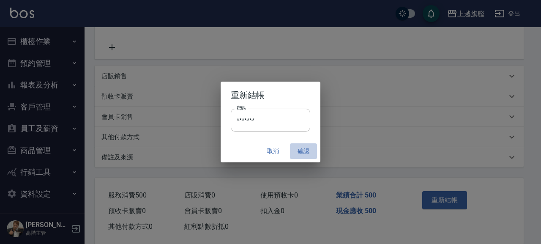
click at [309, 152] on button "確認" at bounding box center [303, 151] width 27 height 16
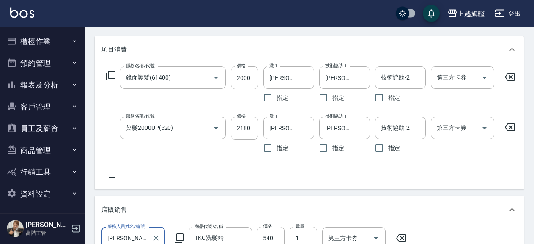
scroll to position [137, 0]
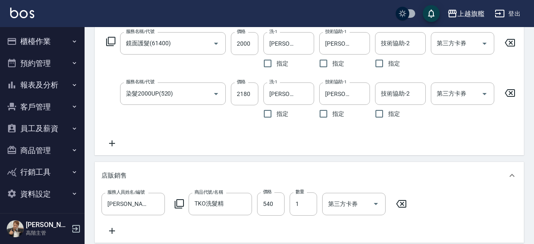
click at [508, 39] on icon at bounding box center [510, 43] width 10 height 8
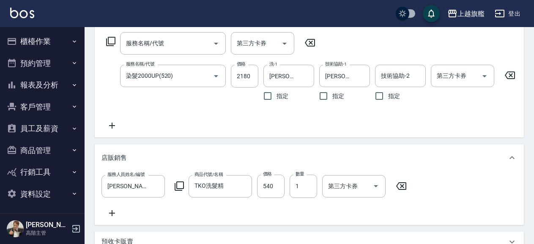
click at [510, 76] on icon at bounding box center [510, 75] width 10 height 8
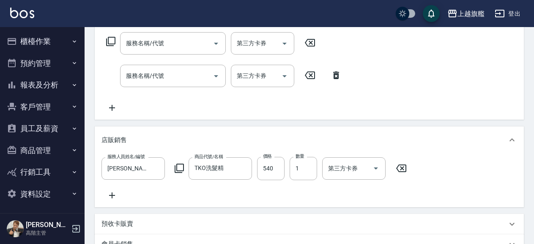
click at [402, 168] on icon at bounding box center [401, 168] width 10 height 8
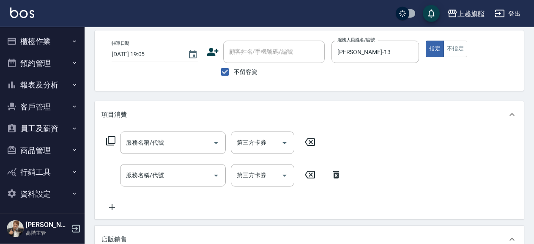
scroll to position [0, 0]
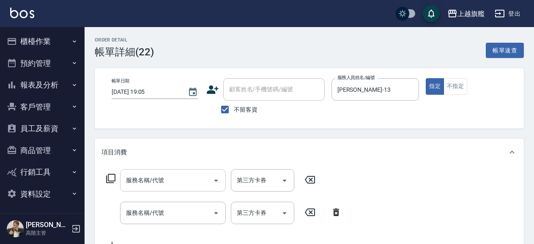
click at [188, 182] on input "服務名稱/代號" at bounding box center [166, 180] width 85 height 15
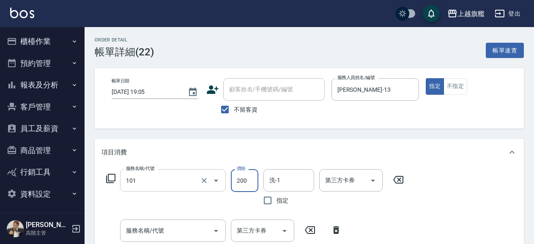
type input "一般洗(101)"
type input "100"
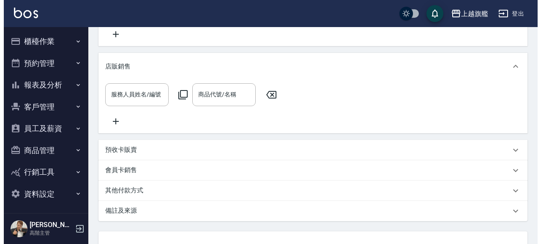
scroll to position [304, 0]
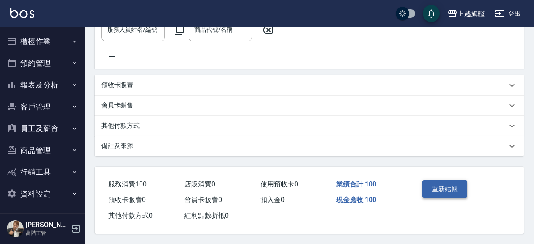
click at [439, 191] on button "重新結帳" at bounding box center [444, 189] width 45 height 18
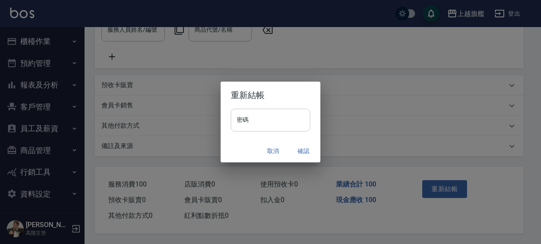
click at [280, 128] on input "密碼" at bounding box center [270, 120] width 79 height 23
type input "*"
type input "*******"
click at [310, 149] on button "確認" at bounding box center [303, 151] width 27 height 16
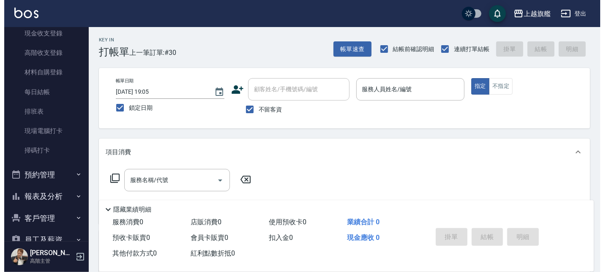
scroll to position [153, 0]
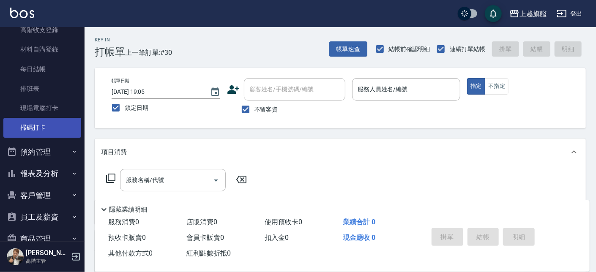
click at [41, 125] on link "掃碼打卡" at bounding box center [42, 127] width 78 height 19
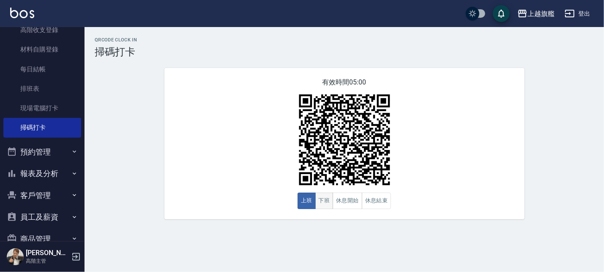
click at [328, 199] on button "下班" at bounding box center [324, 201] width 18 height 16
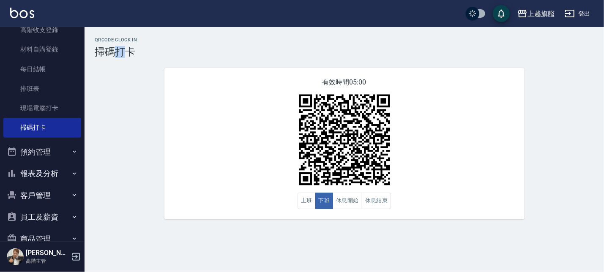
drag, startPoint x: 112, startPoint y: 49, endPoint x: 129, endPoint y: 49, distance: 17.7
click at [129, 49] on h3 "掃碼打卡" at bounding box center [344, 52] width 499 height 12
click at [163, 46] on div "QRcode Clock In 掃碼打卡" at bounding box center [344, 47] width 499 height 21
